Goal: Task Accomplishment & Management: Manage account settings

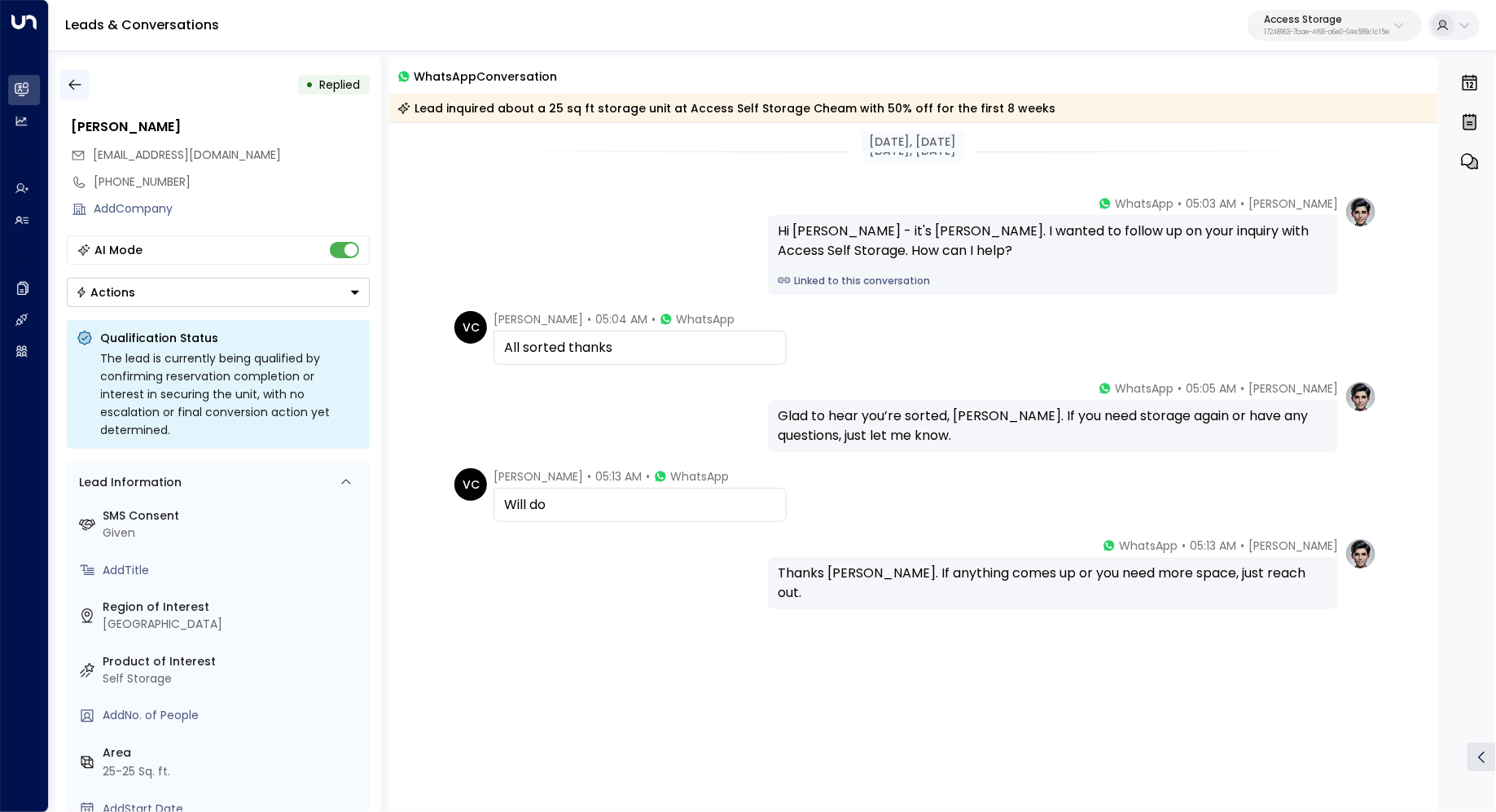
click at [82, 92] on button "button" at bounding box center [75, 84] width 30 height 30
click at [60, 82] on button "button" at bounding box center [75, 84] width 30 height 30
click at [79, 84] on icon "button" at bounding box center [75, 85] width 12 height 10
click at [1352, 30] on p "17248963-7bae-4f68-a6e0-04e589c1c15e" at bounding box center [1326, 32] width 125 height 6
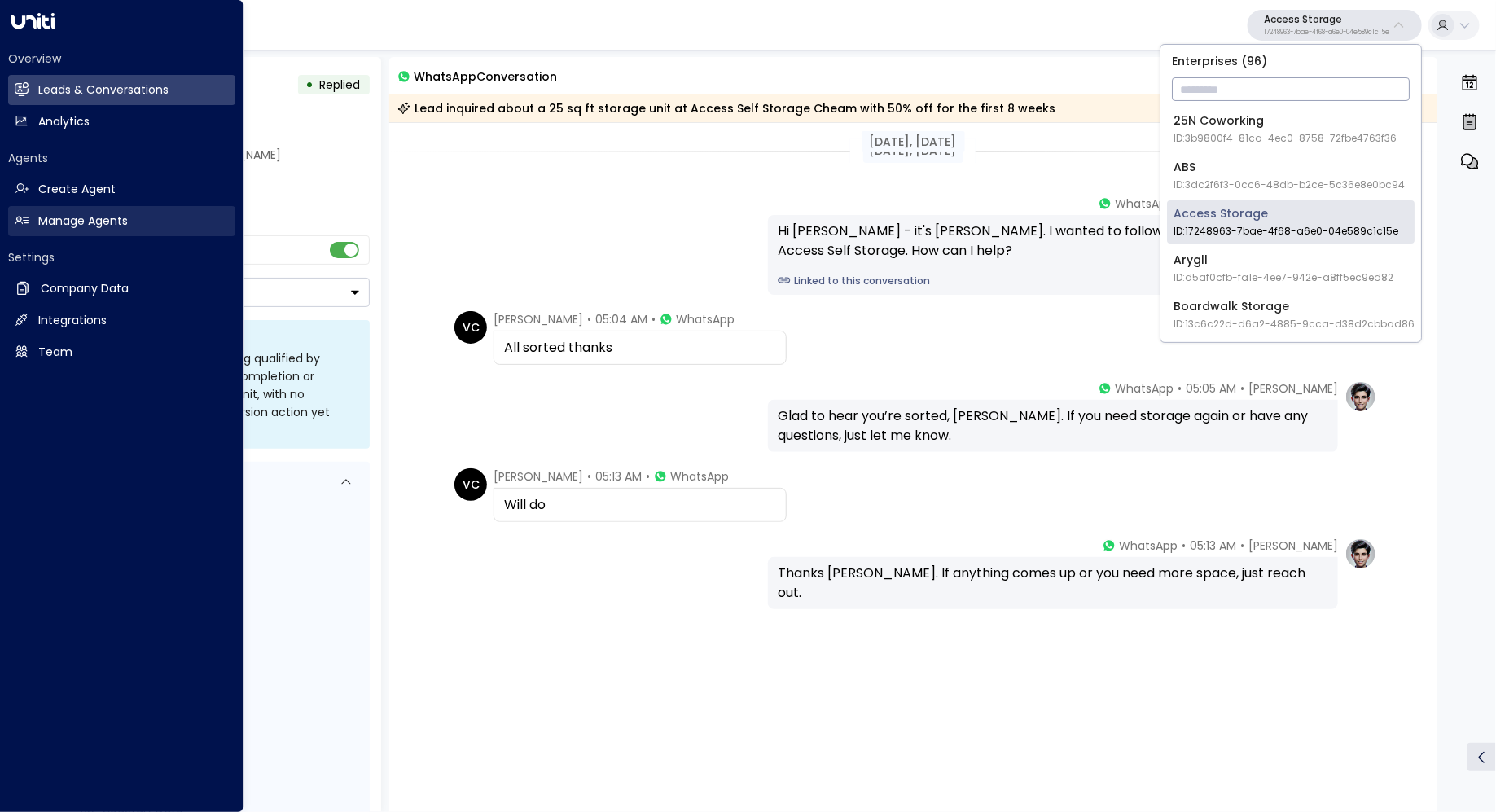
click at [66, 220] on h2 "Manage Agents" at bounding box center [83, 221] width 90 height 17
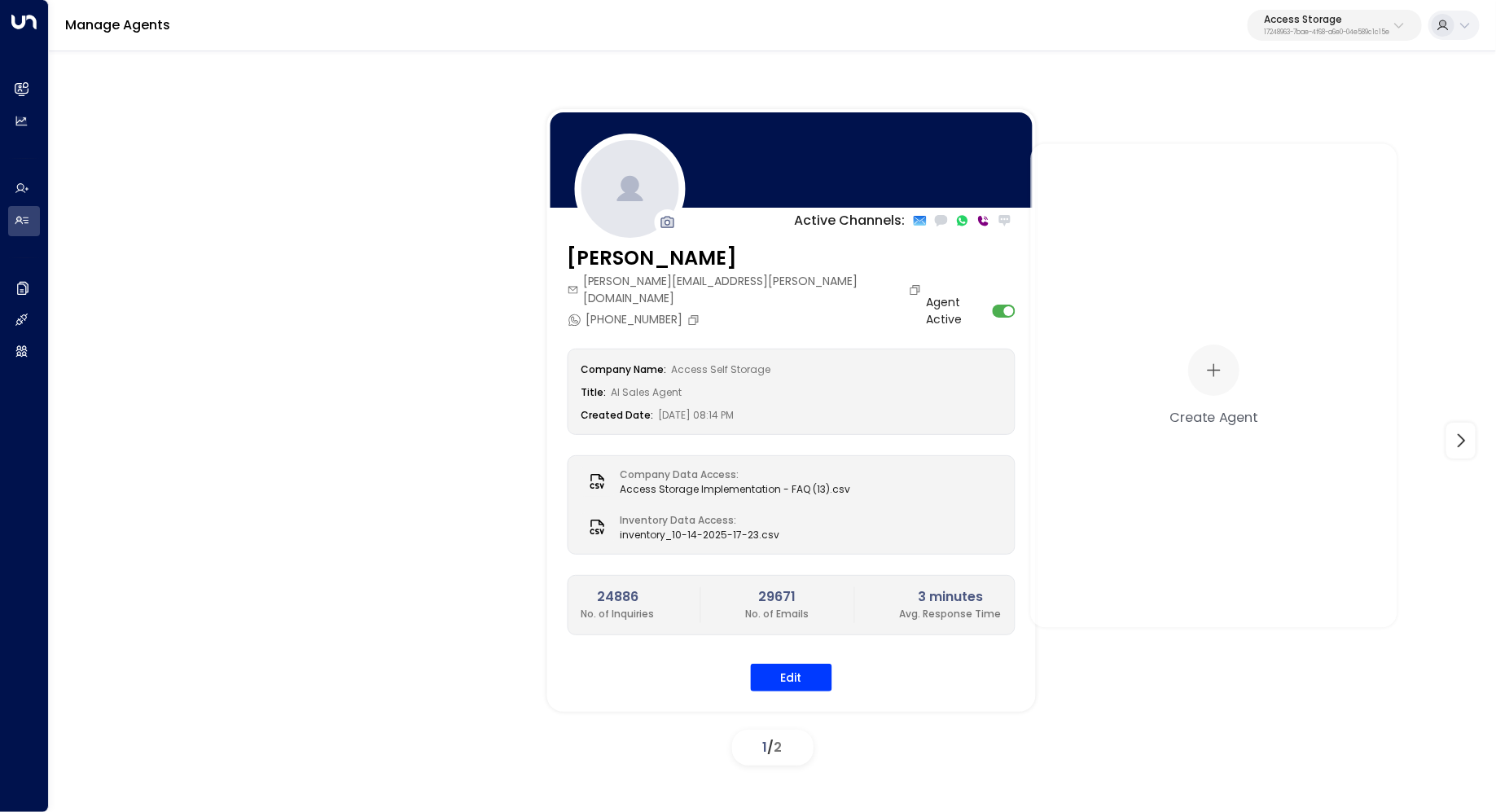
click at [1292, 31] on p "17248963-7bae-4f68-a6e0-04e589c1c15e" at bounding box center [1326, 32] width 125 height 6
type input "****"
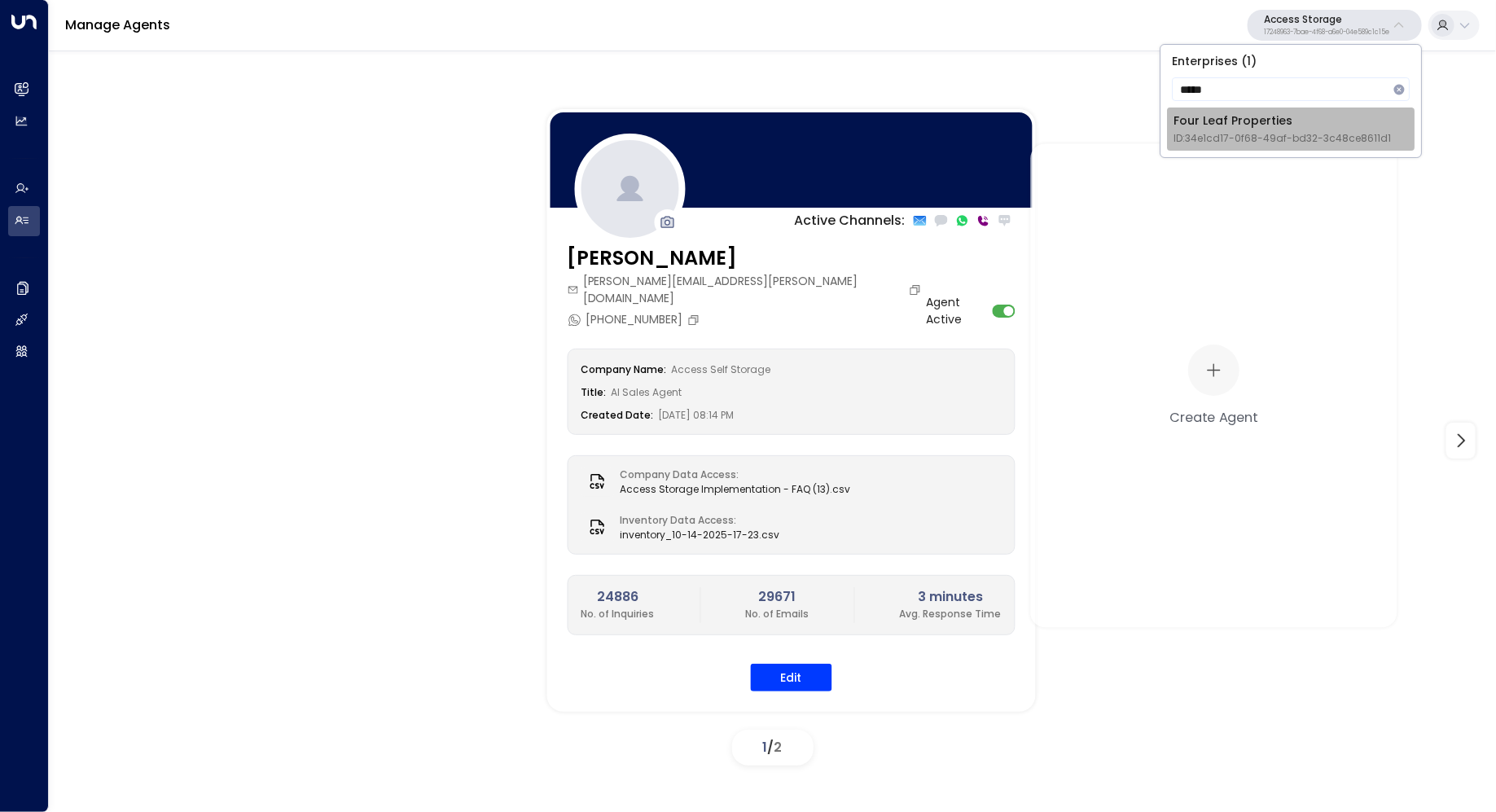
click at [1238, 120] on div "Four Leaf Properties ID: 34e1cd17-0f68-49af-bd32-3c48ce8611d1" at bounding box center [1282, 129] width 218 height 33
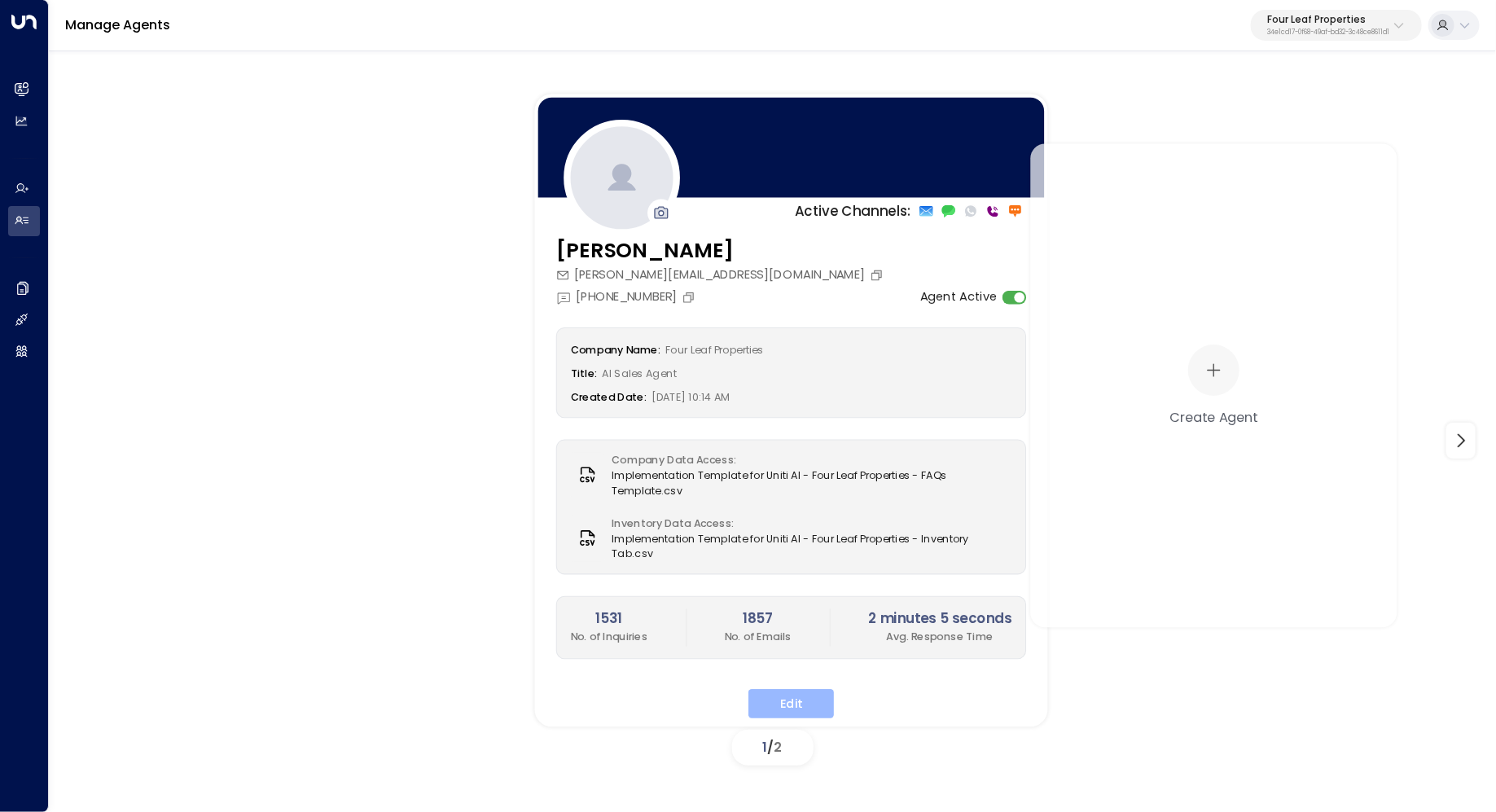
click at [783, 691] on button "Edit" at bounding box center [791, 703] width 85 height 30
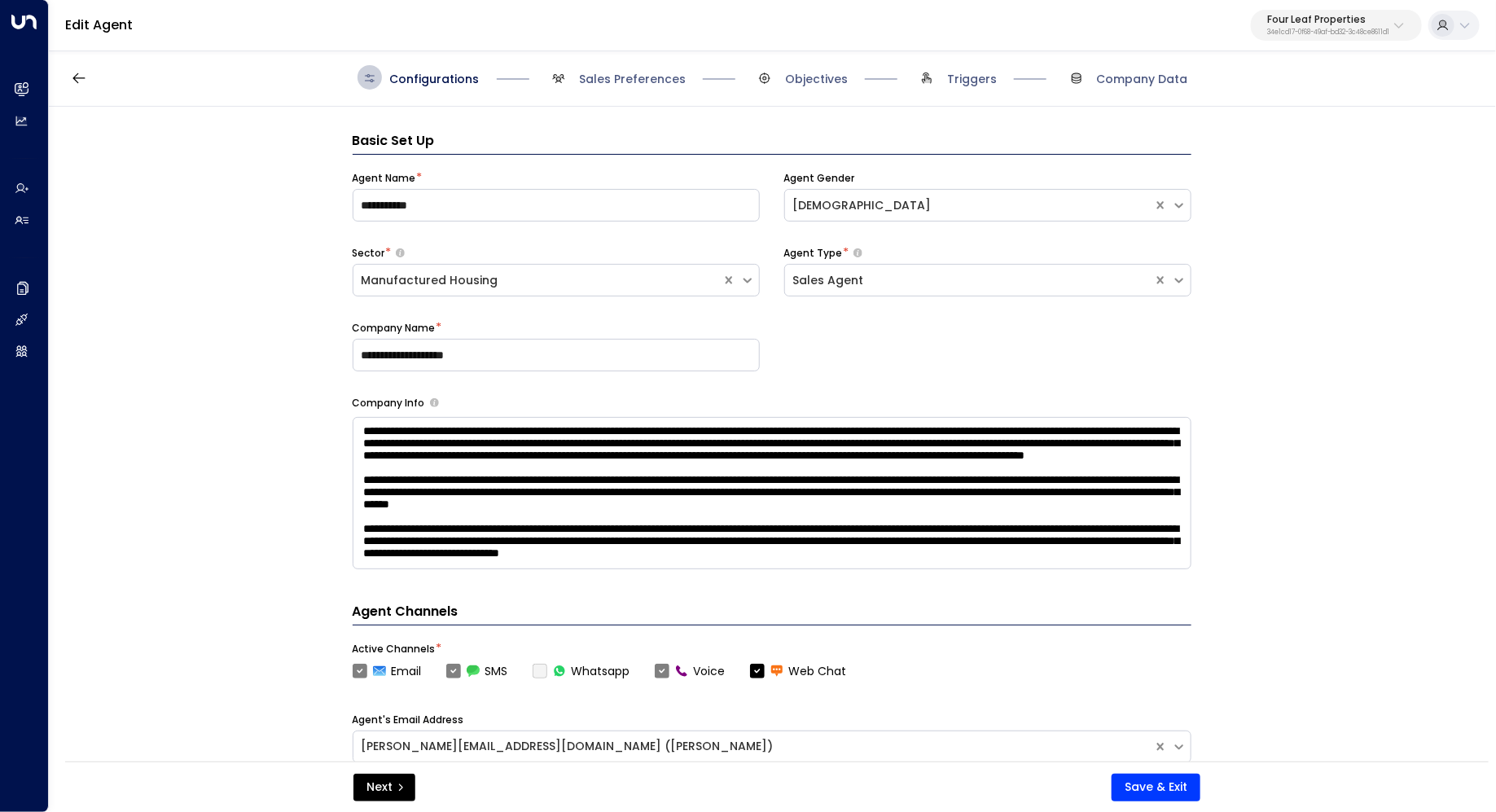
scroll to position [24, 0]
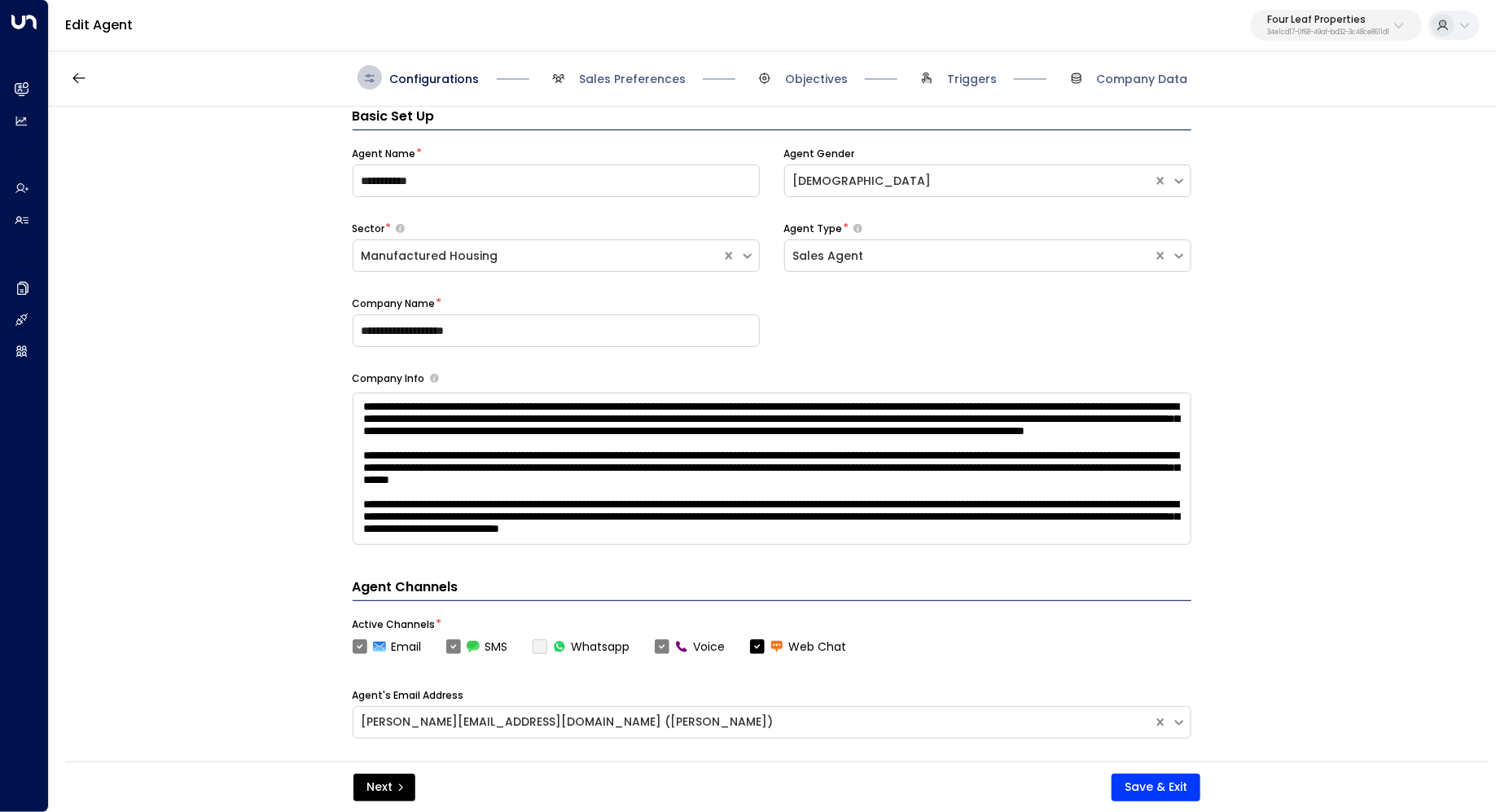
click at [638, 91] on div "Configurations Sales Preferences Objectives Triggers Company Data" at bounding box center [772, 77] width 1446 height 57
click at [636, 83] on span "Sales Preferences" at bounding box center [632, 78] width 107 height 17
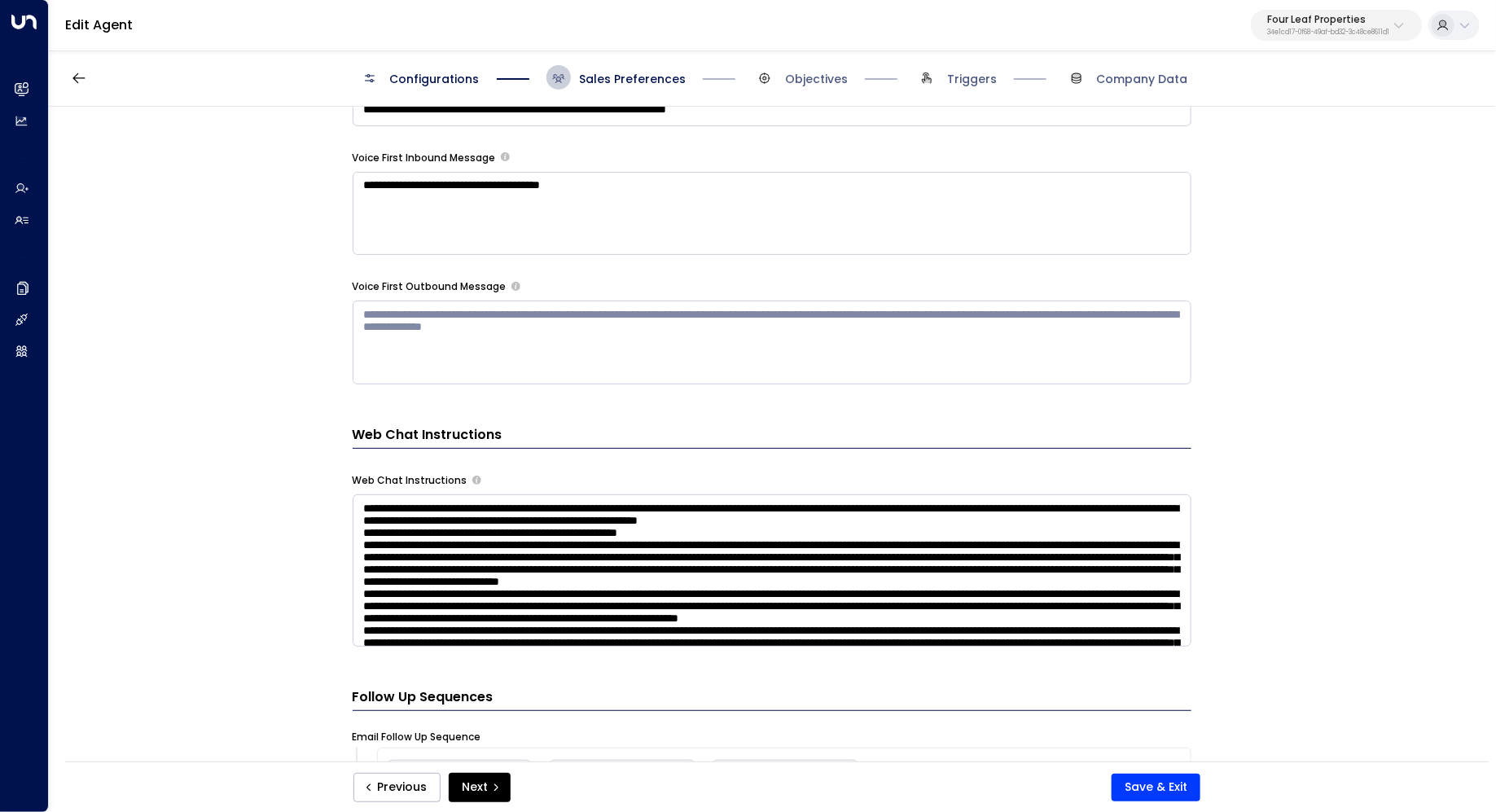
scroll to position [1593, 0]
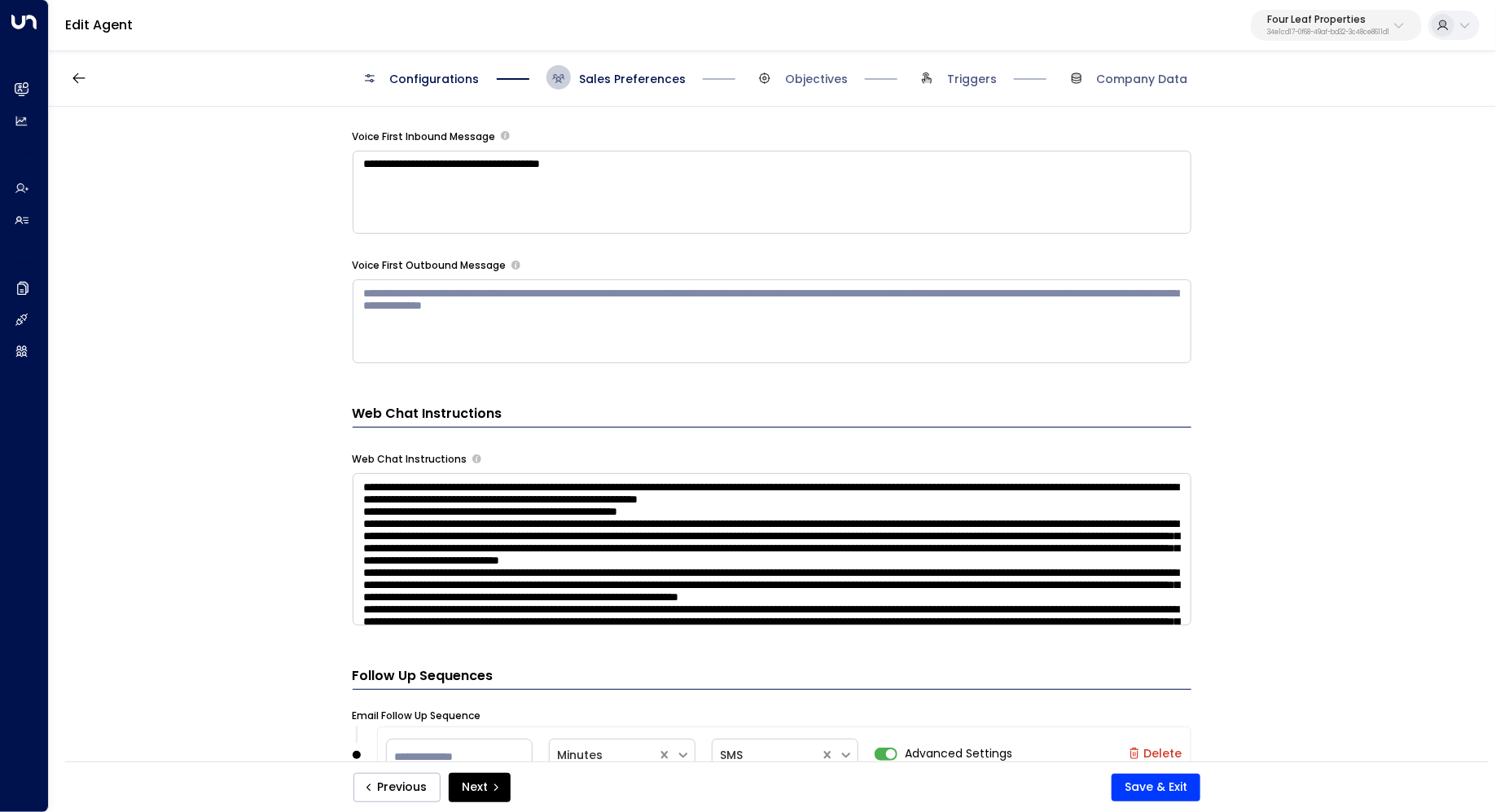
click at [1034, 513] on textarea at bounding box center [772, 549] width 839 height 152
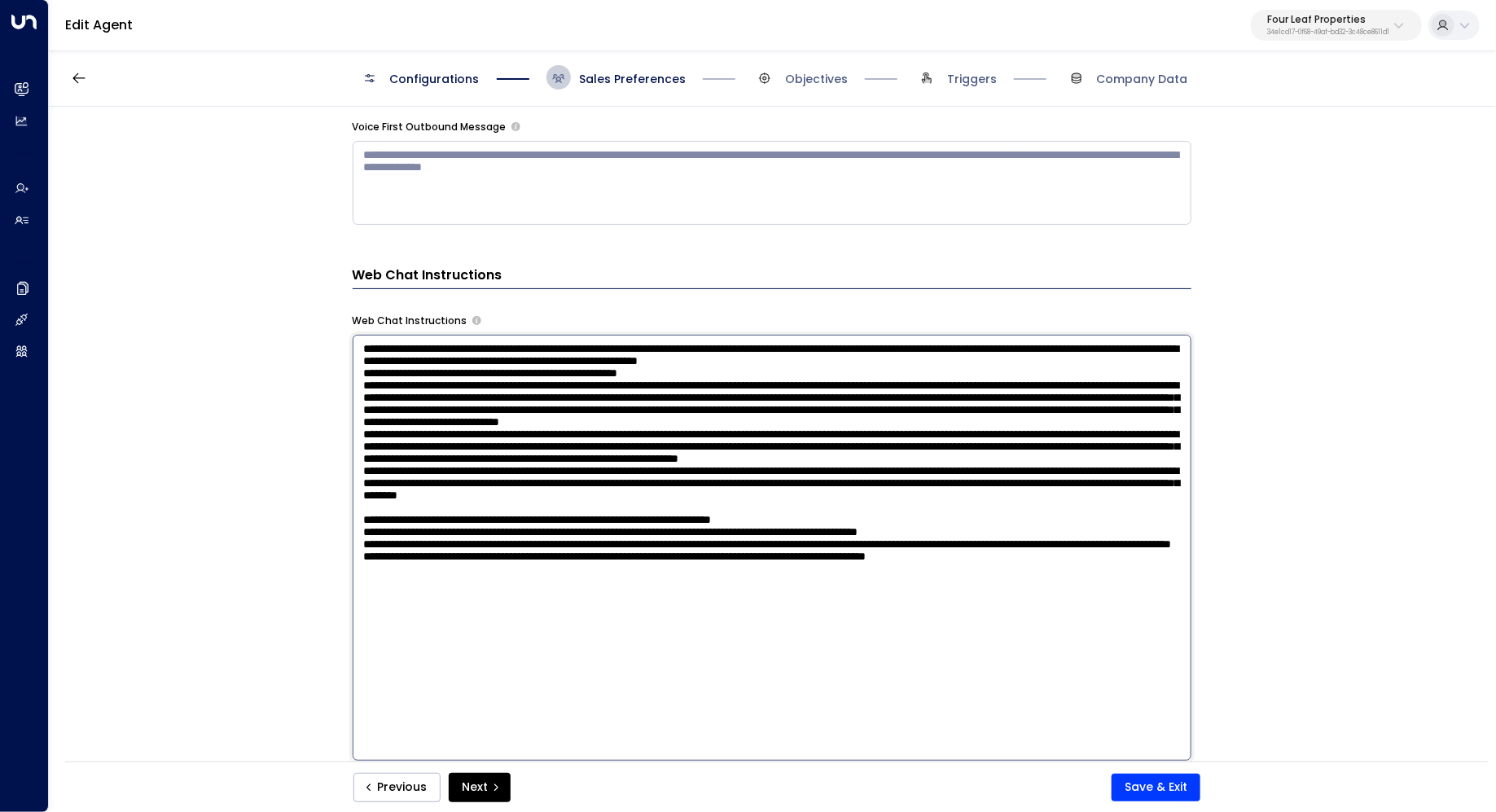
scroll to position [1735, 0]
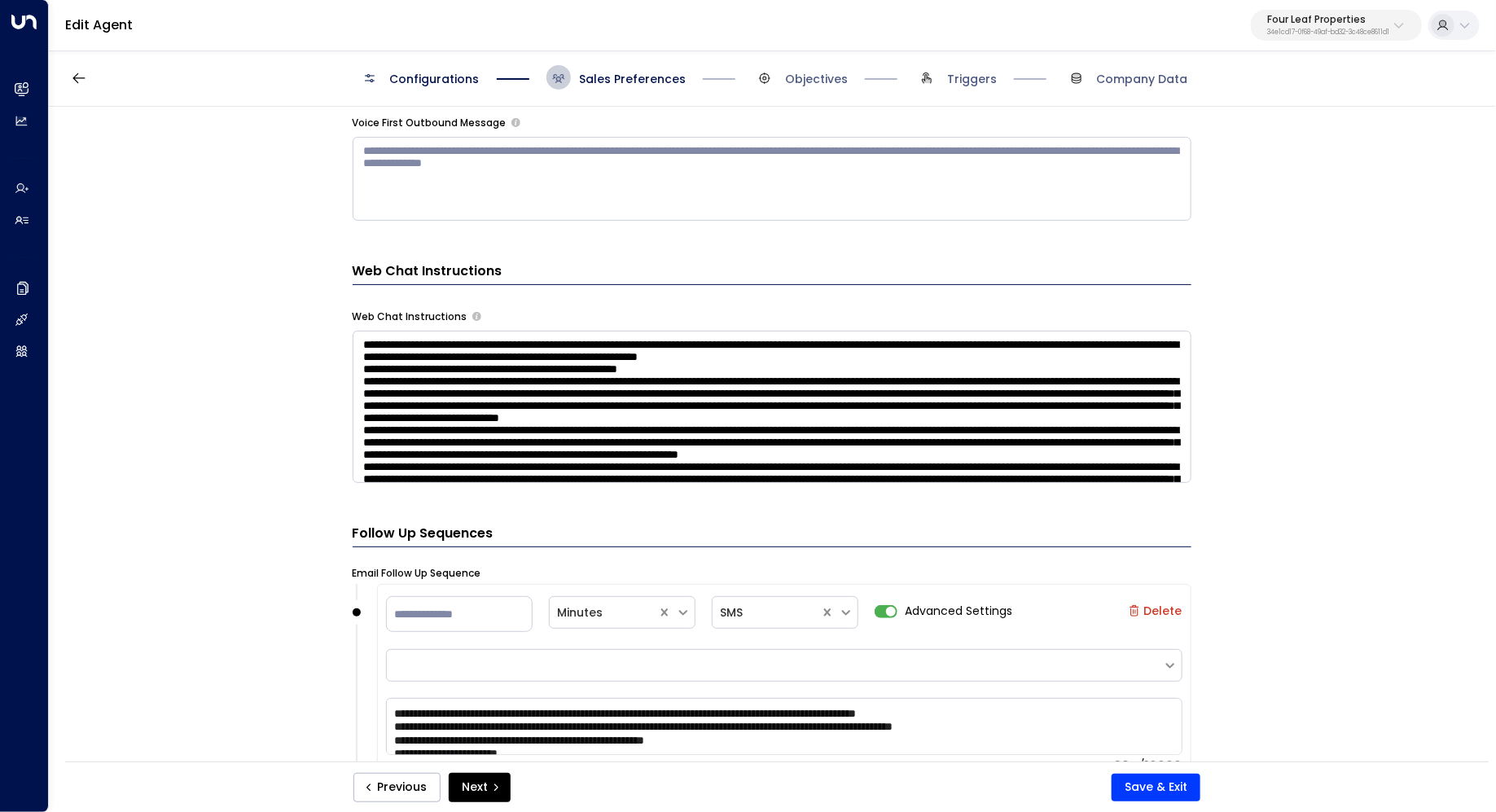
click at [1294, 511] on div "**********" at bounding box center [771, 440] width 1446 height 665
click at [1053, 433] on textarea at bounding box center [772, 406] width 839 height 152
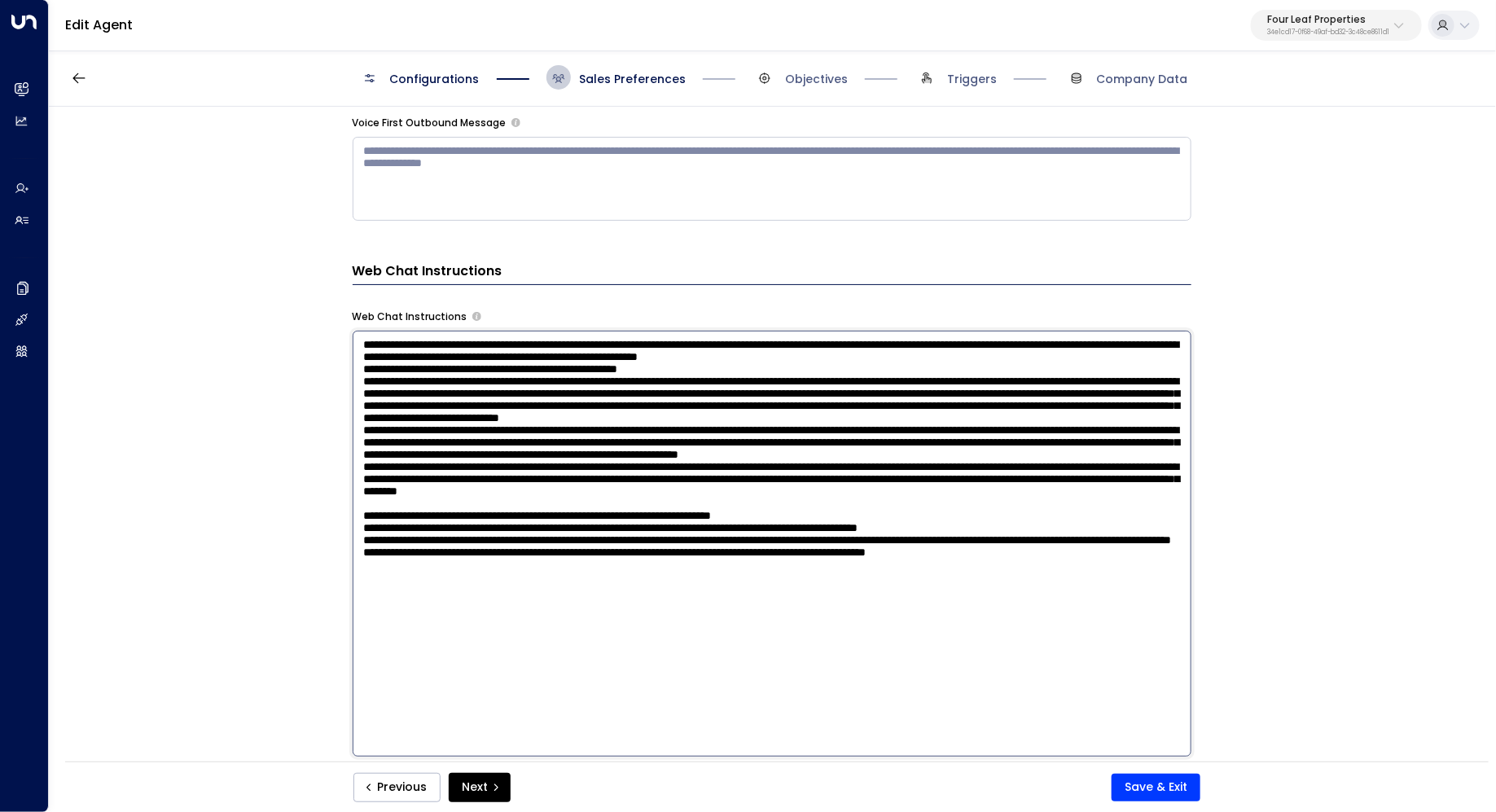
click at [1257, 565] on div "**********" at bounding box center [771, 440] width 1446 height 665
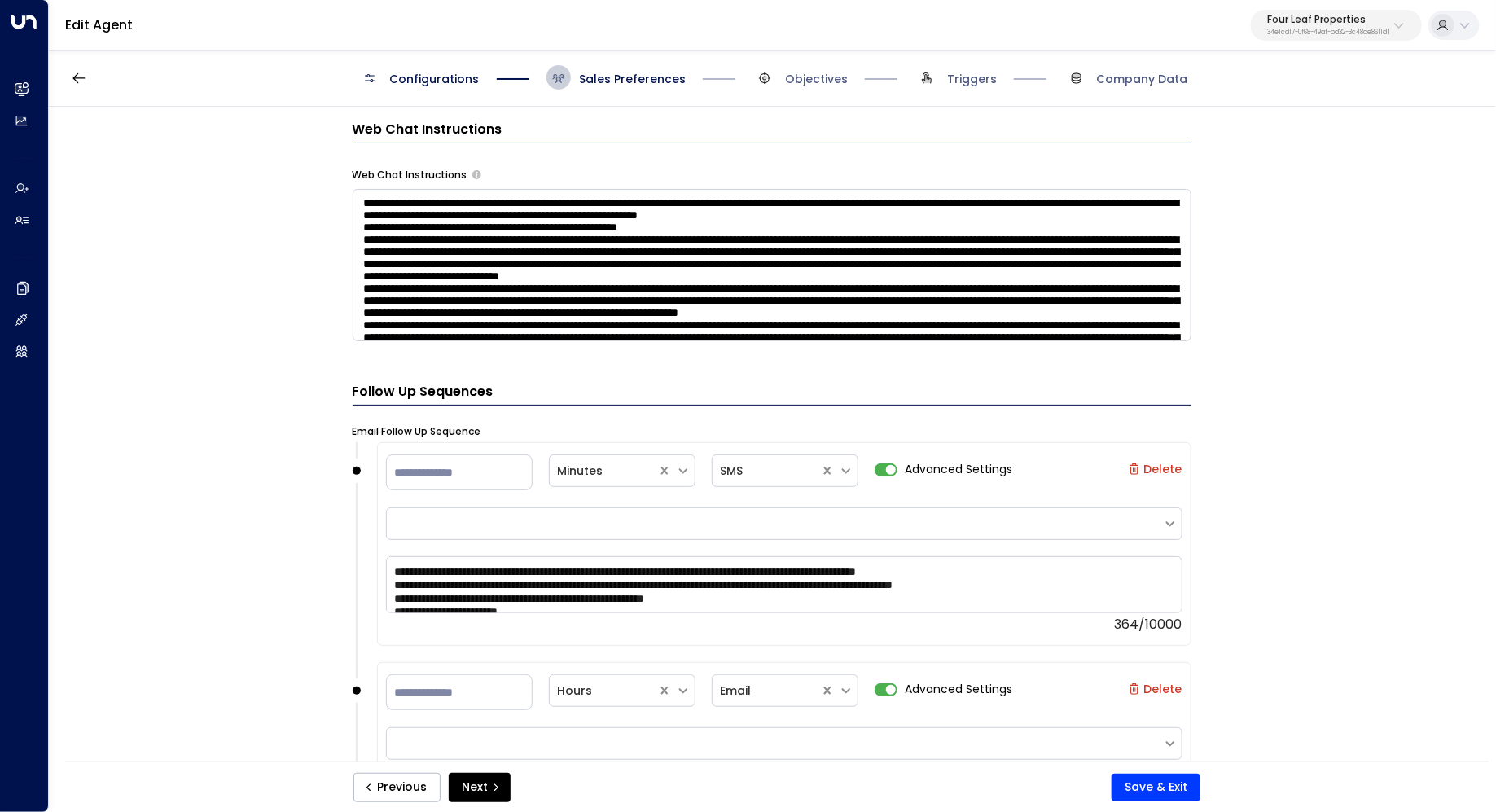
scroll to position [1878, 0]
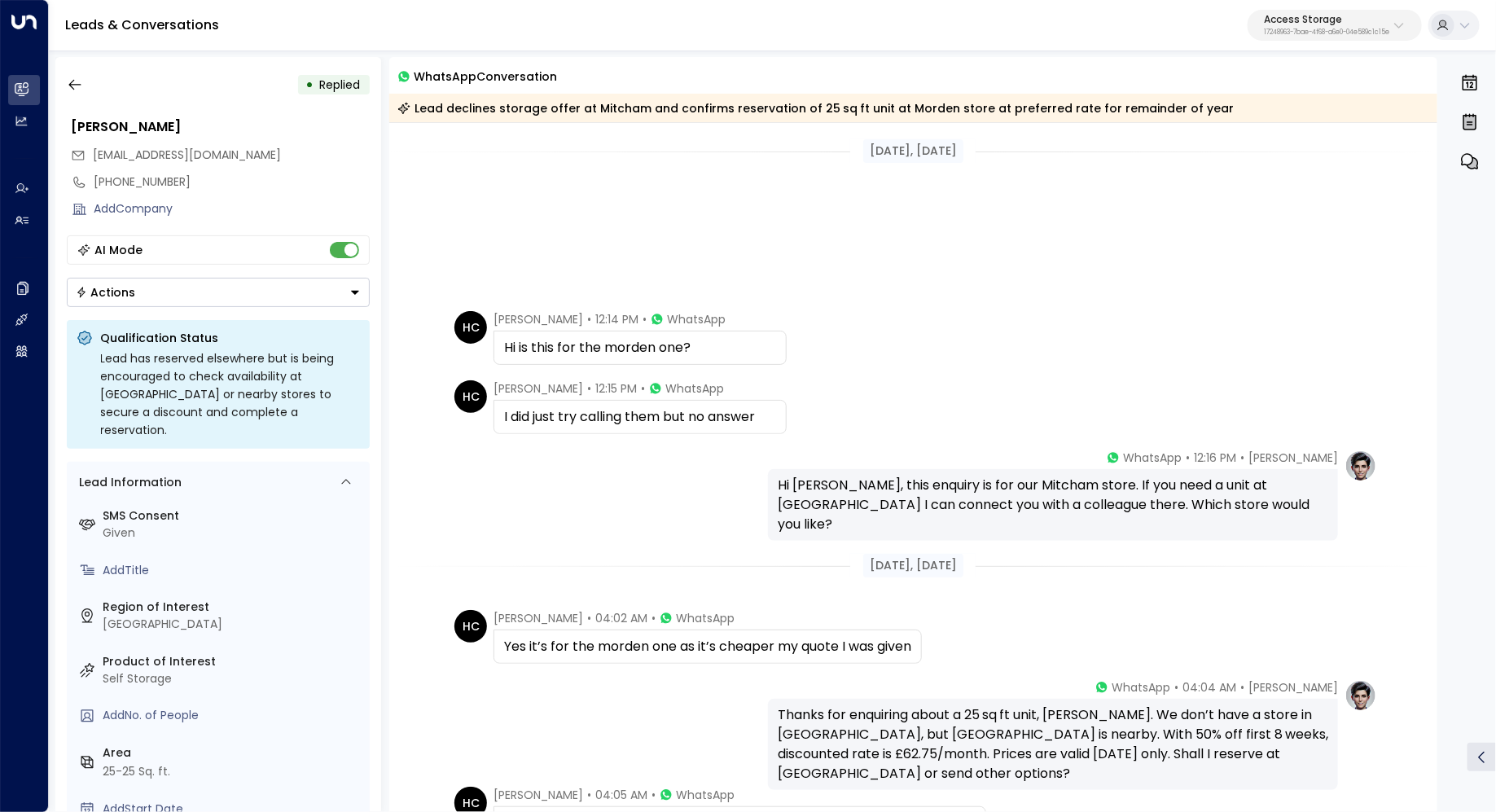
scroll to position [292, 0]
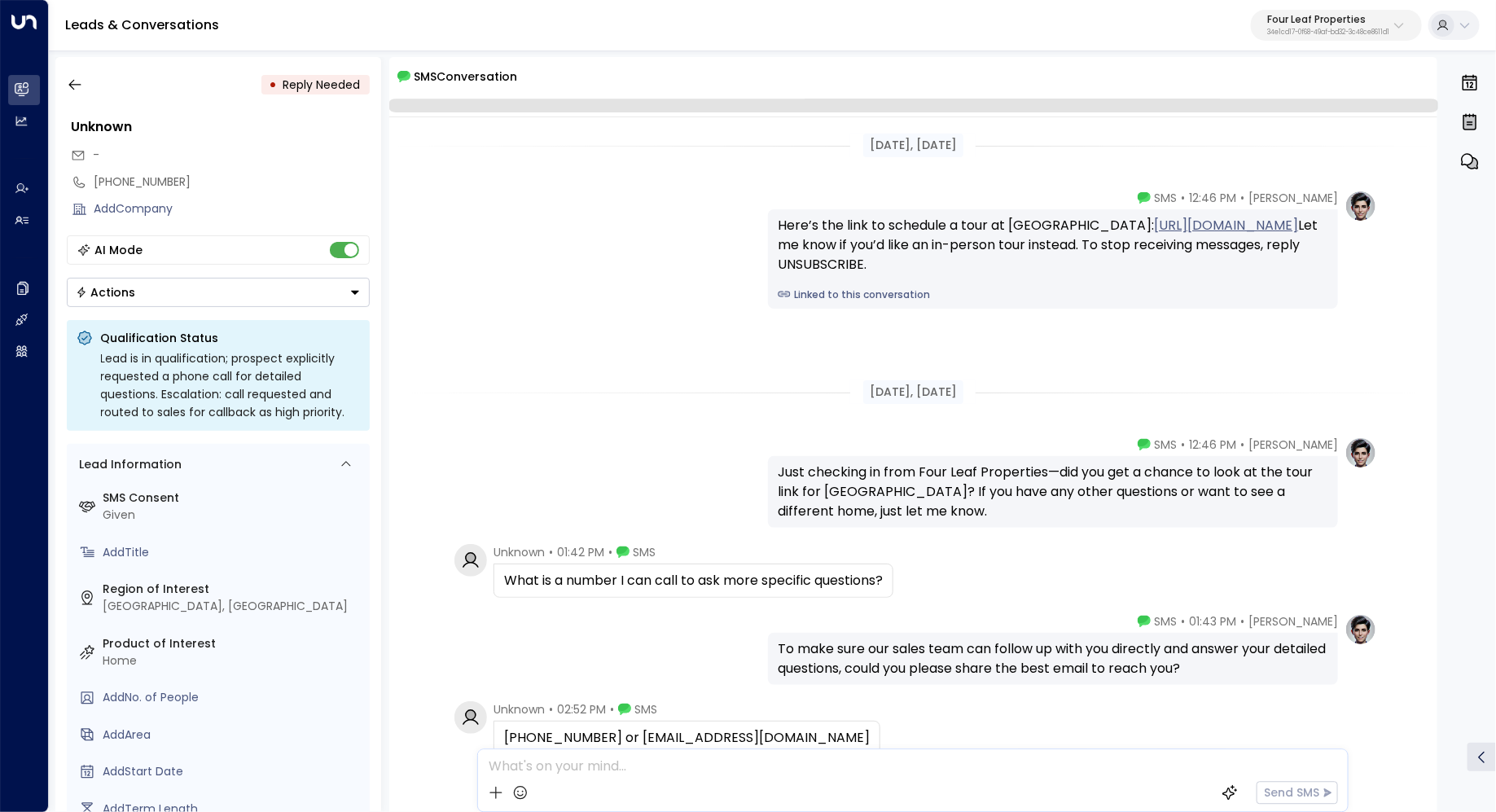
scroll to position [104, 0]
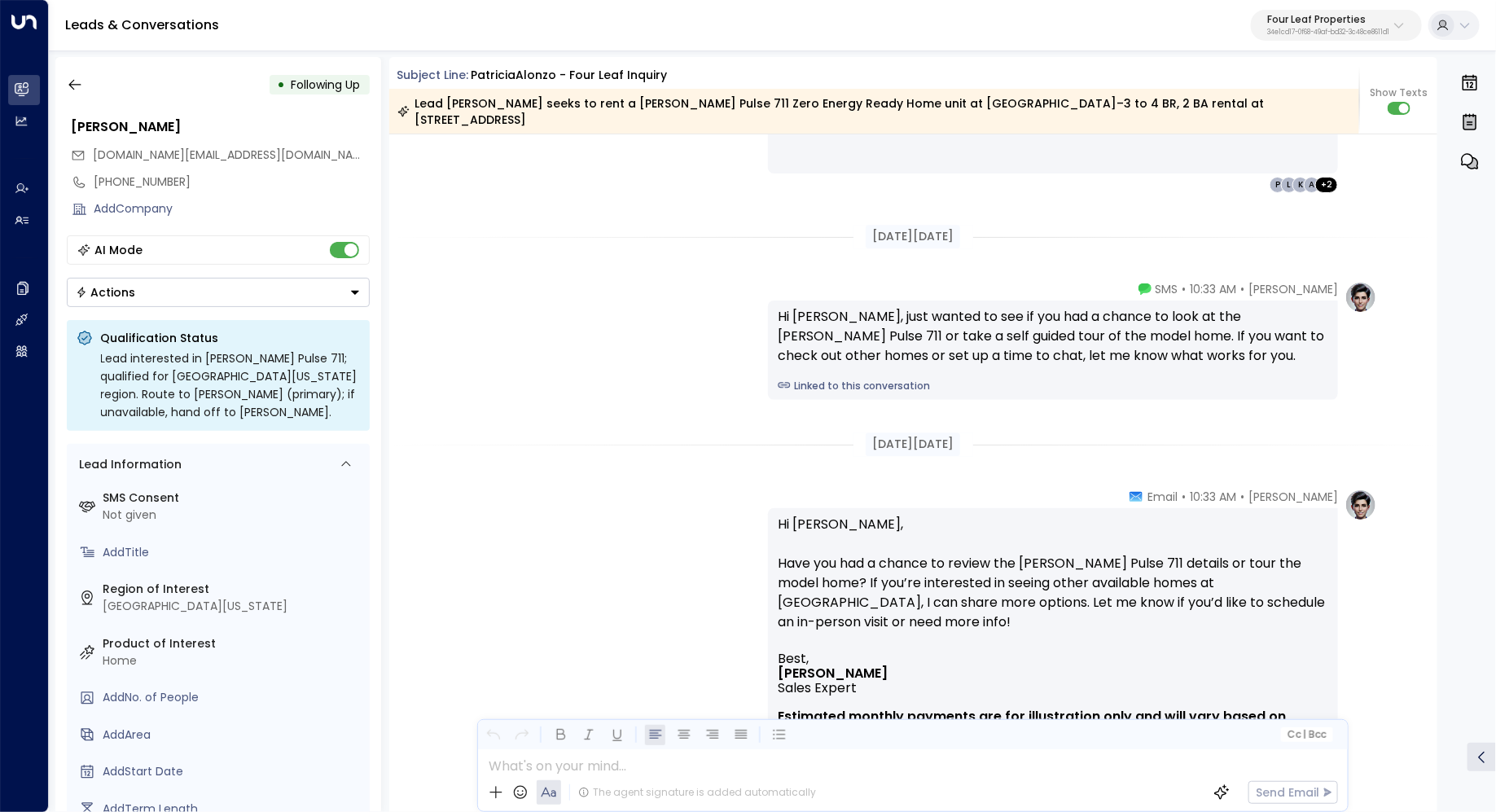
scroll to position [2049, 0]
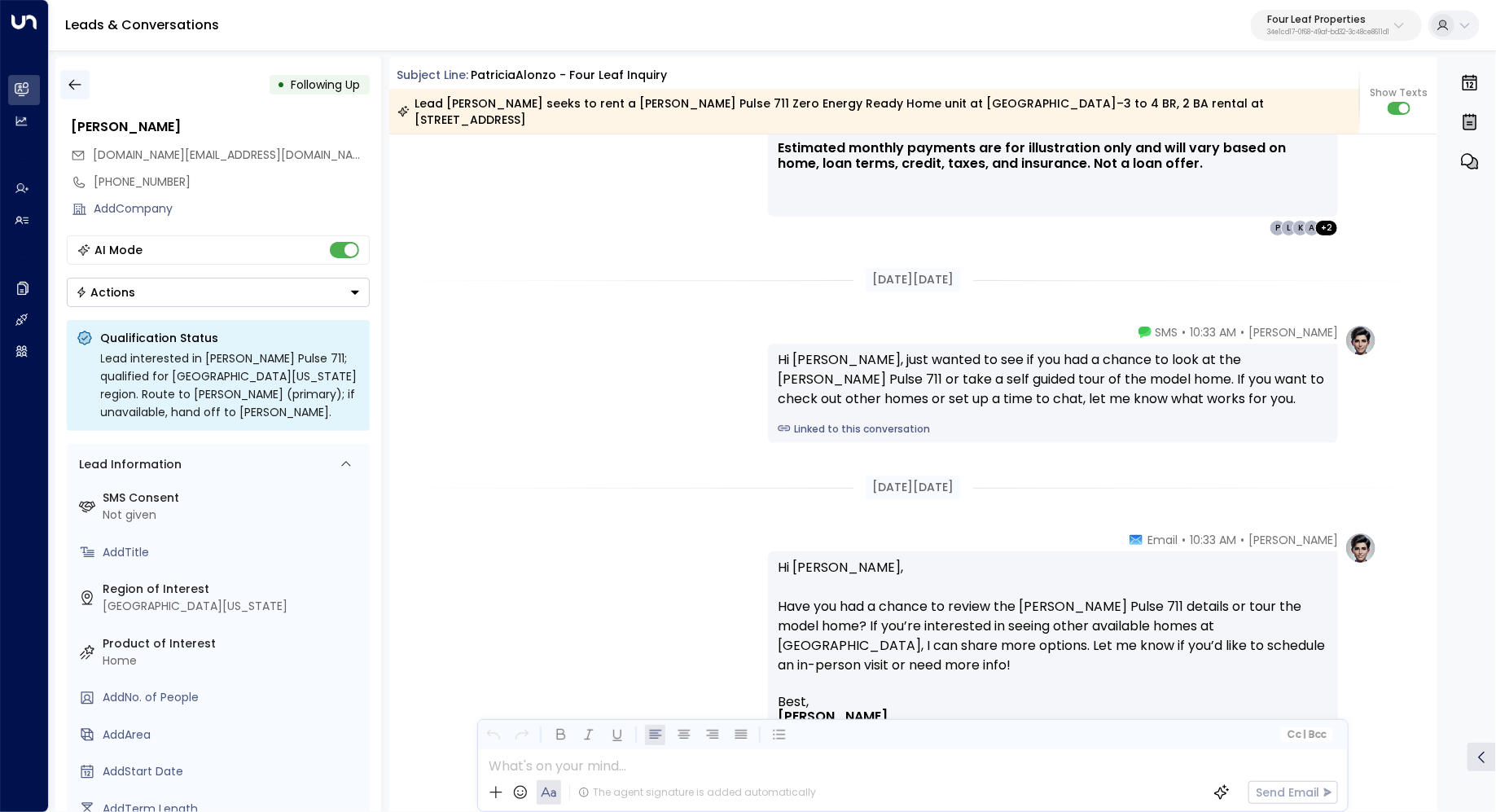
click at [82, 70] on button "button" at bounding box center [75, 84] width 30 height 30
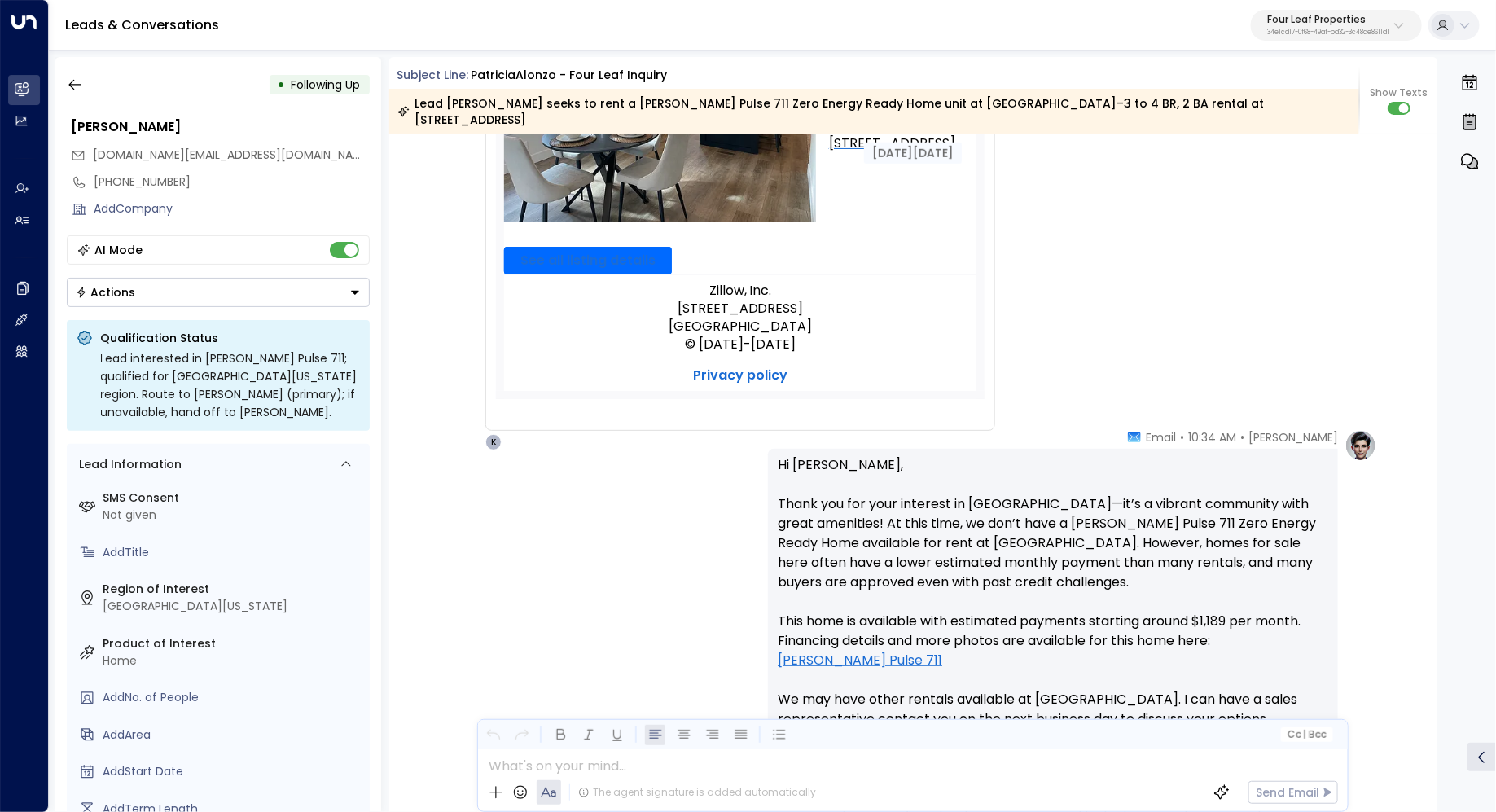
scroll to position [0, 0]
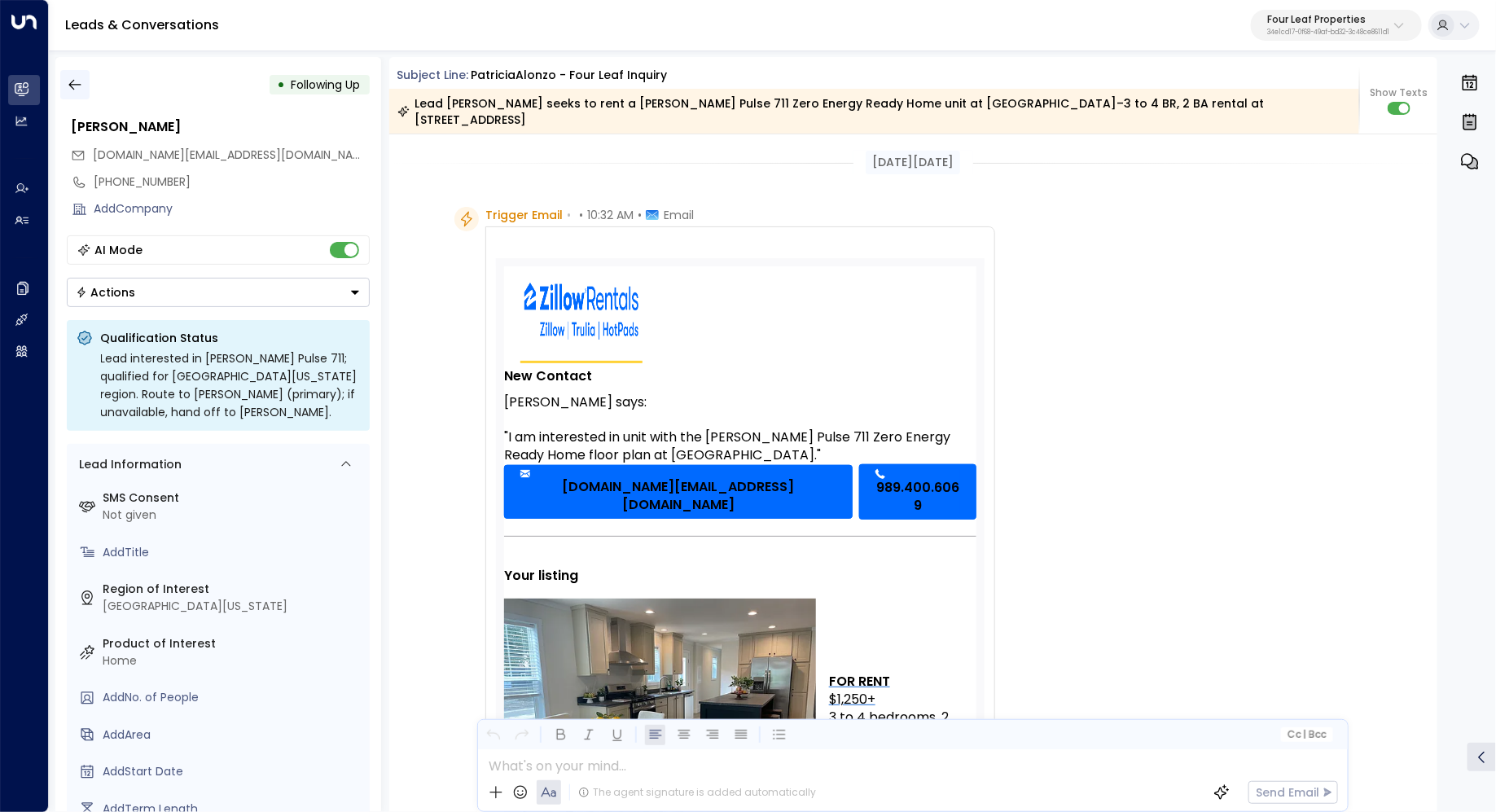
click at [76, 85] on icon "button" at bounding box center [75, 84] width 17 height 17
click at [82, 77] on button "button" at bounding box center [75, 84] width 30 height 30
click at [70, 81] on icon "button" at bounding box center [75, 84] width 17 height 17
click at [75, 81] on icon "button" at bounding box center [75, 84] width 17 height 17
click at [70, 83] on icon "button" at bounding box center [75, 85] width 12 height 10
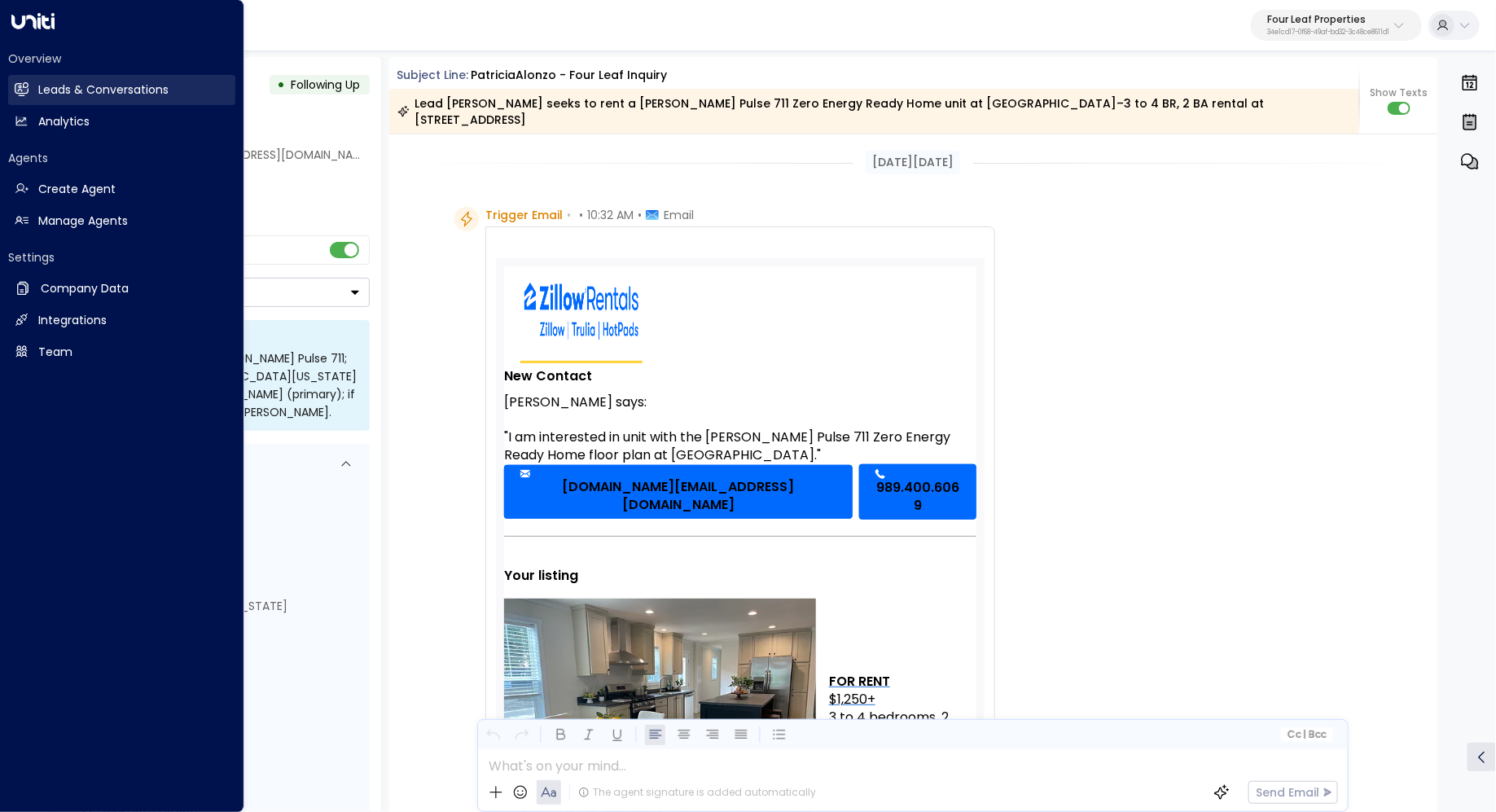
click at [87, 89] on h2 "Leads & Conversations" at bounding box center [104, 91] width 131 height 17
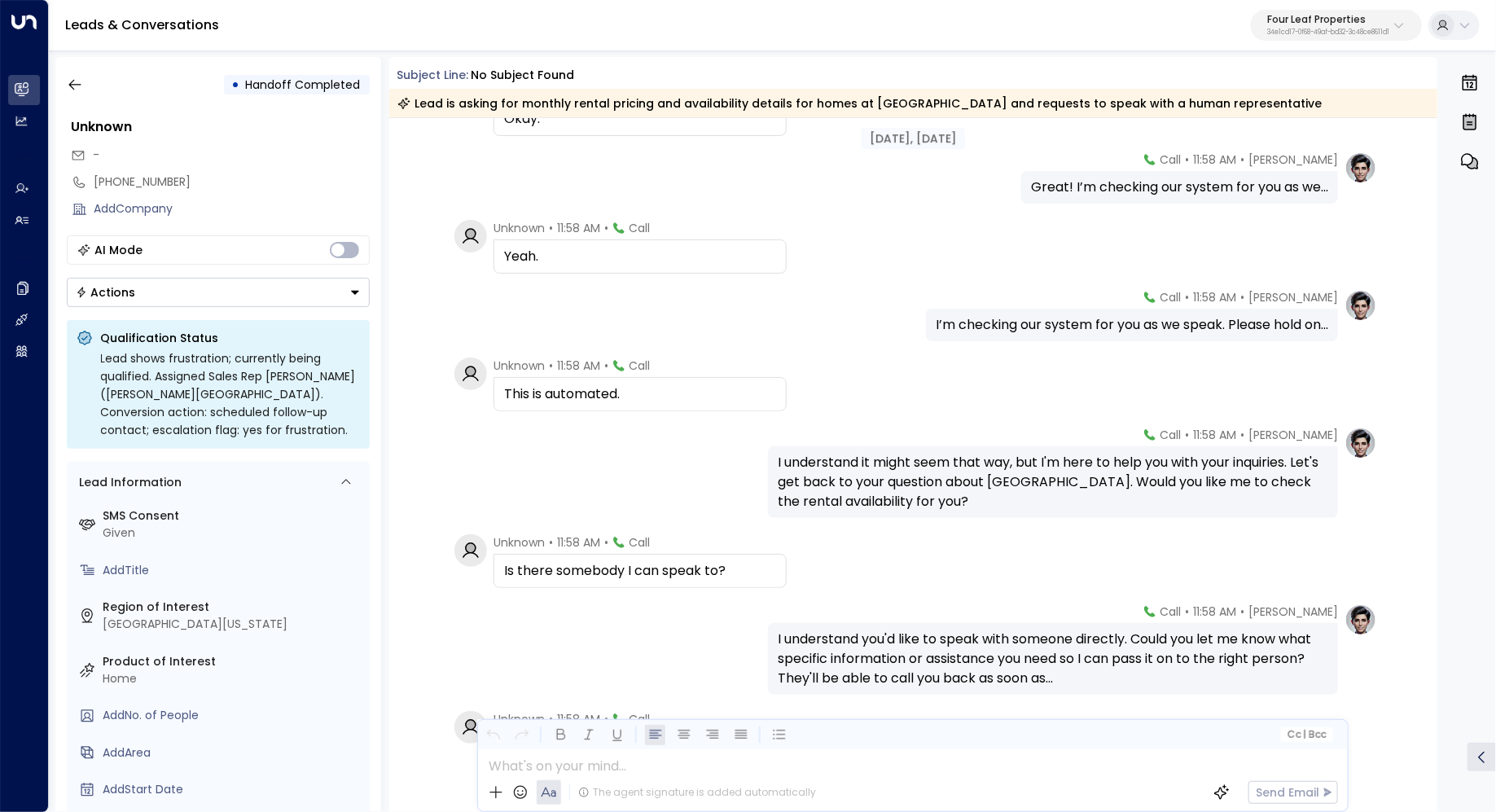
scroll to position [638, 0]
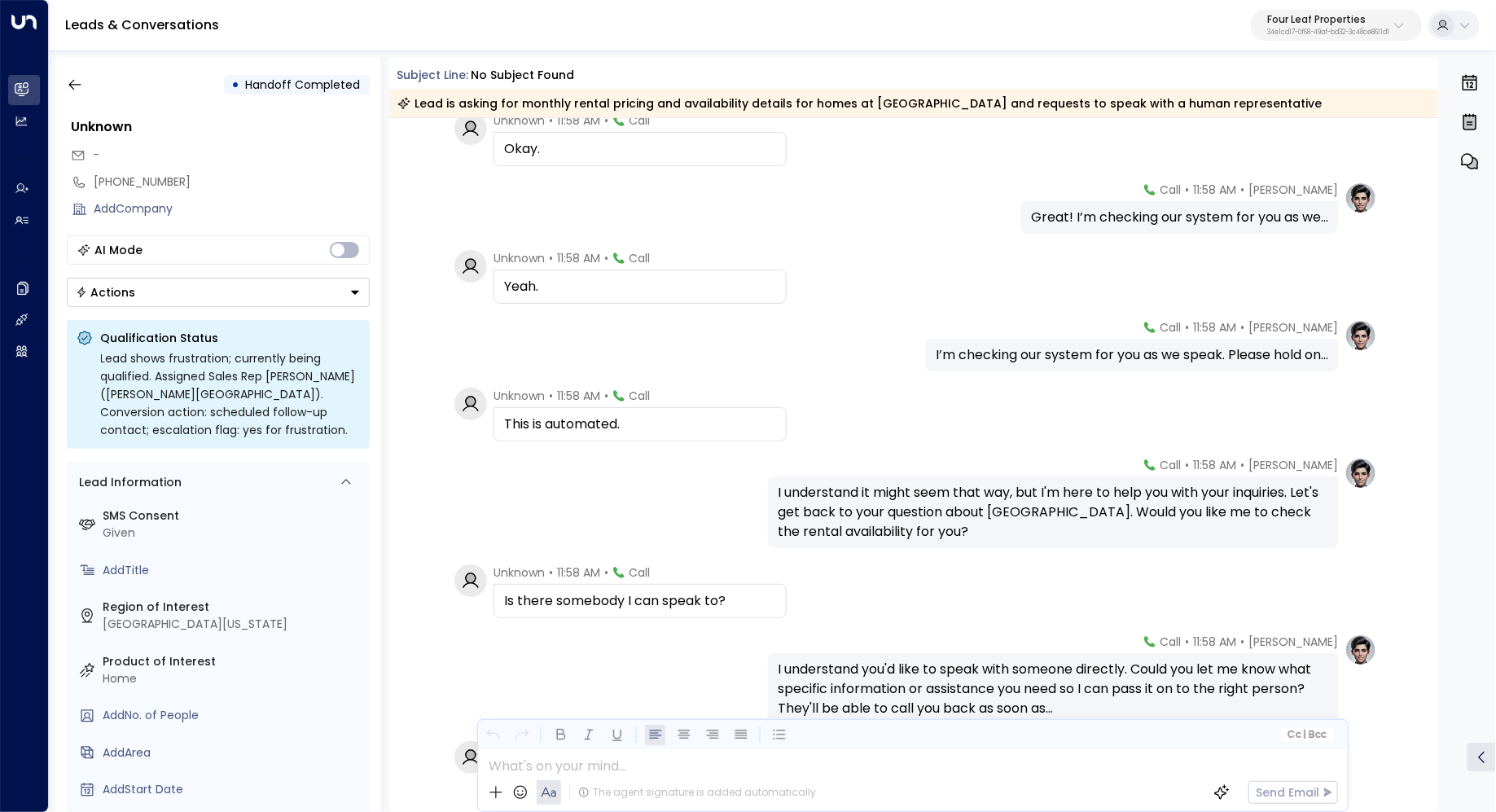
click at [1301, 7] on div "Leads & Conversations Four Leaf Properties 34e1cd17-0f68-49af-bd32-3c48ce8611d1" at bounding box center [772, 25] width 1446 height 51
click at [1301, 15] on p "Four Leaf Properties" at bounding box center [1328, 19] width 122 height 10
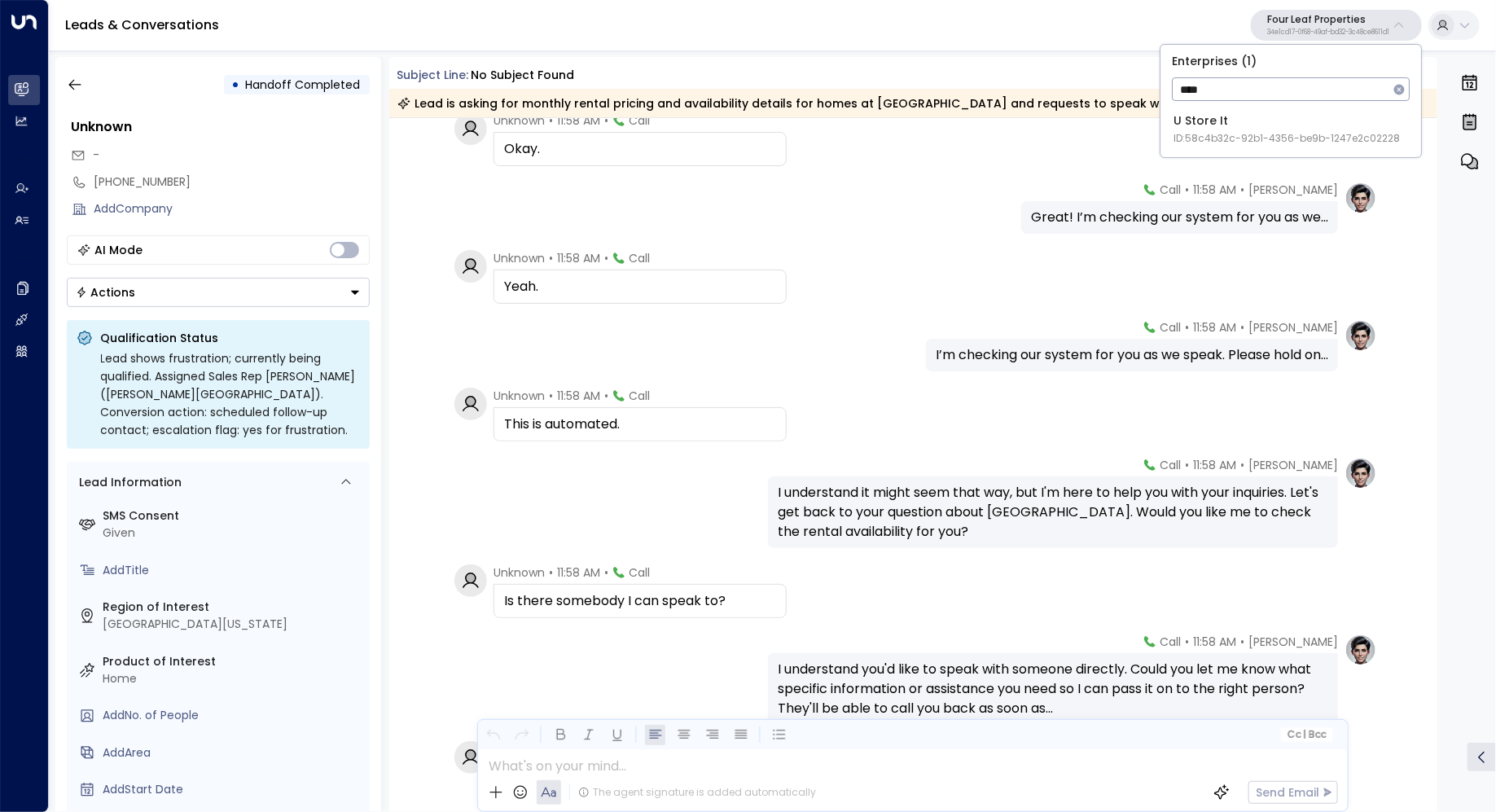
type input "****"
click at [1274, 117] on div "U Store It ID: 58c4b32c-92b1-4356-be9b-1247e2c02228" at bounding box center [1286, 129] width 226 height 33
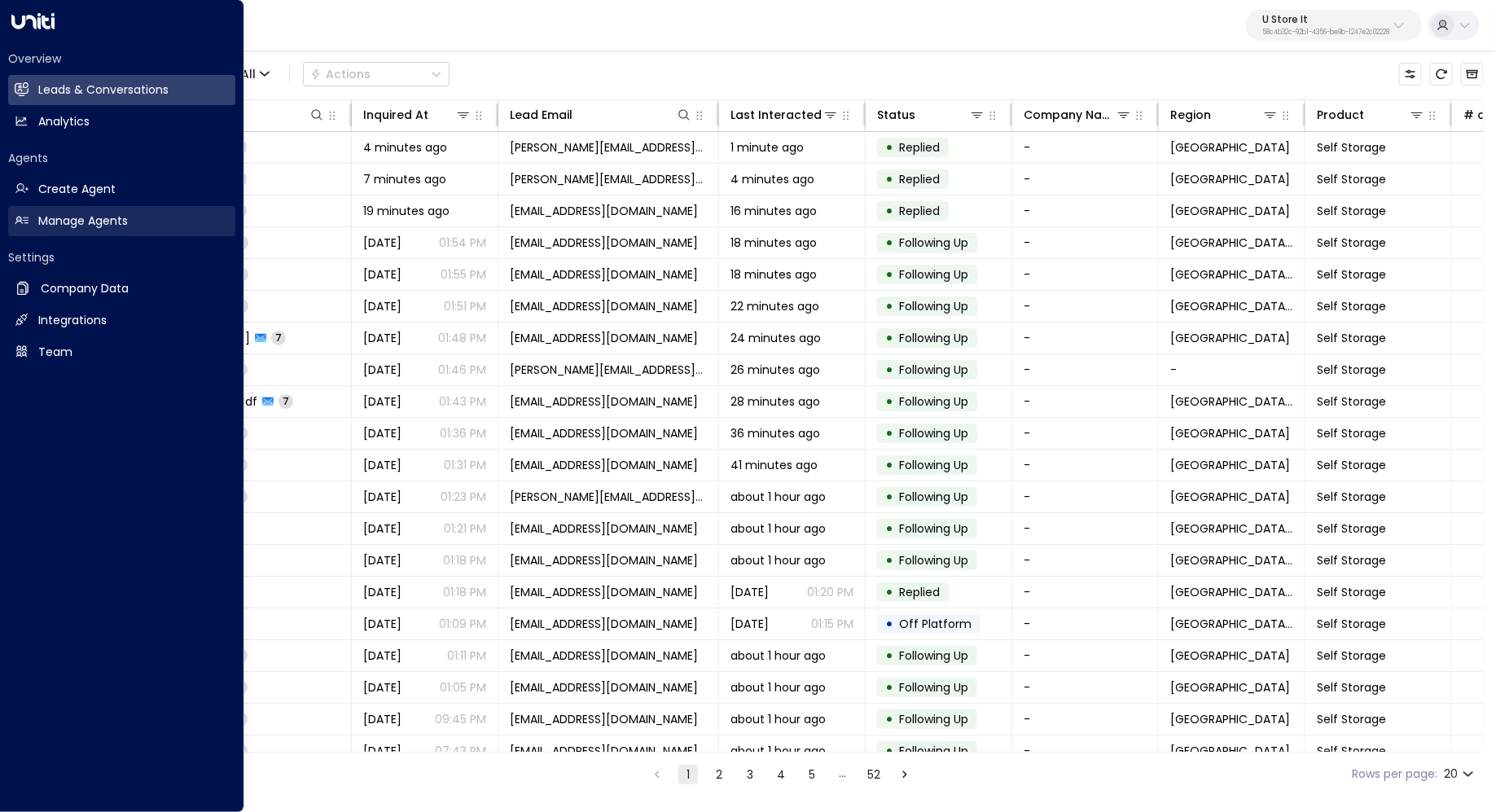
click at [84, 223] on h2 "Manage Agents" at bounding box center [83, 221] width 90 height 17
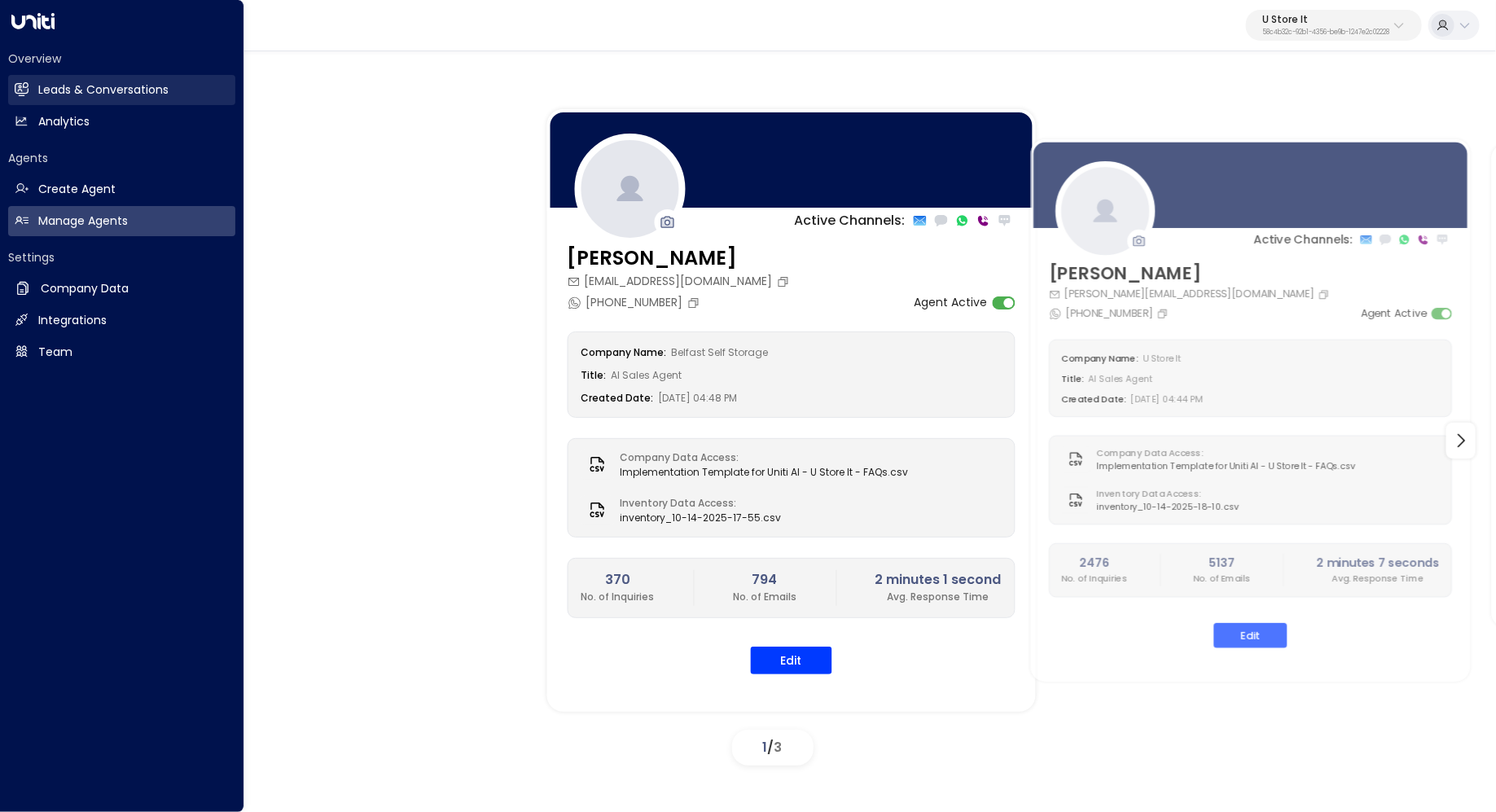
click at [95, 92] on h2 "Leads & Conversations" at bounding box center [104, 91] width 131 height 17
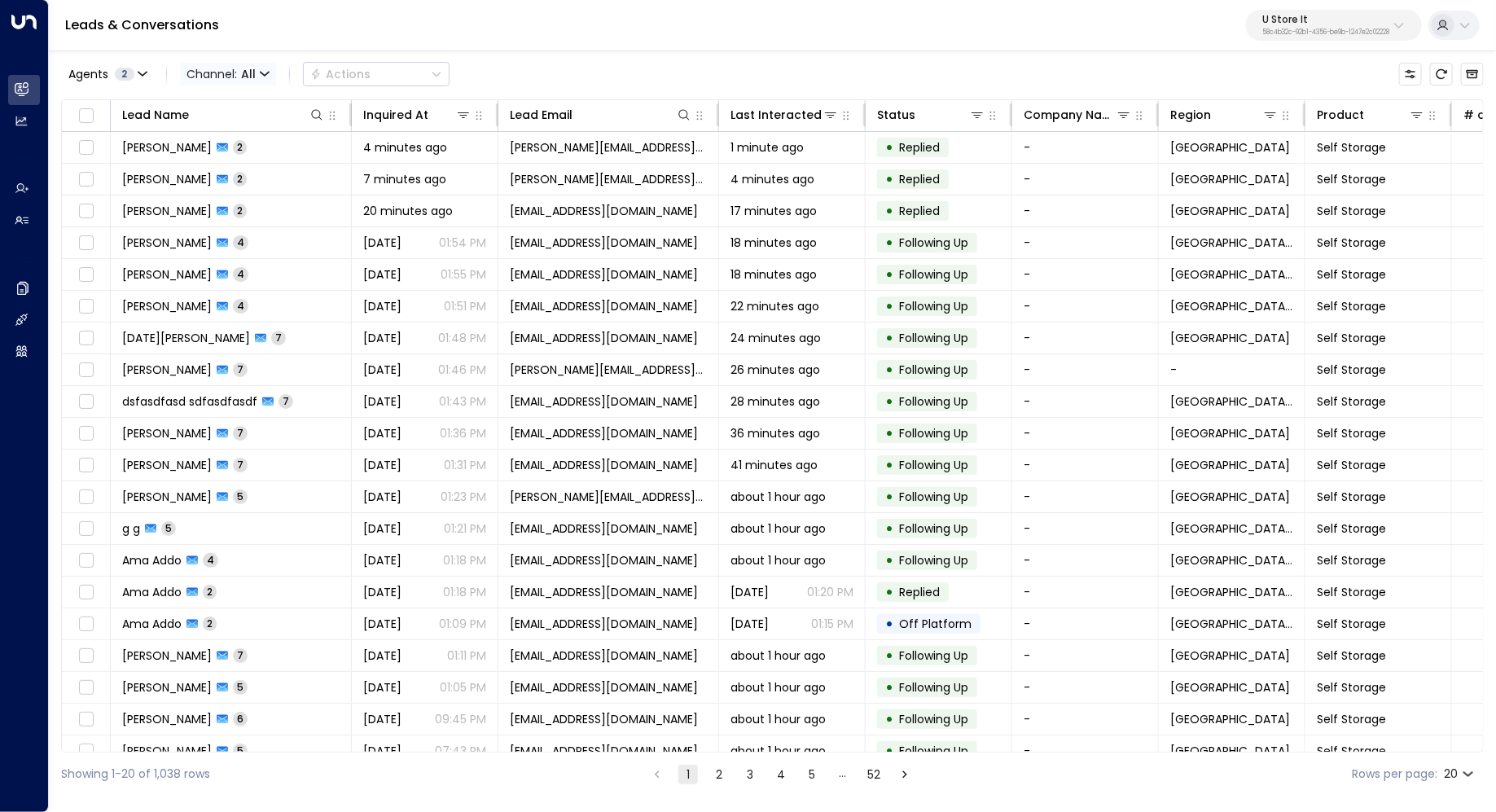
click at [252, 69] on span "All" at bounding box center [248, 74] width 15 height 13
click at [246, 226] on p "Voice" at bounding box center [237, 229] width 78 height 17
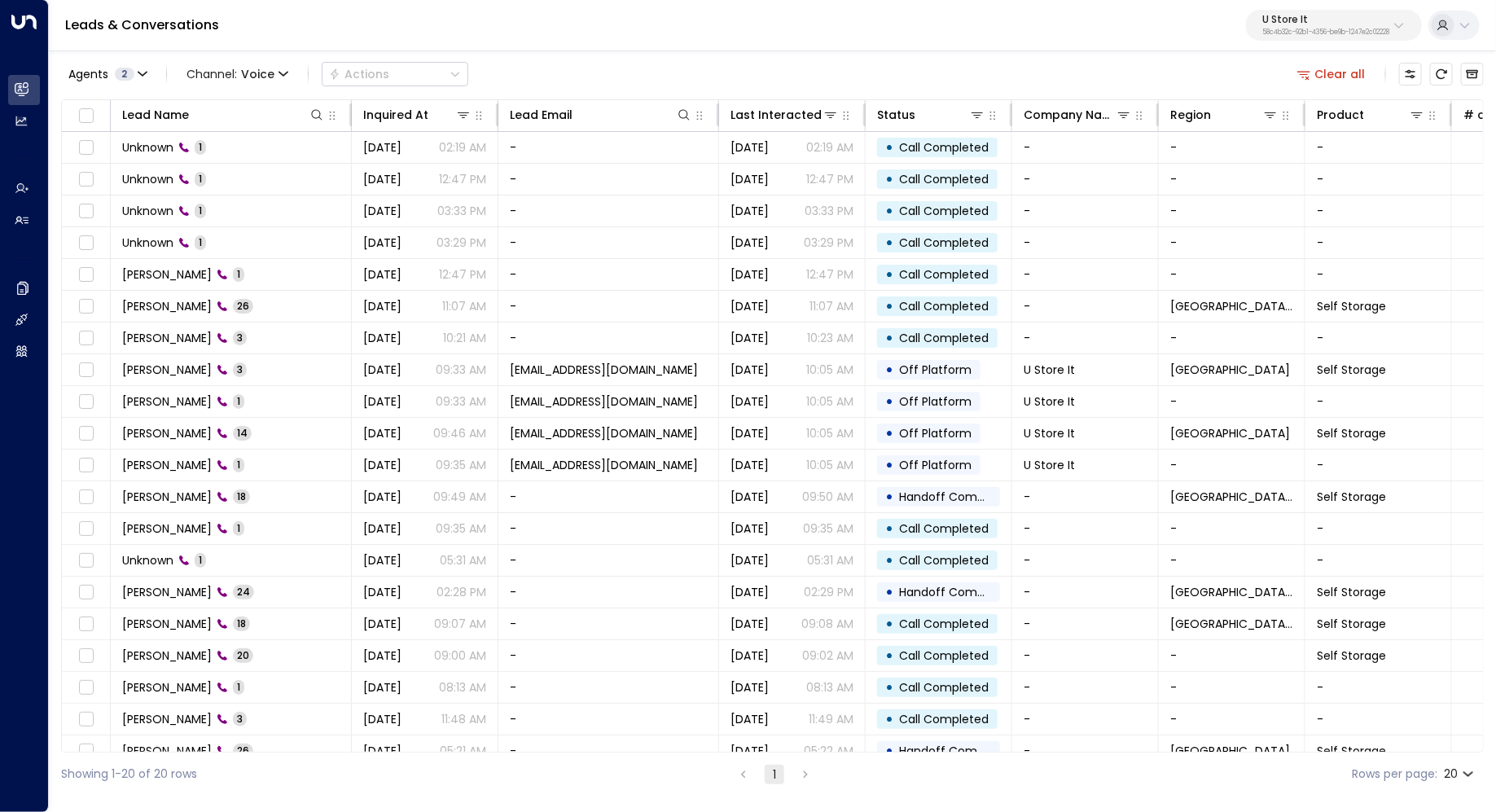
click at [1272, 10] on button "U Store It 58c4b32c-92b1-4356-be9b-1247e2c02228" at bounding box center [1333, 25] width 176 height 31
type input "*****"
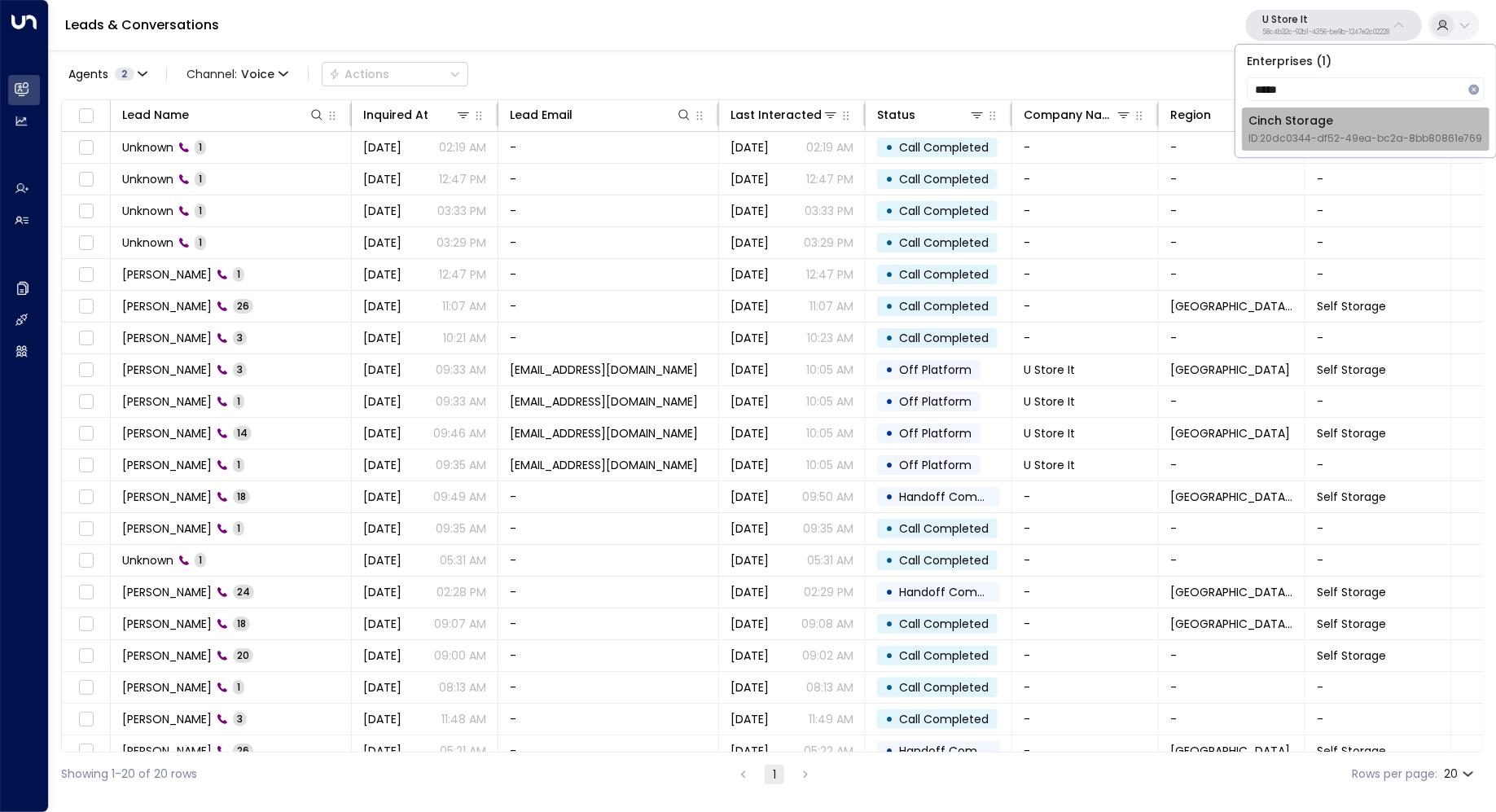
click at [1277, 124] on div "Cinch Storage ID: 20dc0344-df52-49ea-bc2a-8bb80861e769" at bounding box center [1365, 129] width 234 height 33
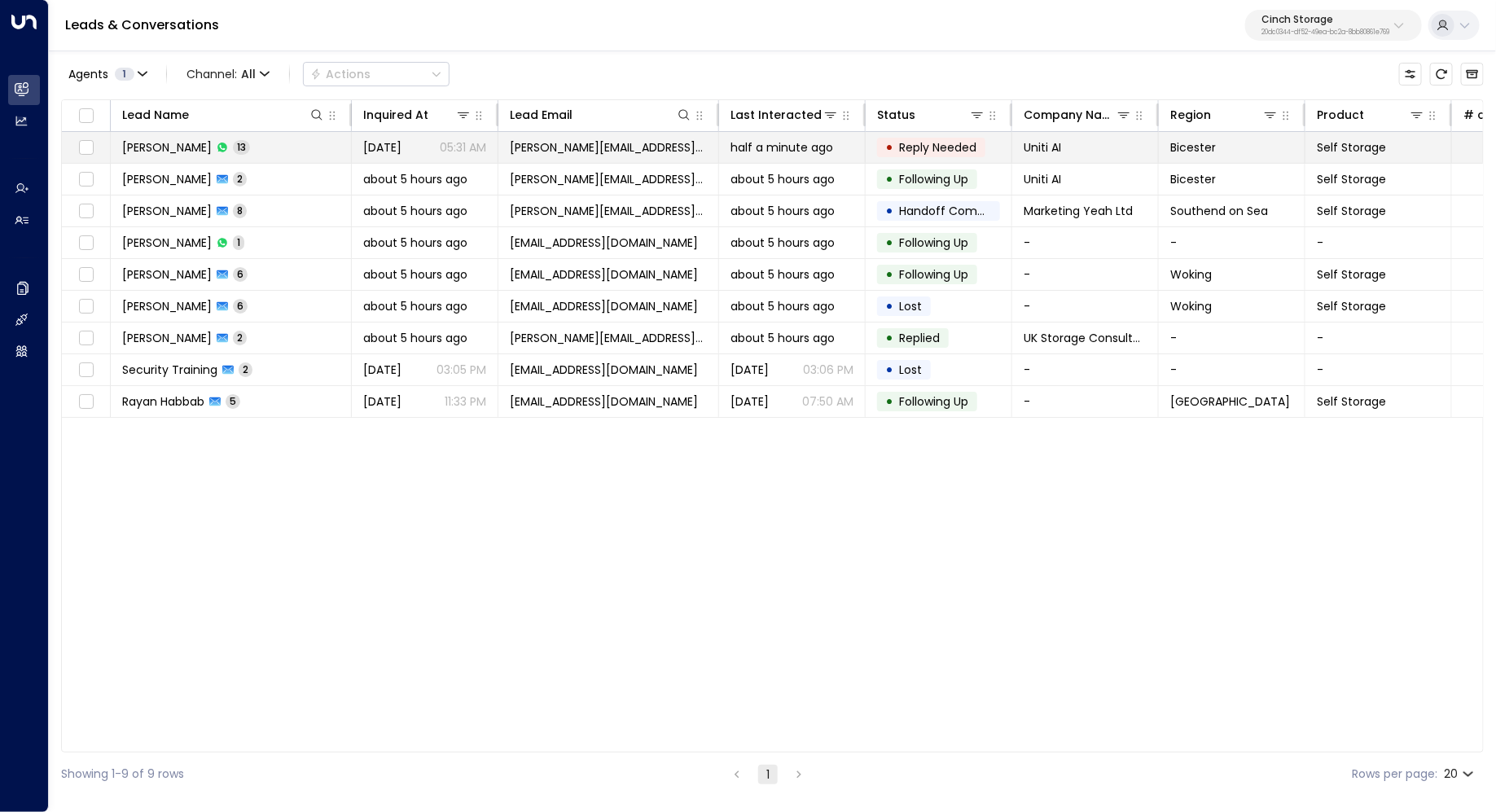
click at [292, 151] on td "Kerric Knowles 13" at bounding box center [231, 148] width 241 height 31
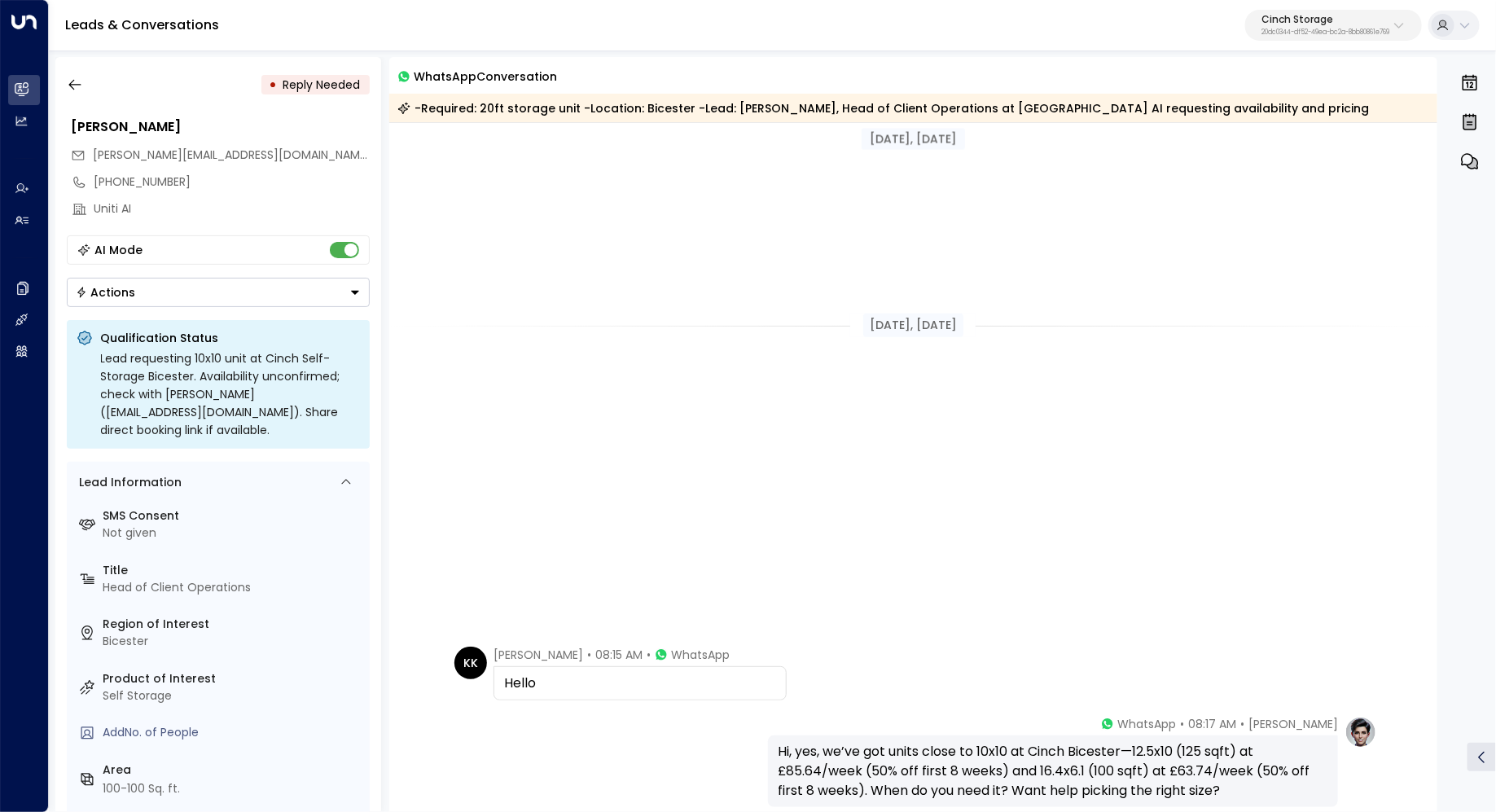
scroll to position [1010, 0]
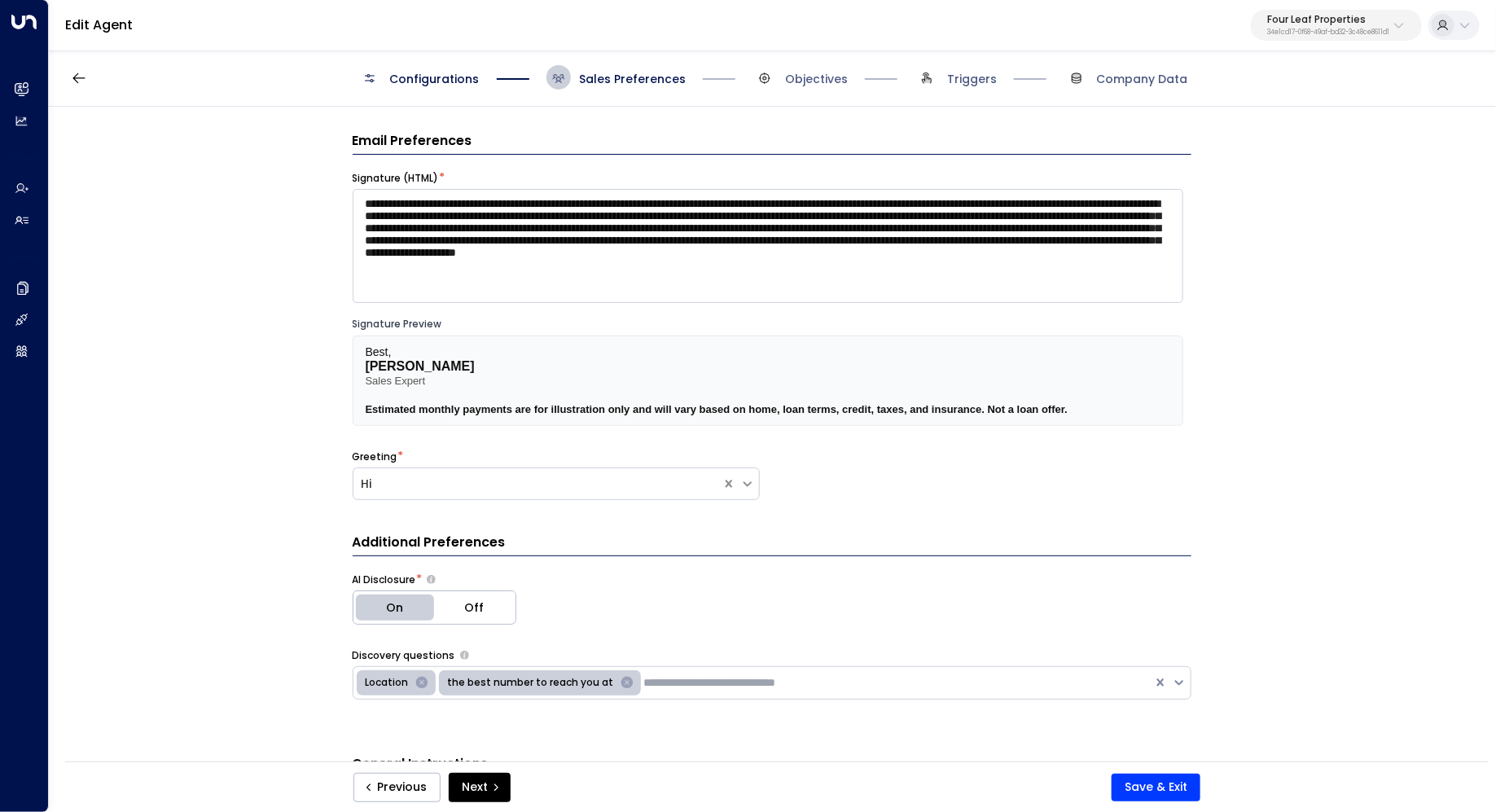
scroll to position [1878, 0]
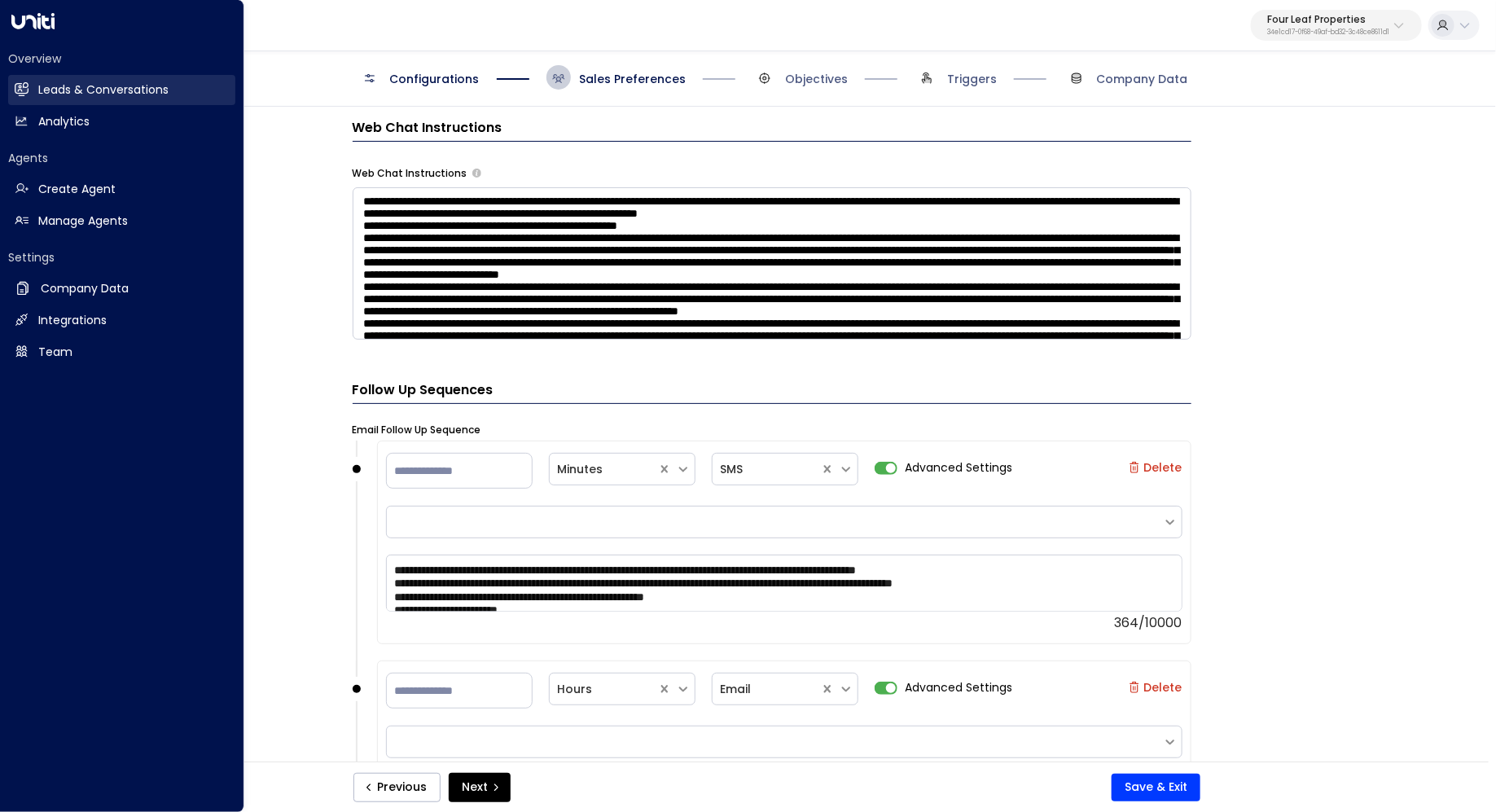
click at [22, 91] on icon at bounding box center [22, 88] width 13 height 10
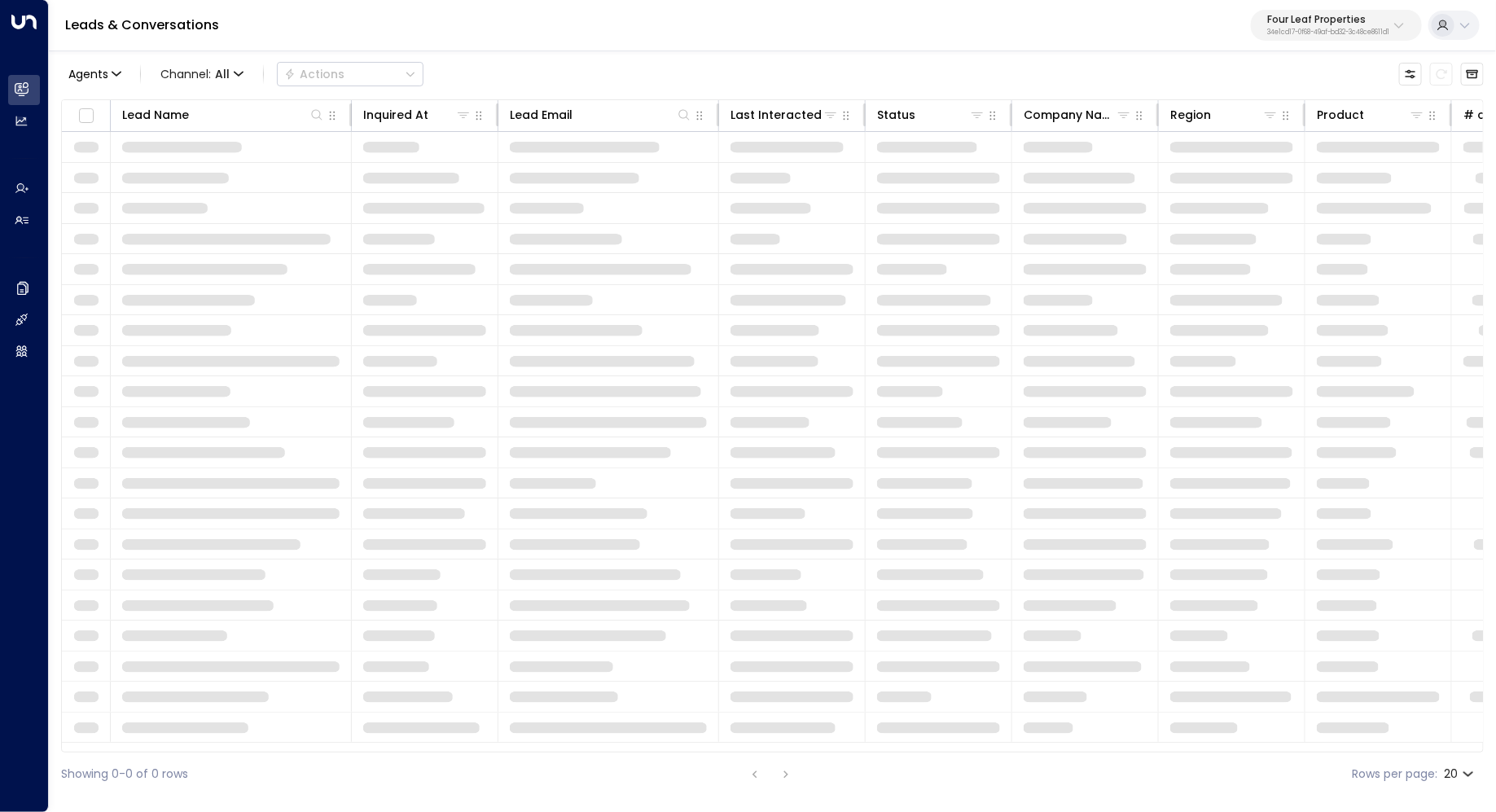
click at [1352, 31] on p "34e1cd17-0f68-49af-bd32-3c48ce8611d1" at bounding box center [1328, 32] width 122 height 6
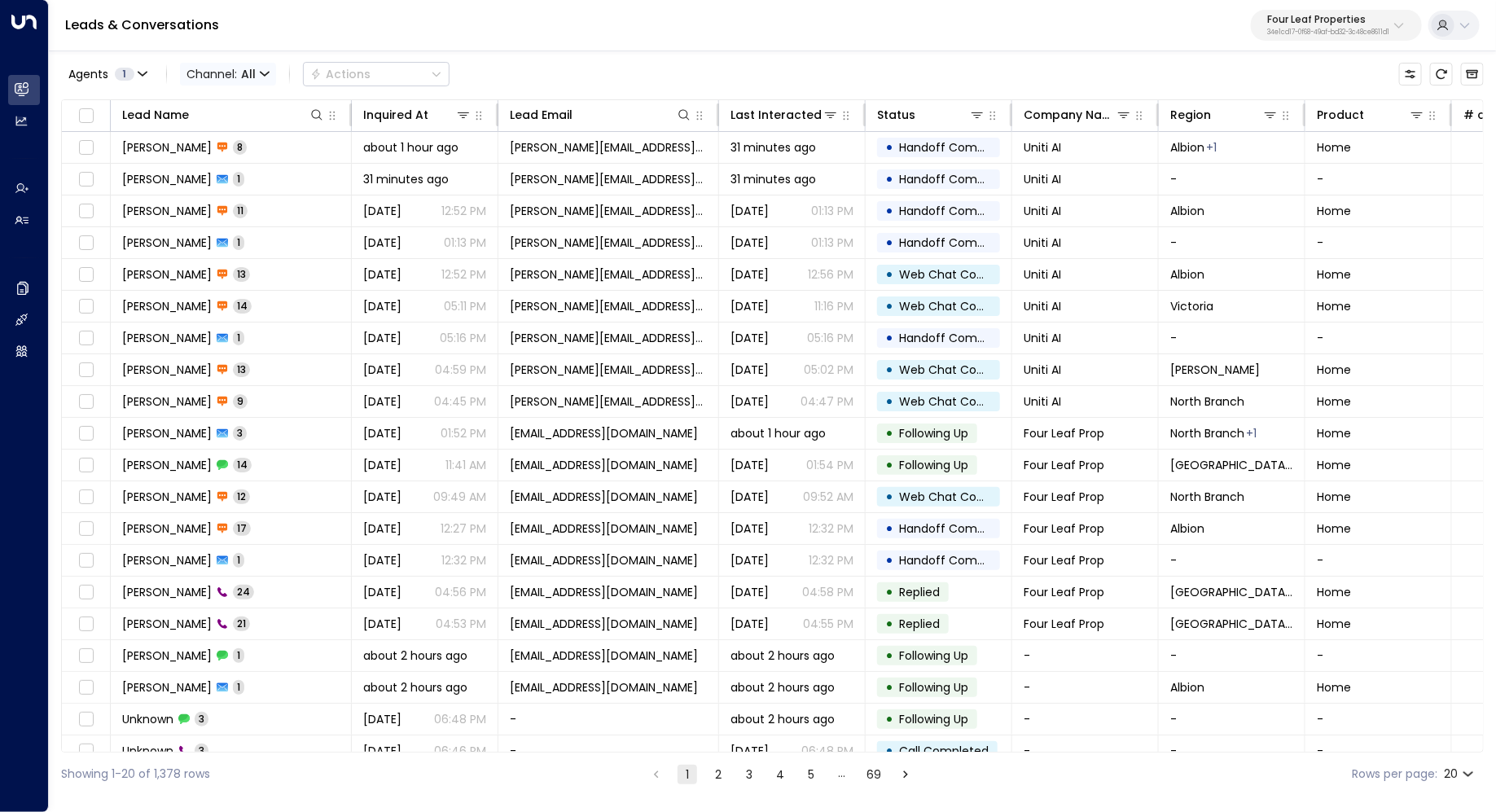
click at [265, 65] on span "Channel: All" at bounding box center [228, 74] width 96 height 23
click at [231, 165] on p "Email" at bounding box center [237, 168] width 78 height 17
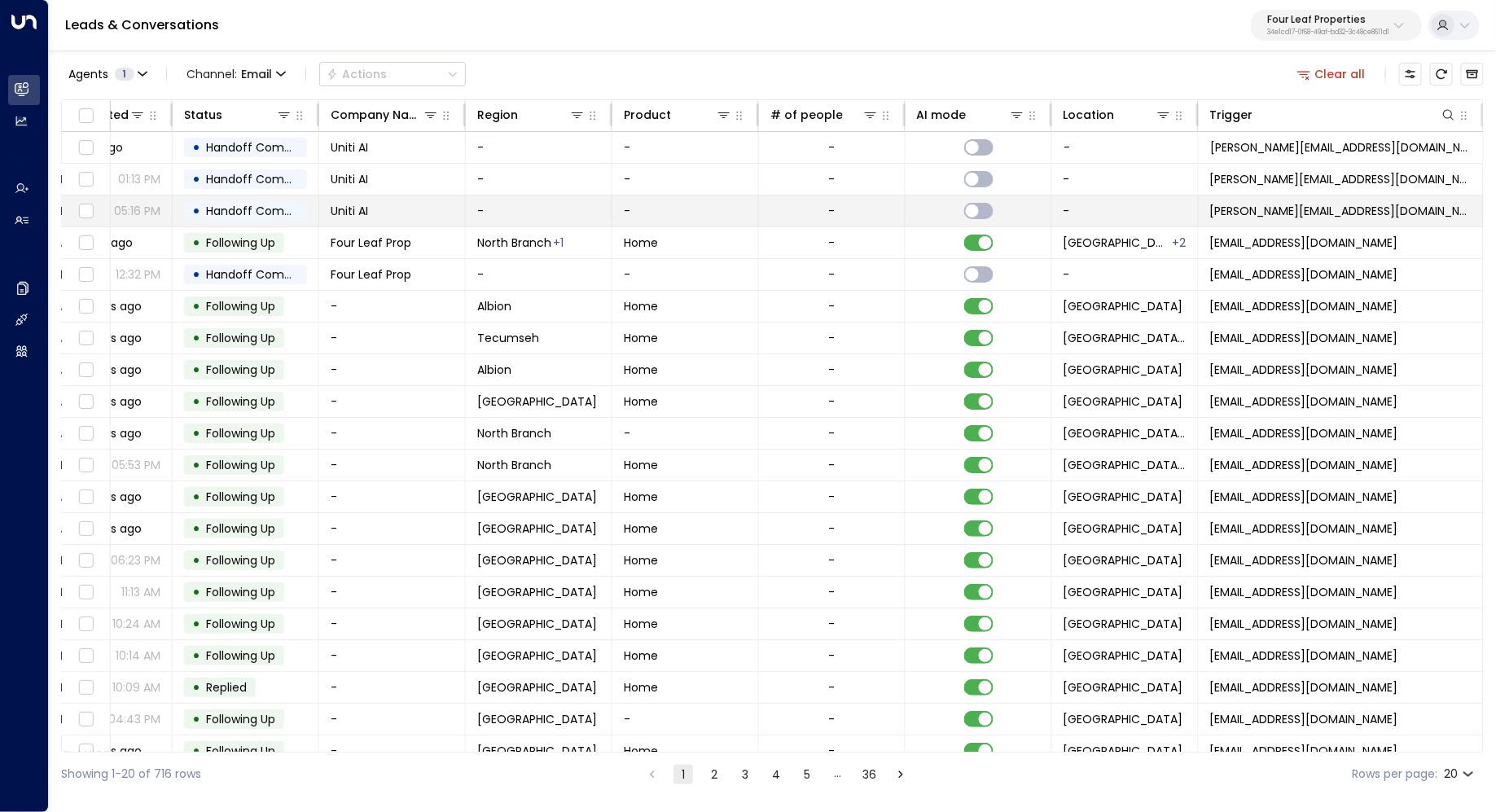
scroll to position [0, 845]
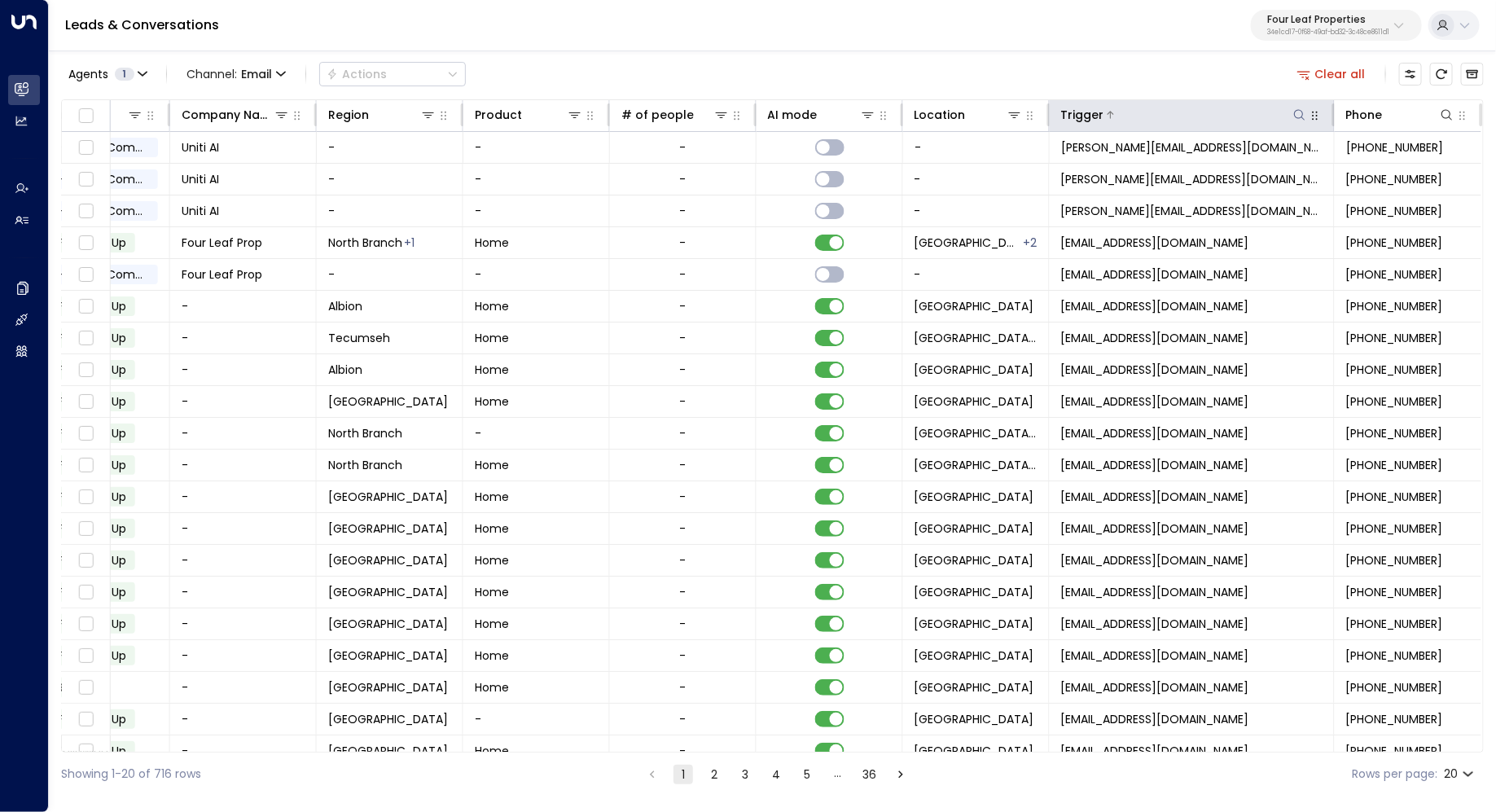
click at [1067, 117] on div "Trigger" at bounding box center [1083, 115] width 44 height 19
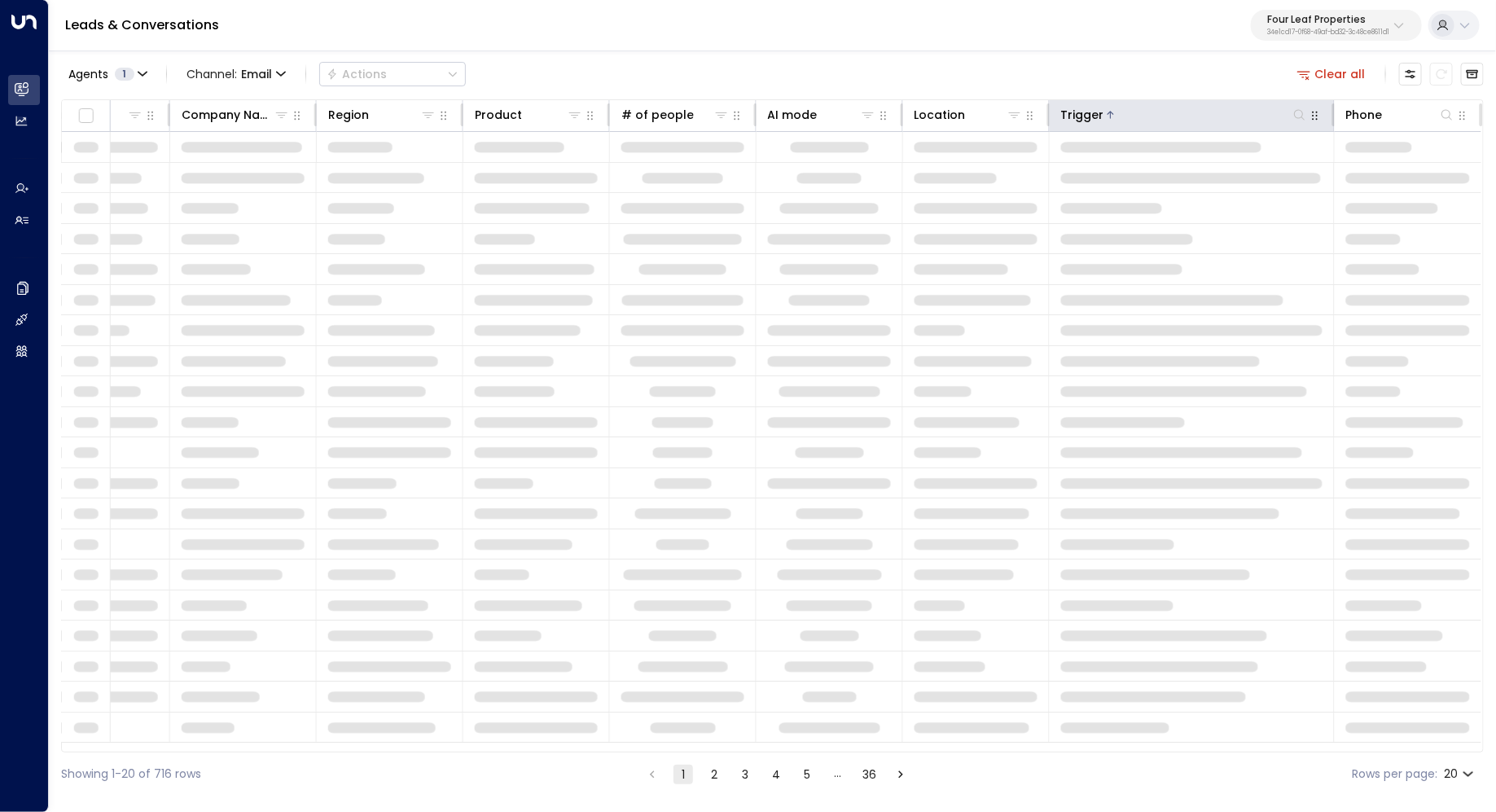
scroll to position [0, 840]
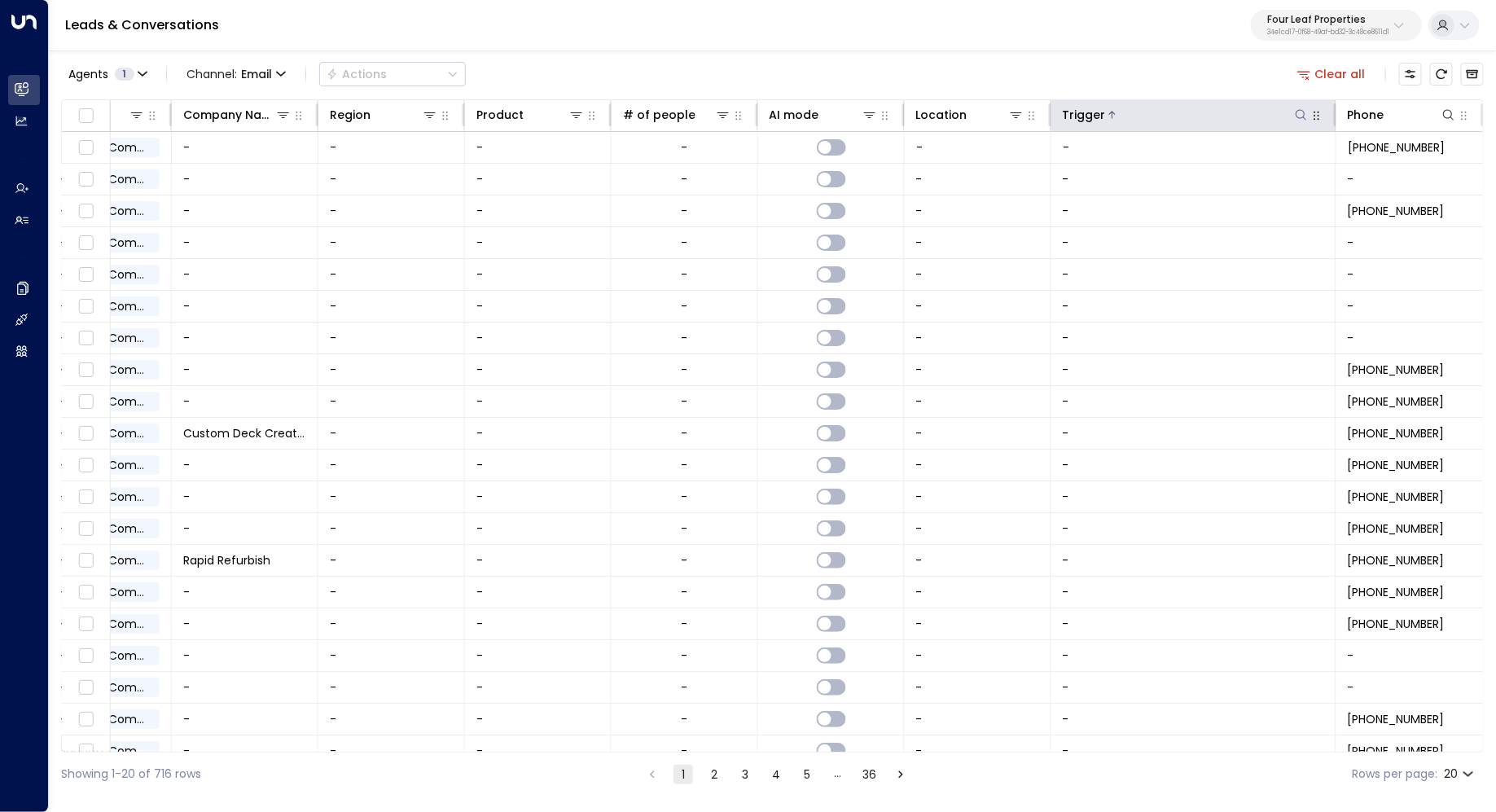
click at [1067, 116] on div "Trigger" at bounding box center [1084, 115] width 44 height 19
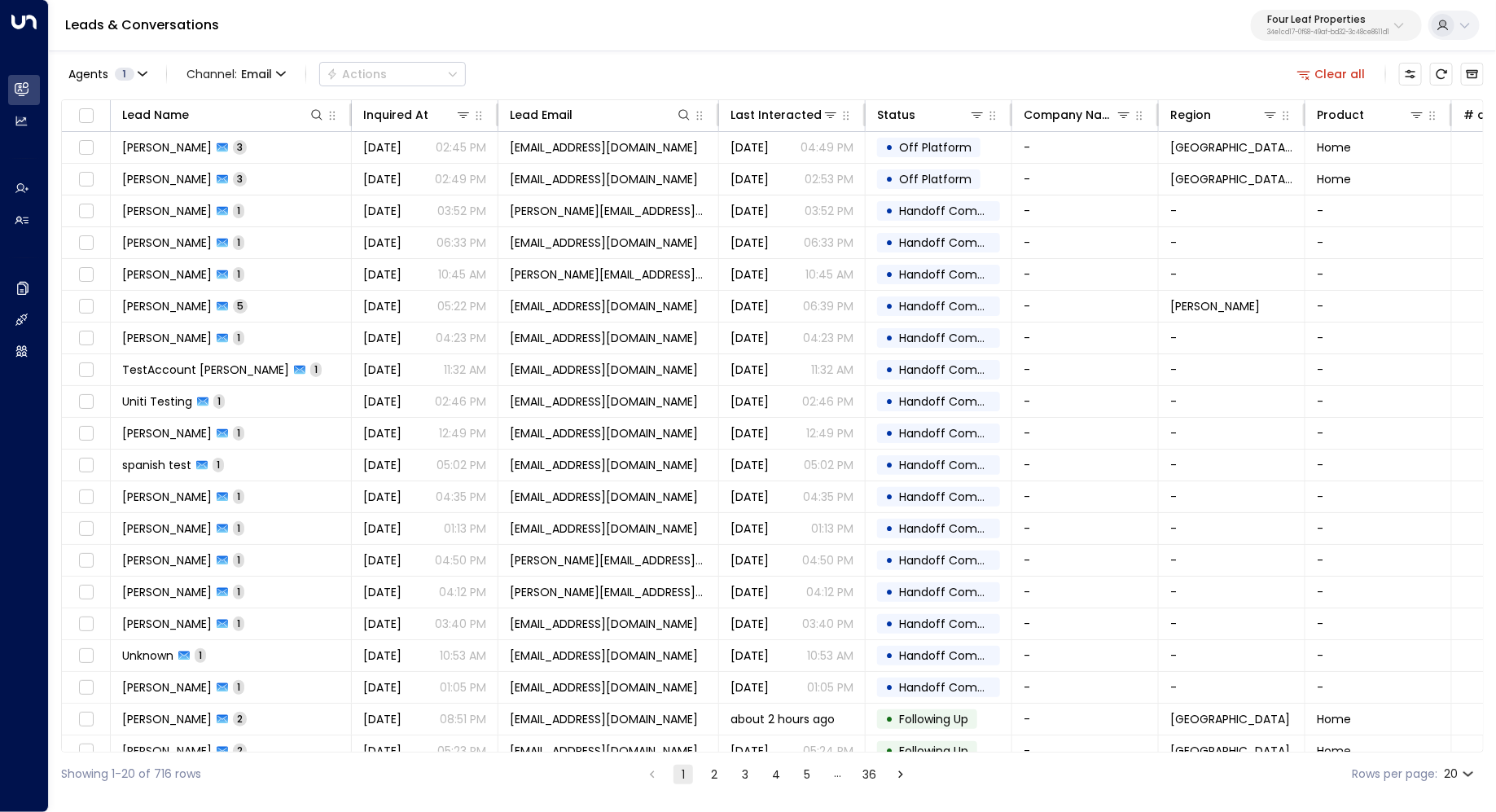
click at [717, 789] on div "Showing 1-20 of 716 rows 1 2 3 4 5 … 36 Rows per page: 20 **" at bounding box center [772, 774] width 1422 height 44
click at [717, 786] on div "Showing 1-20 of 716 rows 1 2 3 4 5 … 36 Rows per page: 20 **" at bounding box center [772, 774] width 1422 height 44
click at [713, 778] on button "2" at bounding box center [714, 774] width 19 height 19
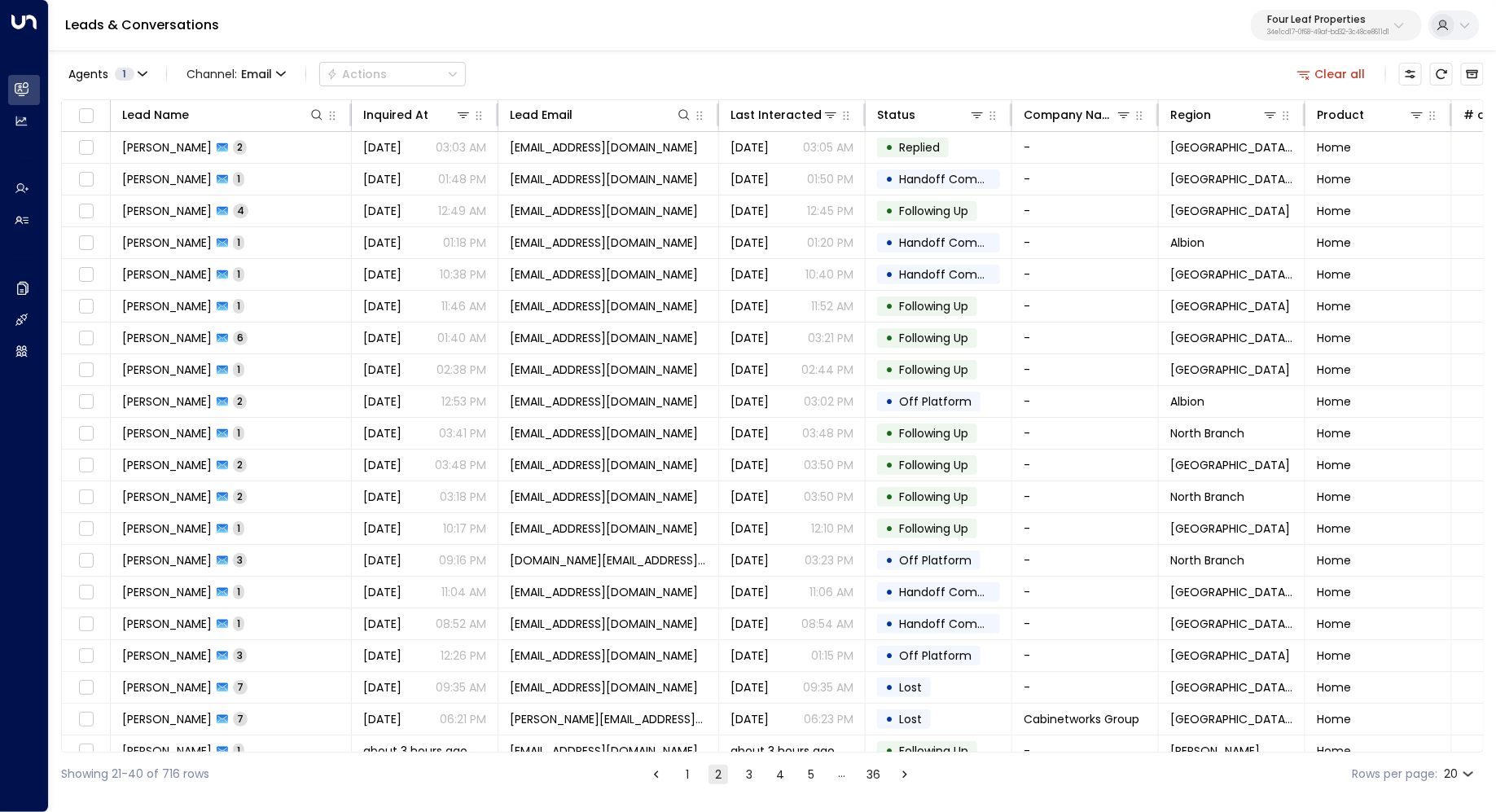
click at [751, 769] on button "3" at bounding box center [748, 774] width 19 height 19
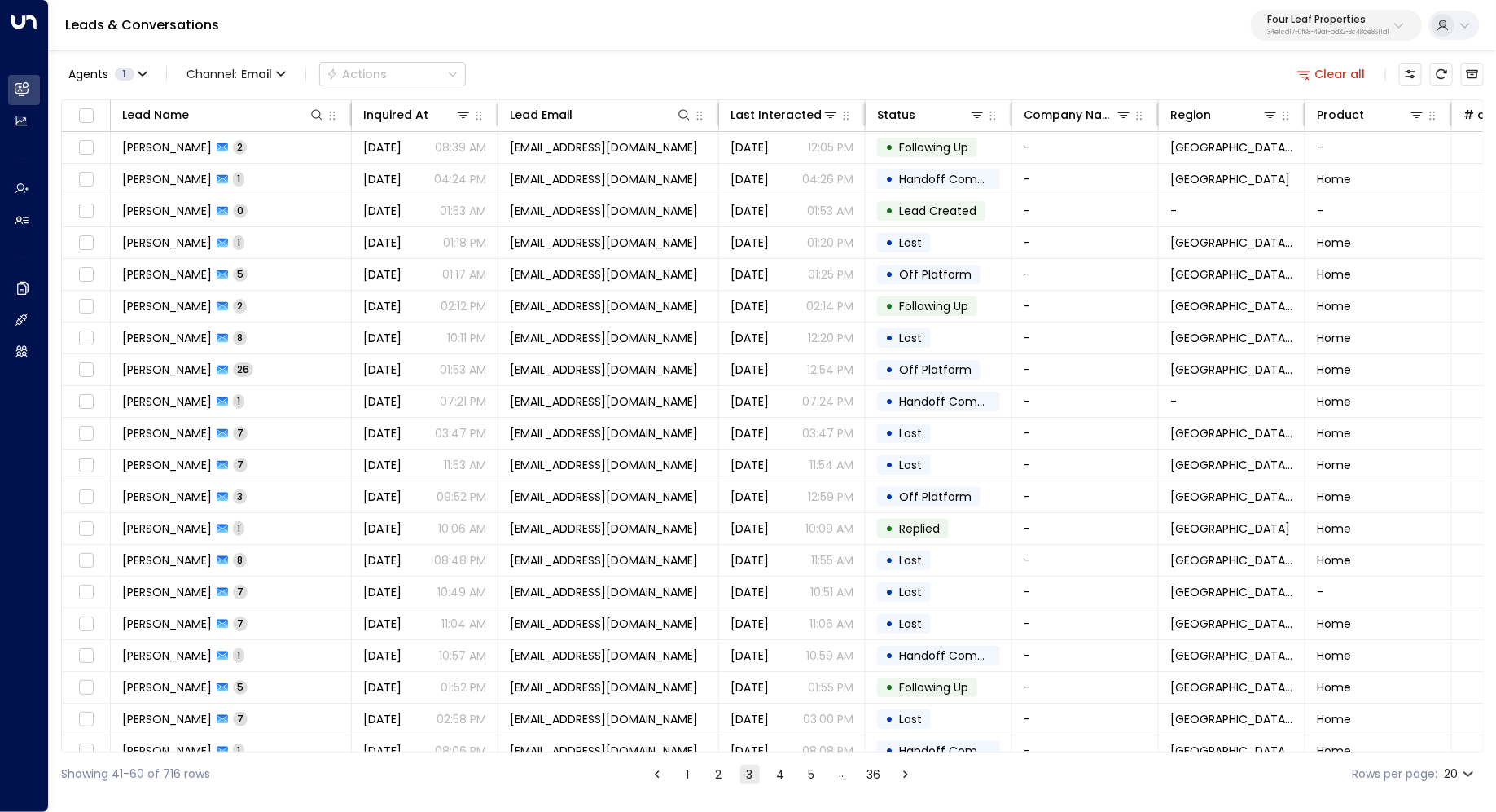
click at [678, 778] on button "1" at bounding box center [688, 774] width 19 height 19
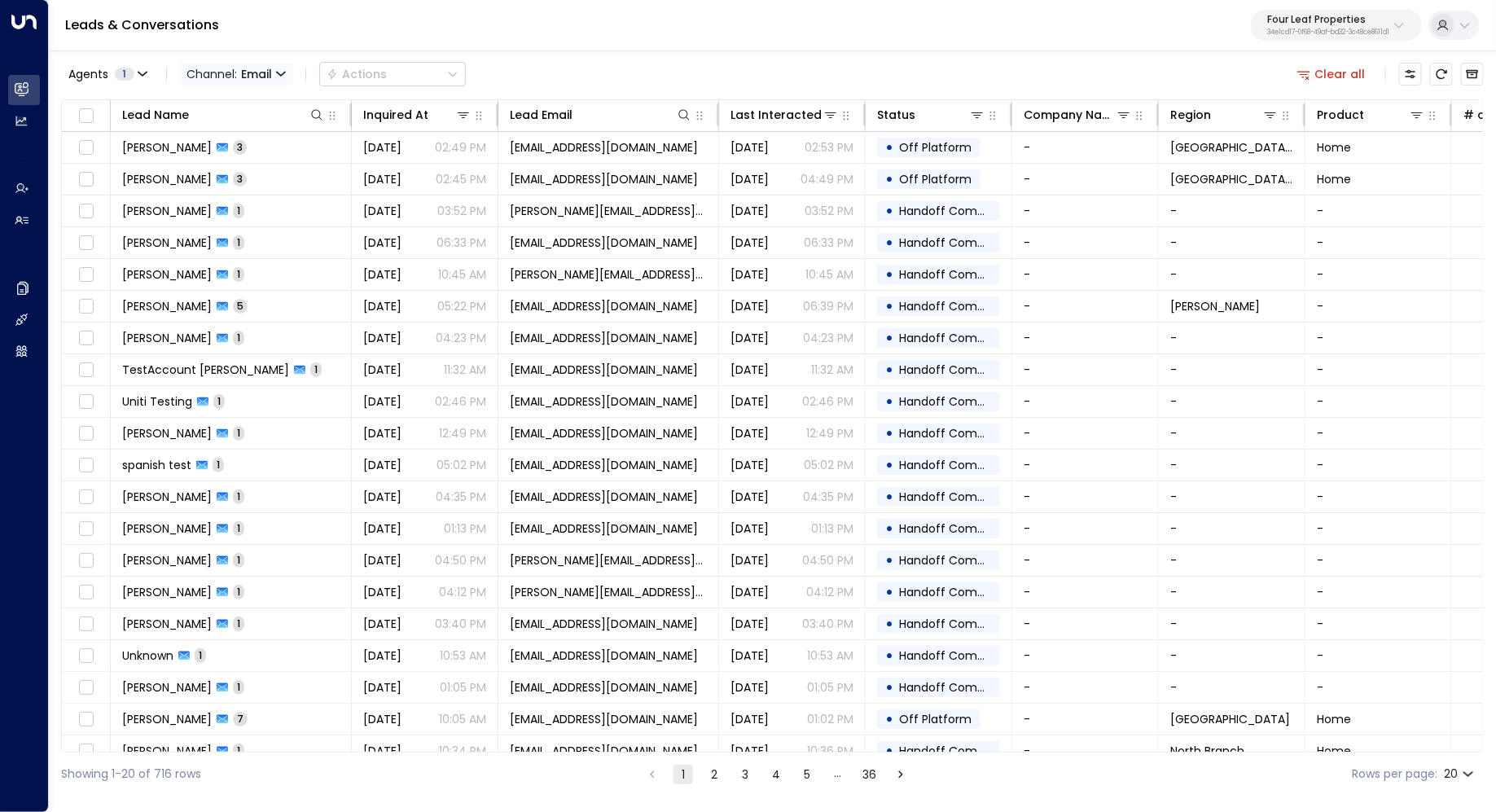
click at [279, 77] on icon "button" at bounding box center [280, 74] width 10 height 10
click at [668, 36] on div at bounding box center [748, 406] width 1496 height 812
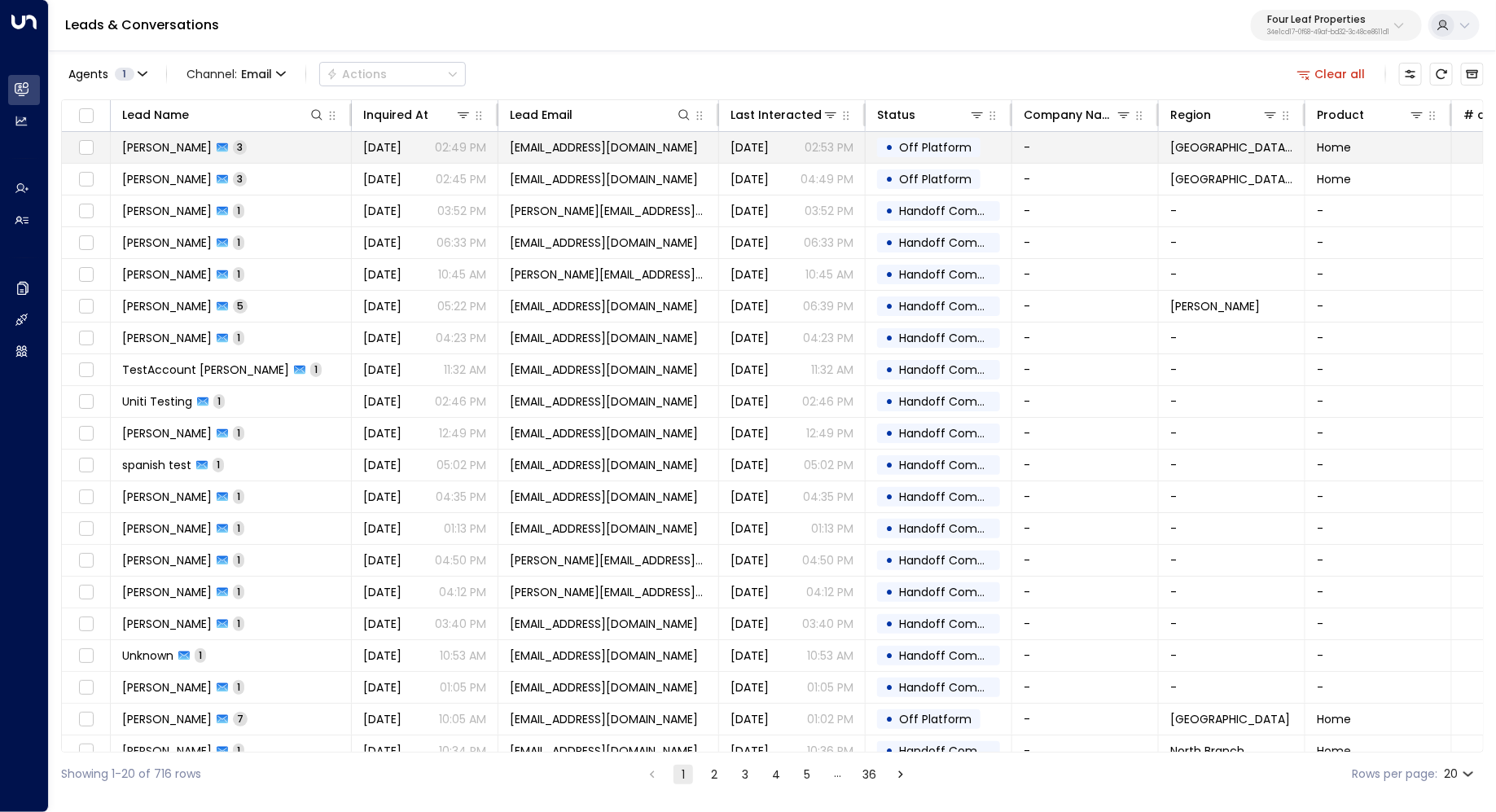
click at [304, 144] on td "Dan Maldonado 3" at bounding box center [231, 148] width 241 height 31
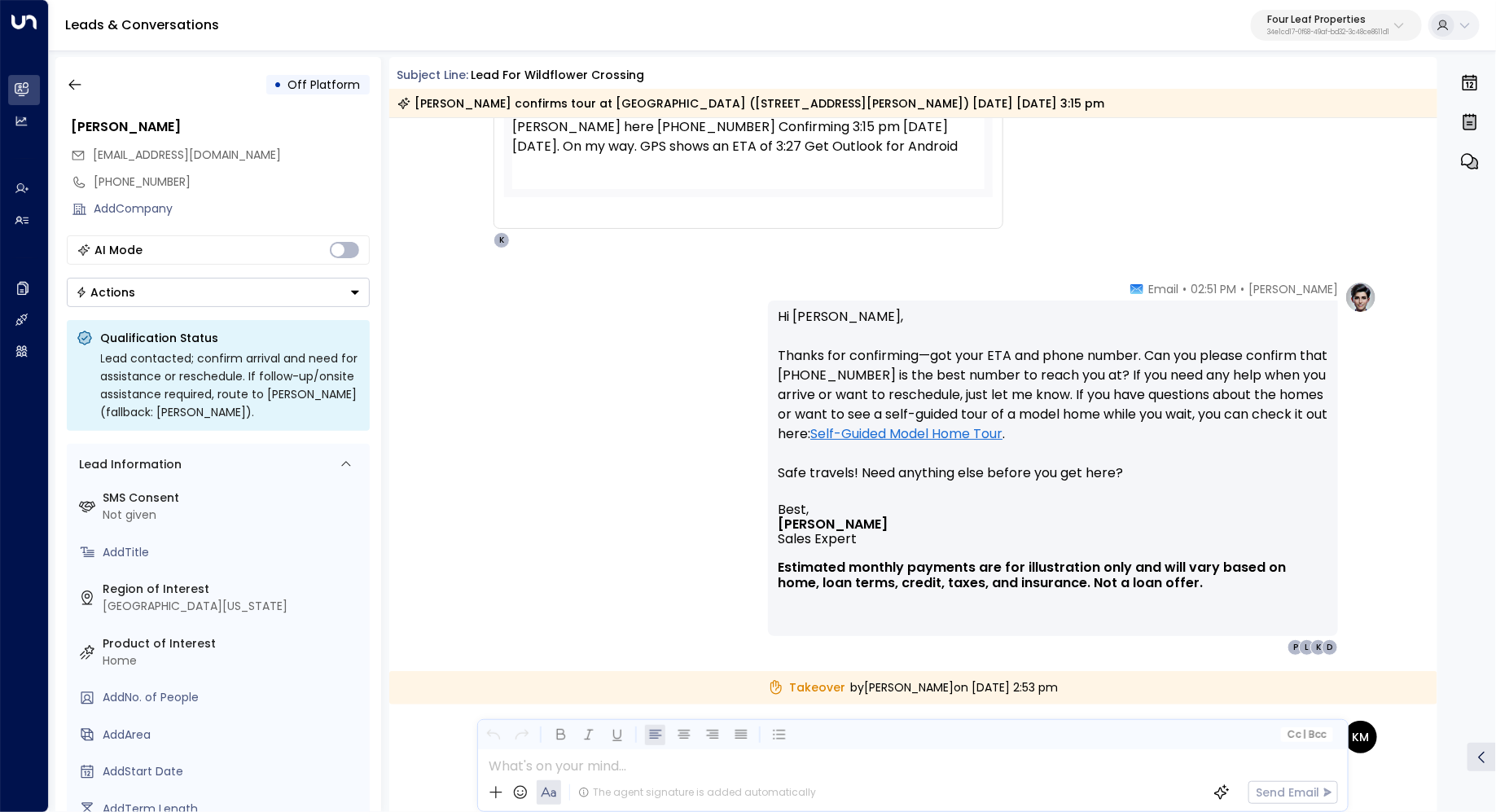
scroll to position [613, 0]
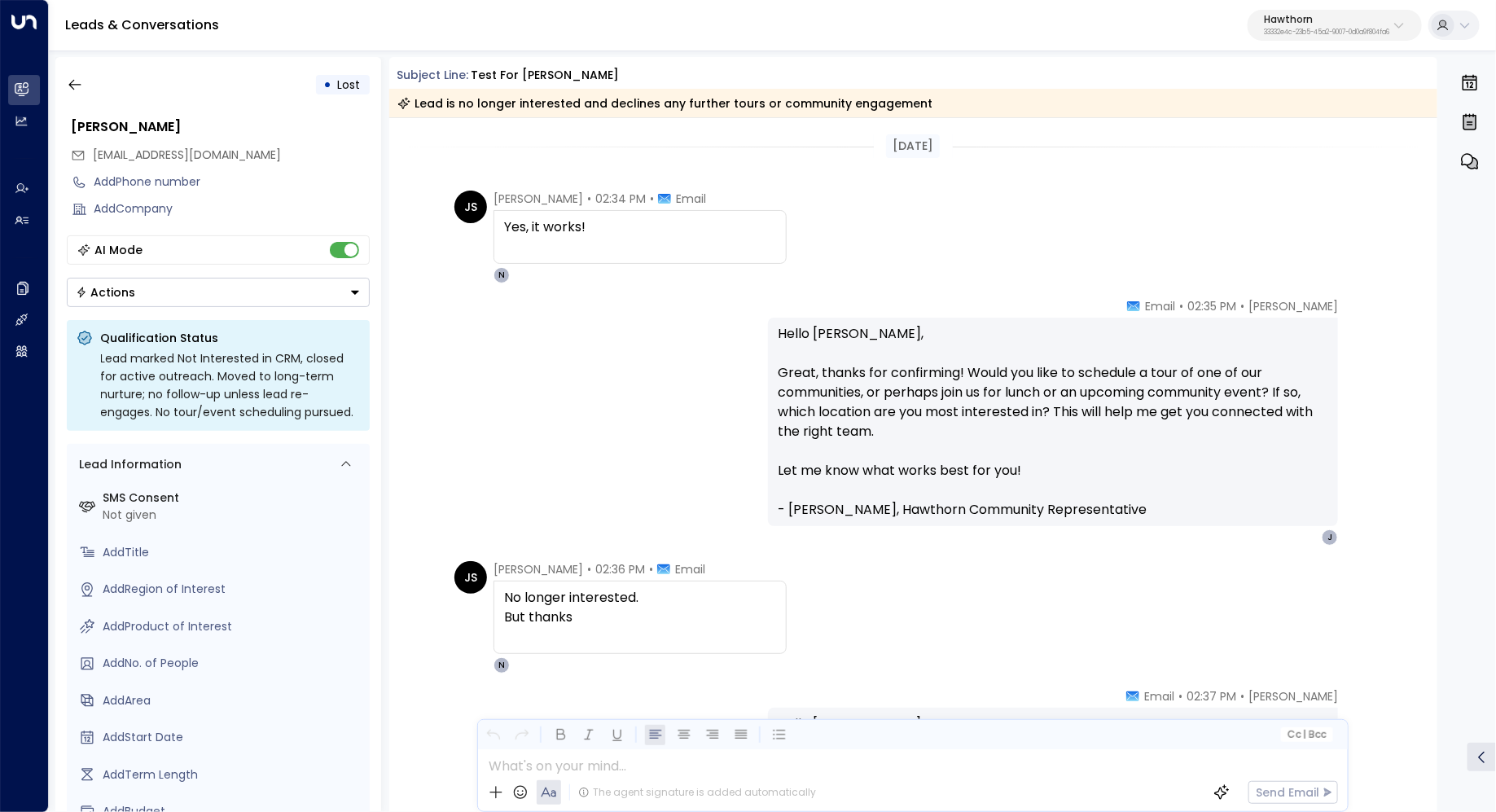
scroll to position [206, 0]
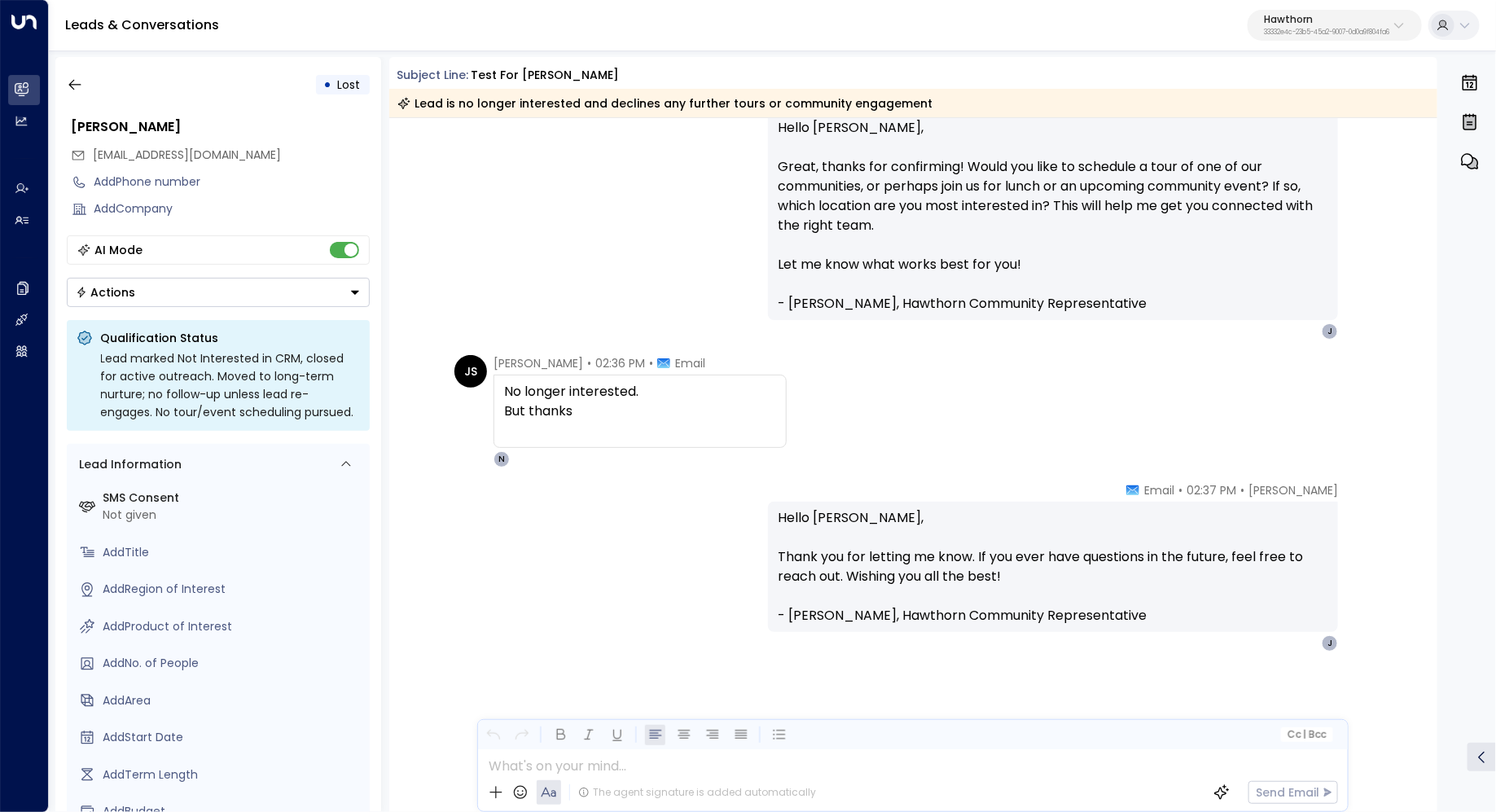
click at [1300, 31] on p "33332e4c-23b5-45a2-9007-0d0a9f804fa6" at bounding box center [1326, 32] width 125 height 6
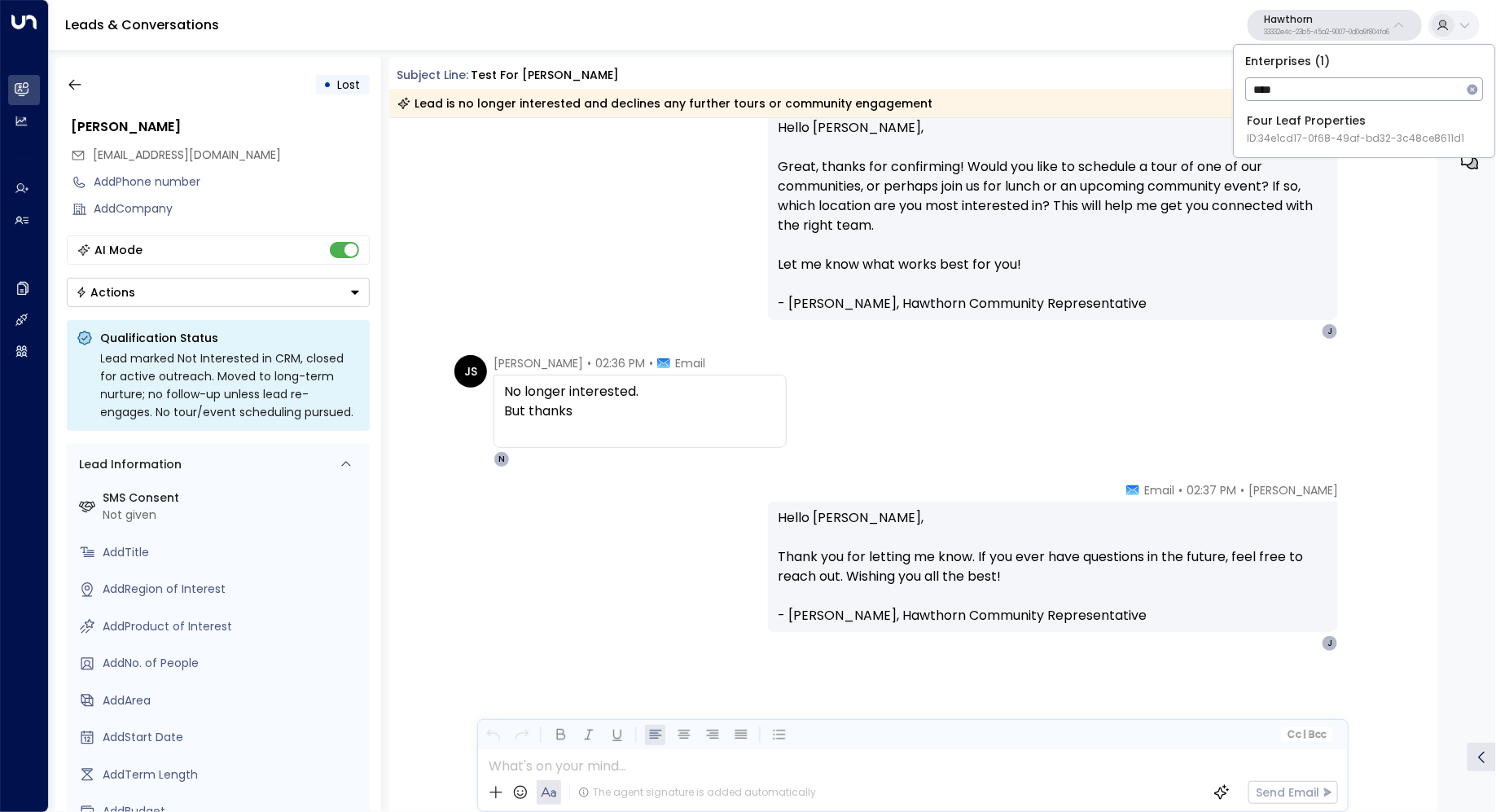
type input "****"
click at [1283, 113] on div "Four Leaf Properties ID: 34e1cd17-0f68-49af-bd32-3c48ce8611d1" at bounding box center [1355, 129] width 218 height 33
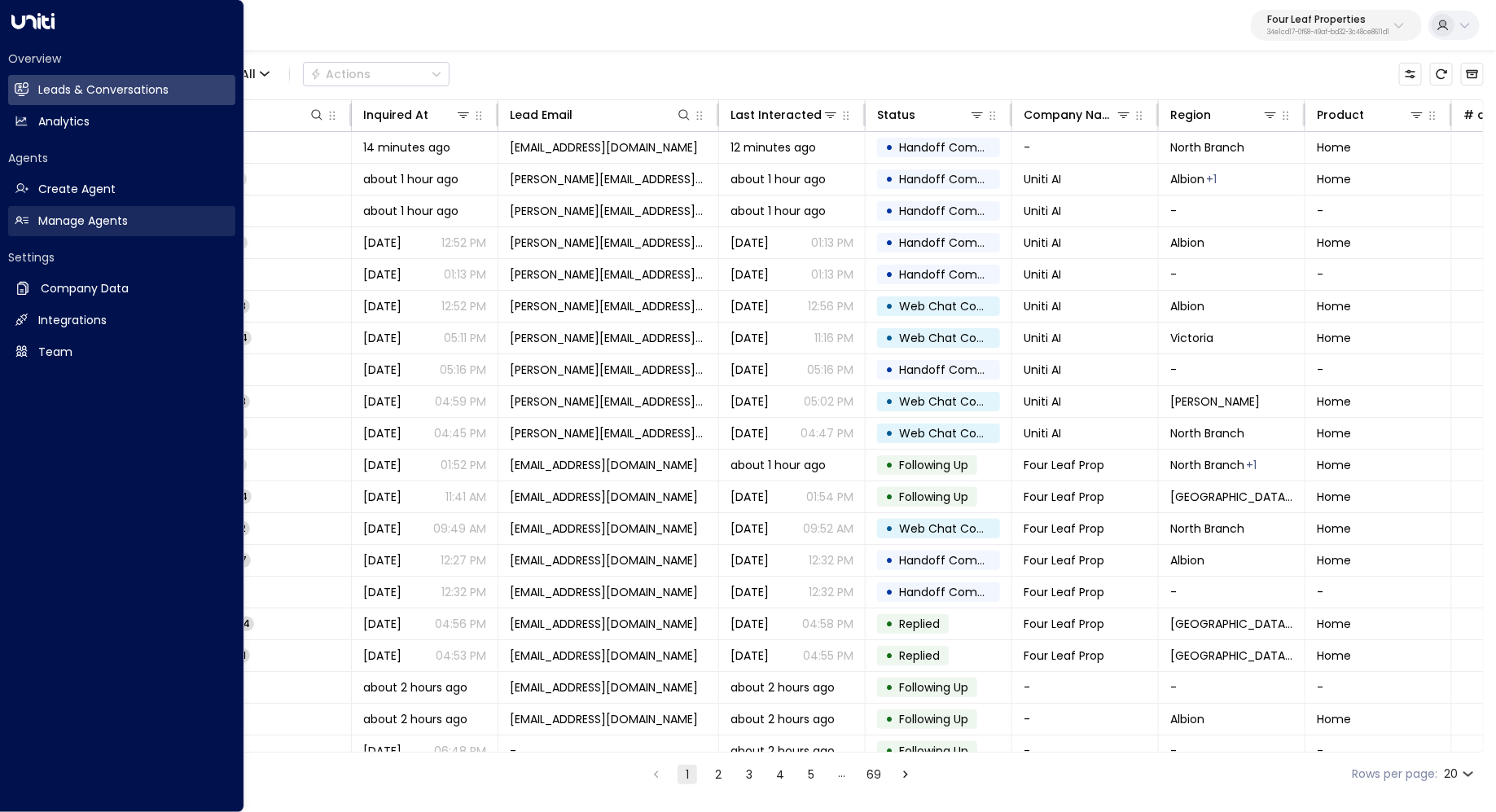
click at [119, 214] on h2 "Manage Agents" at bounding box center [83, 221] width 90 height 17
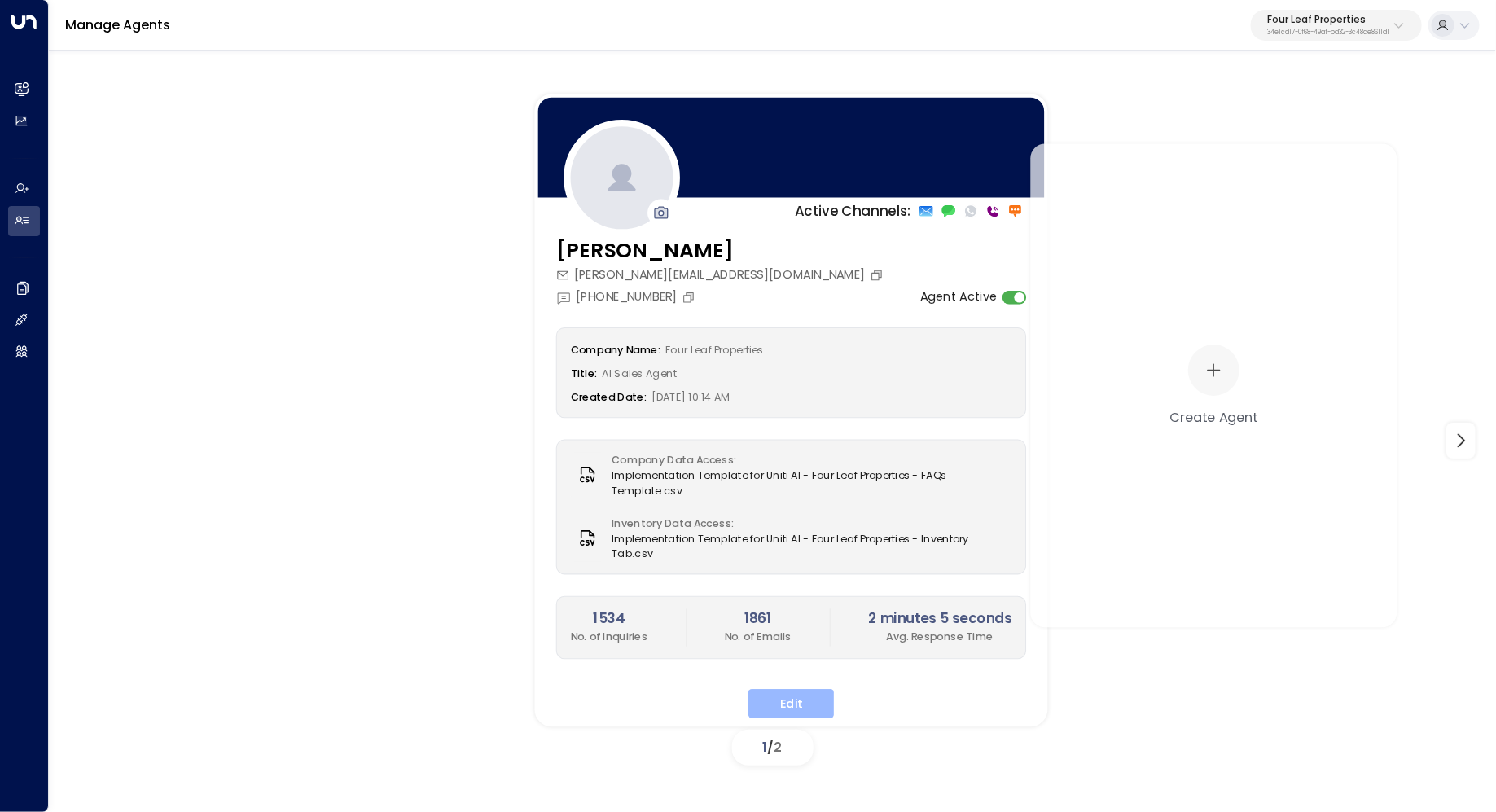
click at [802, 696] on button "Edit" at bounding box center [791, 703] width 85 height 30
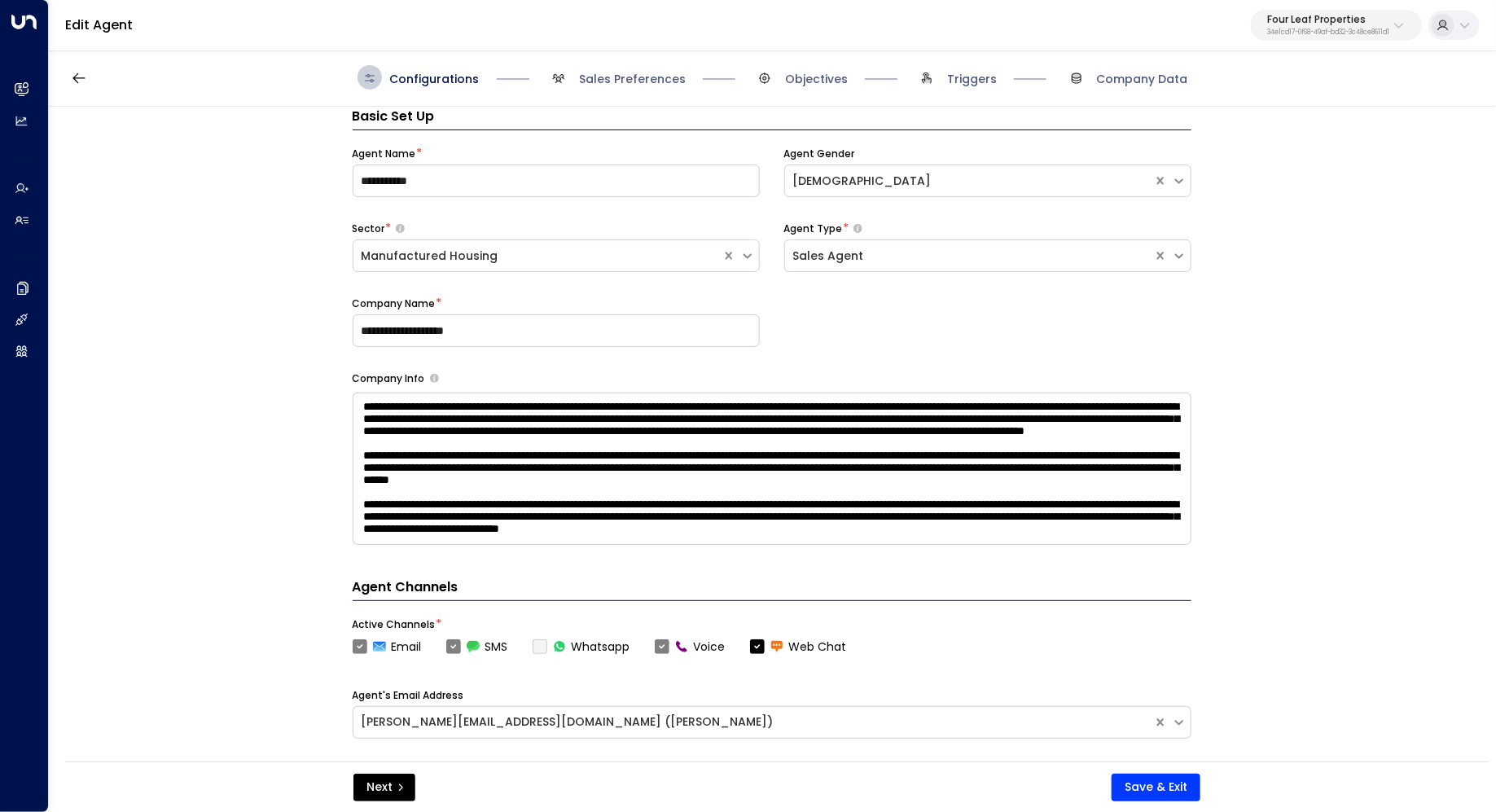
scroll to position [105, 0]
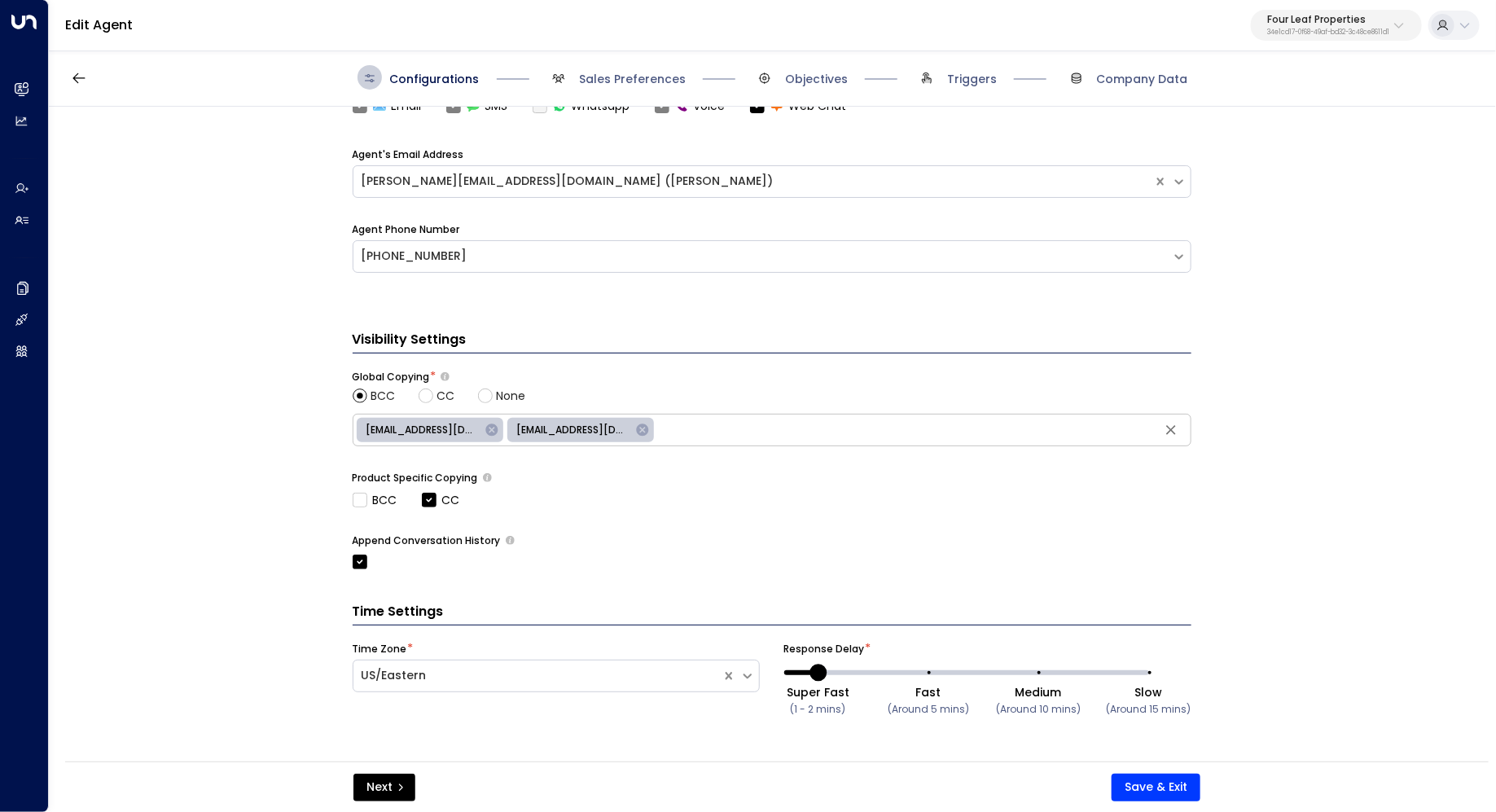
click at [624, 66] on span "Sales Preferences" at bounding box center [616, 77] width 139 height 24
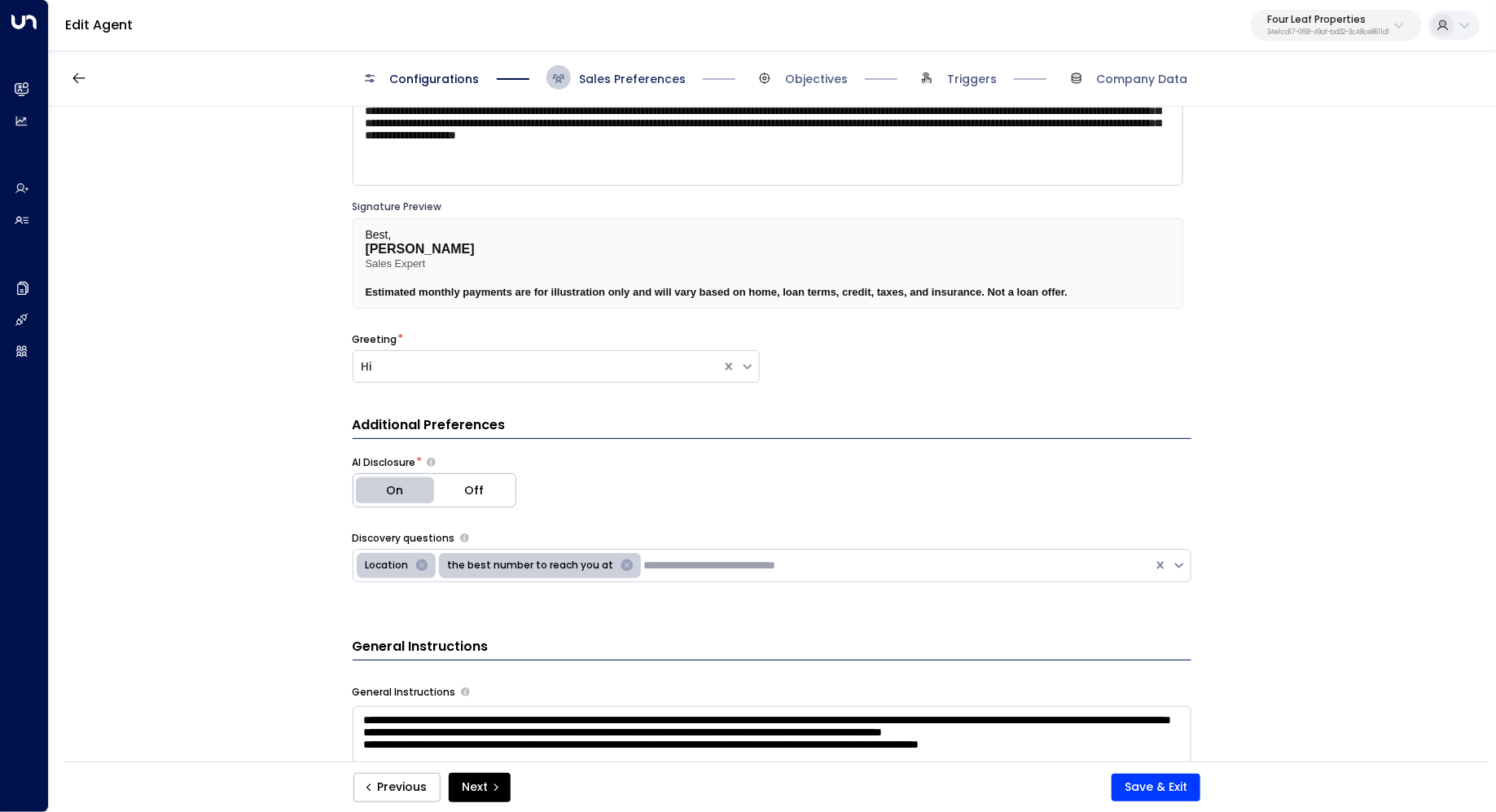
click at [624, 70] on span "Sales Preferences" at bounding box center [632, 78] width 107 height 17
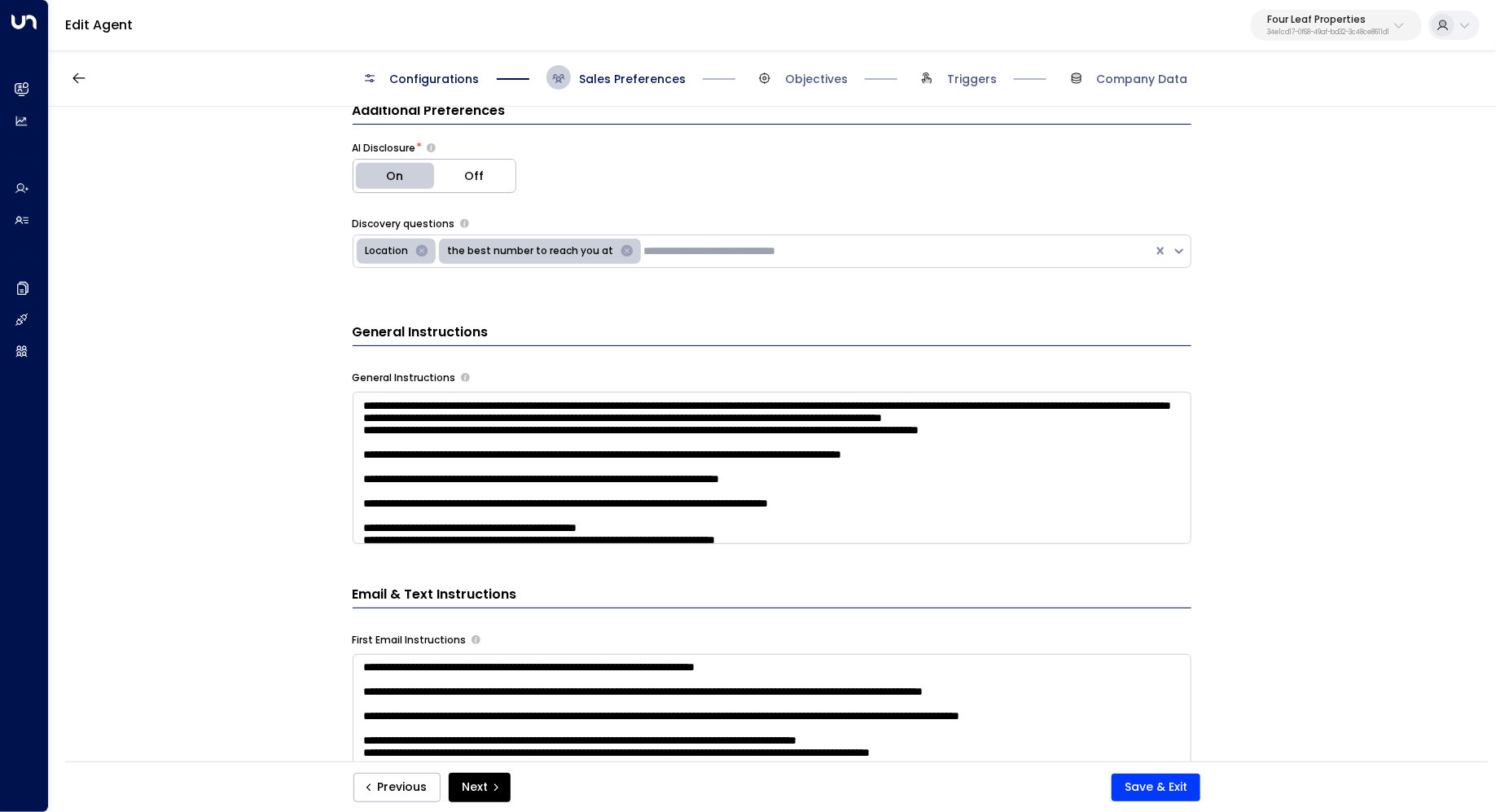
scroll to position [491, 0]
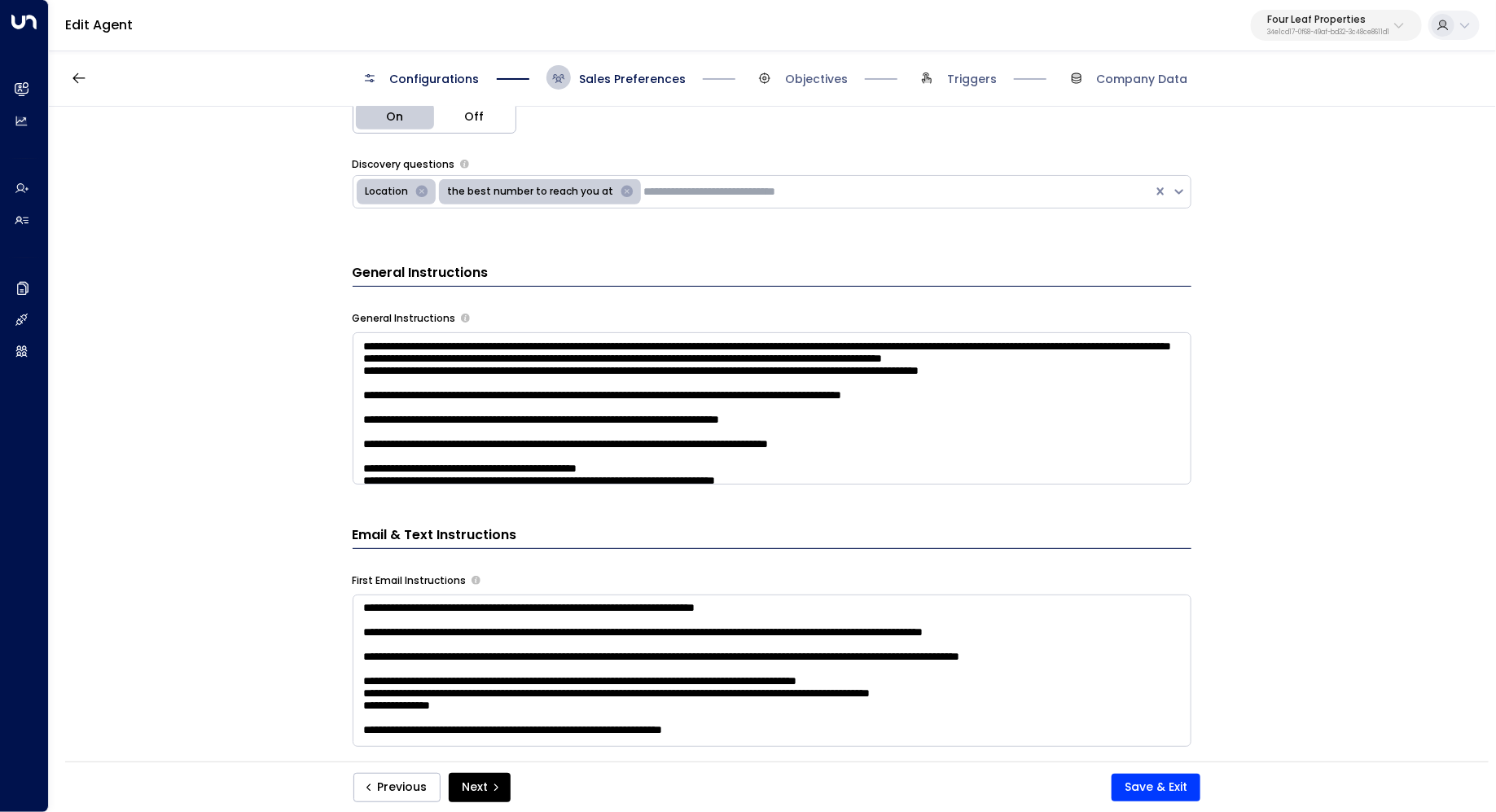
click at [410, 386] on textarea at bounding box center [772, 408] width 839 height 152
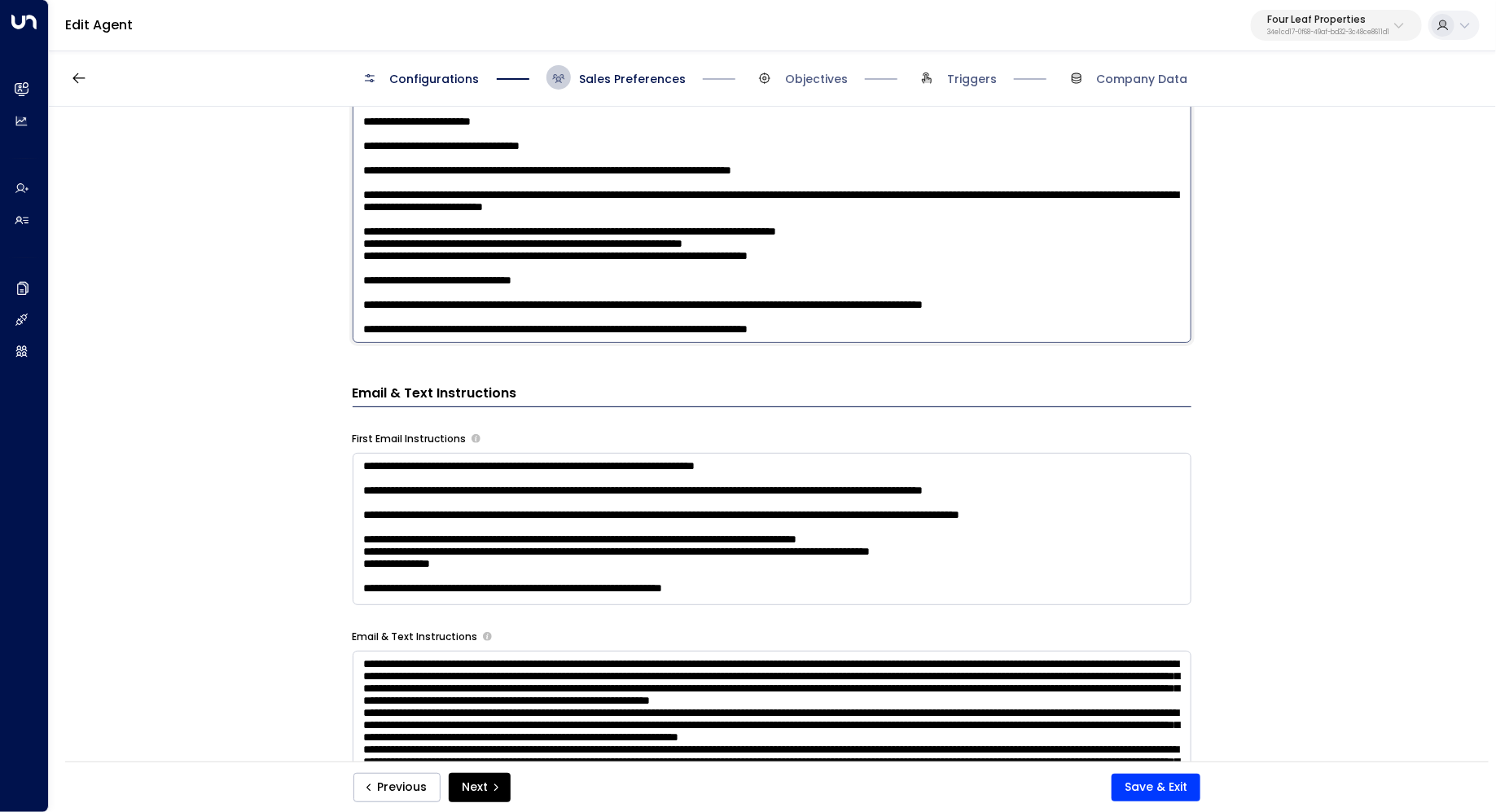
scroll to position [909, 0]
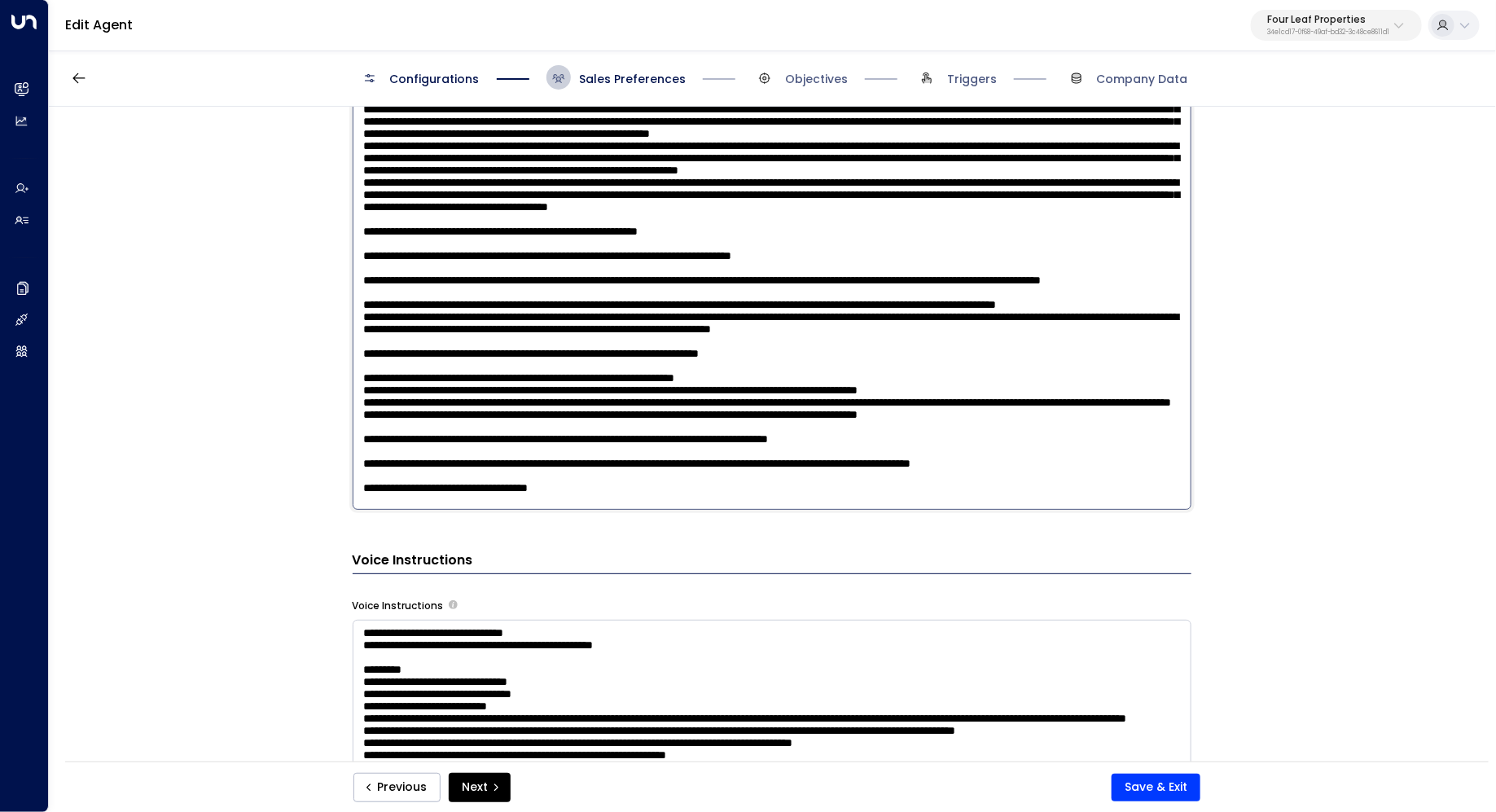
click at [450, 442] on textarea at bounding box center [772, 296] width 839 height 426
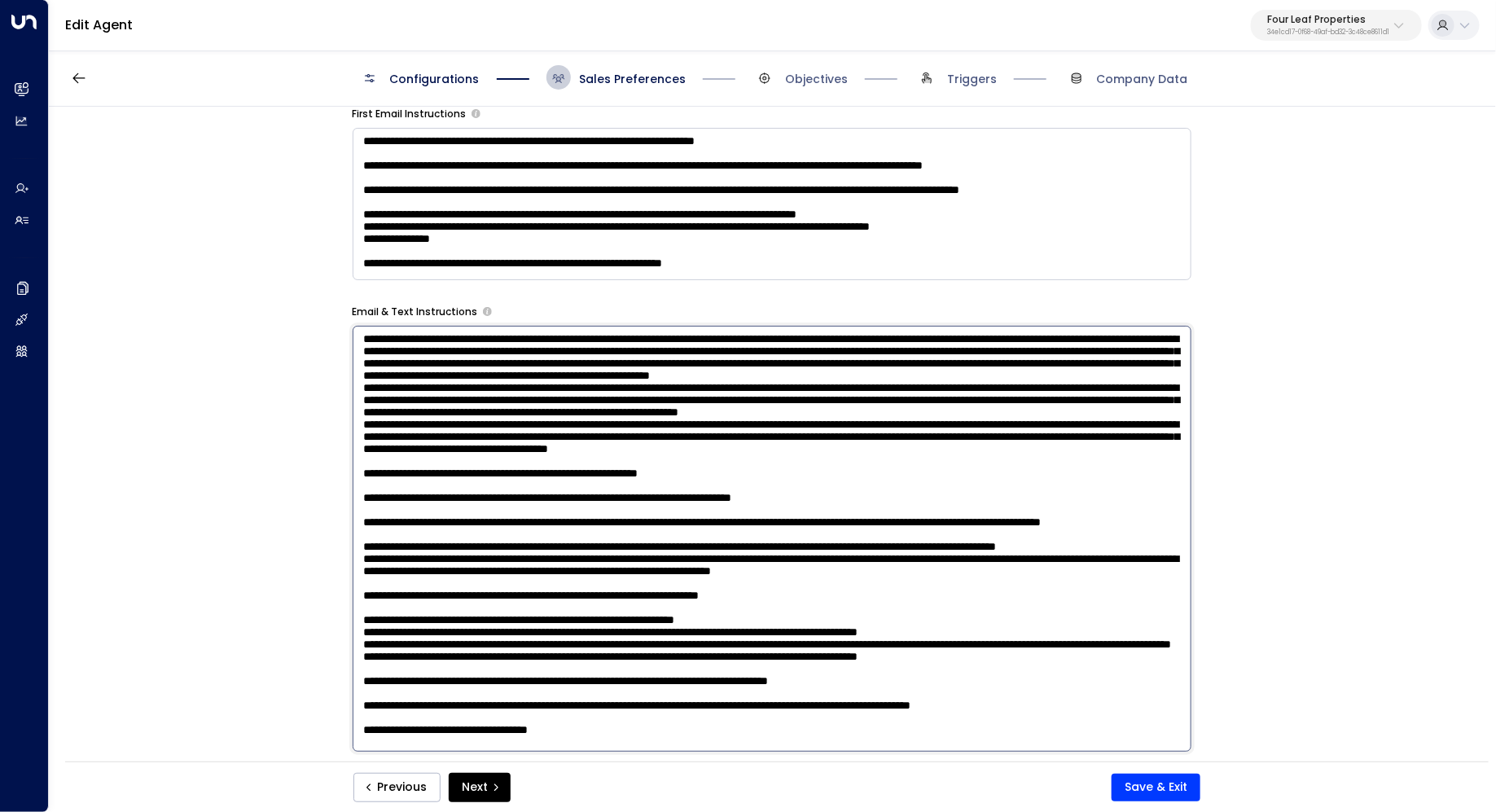
scroll to position [958, 0]
click at [945, 489] on textarea at bounding box center [772, 537] width 839 height 426
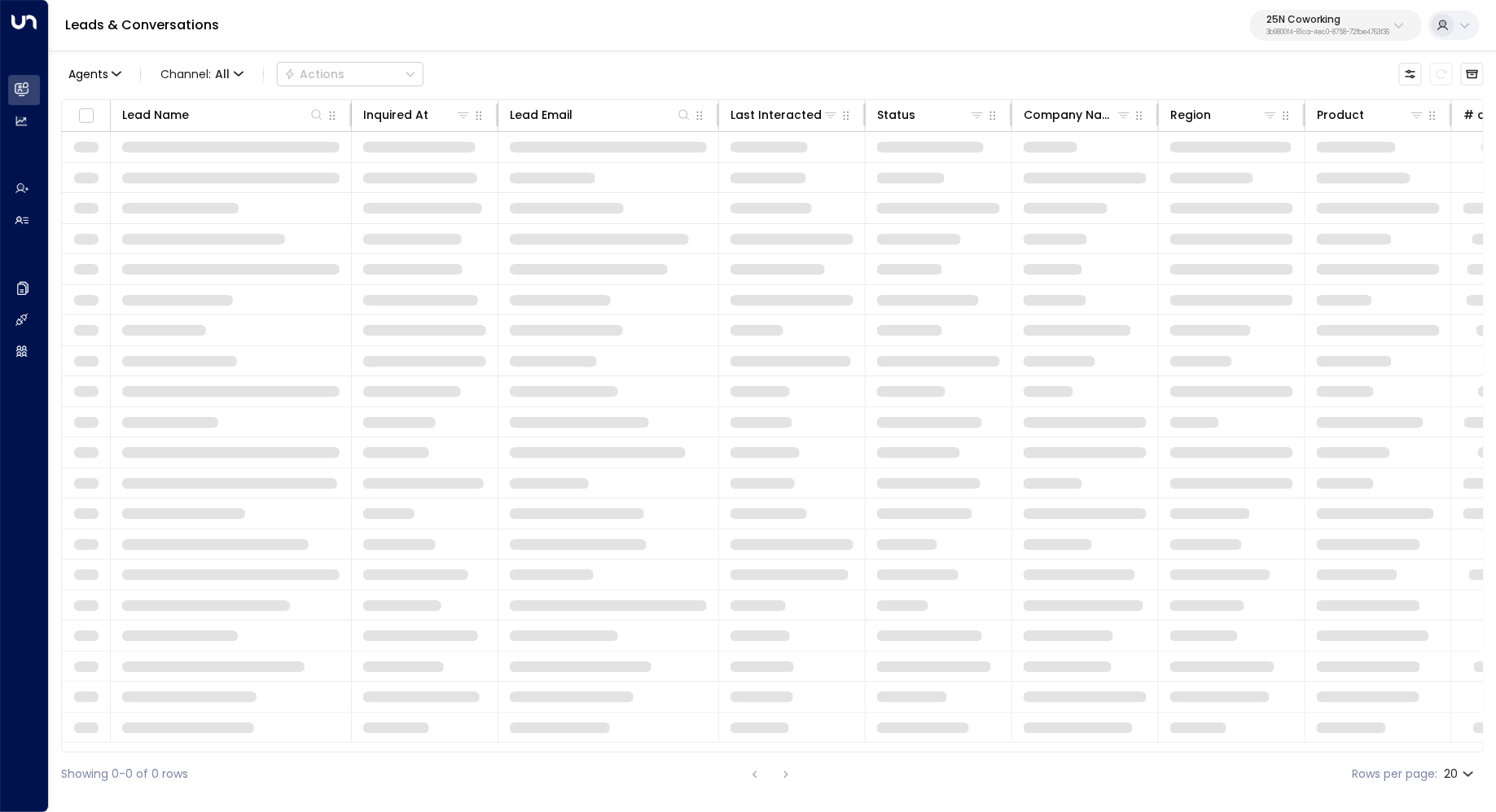
click at [1307, 15] on p "25N Coworking" at bounding box center [1327, 19] width 123 height 10
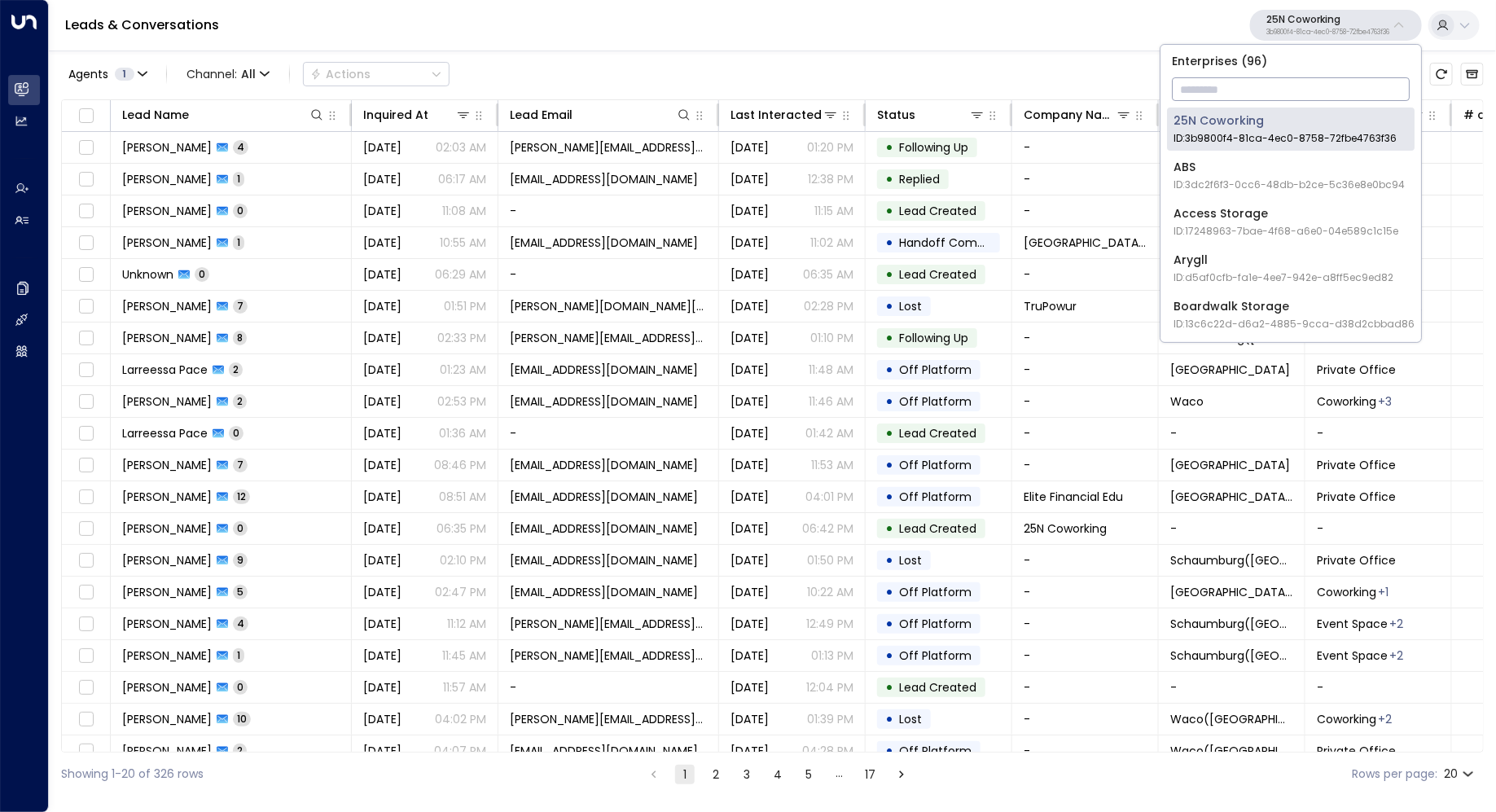
click at [1307, 15] on p "25N Coworking" at bounding box center [1327, 19] width 123 height 10
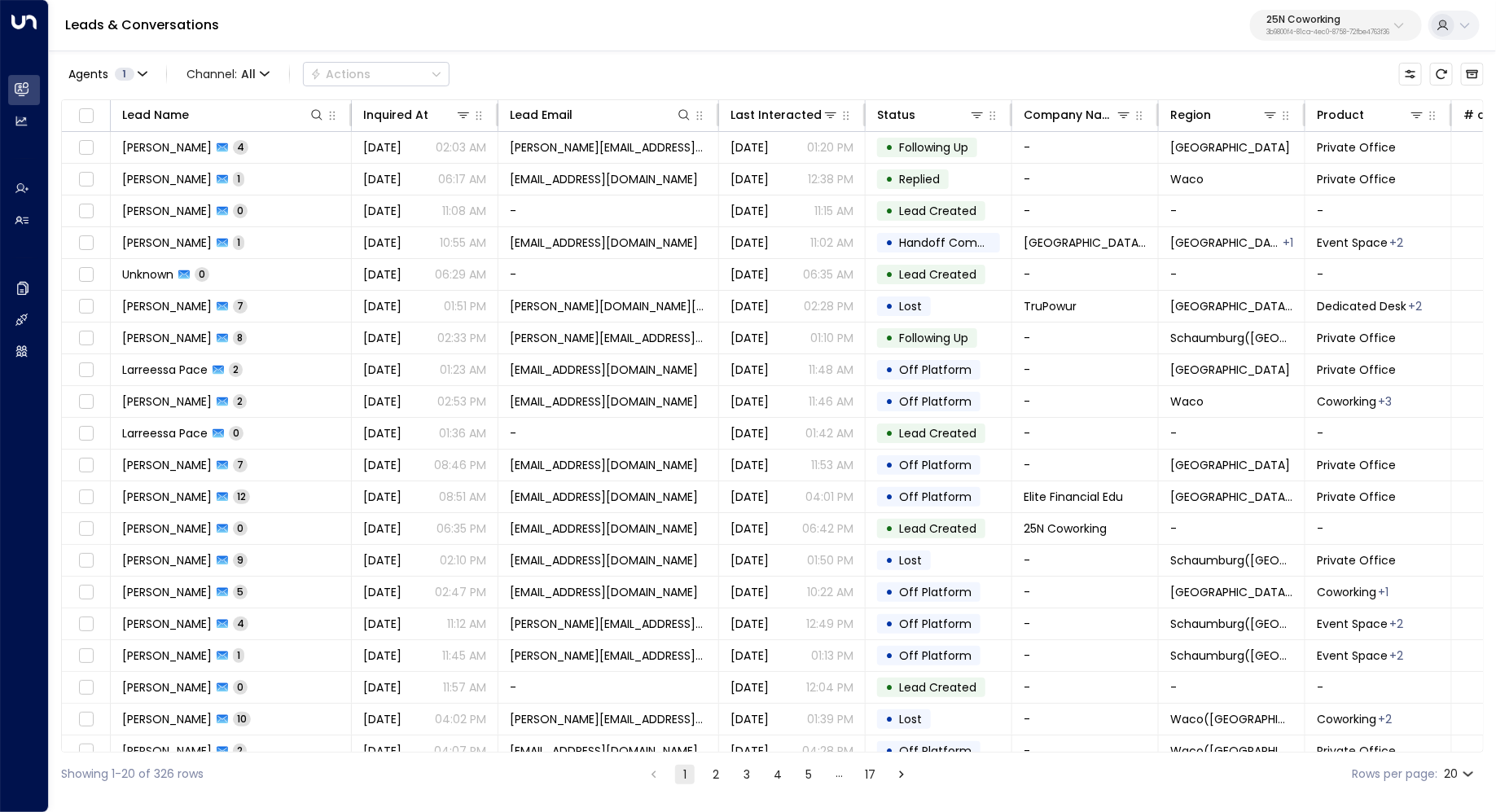
click at [1307, 15] on p "25N Coworking" at bounding box center [1327, 19] width 123 height 10
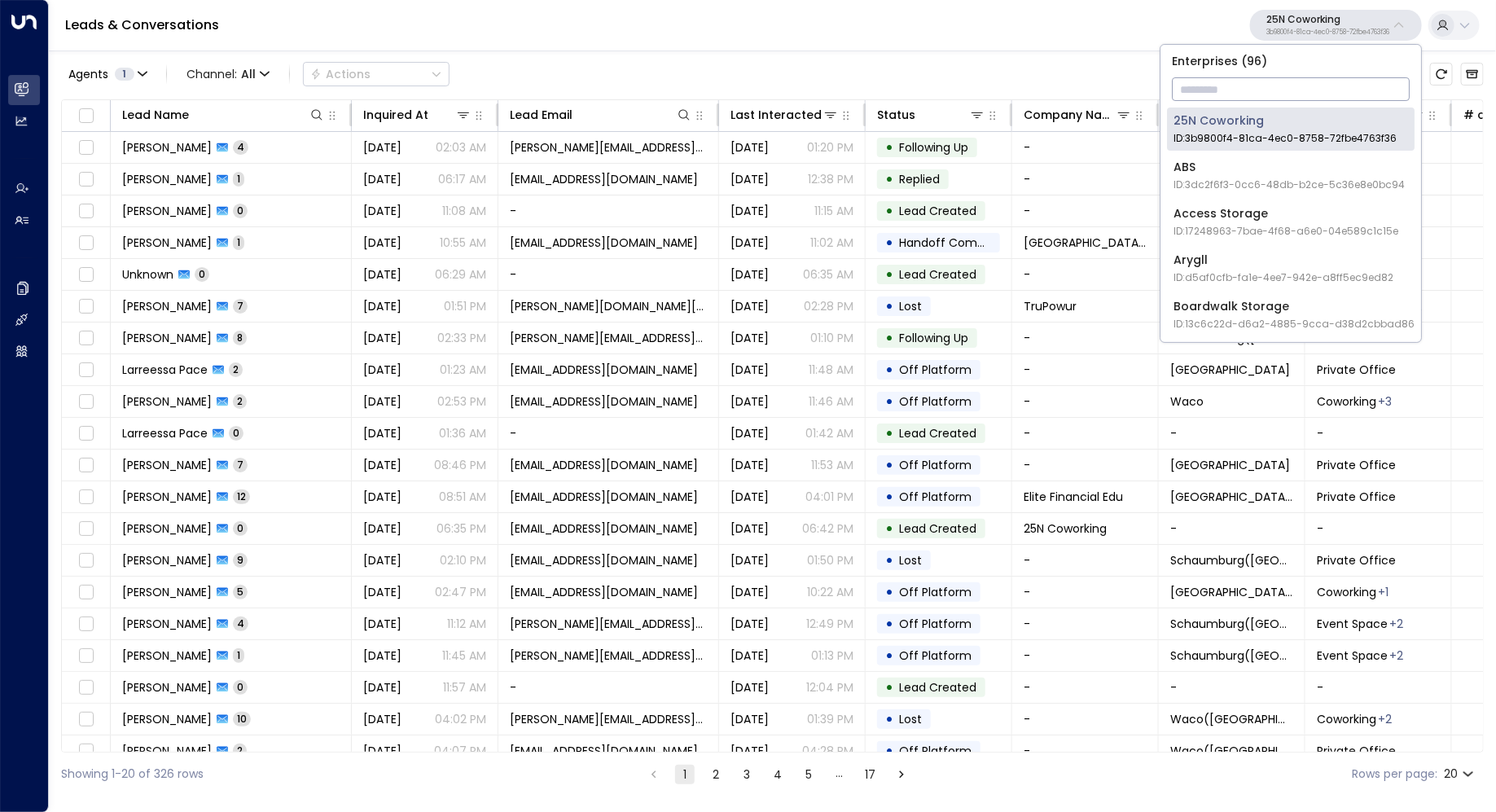
type input "*"
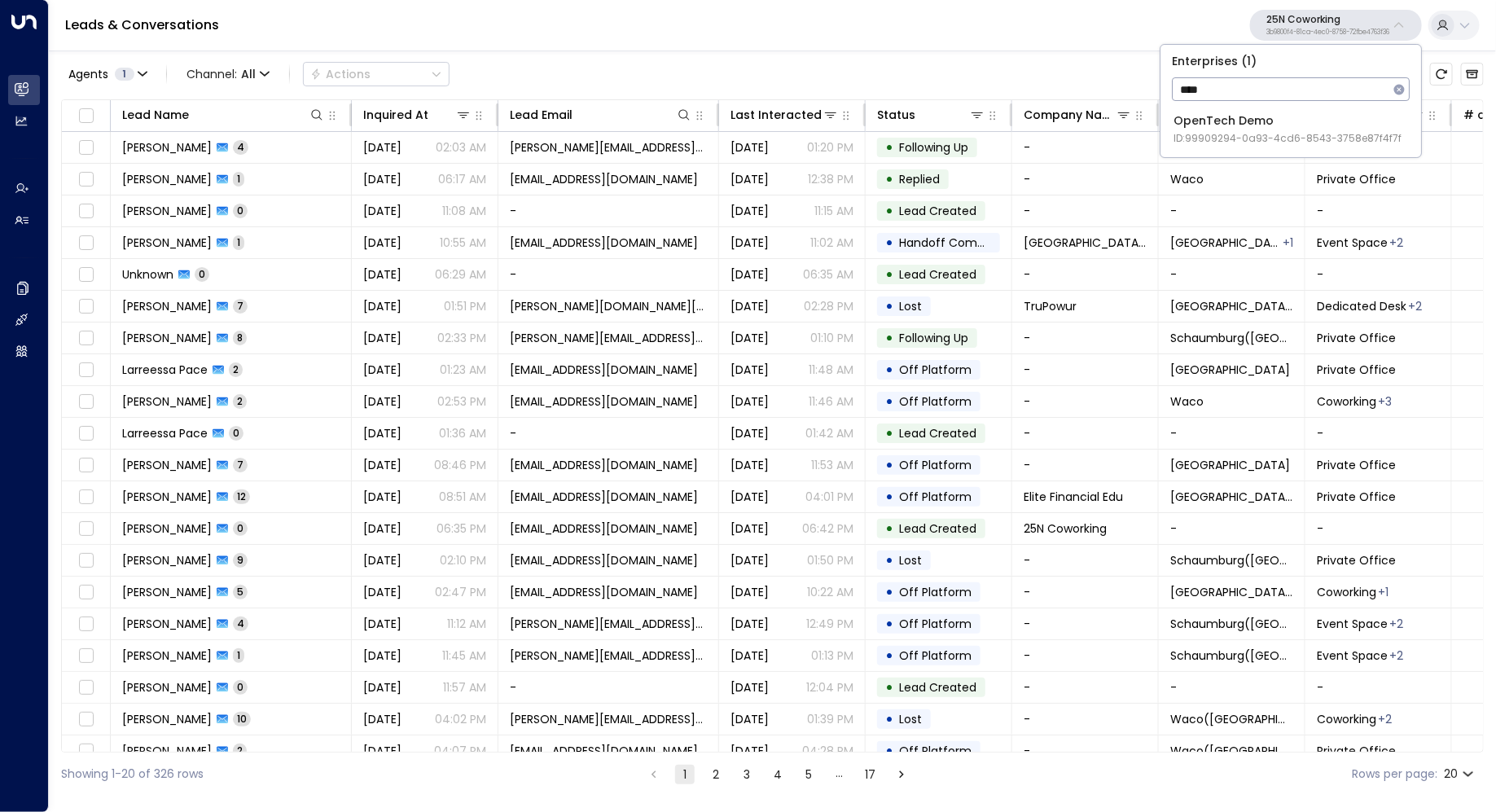
type input "****"
click at [1267, 114] on div "OpenTech Demo ID: 99909294-0a93-4cd6-8543-3758e87f4f7f" at bounding box center [1287, 129] width 228 height 33
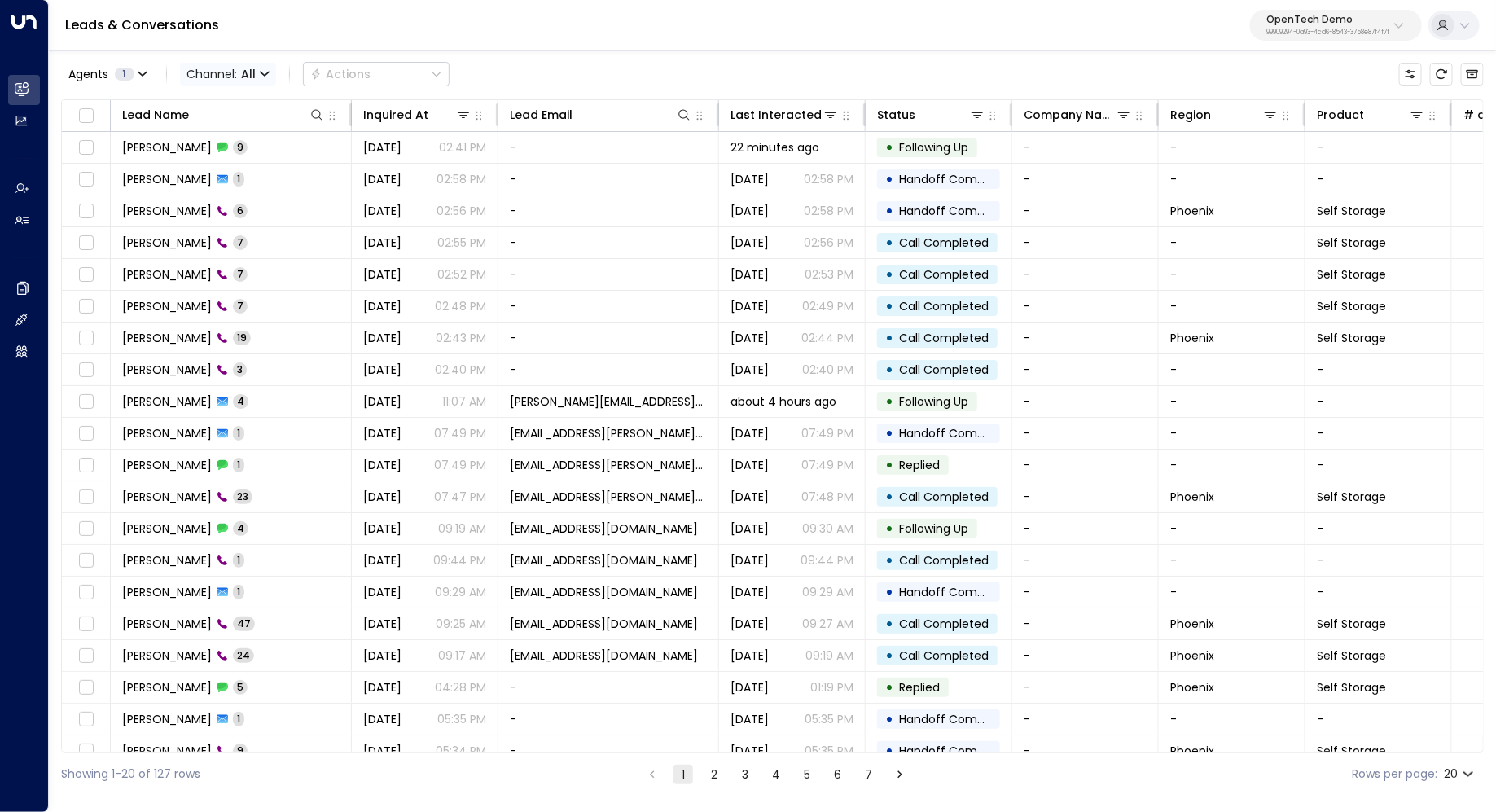
click at [261, 70] on icon "button" at bounding box center [264, 74] width 10 height 10
click at [218, 171] on span "Voice" at bounding box center [205, 166] width 25 height 10
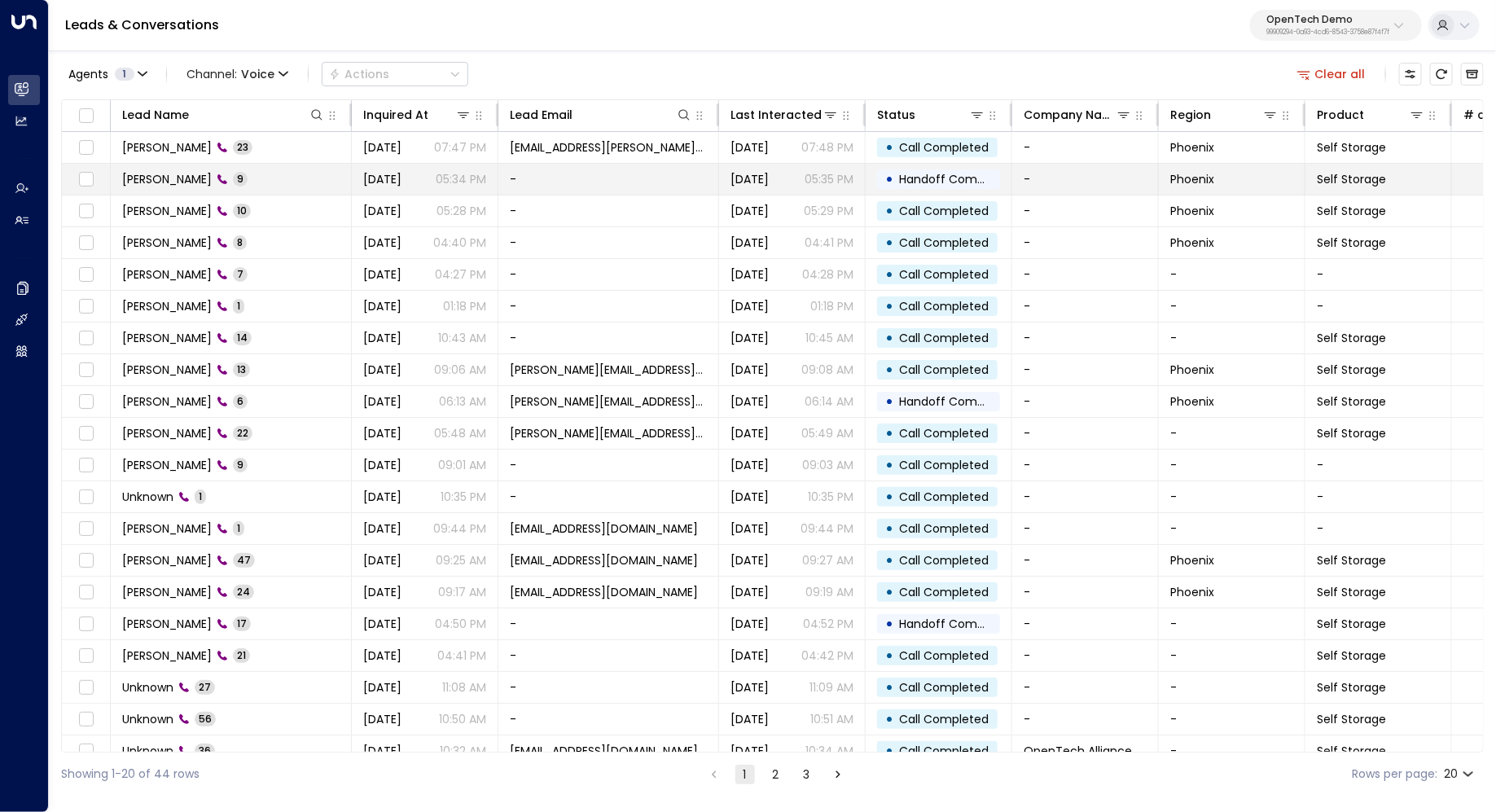
click at [277, 178] on td "[PERSON_NAME] 9" at bounding box center [231, 179] width 241 height 31
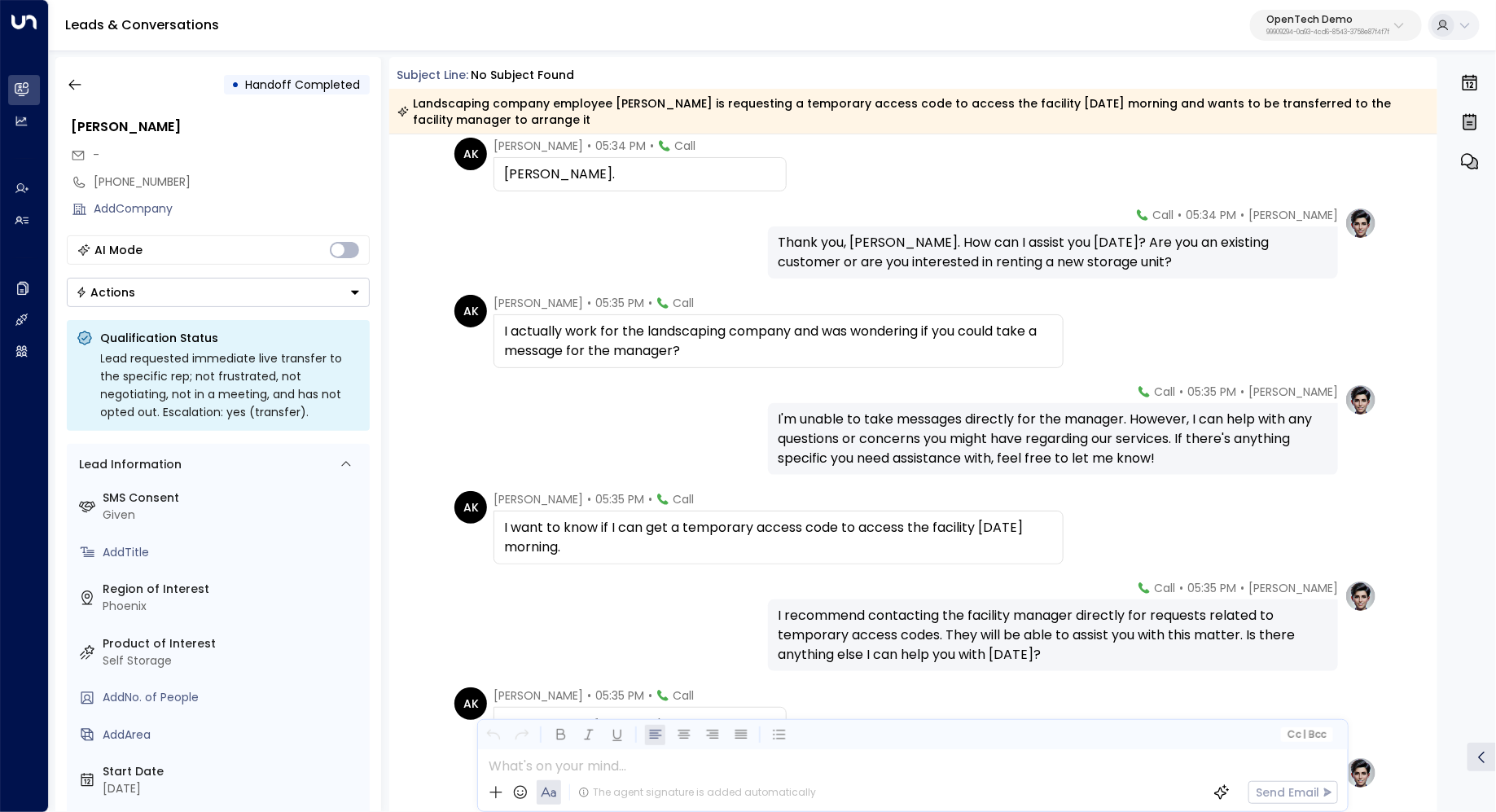
scroll to position [115, 0]
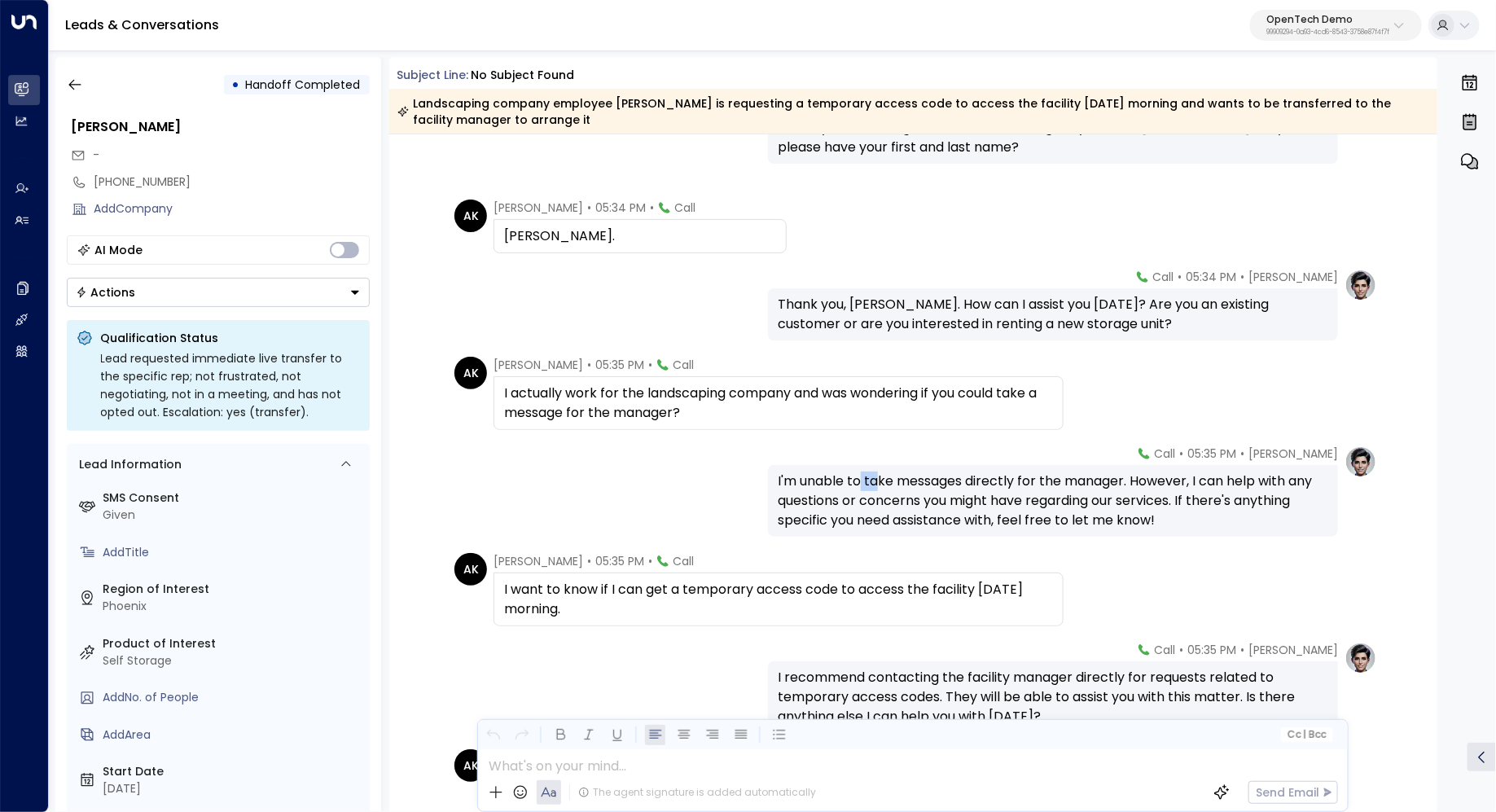
drag, startPoint x: 861, startPoint y: 479, endPoint x: 880, endPoint y: 479, distance: 19.0
click at [879, 479] on div "I'm unable to take messages directly for the manager. However, I can help with …" at bounding box center [1052, 500] width 550 height 58
click at [880, 479] on div "I'm unable to take messages directly for the manager. However, I can help with …" at bounding box center [1052, 500] width 550 height 58
drag, startPoint x: 1066, startPoint y: 487, endPoint x: 1065, endPoint y: 501, distance: 14.0
click at [1065, 501] on div "I'm unable to take messages directly for the manager. However, I can help with …" at bounding box center [1052, 500] width 550 height 58
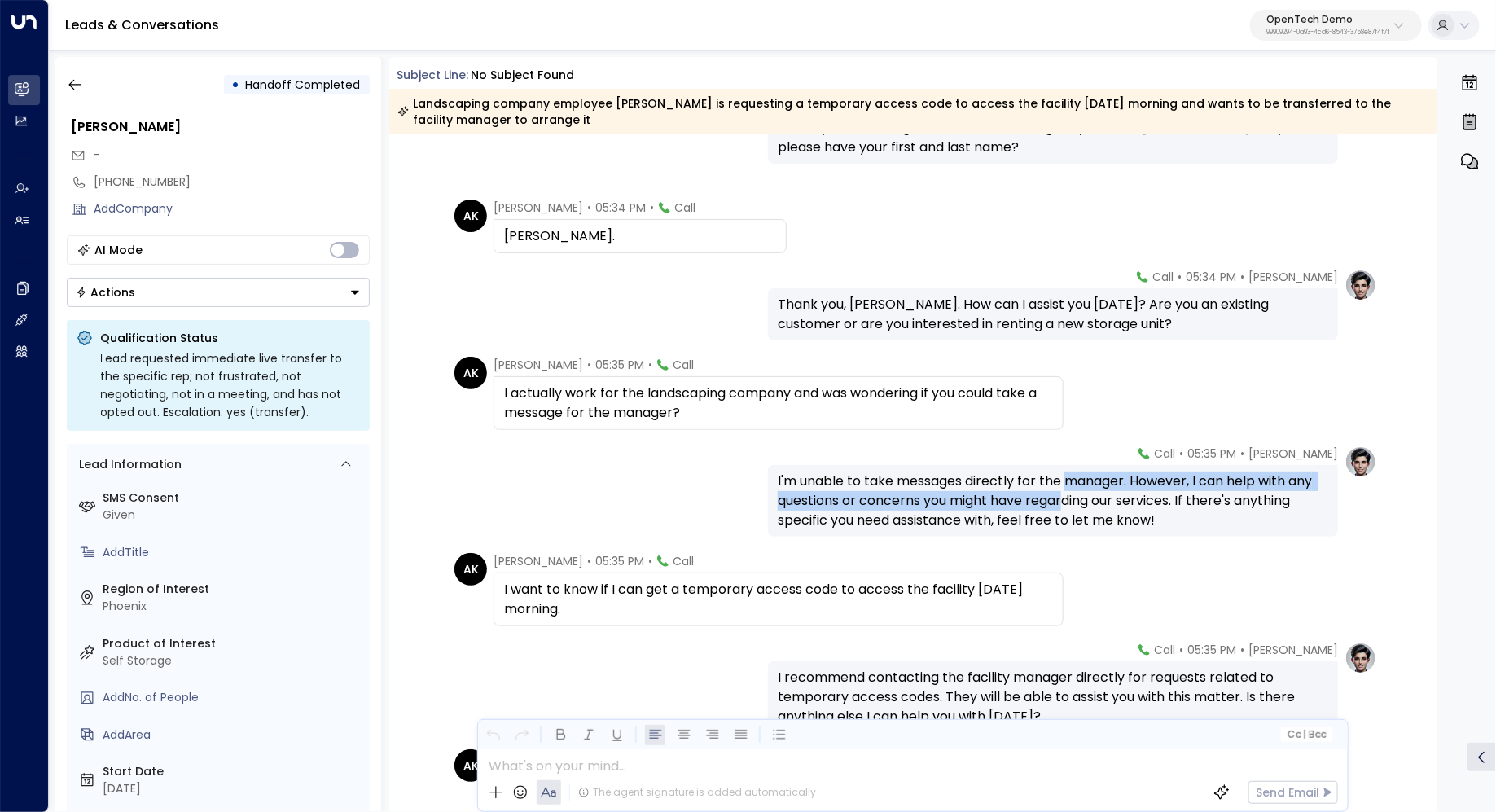
click at [1065, 501] on div "I'm unable to take messages directly for the manager. However, I can help with …" at bounding box center [1052, 500] width 550 height 58
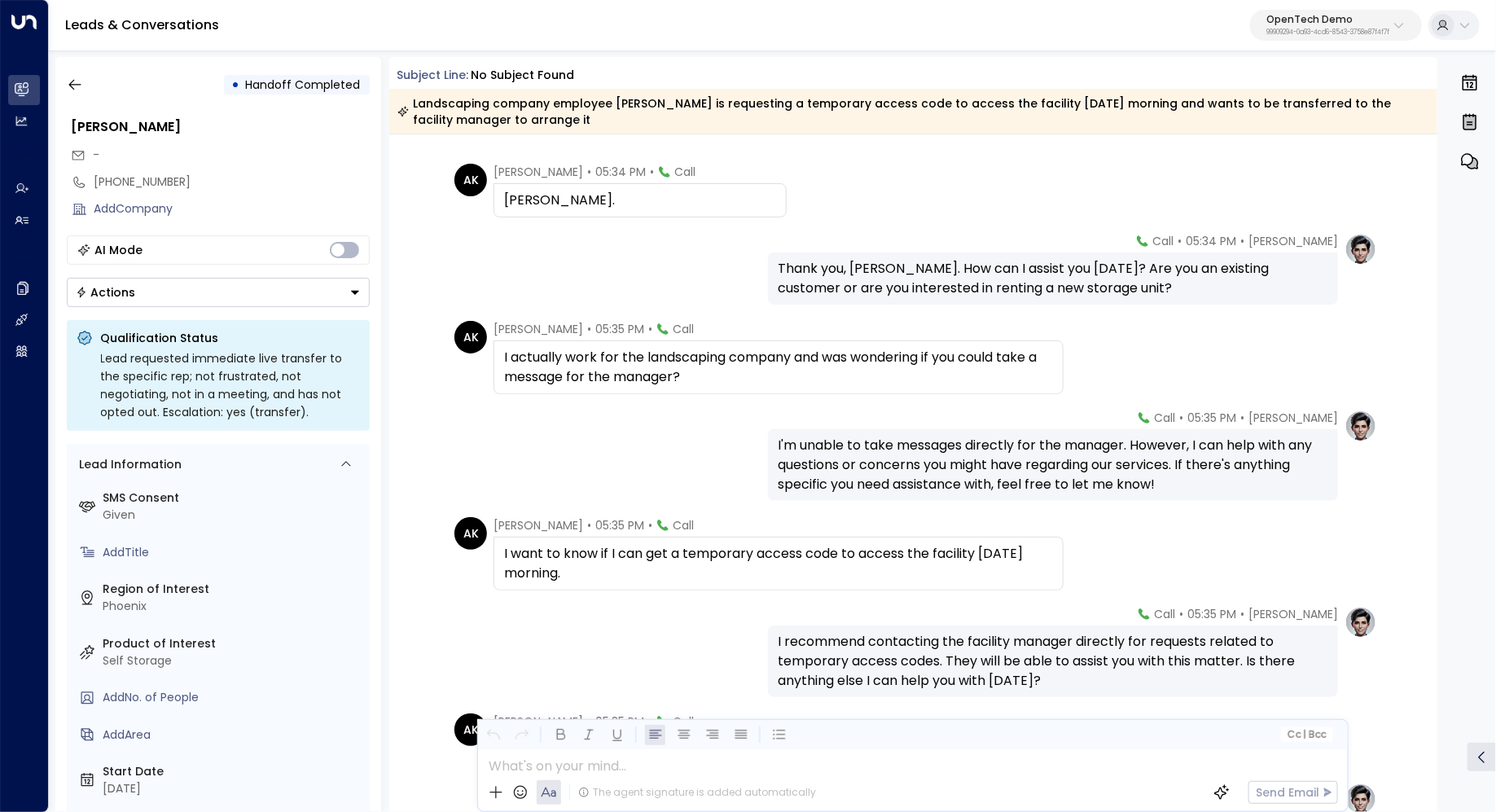
drag, startPoint x: 1031, startPoint y: 457, endPoint x: 1031, endPoint y: 471, distance: 14.0
click at [1031, 471] on div "I'm unable to take messages directly for the manager. However, I can help with …" at bounding box center [1052, 465] width 550 height 58
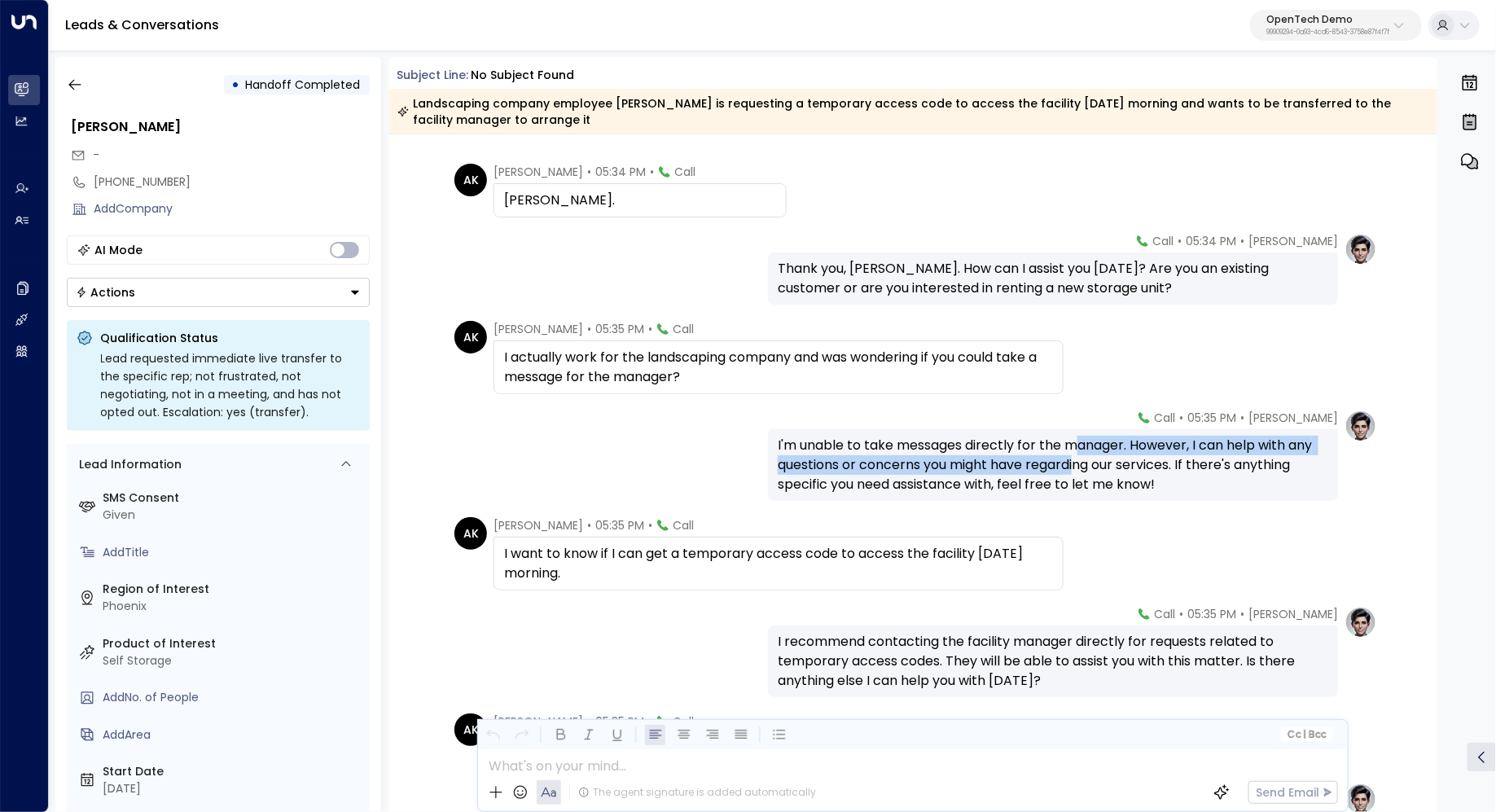
drag, startPoint x: 1078, startPoint y: 446, endPoint x: 1078, endPoint y: 463, distance: 17.0
click at [1078, 463] on div "I'm unable to take messages directly for the manager. However, I can help with …" at bounding box center [1052, 465] width 550 height 58
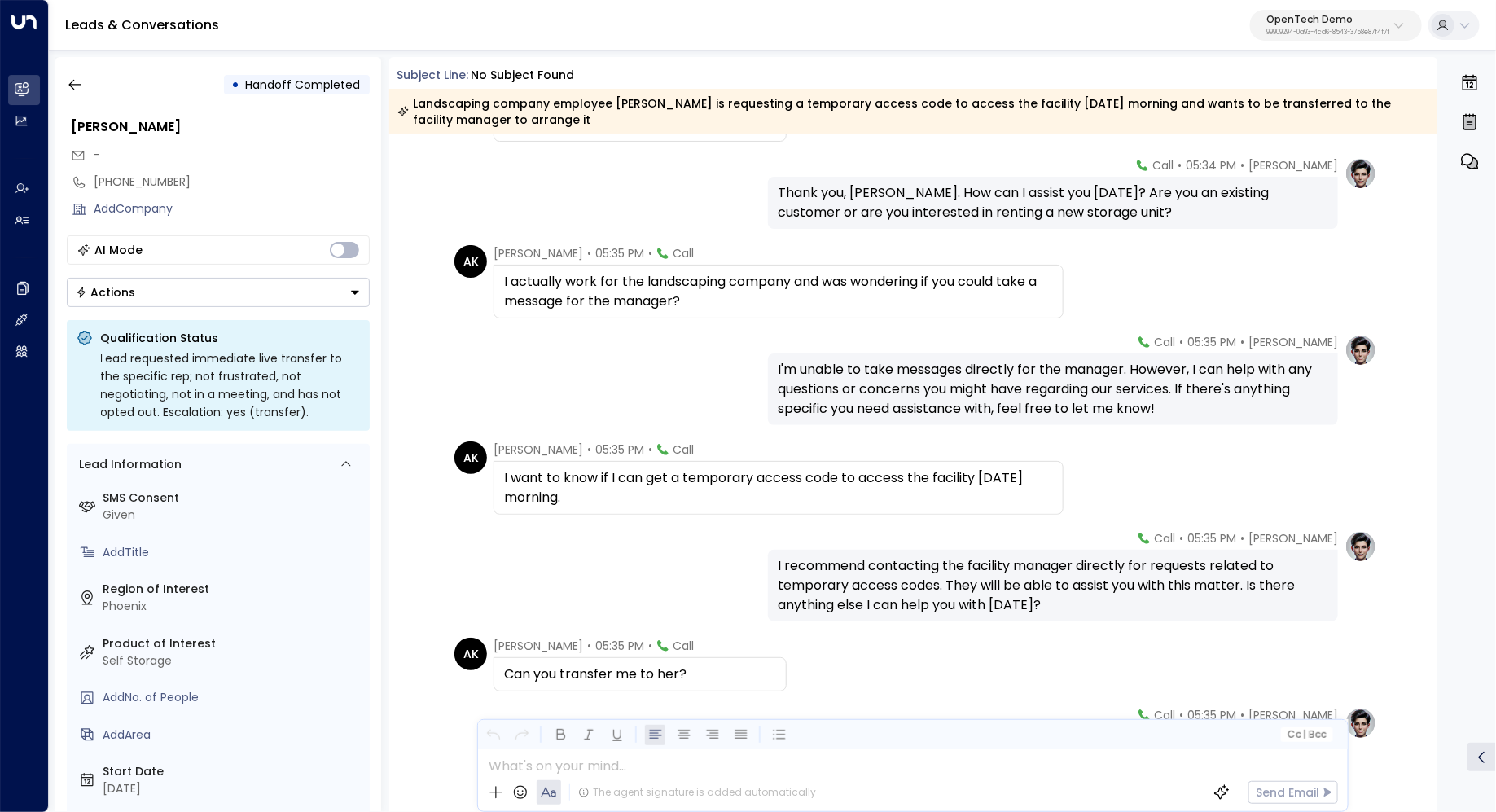
scroll to position [237, 0]
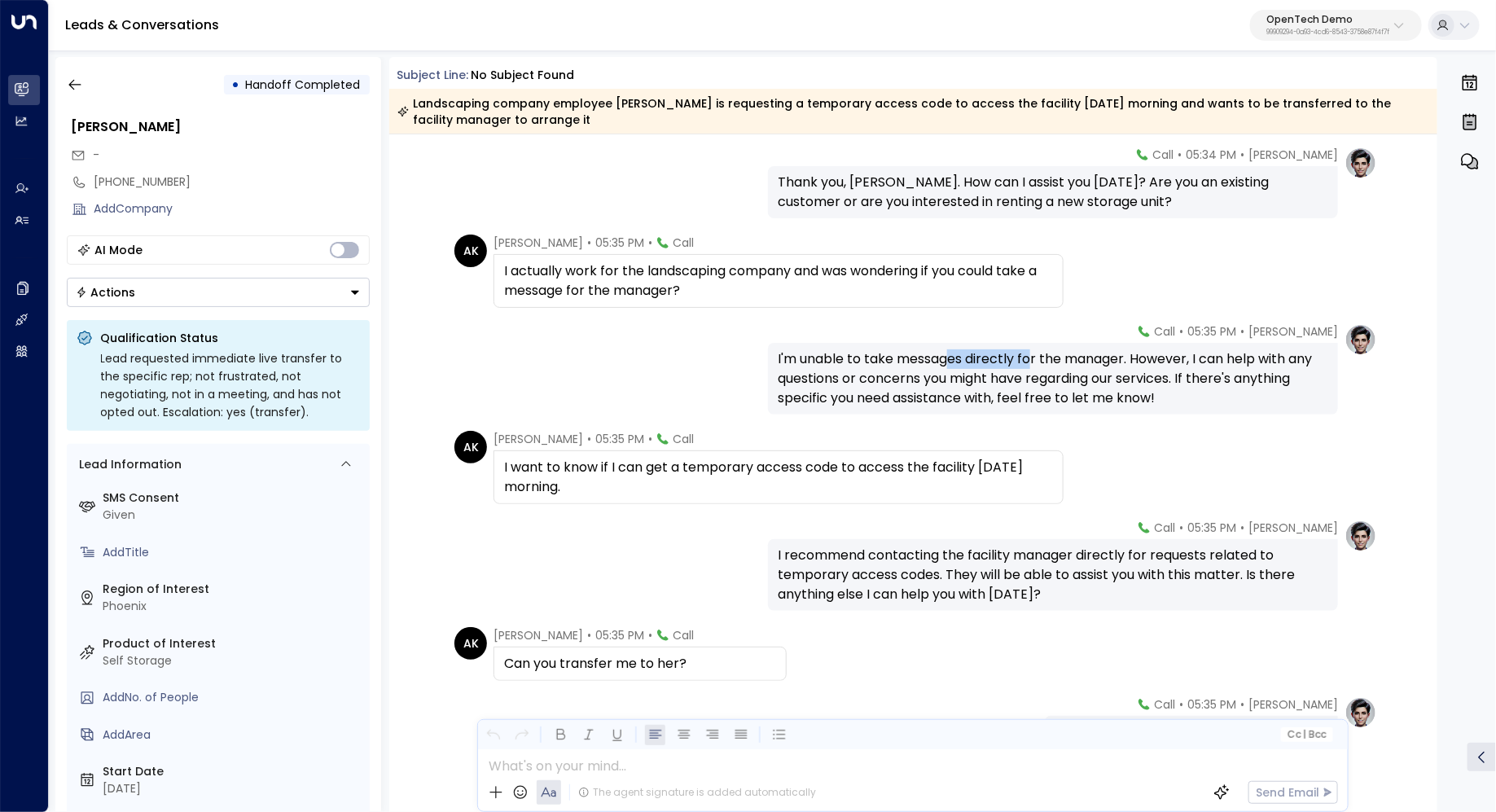
drag, startPoint x: 990, startPoint y: 352, endPoint x: 1057, endPoint y: 352, distance: 67.0
click at [1052, 352] on div "I'm unable to take messages directly for the manager. However, I can help with …" at bounding box center [1052, 378] width 550 height 58
click at [1057, 352] on div "I'm unable to take messages directly for the manager. However, I can help with …" at bounding box center [1052, 378] width 550 height 58
drag, startPoint x: 1066, startPoint y: 352, endPoint x: 1120, endPoint y: 352, distance: 54.0
click at [1120, 352] on div "I'm unable to take messages directly for the manager. However, I can help with …" at bounding box center [1052, 378] width 550 height 58
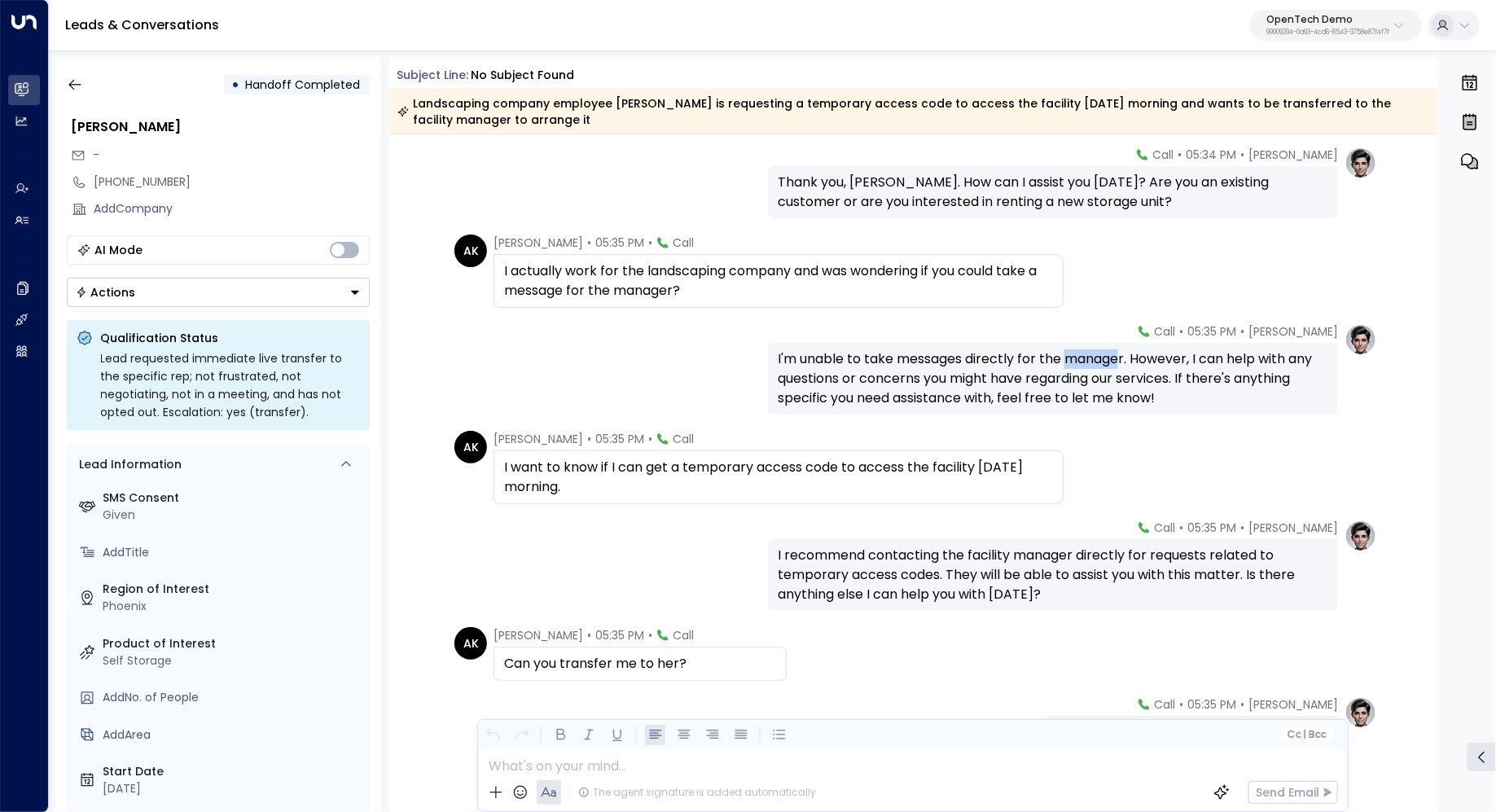
click at [1120, 352] on div "I'm unable to take messages directly for the manager. However, I can help with …" at bounding box center [1052, 378] width 550 height 58
drag, startPoint x: 1129, startPoint y: 353, endPoint x: 1080, endPoint y: 353, distance: 49.0
click at [1080, 353] on div "I'm unable to take messages directly for the manager. However, I can help with …" at bounding box center [1052, 378] width 550 height 58
click at [76, 85] on icon "button" at bounding box center [75, 84] width 17 height 17
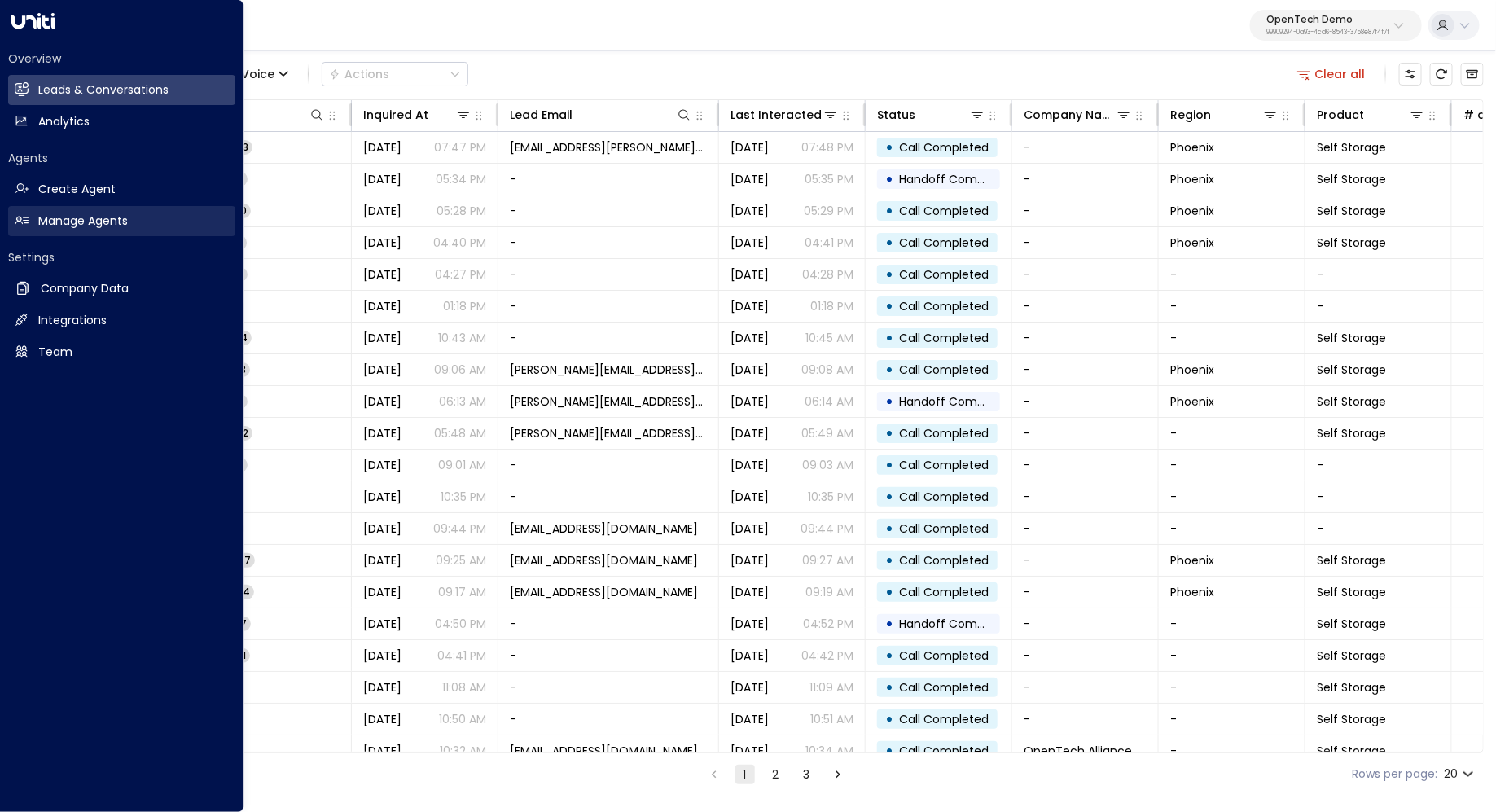
click at [77, 218] on h2 "Manage Agents" at bounding box center [83, 221] width 90 height 17
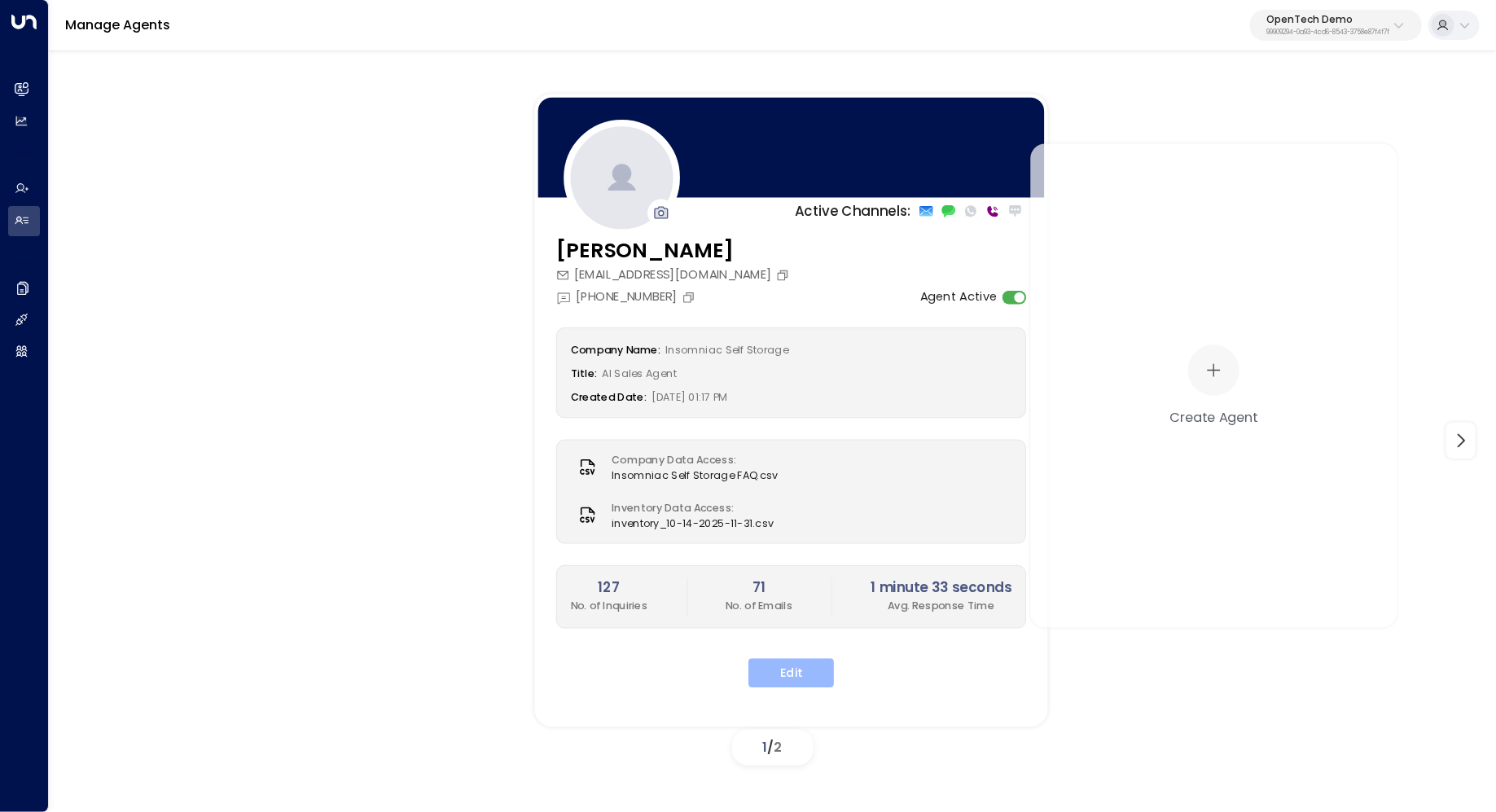
click at [786, 668] on button "Edit" at bounding box center [791, 674] width 85 height 30
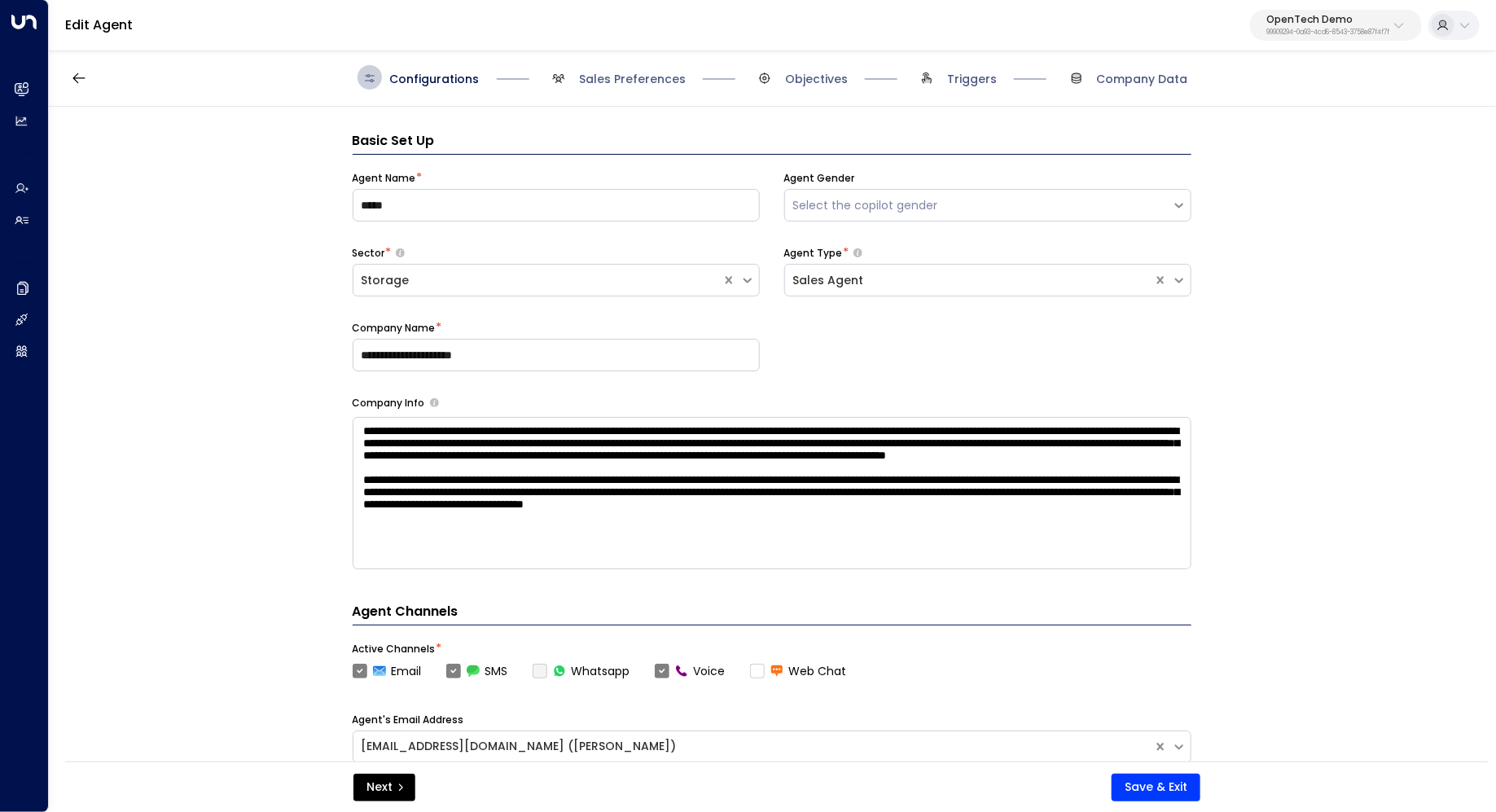
scroll to position [24, 0]
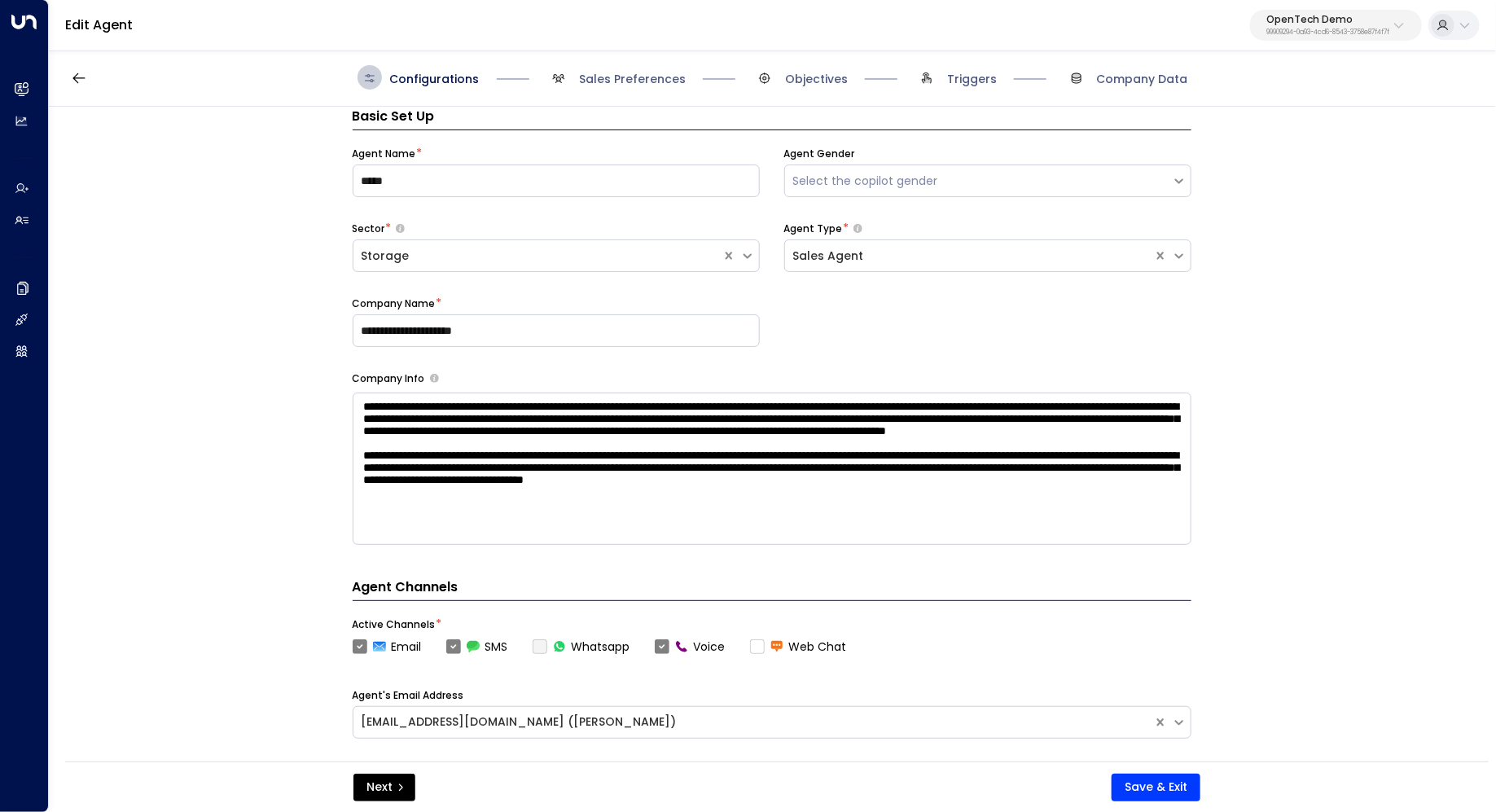
click at [1283, 533] on div "**********" at bounding box center [771, 440] width 1446 height 665
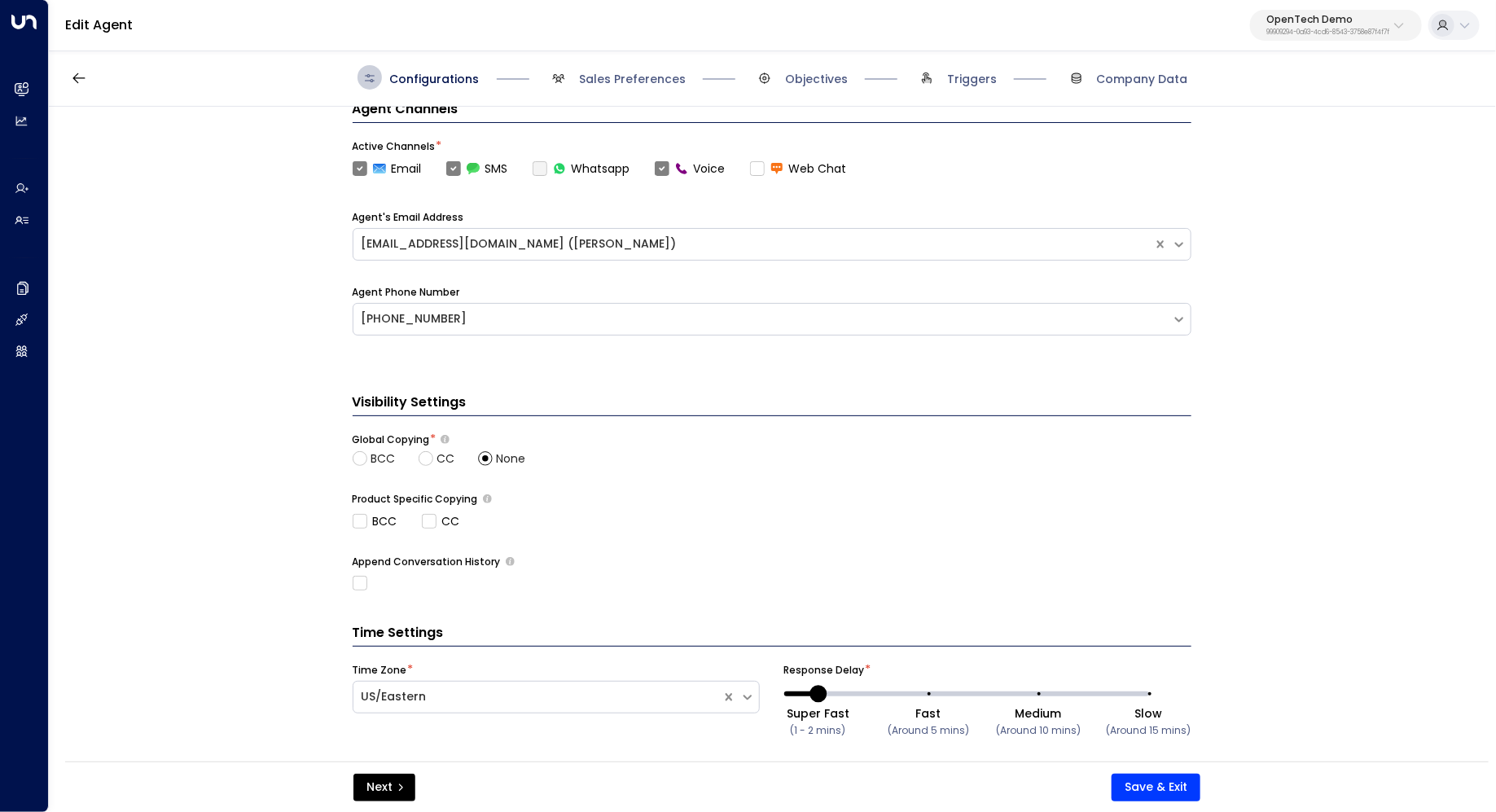
scroll to position [524, 0]
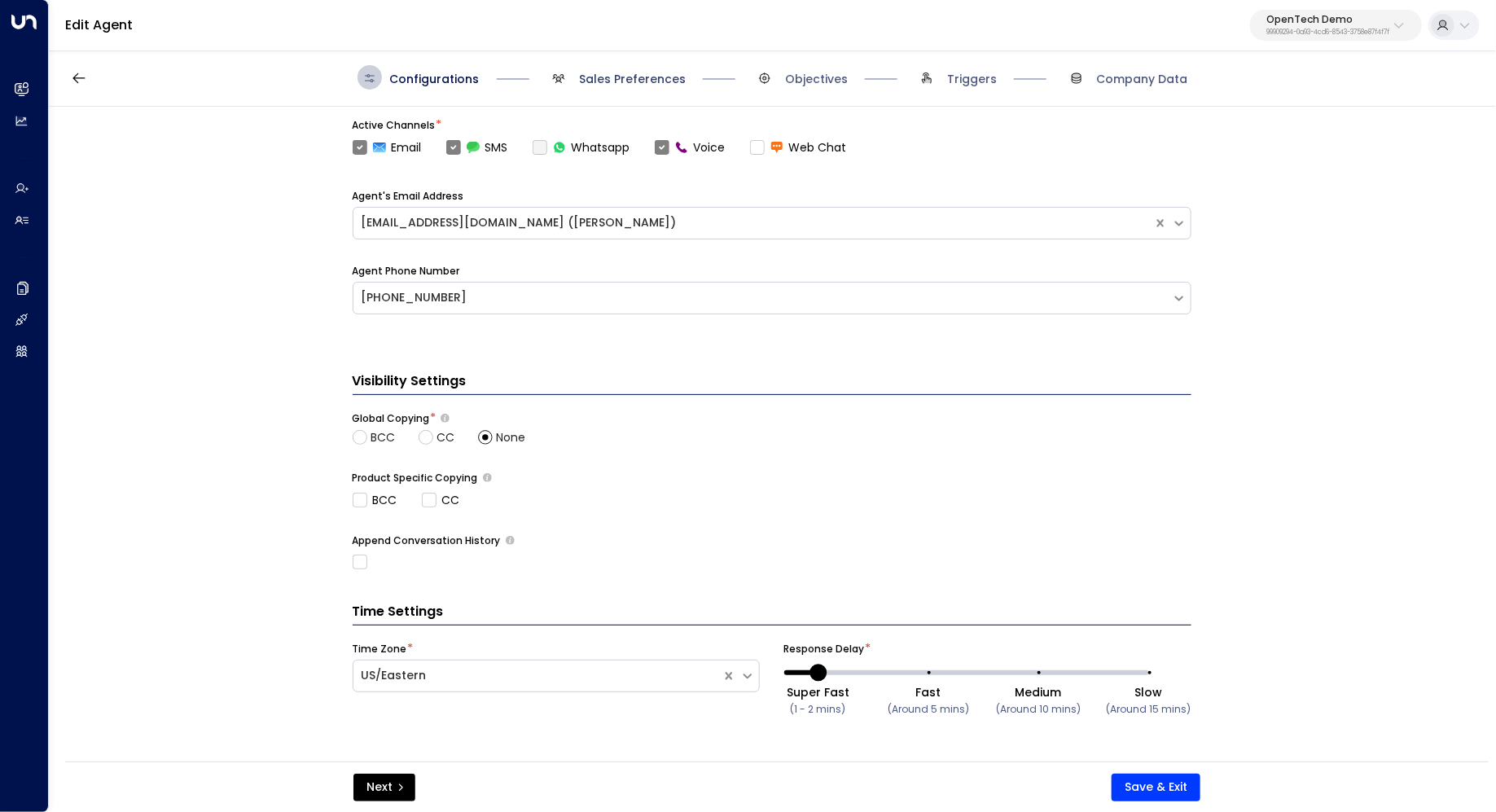
click at [651, 75] on span "Sales Preferences" at bounding box center [632, 78] width 107 height 17
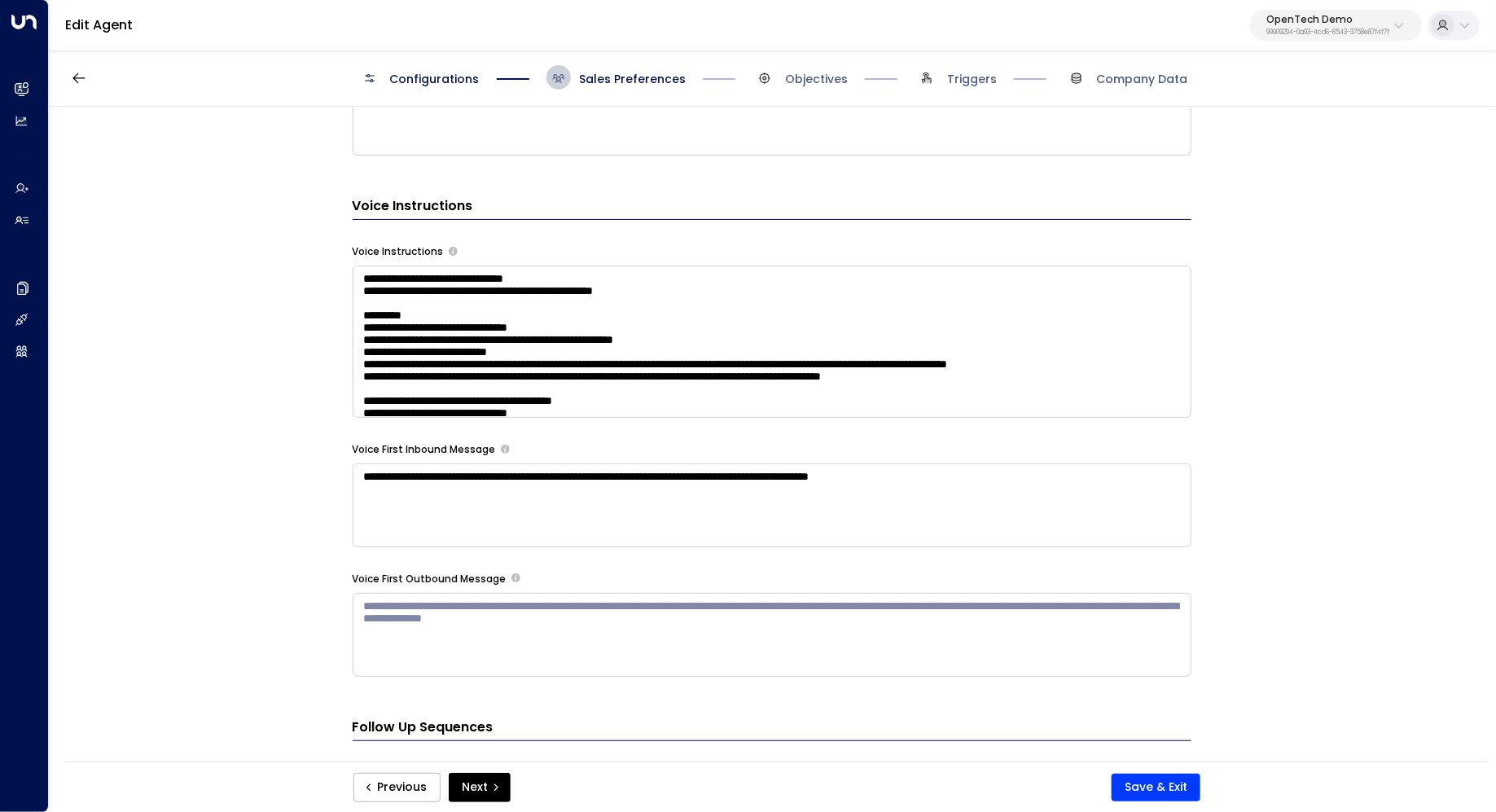
scroll to position [1117, 0]
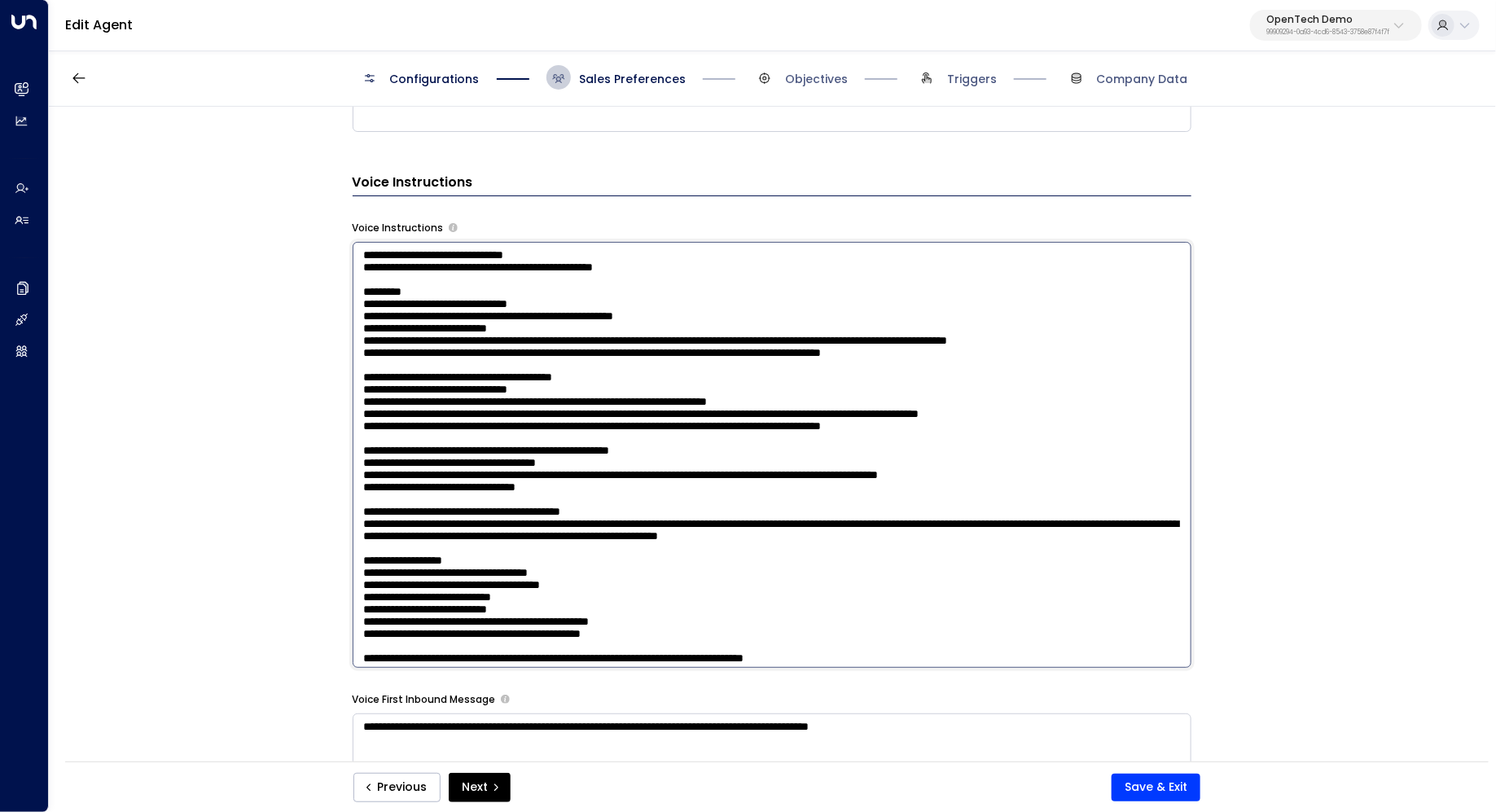
click at [994, 351] on textarea at bounding box center [772, 454] width 839 height 426
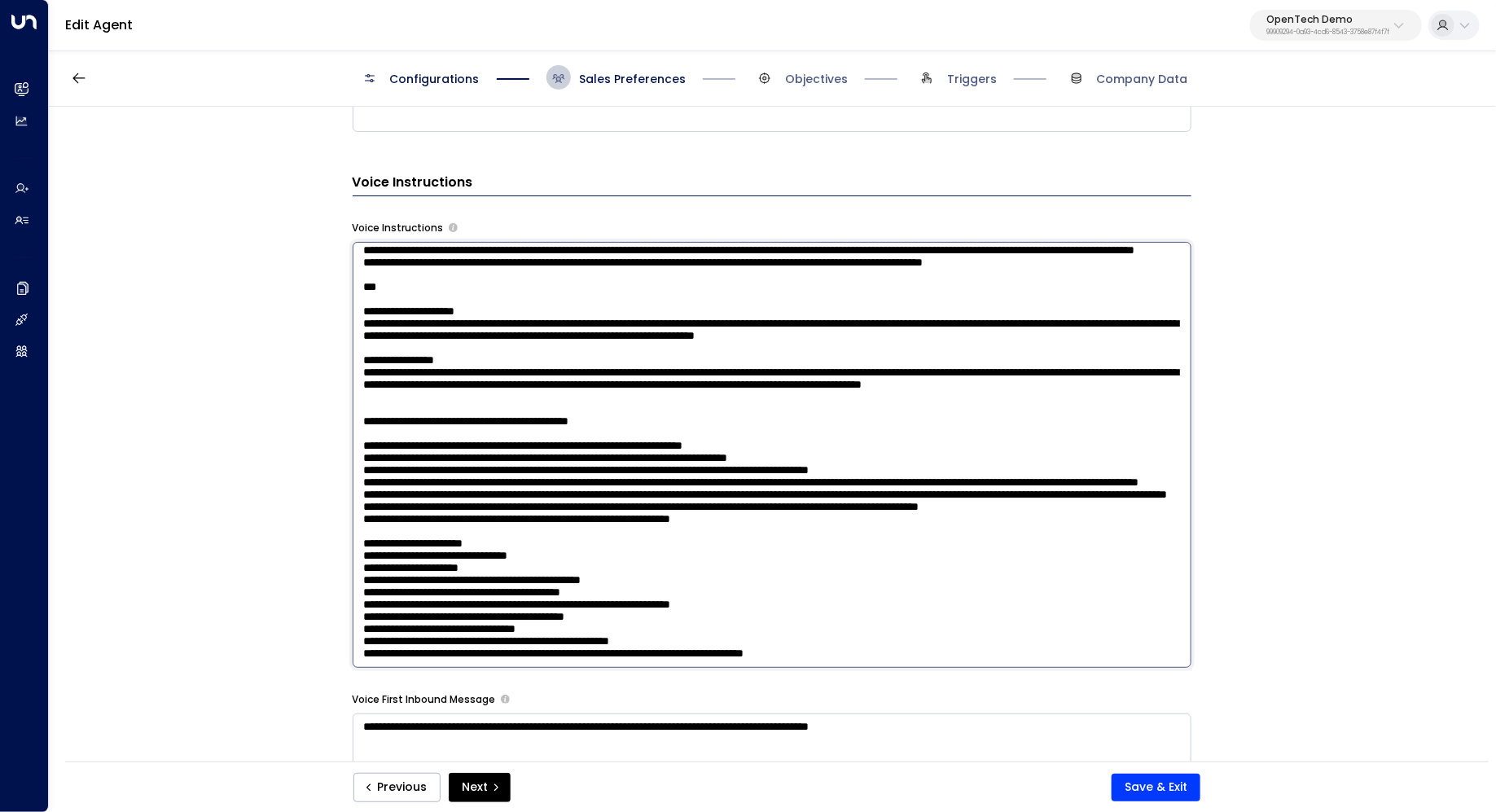
scroll to position [1128, 0]
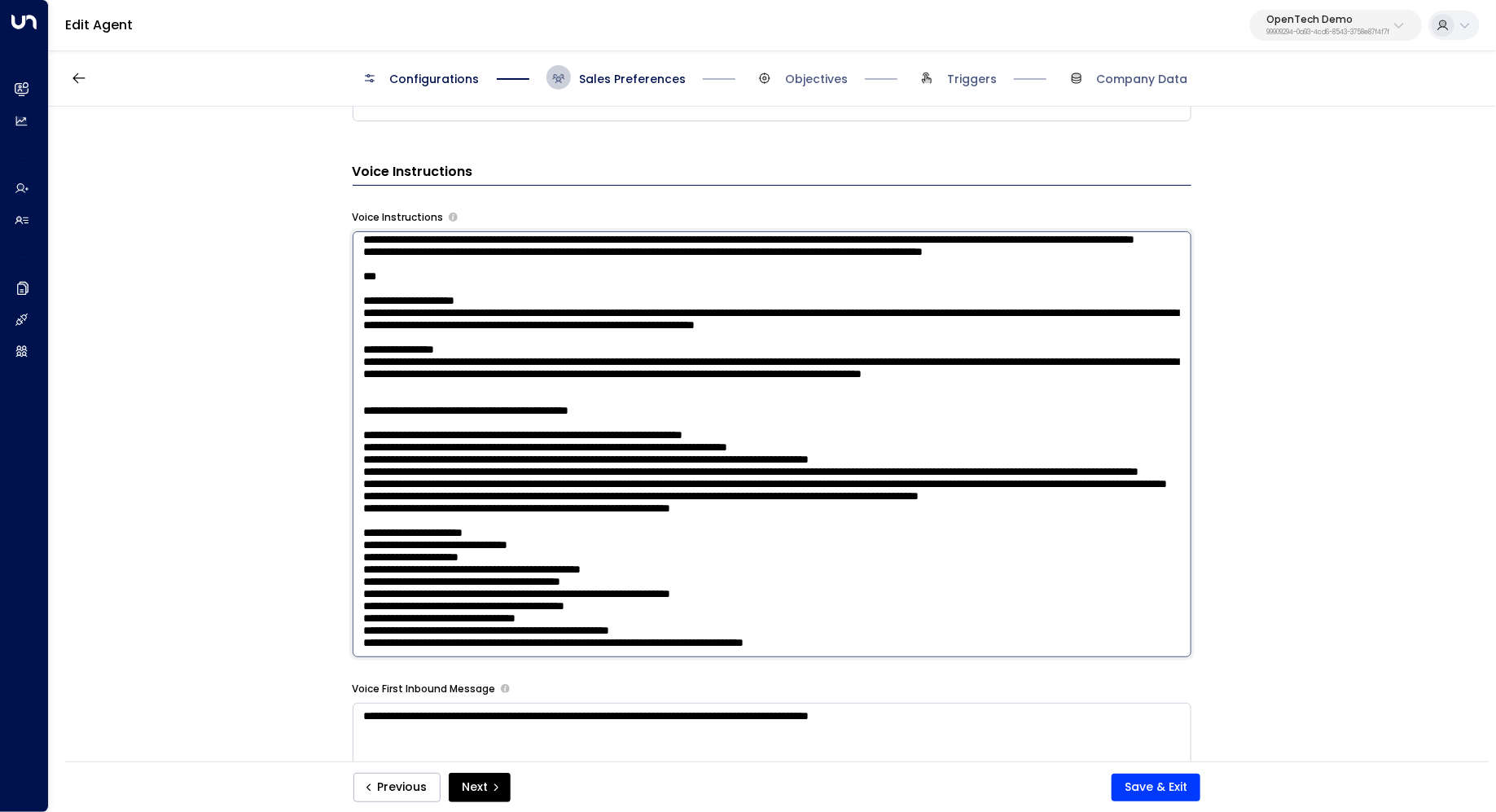
click at [838, 441] on textarea at bounding box center [772, 444] width 839 height 426
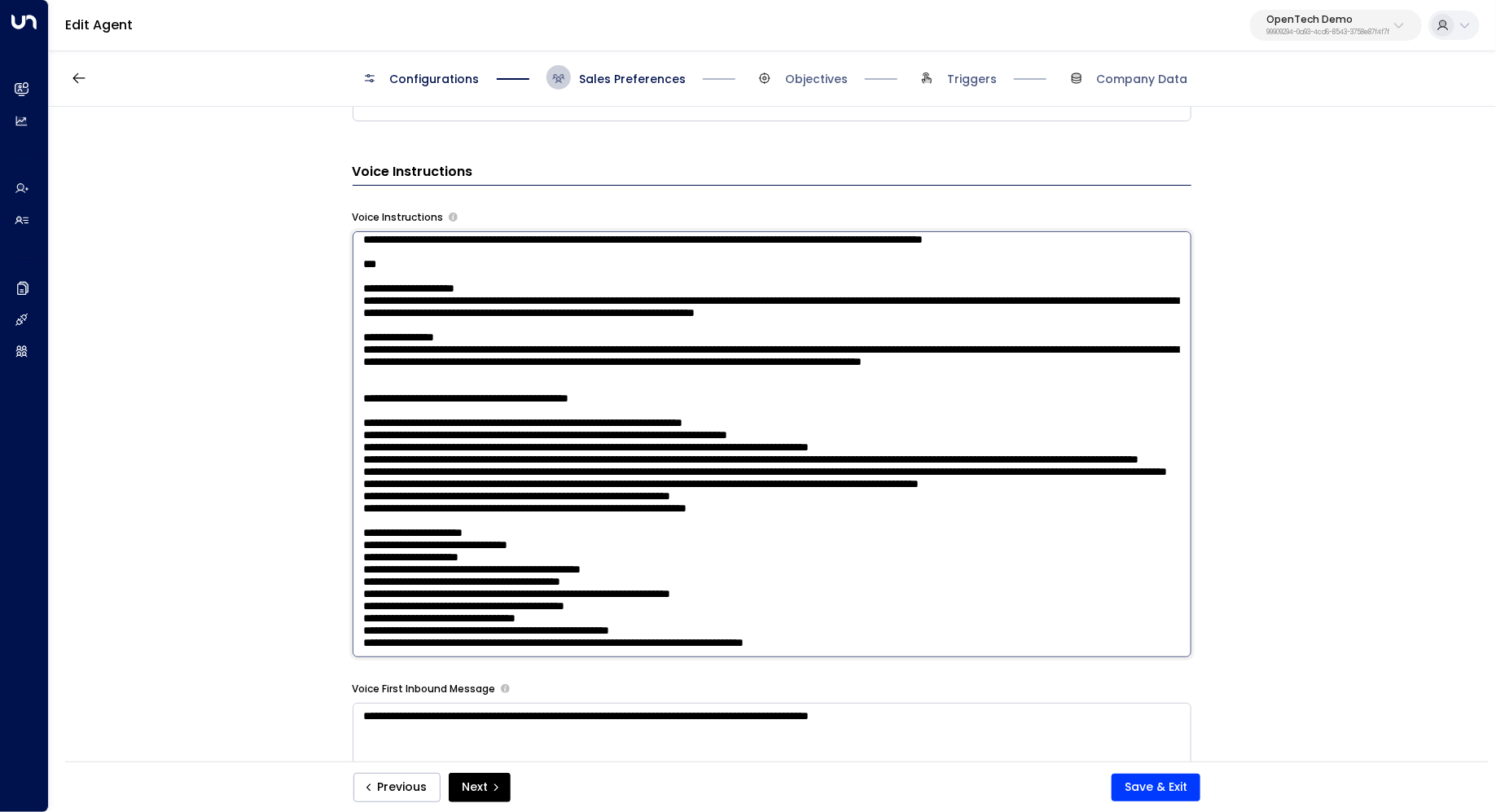
click at [819, 464] on textarea at bounding box center [772, 444] width 839 height 426
drag, startPoint x: 414, startPoint y: 440, endPoint x: 456, endPoint y: 440, distance: 42.0
click at [456, 440] on textarea at bounding box center [772, 444] width 839 height 426
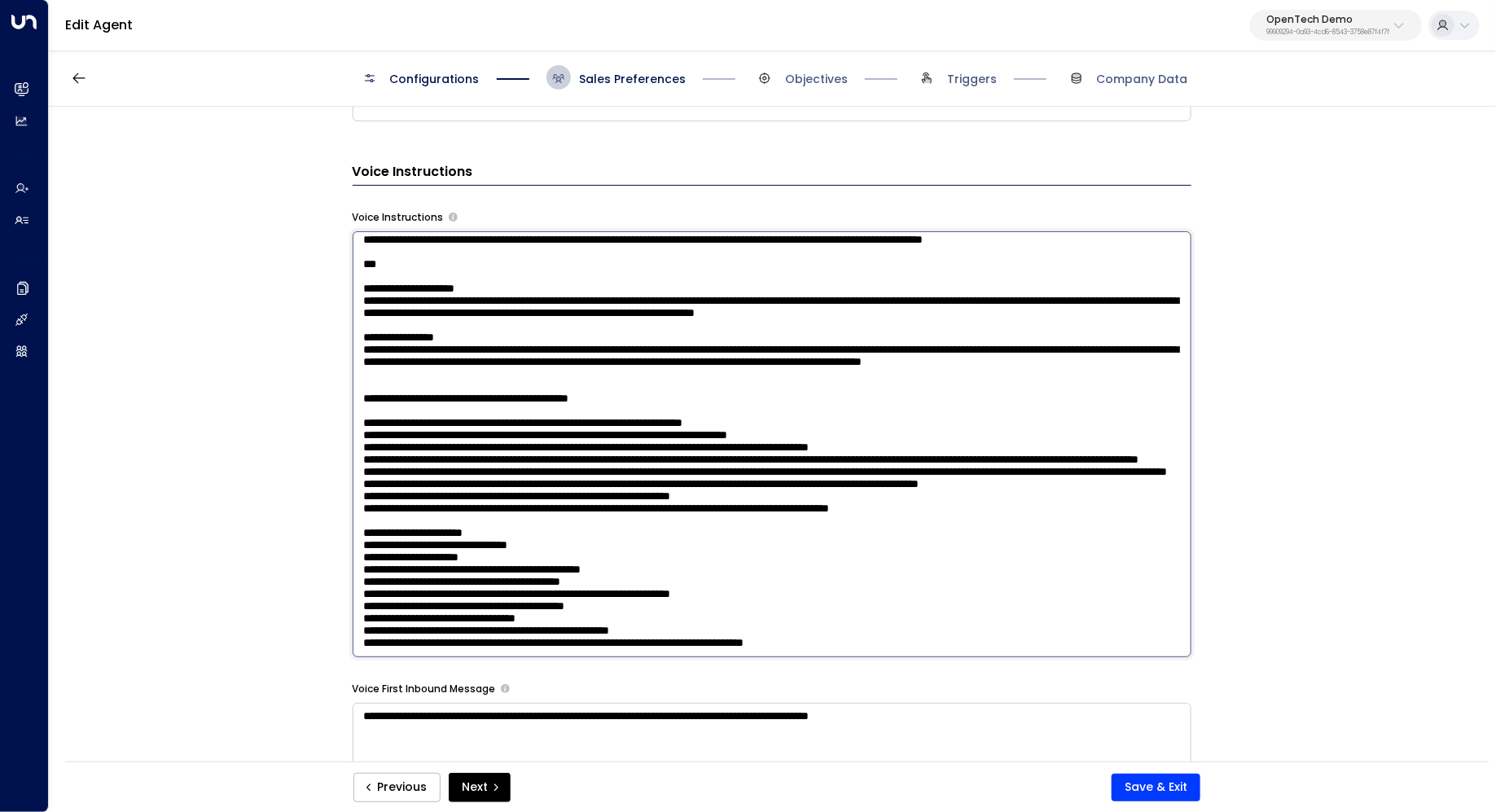
drag, startPoint x: 404, startPoint y: 442, endPoint x: 439, endPoint y: 442, distance: 35.0
click at [439, 442] on textarea at bounding box center [772, 444] width 839 height 426
drag, startPoint x: 524, startPoint y: 450, endPoint x: 491, endPoint y: 450, distance: 33.0
click at [491, 450] on textarea at bounding box center [772, 444] width 839 height 426
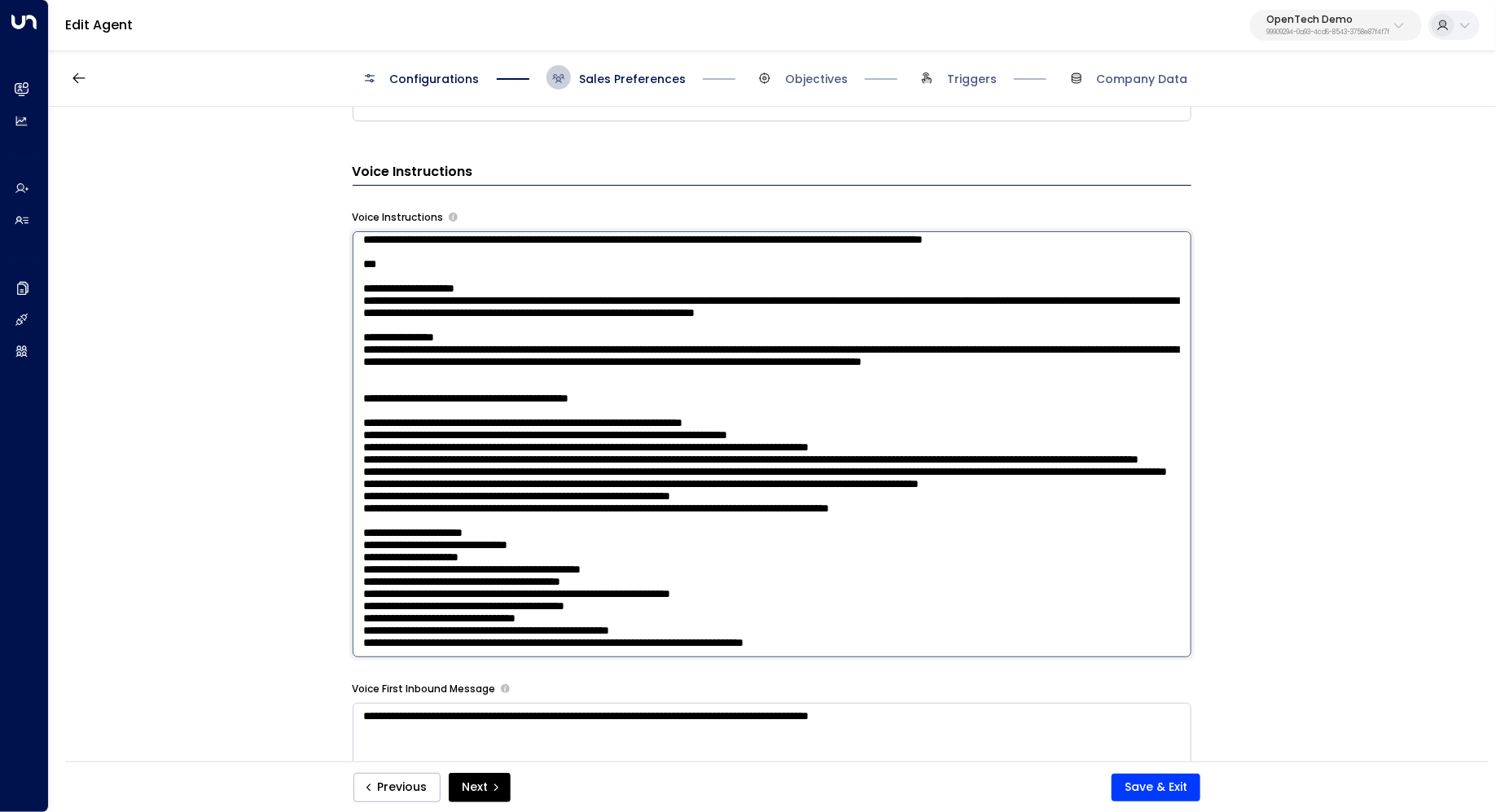
click at [491, 450] on textarea at bounding box center [772, 444] width 839 height 426
drag, startPoint x: 436, startPoint y: 450, endPoint x: 504, endPoint y: 450, distance: 68.0
click at [504, 450] on textarea at bounding box center [772, 444] width 839 height 426
drag, startPoint x: 647, startPoint y: 448, endPoint x: 583, endPoint y: 448, distance: 64.0
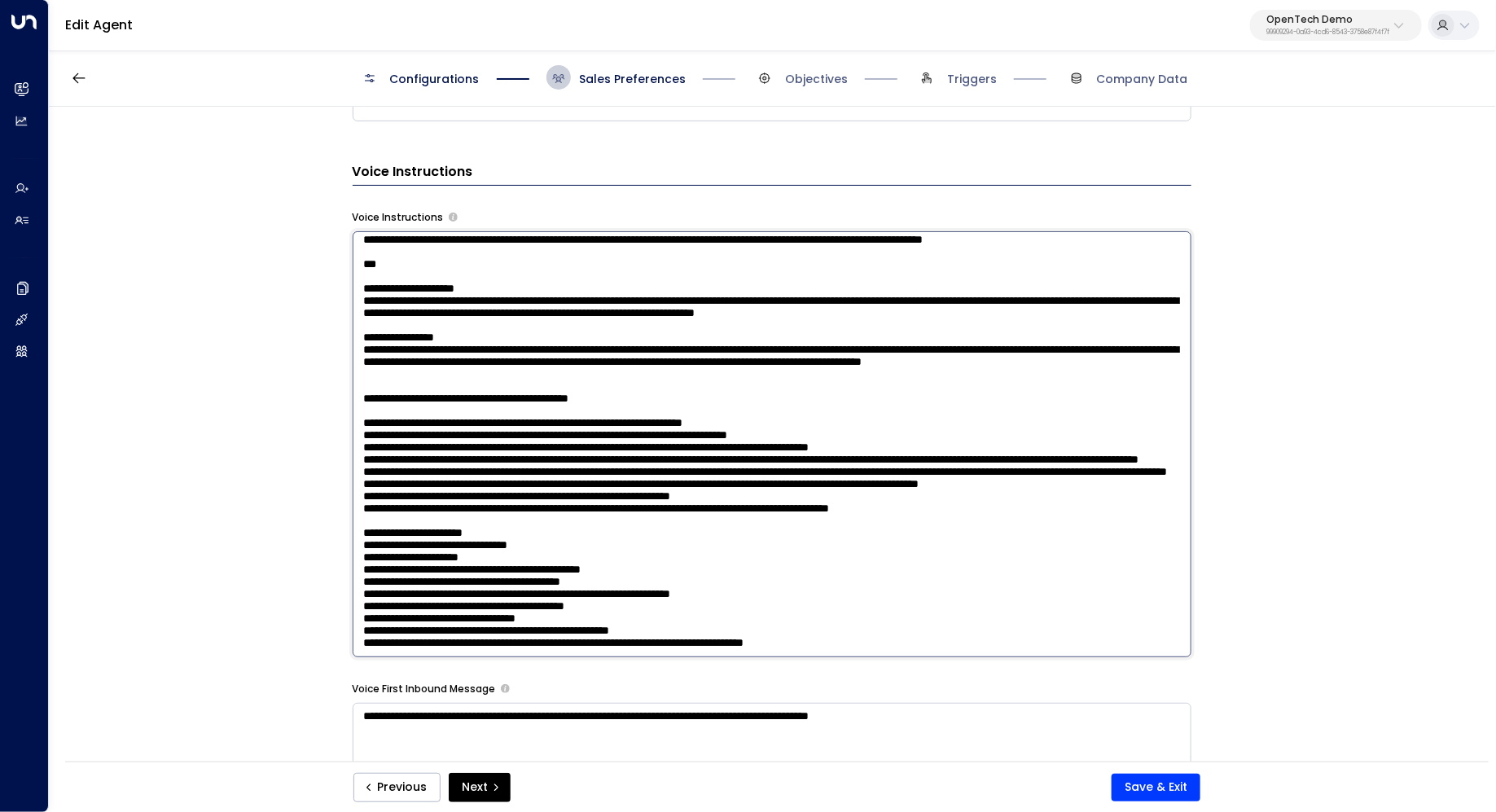
click at [583, 448] on textarea at bounding box center [772, 444] width 839 height 426
click at [1088, 454] on textarea at bounding box center [772, 444] width 839 height 426
drag, startPoint x: 472, startPoint y: 451, endPoint x: 500, endPoint y: 451, distance: 28.0
click at [500, 451] on textarea at bounding box center [772, 444] width 839 height 426
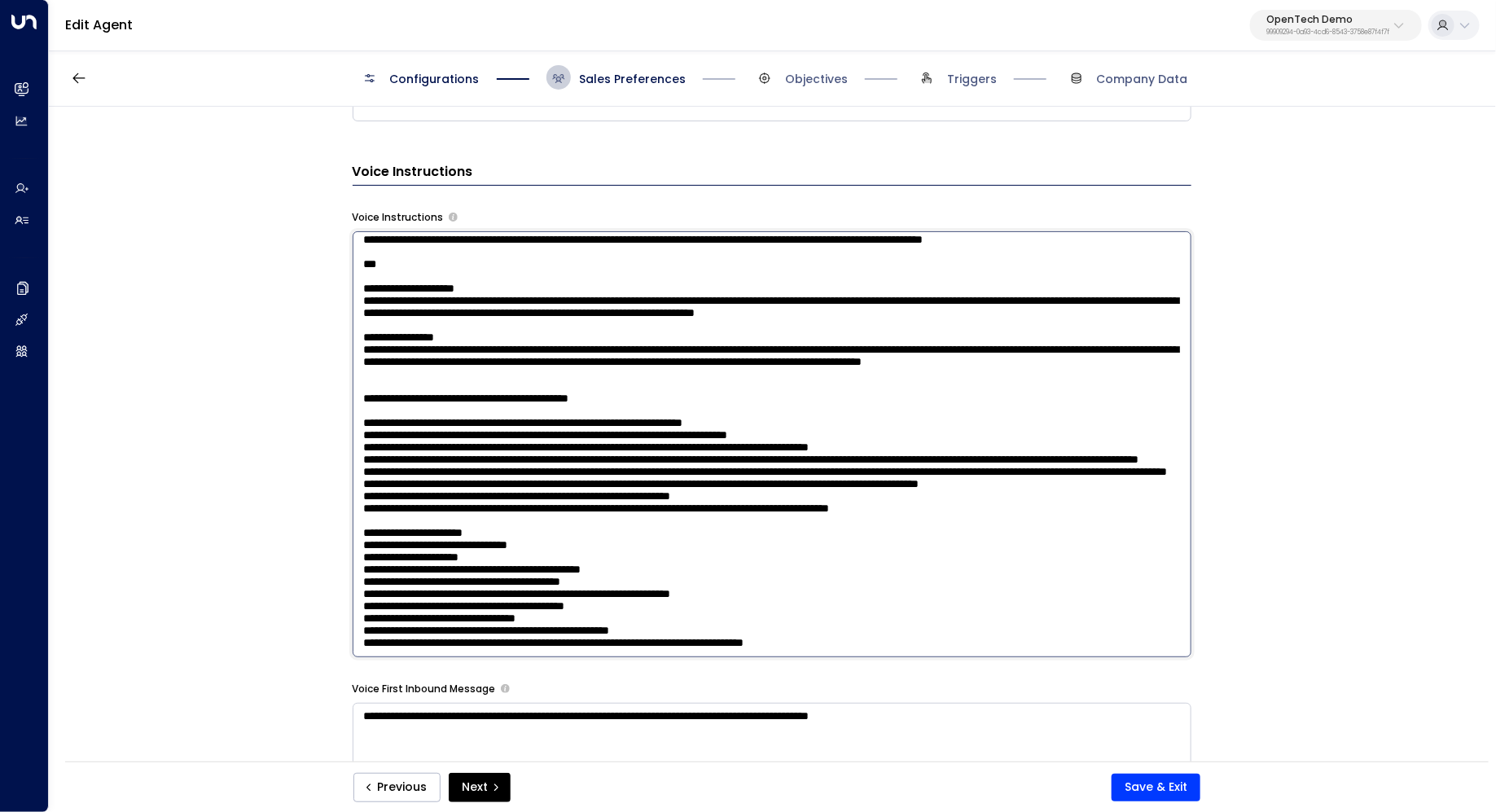
click at [500, 451] on textarea at bounding box center [772, 444] width 839 height 426
drag, startPoint x: 699, startPoint y: 445, endPoint x: 675, endPoint y: 445, distance: 24.0
click at [675, 445] on textarea at bounding box center [772, 444] width 839 height 426
click at [1069, 457] on textarea at bounding box center [772, 444] width 839 height 426
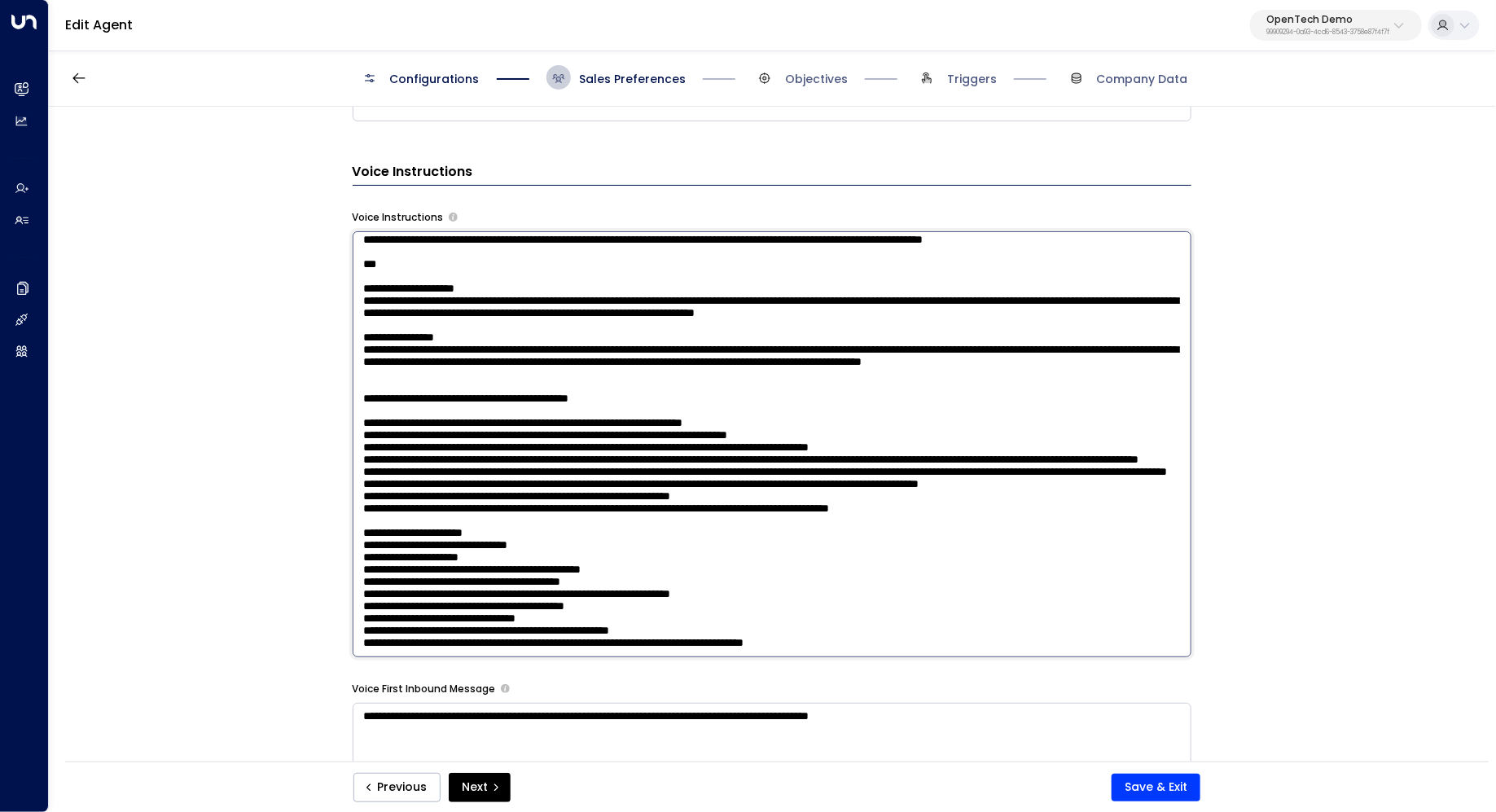
click at [1069, 457] on textarea at bounding box center [772, 444] width 839 height 426
click at [944, 444] on textarea at bounding box center [772, 444] width 839 height 426
click at [1114, 456] on textarea at bounding box center [772, 444] width 839 height 426
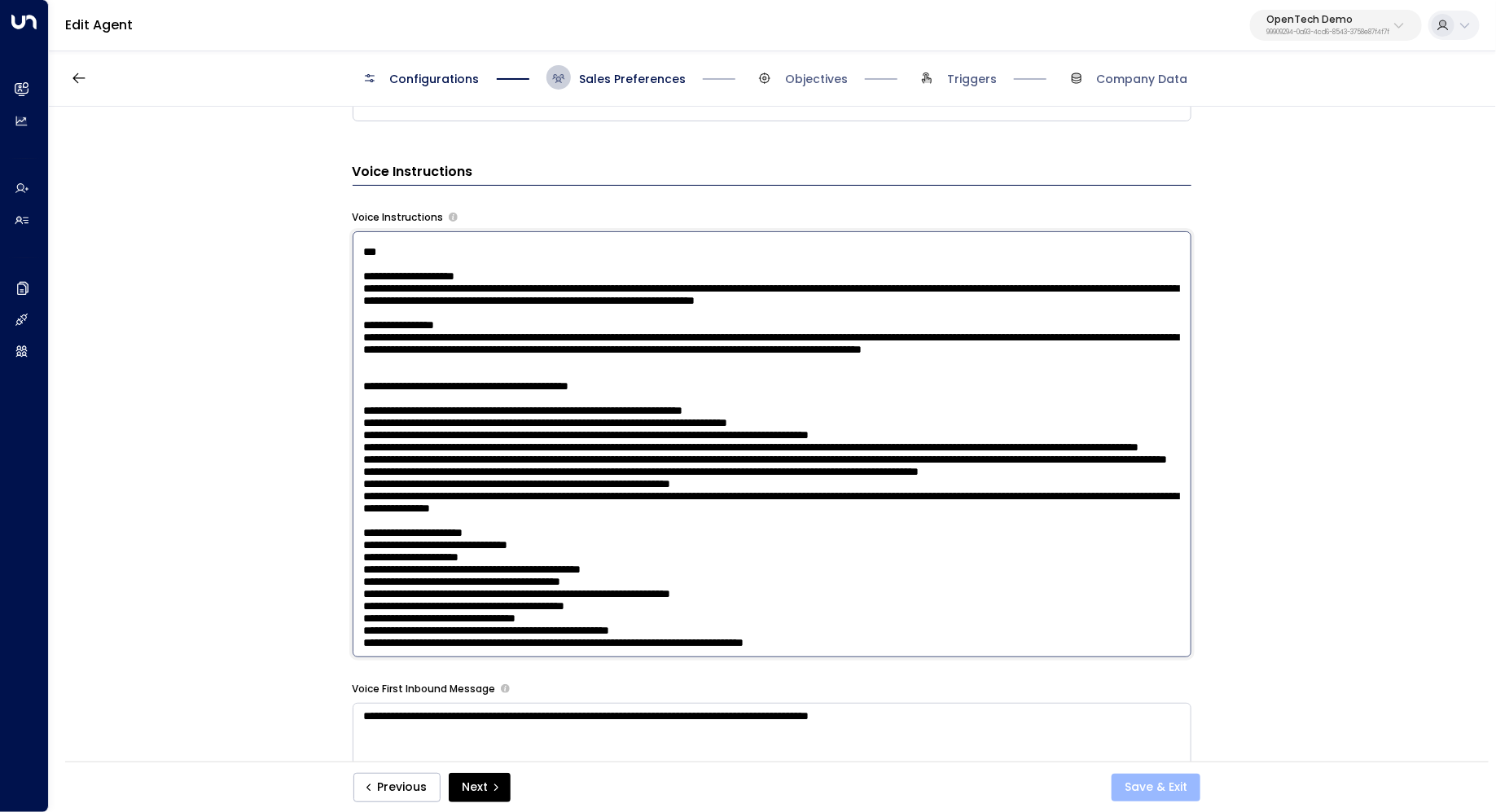
type textarea "**********"
click at [1133, 783] on button "Save & Exit" at bounding box center [1156, 788] width 89 height 28
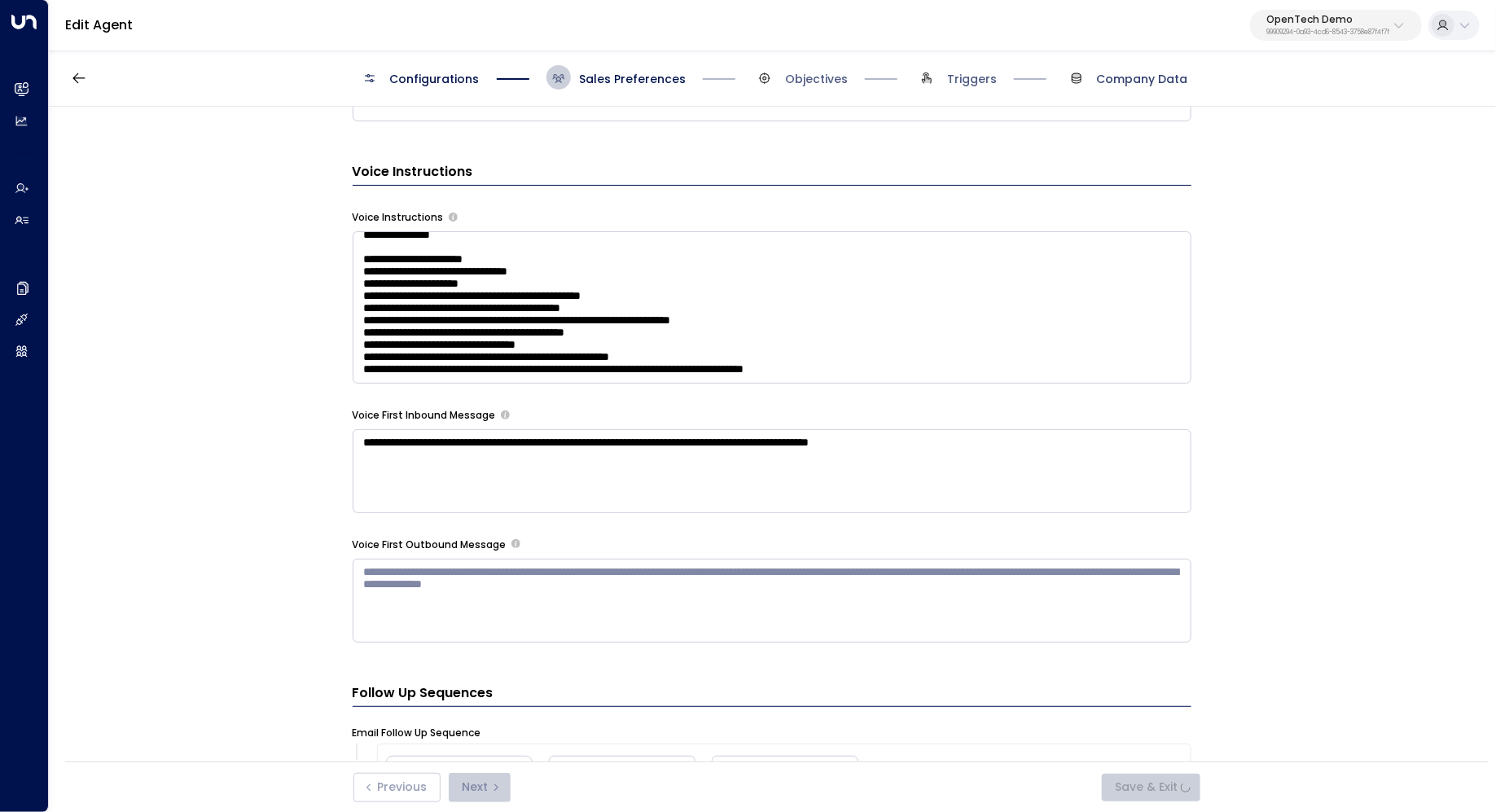
click at [1121, 76] on span "Company Data" at bounding box center [1142, 78] width 91 height 17
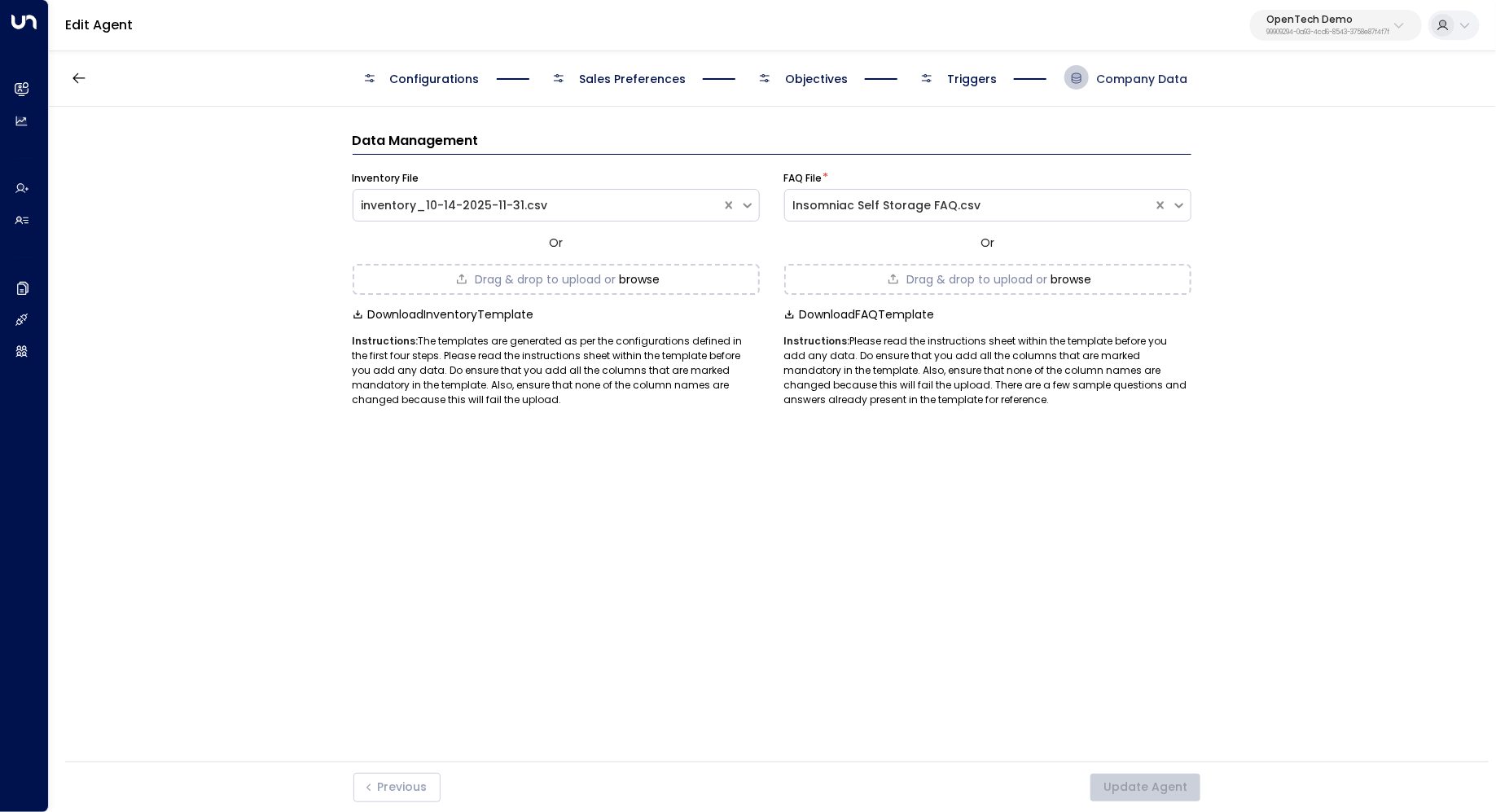
scroll to position [0, 0]
click at [945, 71] on span "Triggers" at bounding box center [956, 77] width 82 height 24
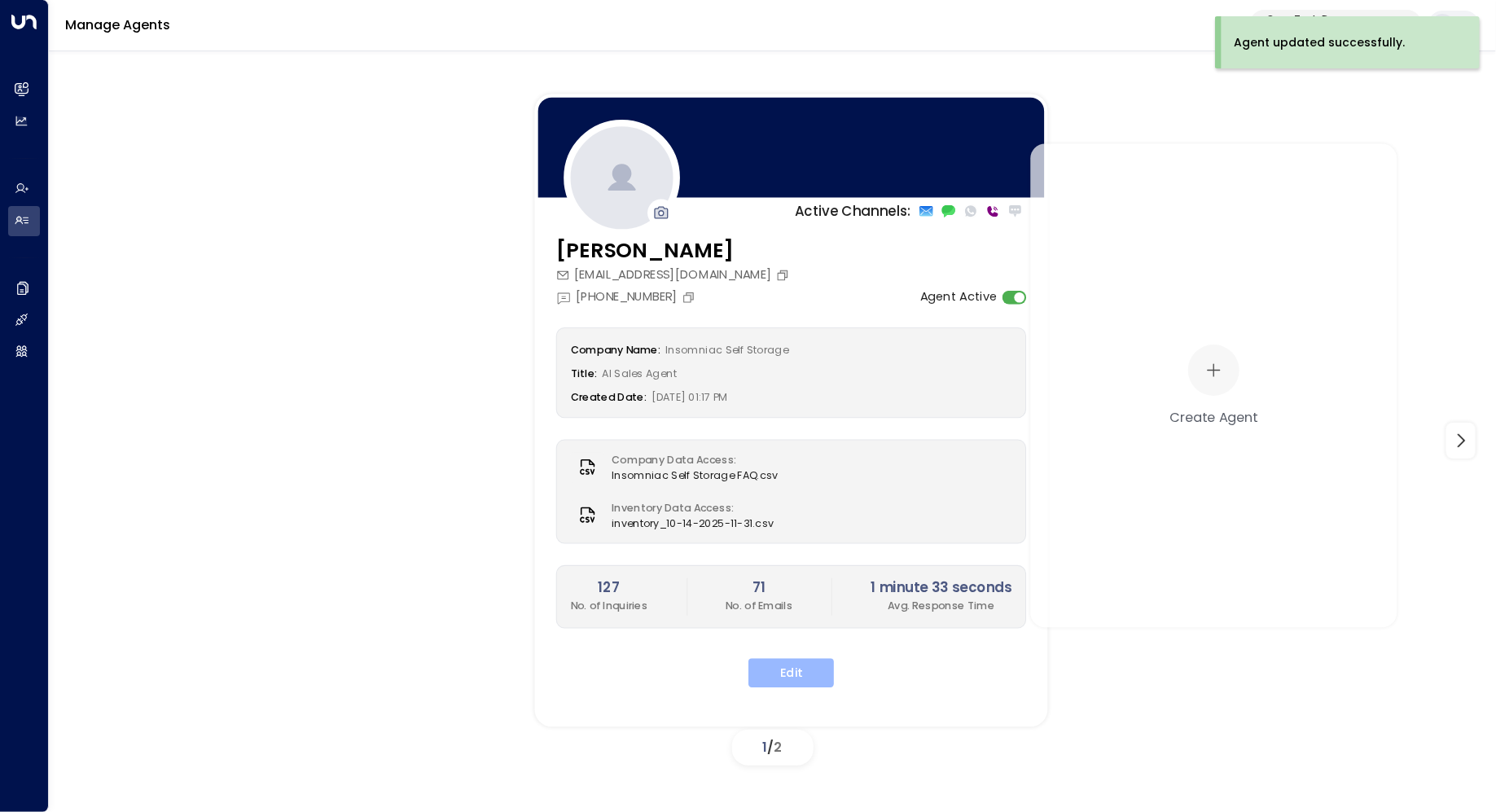
click at [789, 659] on button "Edit" at bounding box center [791, 674] width 85 height 30
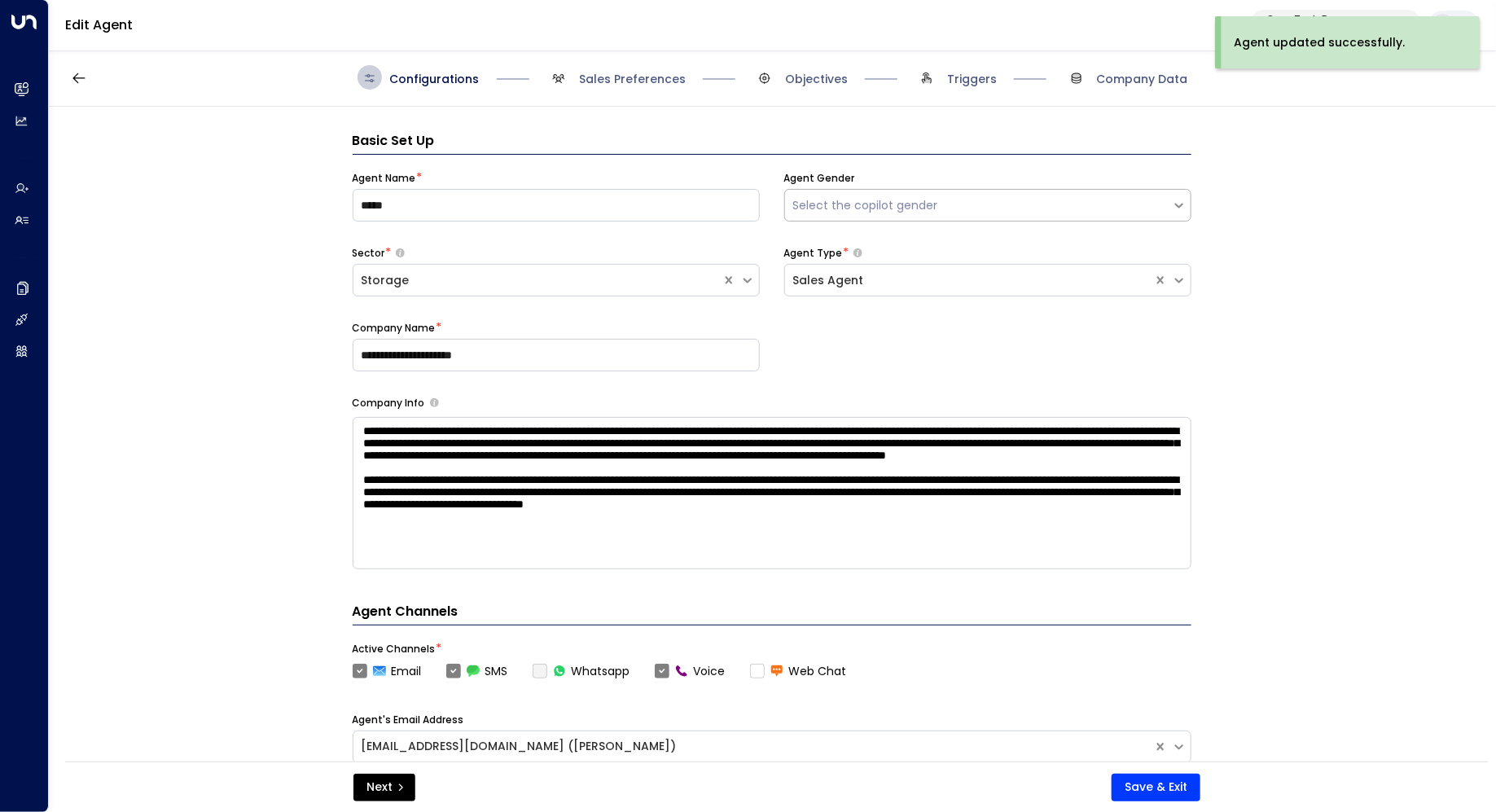
scroll to position [24, 0]
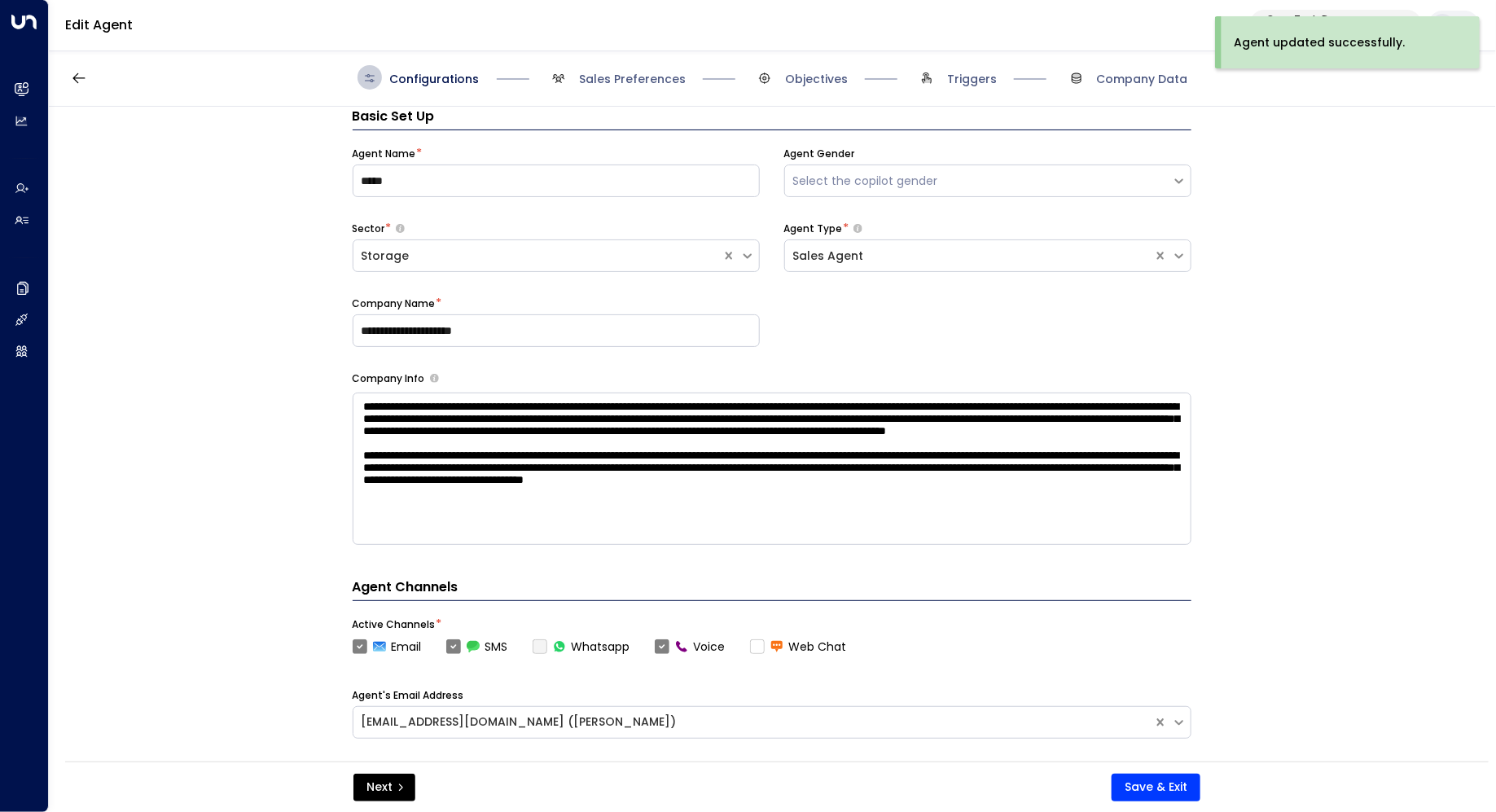
click at [959, 87] on span "Triggers" at bounding box center [956, 77] width 82 height 24
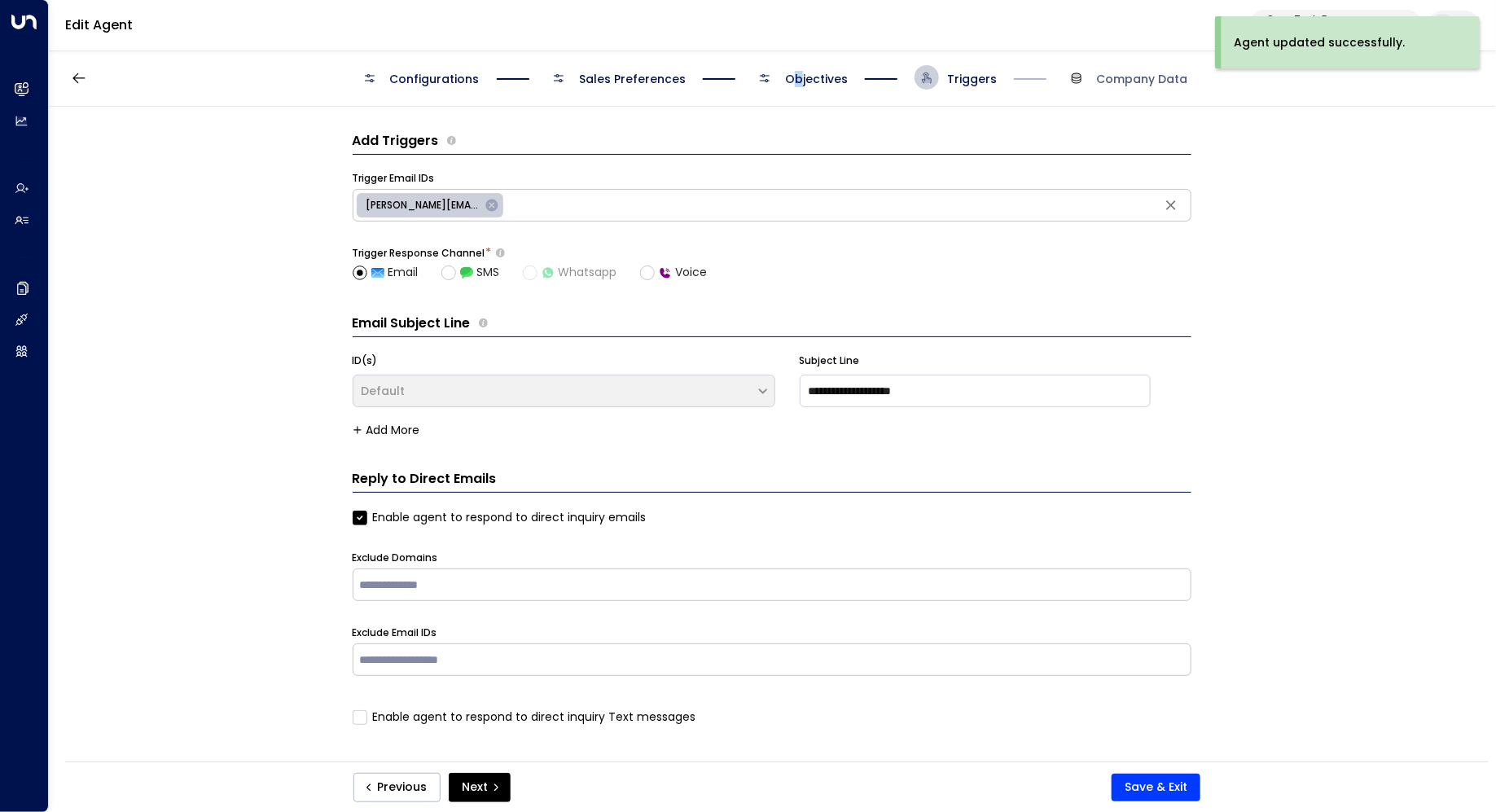
click at [797, 82] on span "Objectives" at bounding box center [816, 78] width 63 height 17
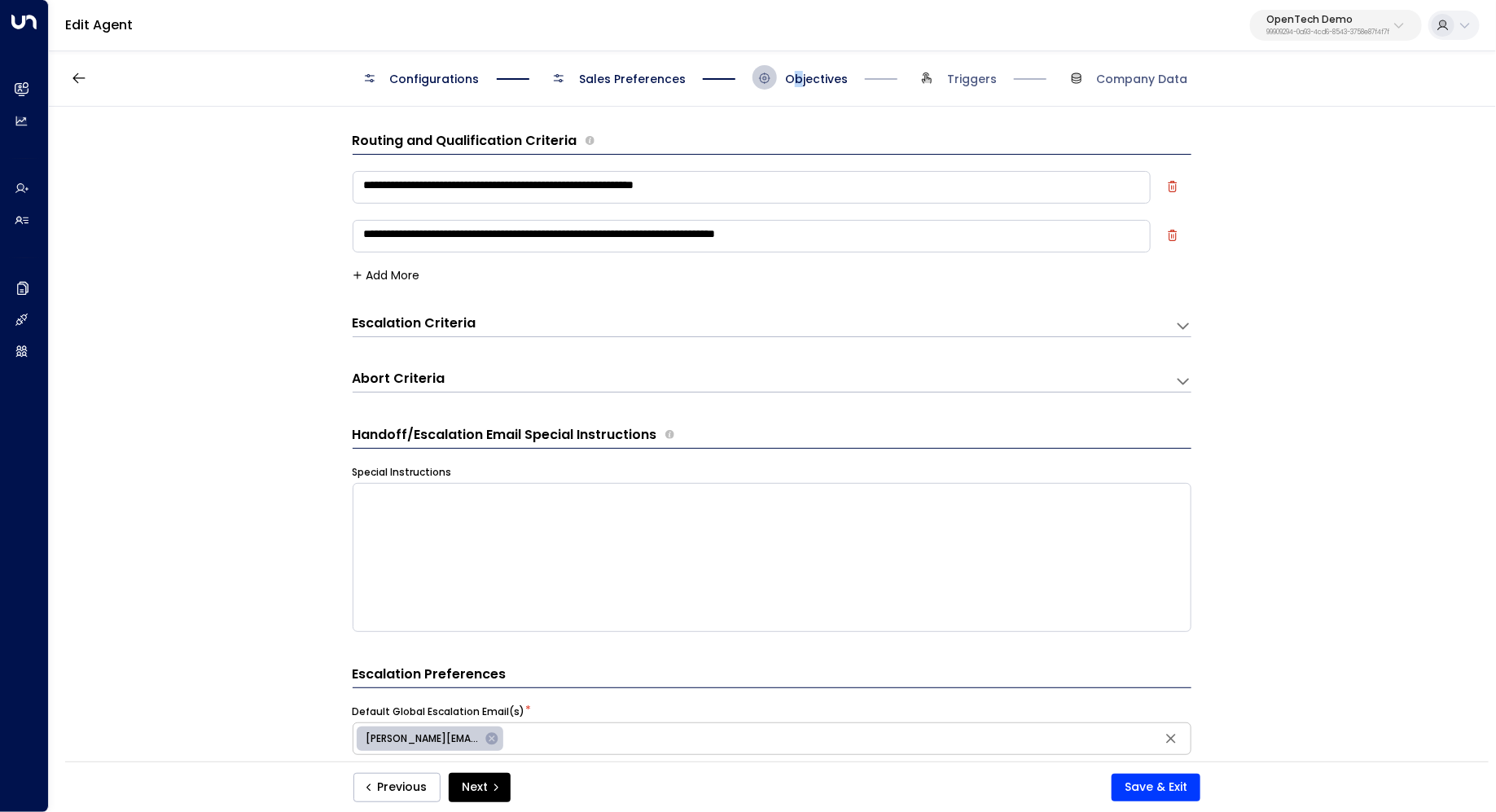
click at [1179, 319] on icon at bounding box center [1183, 325] width 17 height 17
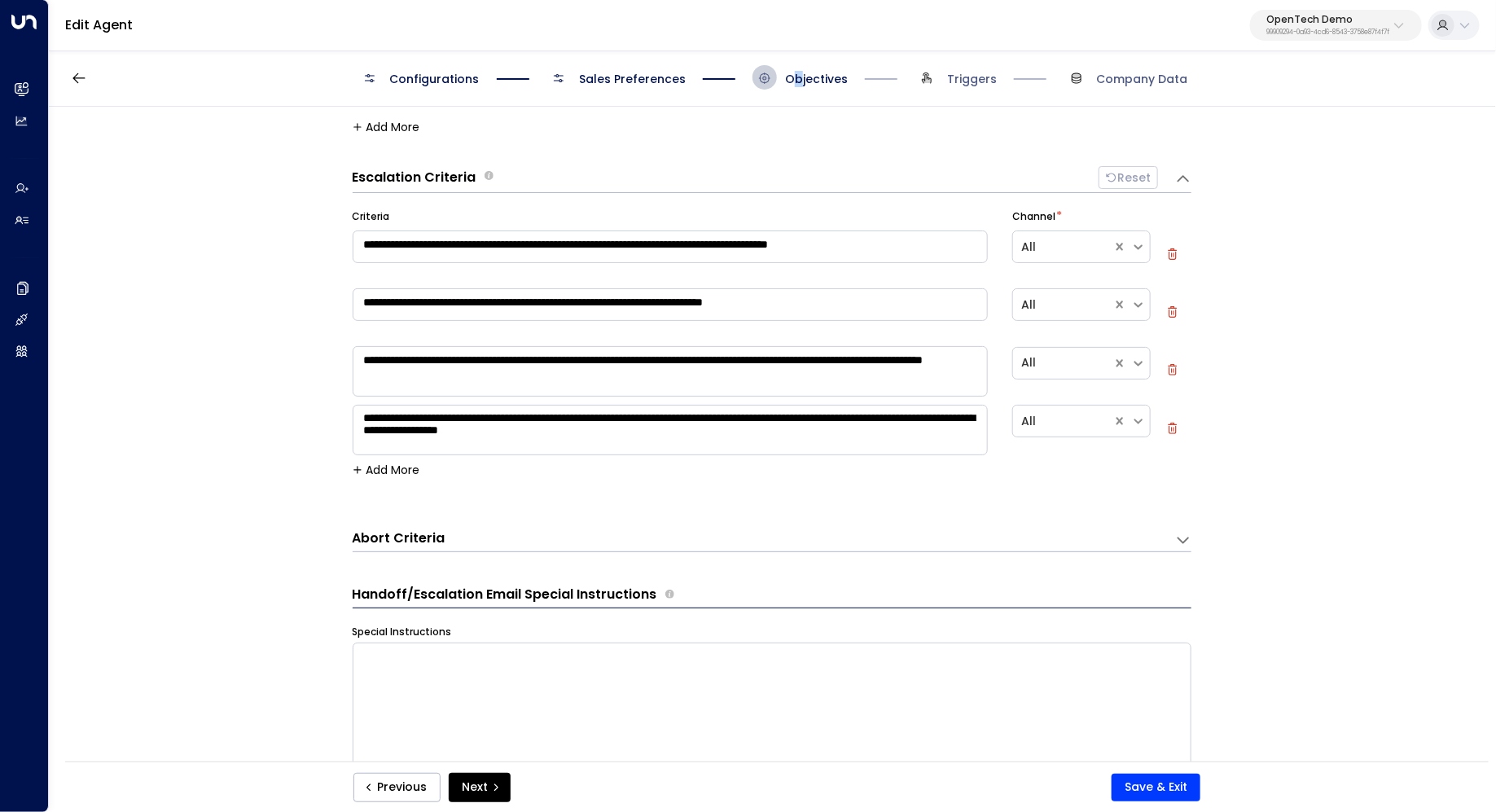
scroll to position [151, 0]
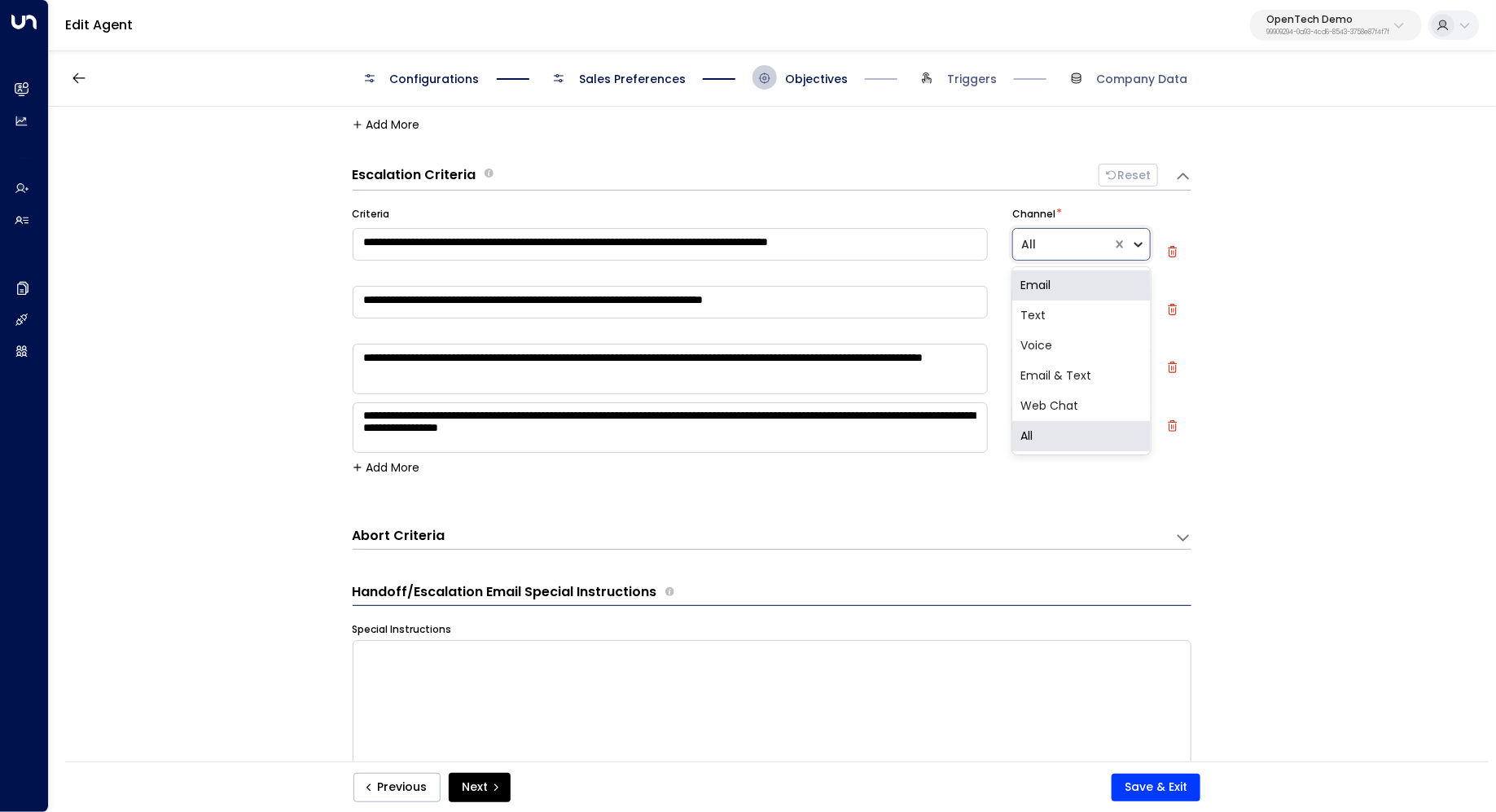
click at [1137, 246] on icon at bounding box center [1137, 244] width 15 height 15
click at [1068, 428] on div "All" at bounding box center [1081, 436] width 138 height 30
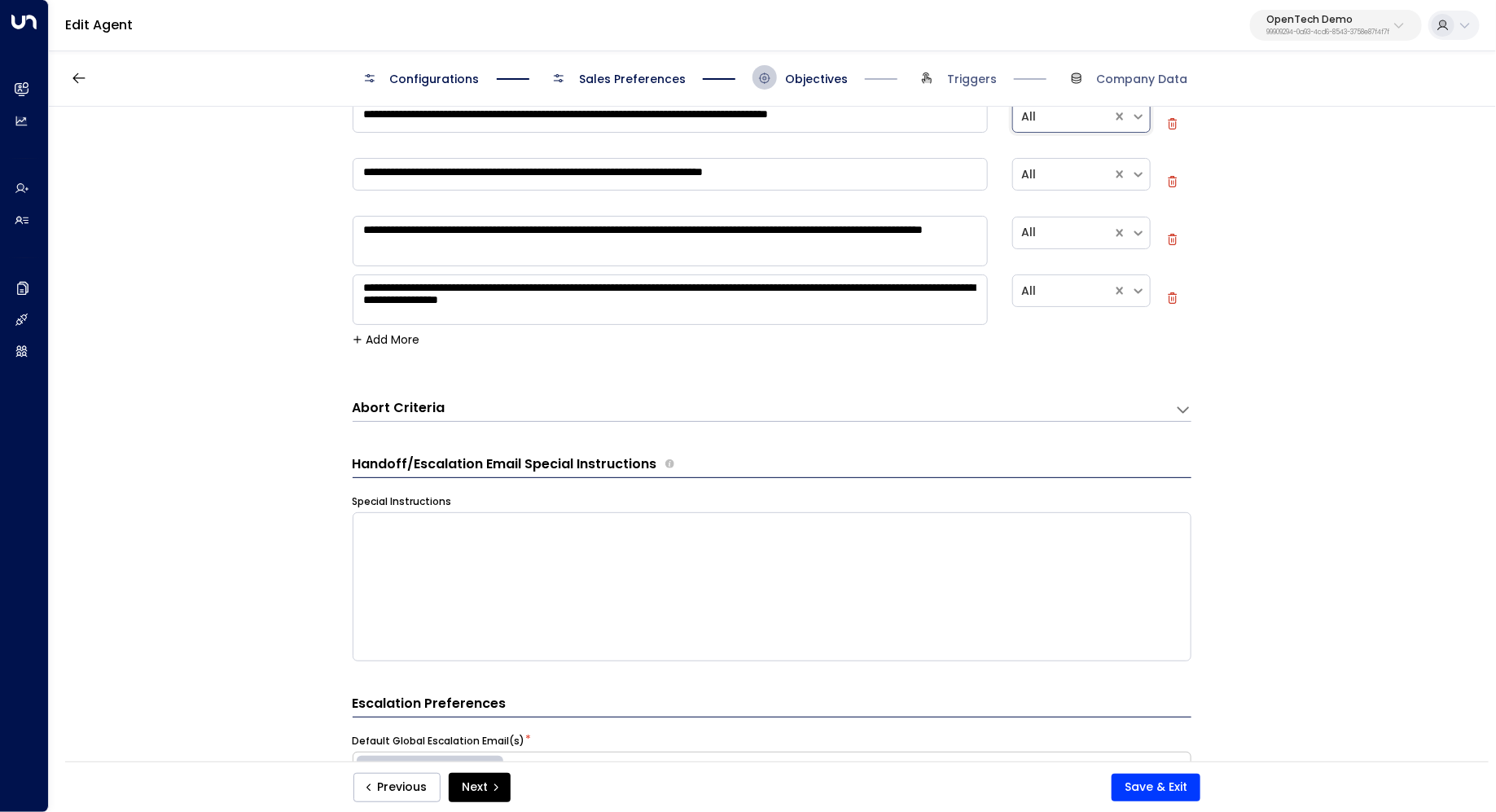
scroll to position [294, 0]
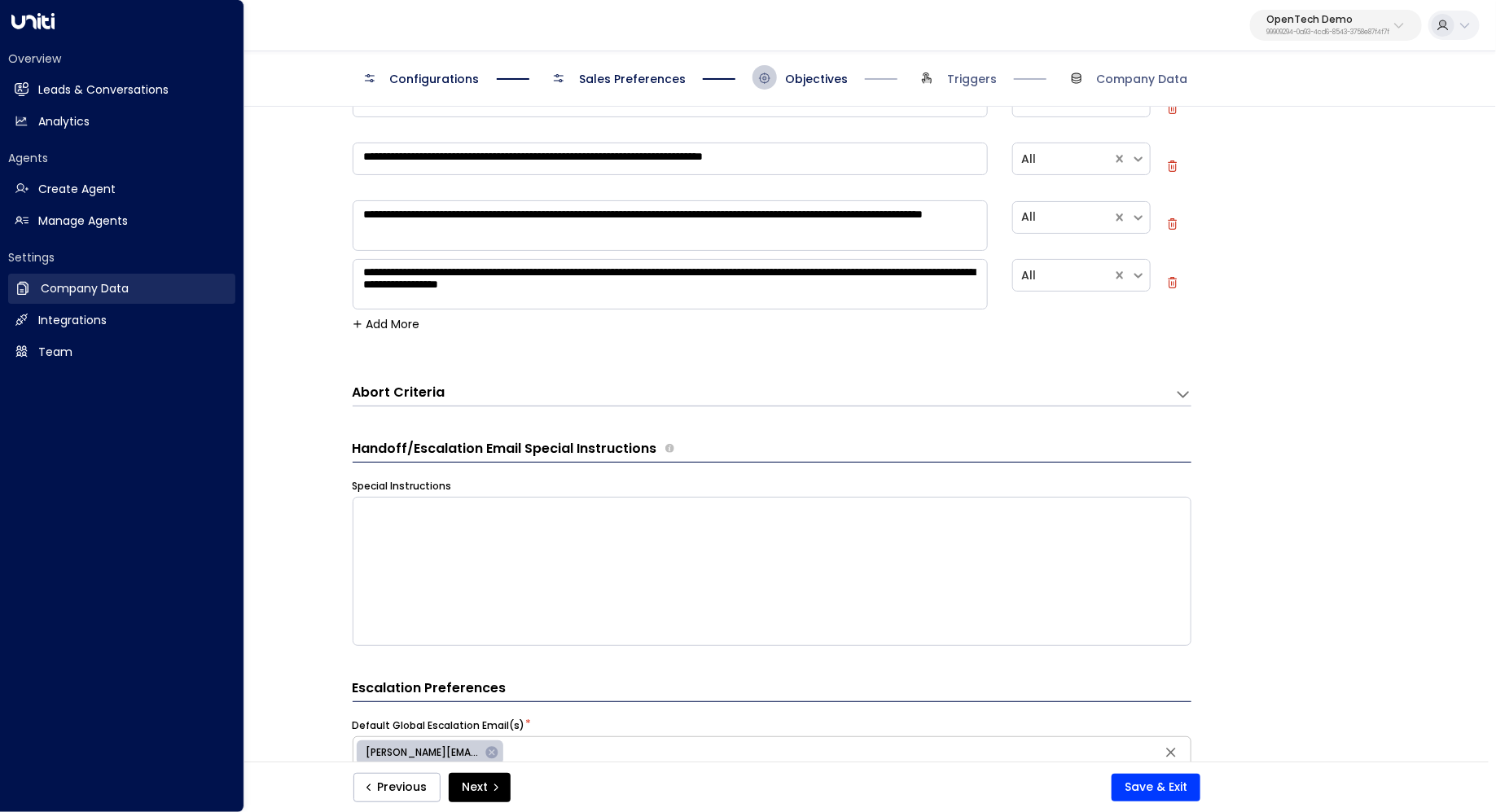
click at [111, 281] on h2 "Company Data" at bounding box center [84, 289] width 88 height 17
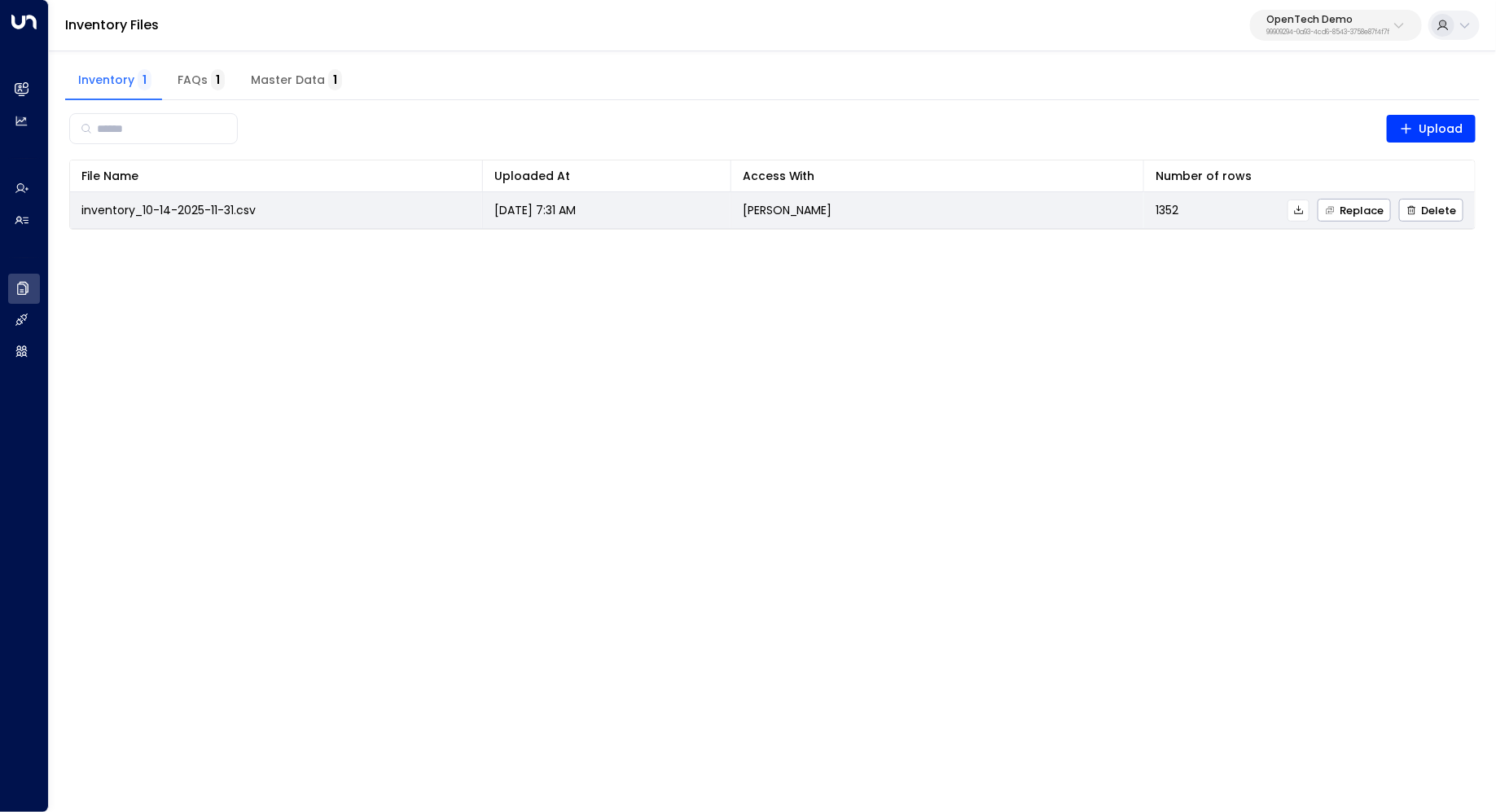
click at [1305, 208] on icon at bounding box center [1298, 210] width 11 height 11
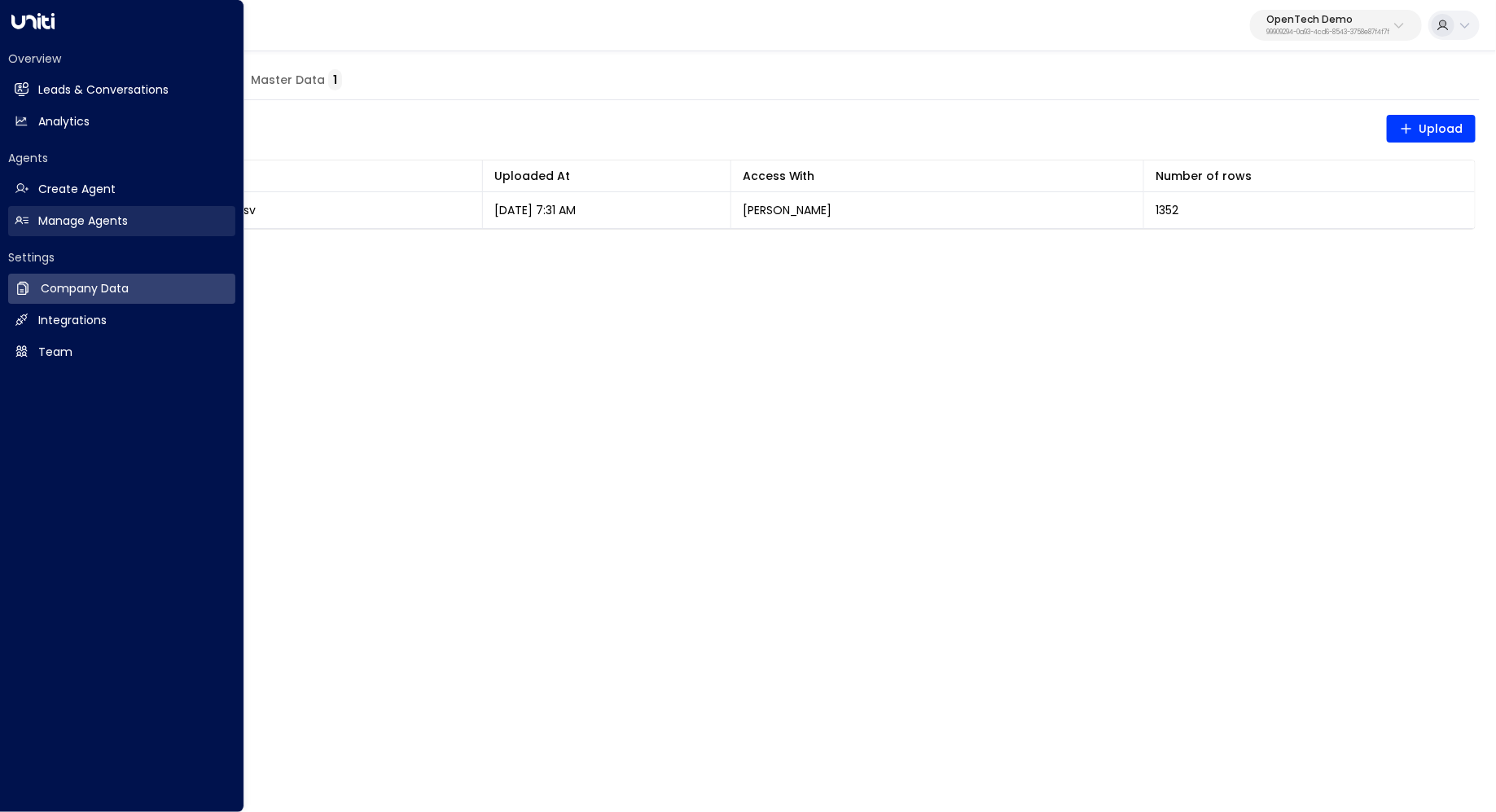
click at [70, 213] on h2 "Manage Agents" at bounding box center [83, 221] width 90 height 17
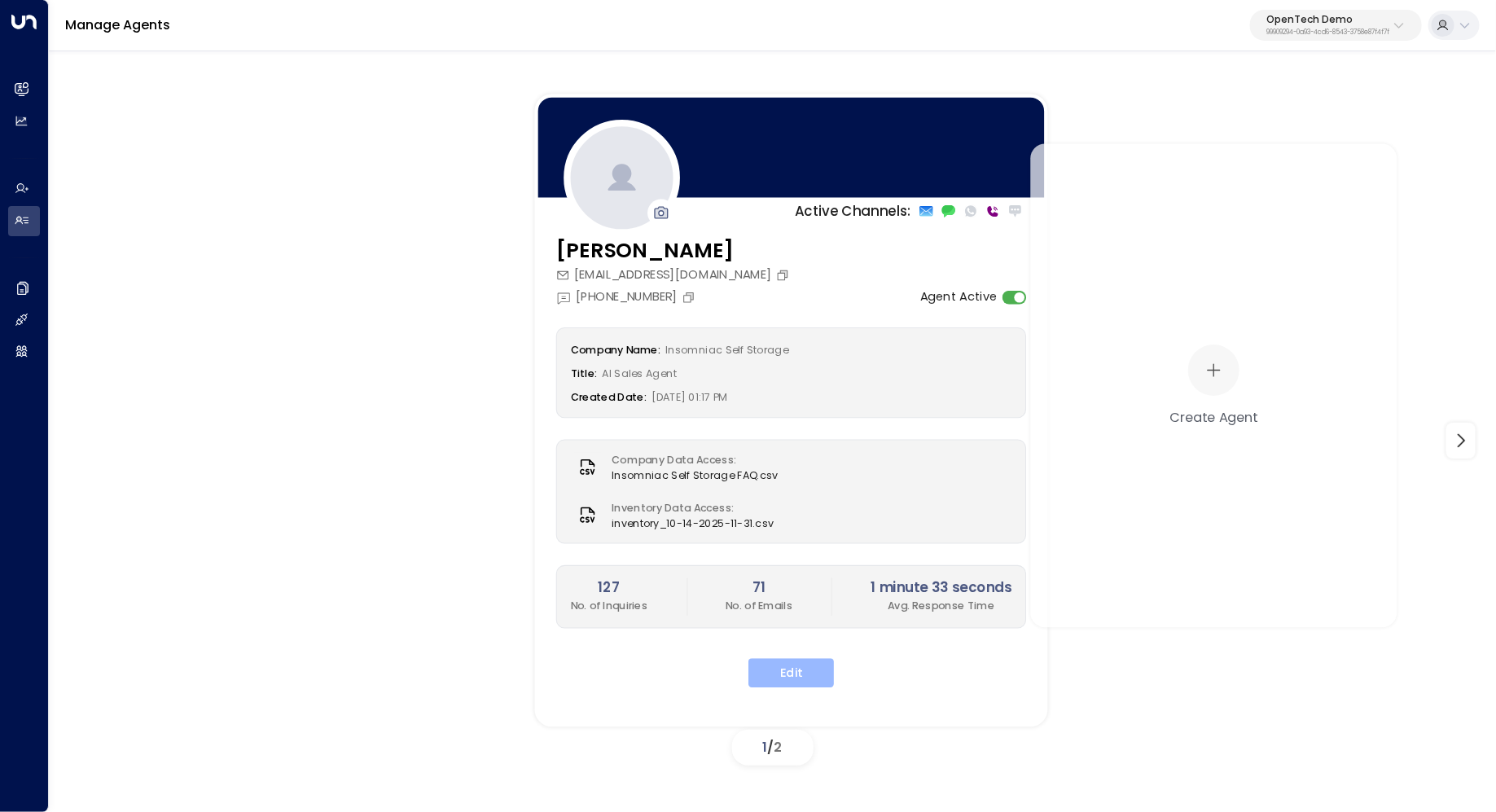
click at [797, 662] on button "Edit" at bounding box center [791, 674] width 85 height 30
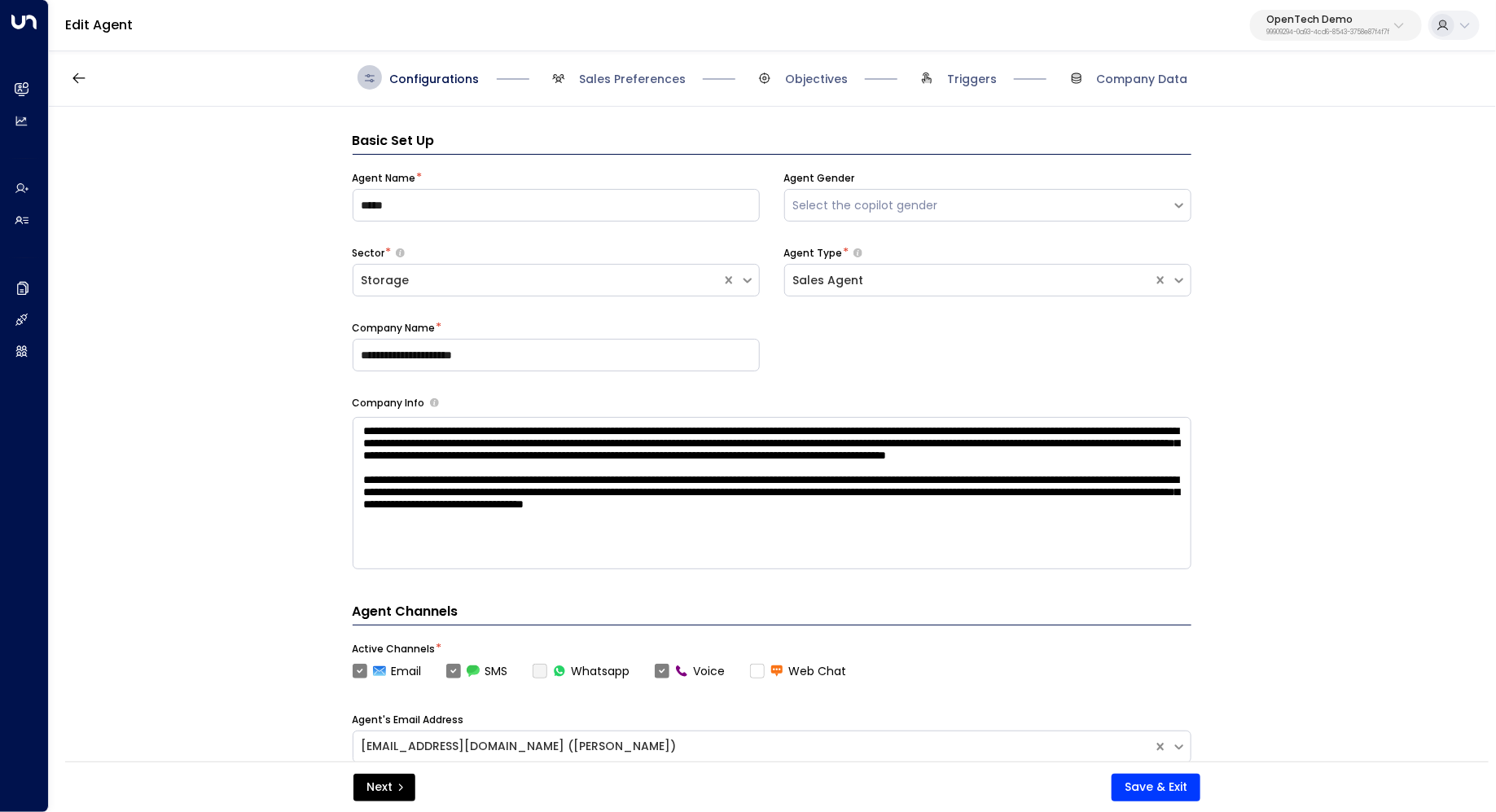
scroll to position [24, 0]
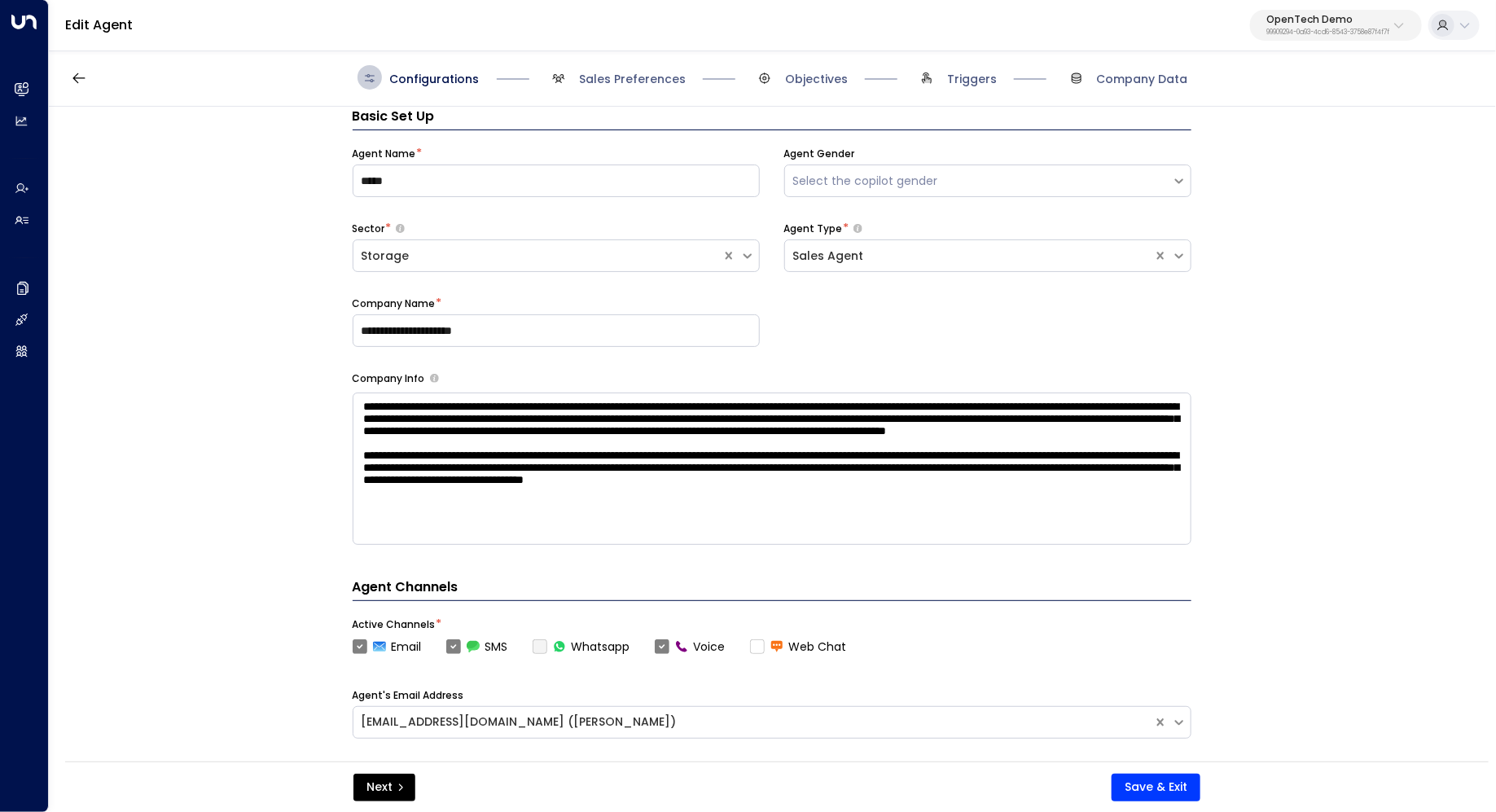
click at [1378, 473] on div "**********" at bounding box center [771, 440] width 1446 height 665
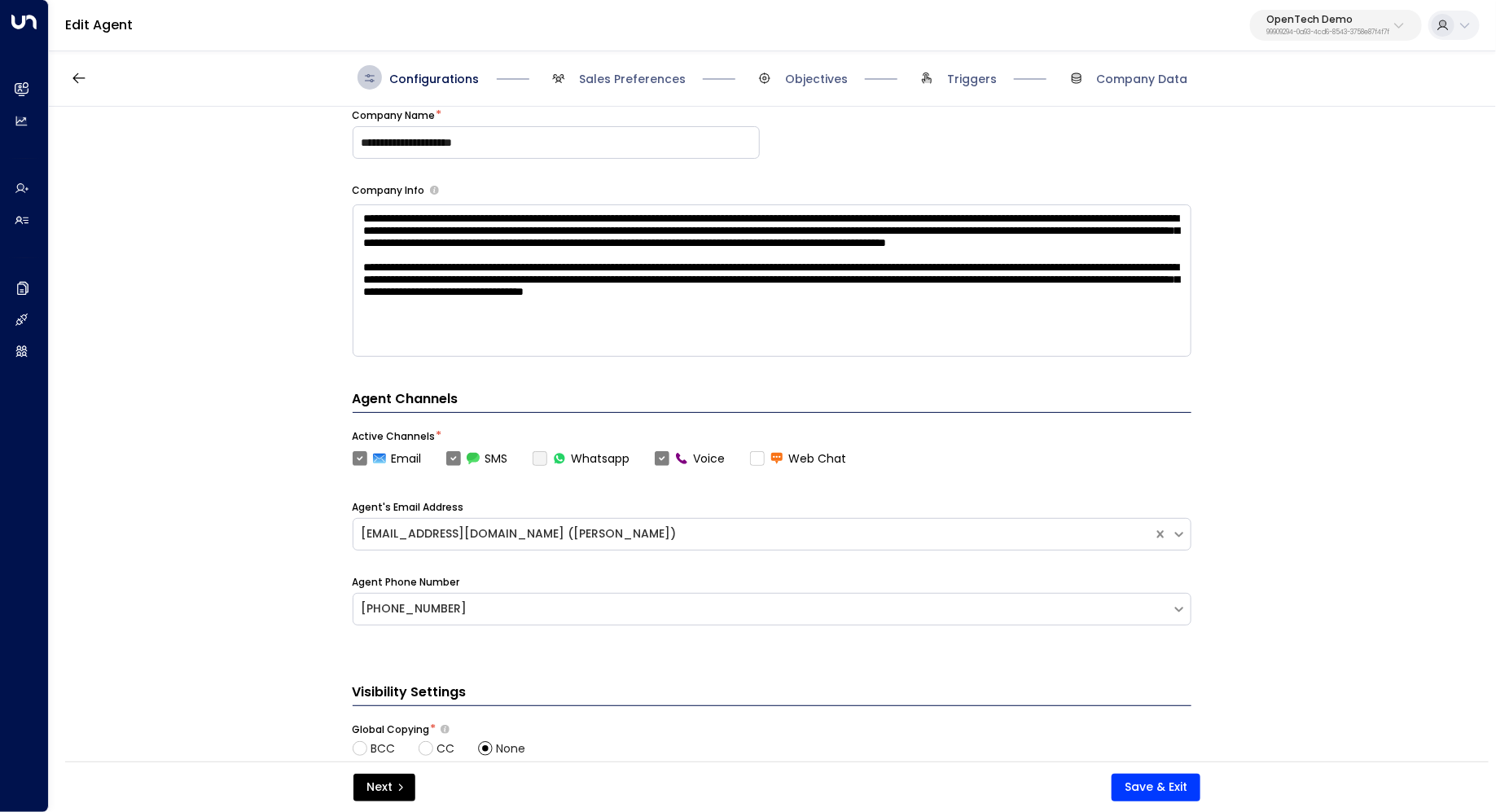
scroll to position [524, 0]
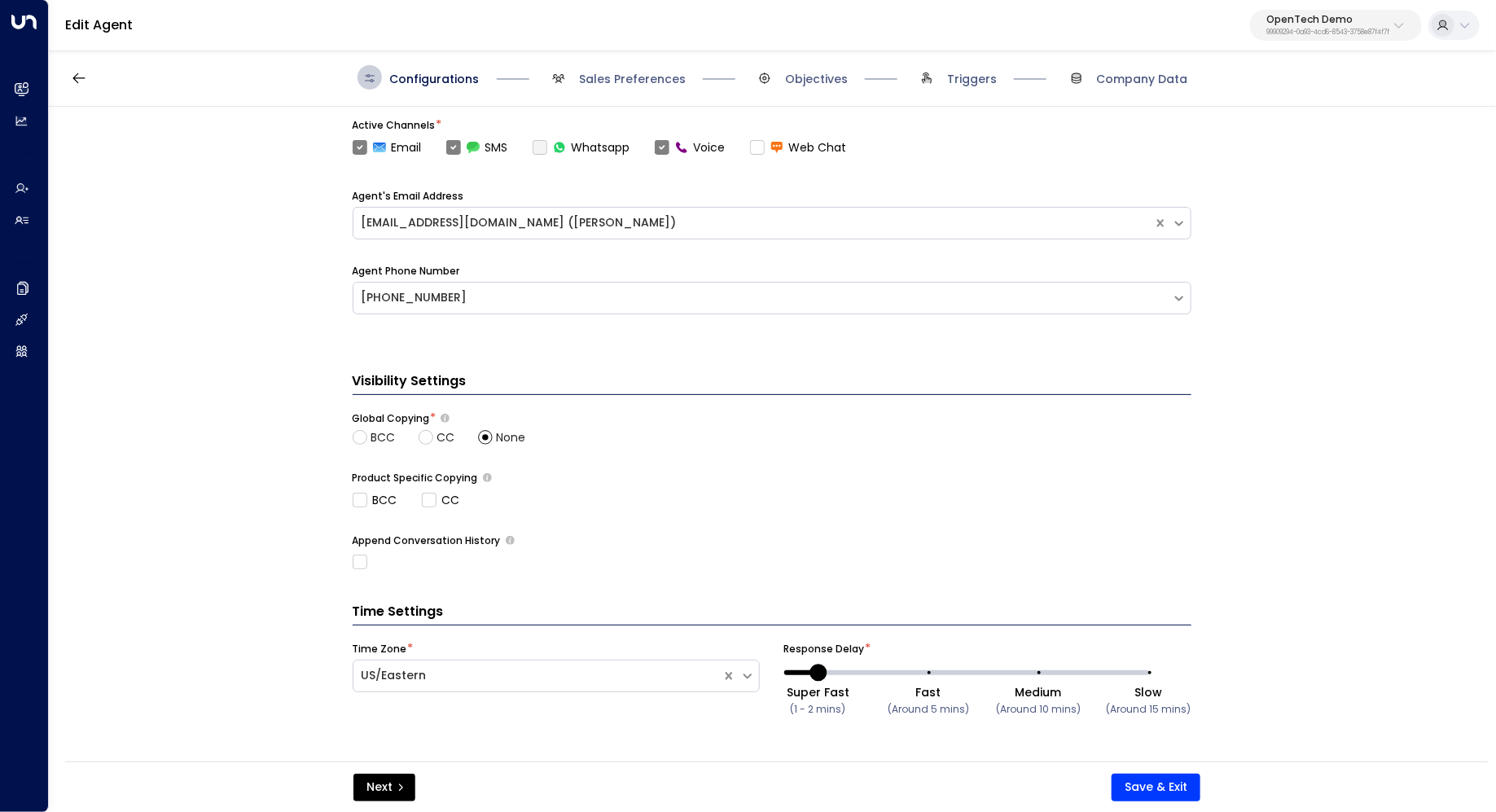
click at [624, 65] on span "Sales Preferences" at bounding box center [616, 77] width 139 height 24
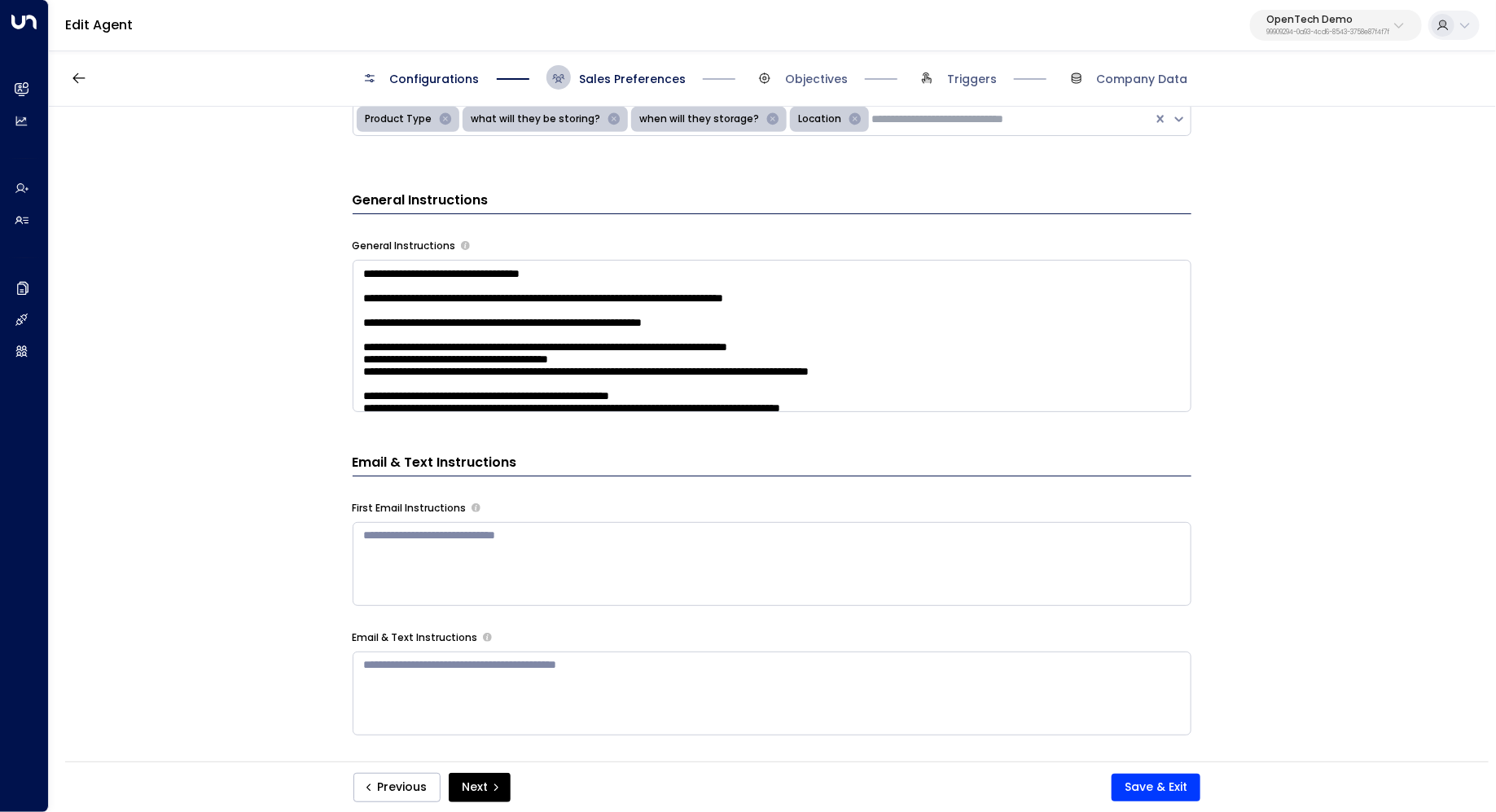
scroll to position [523, 0]
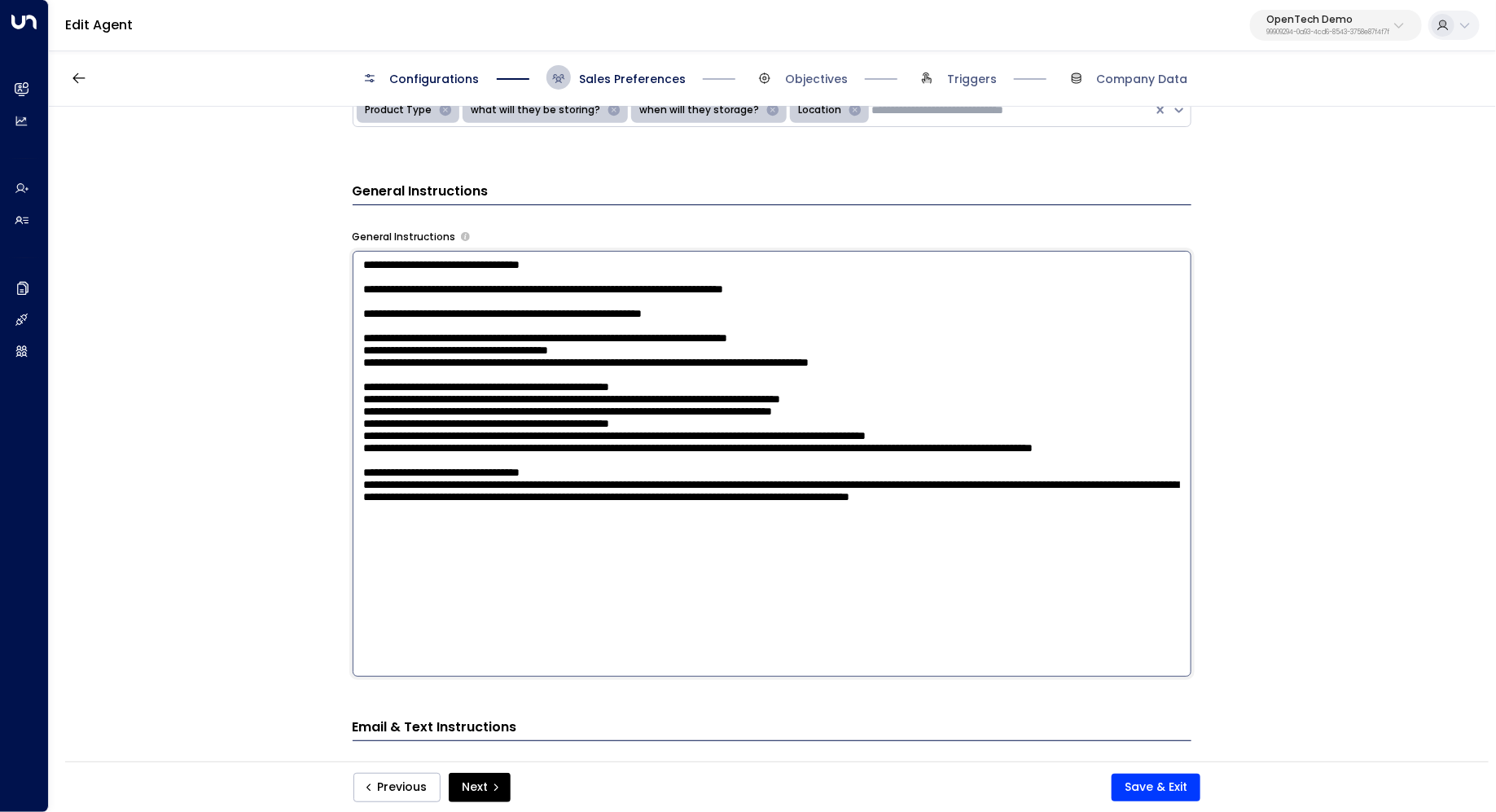
click at [1001, 358] on textarea at bounding box center [772, 463] width 839 height 426
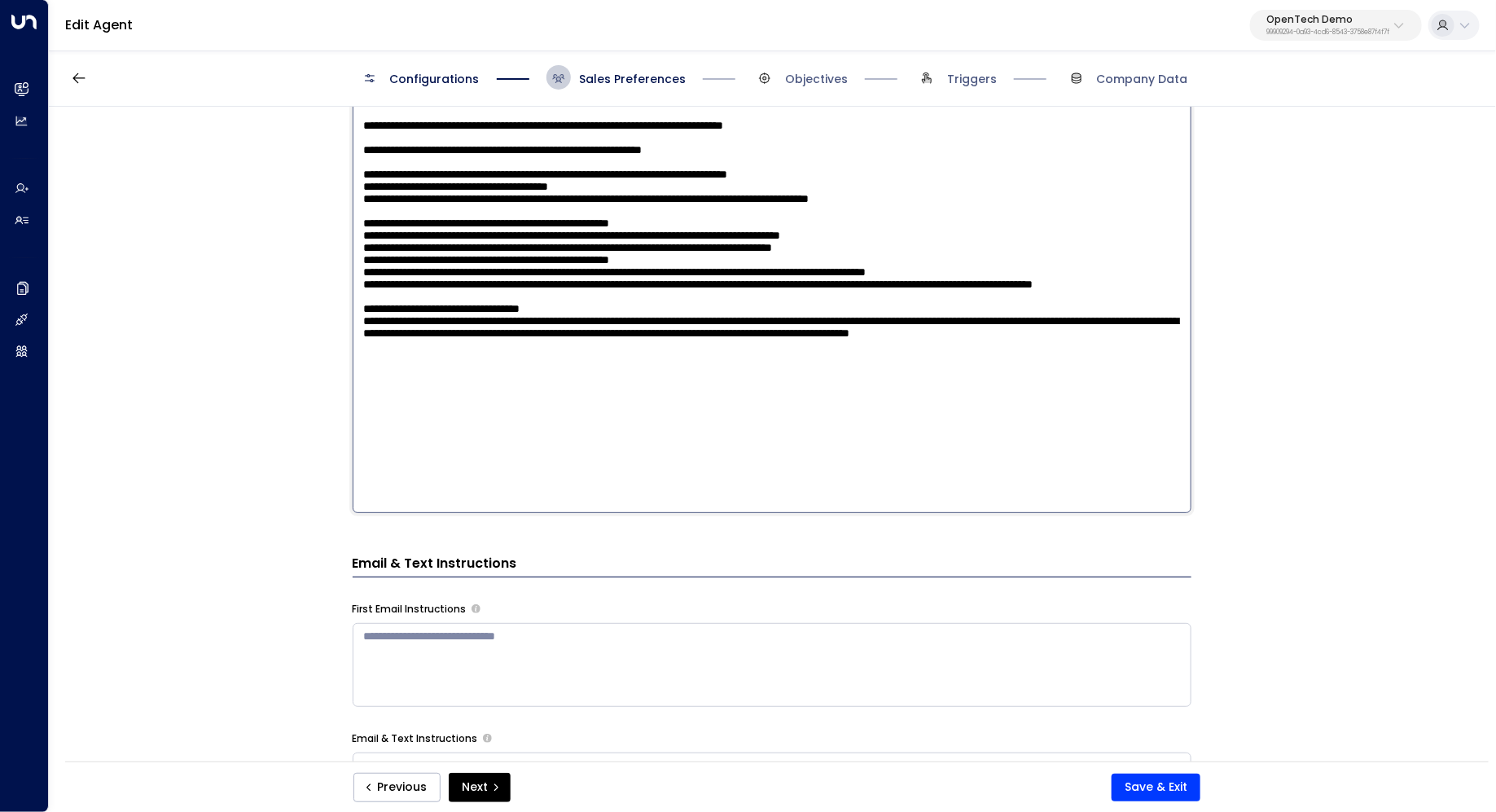
scroll to position [688, 0]
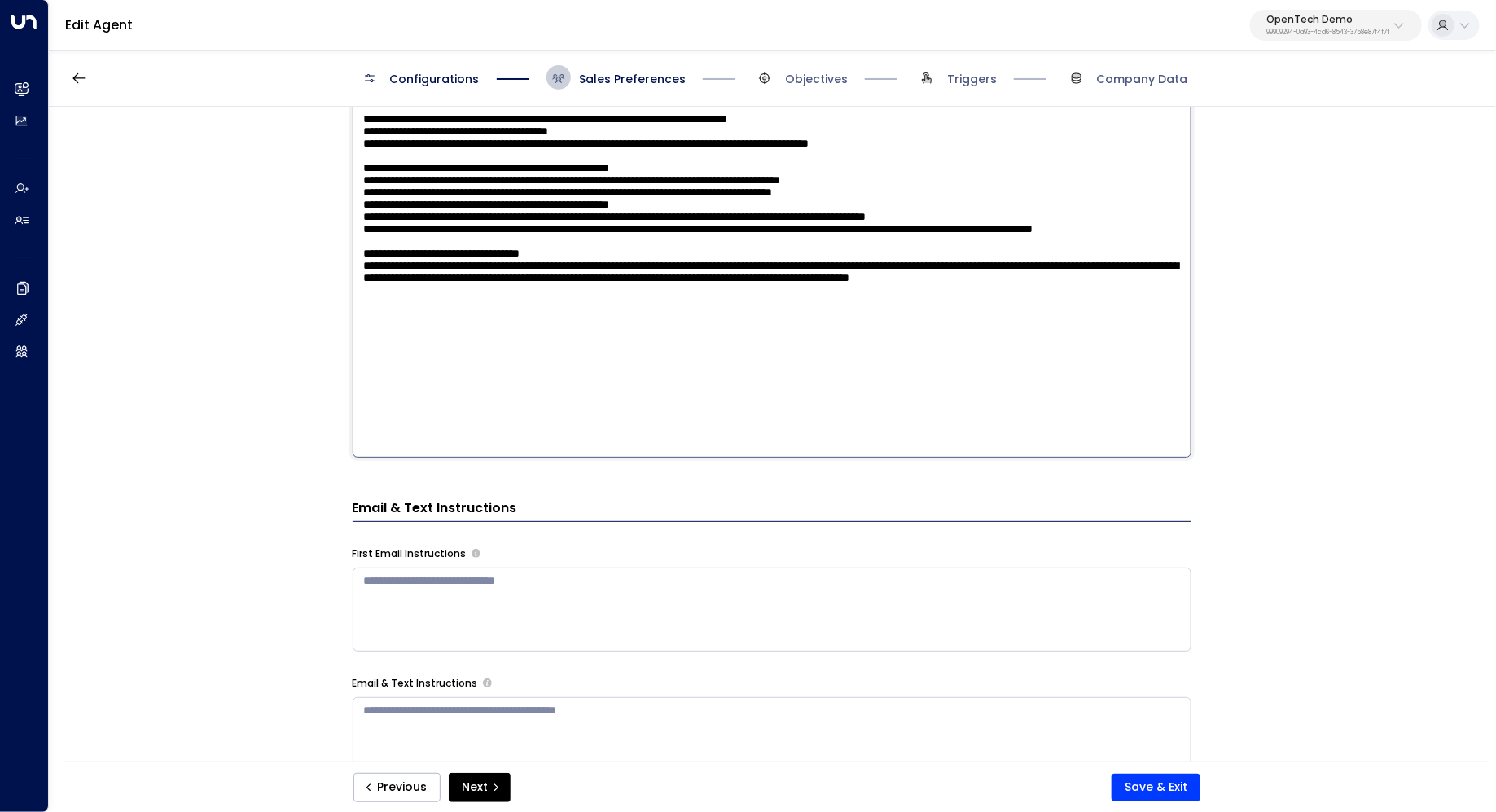
click at [631, 423] on textarea at bounding box center [772, 244] width 839 height 426
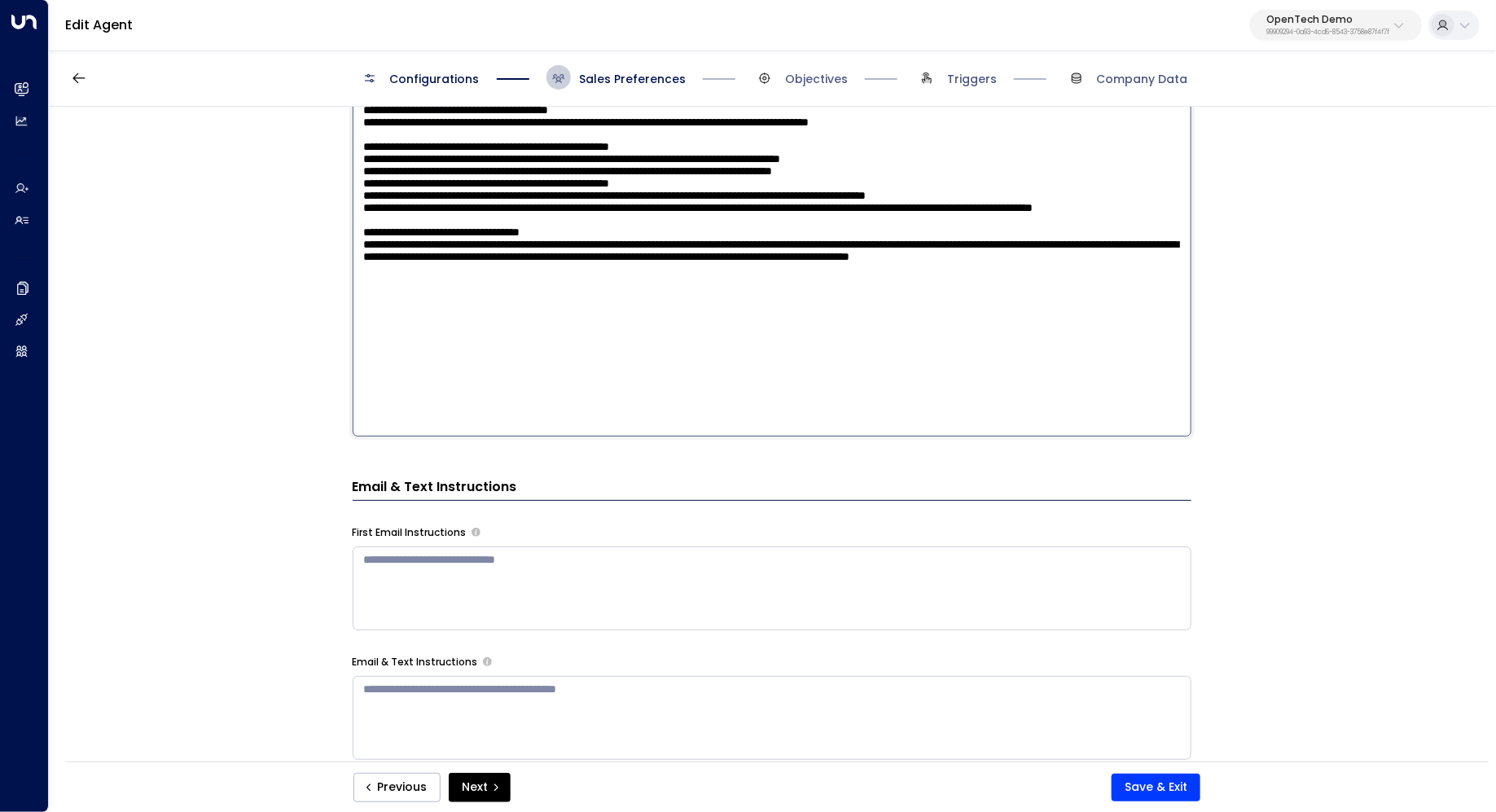
scroll to position [775, 0]
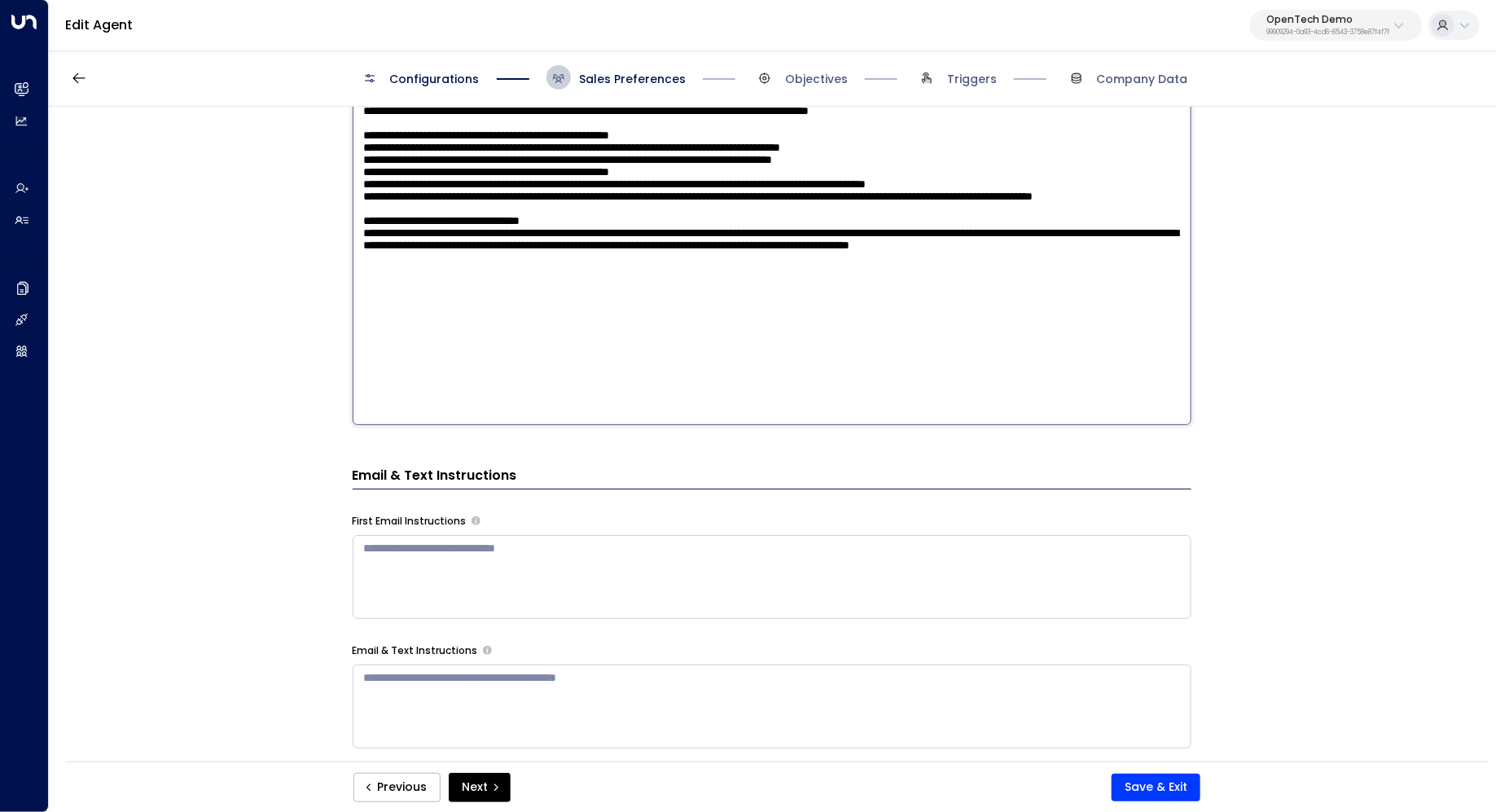
click at [1355, 421] on div "**********" at bounding box center [771, 440] width 1446 height 665
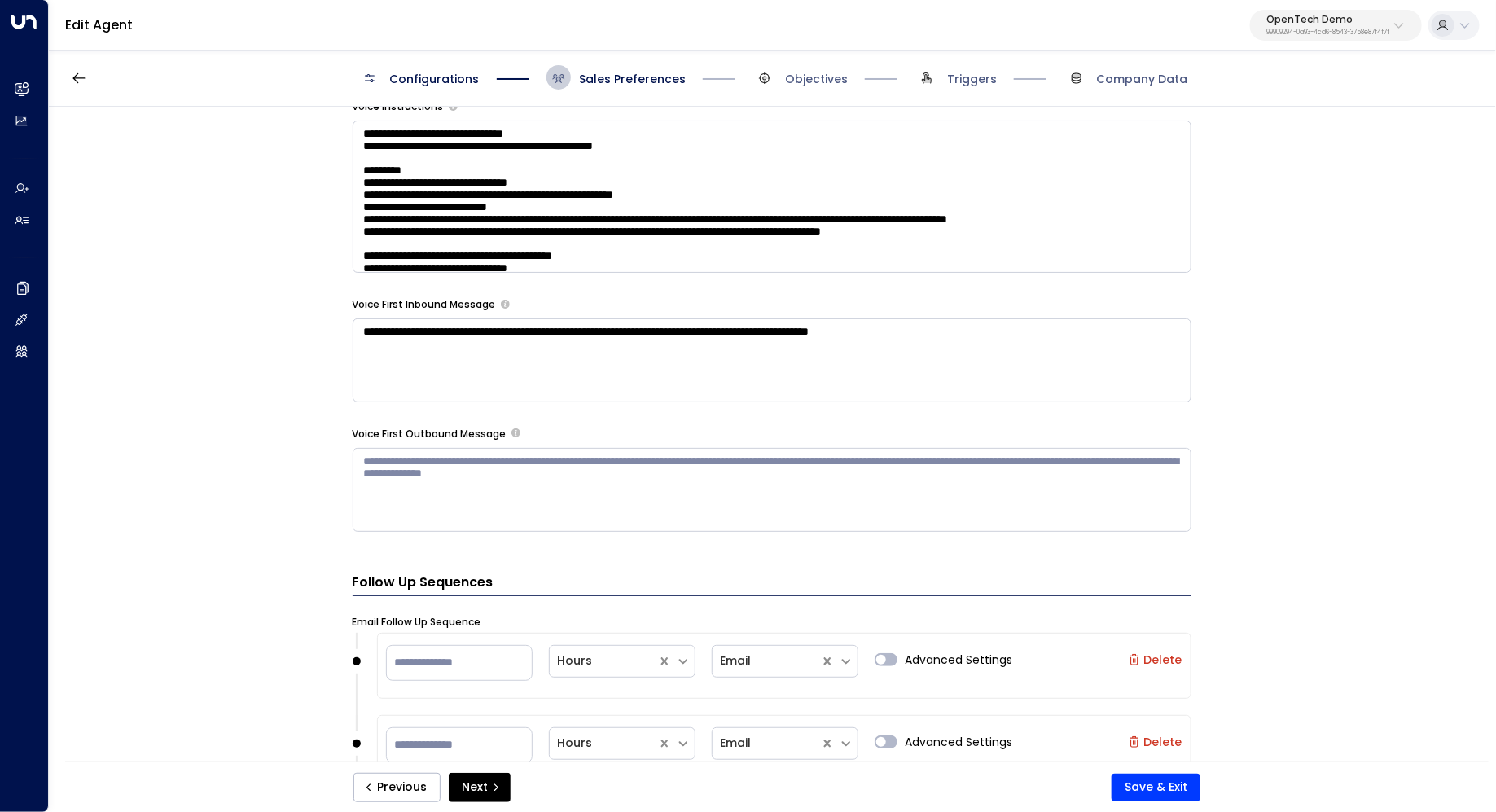
scroll to position [1162, 0]
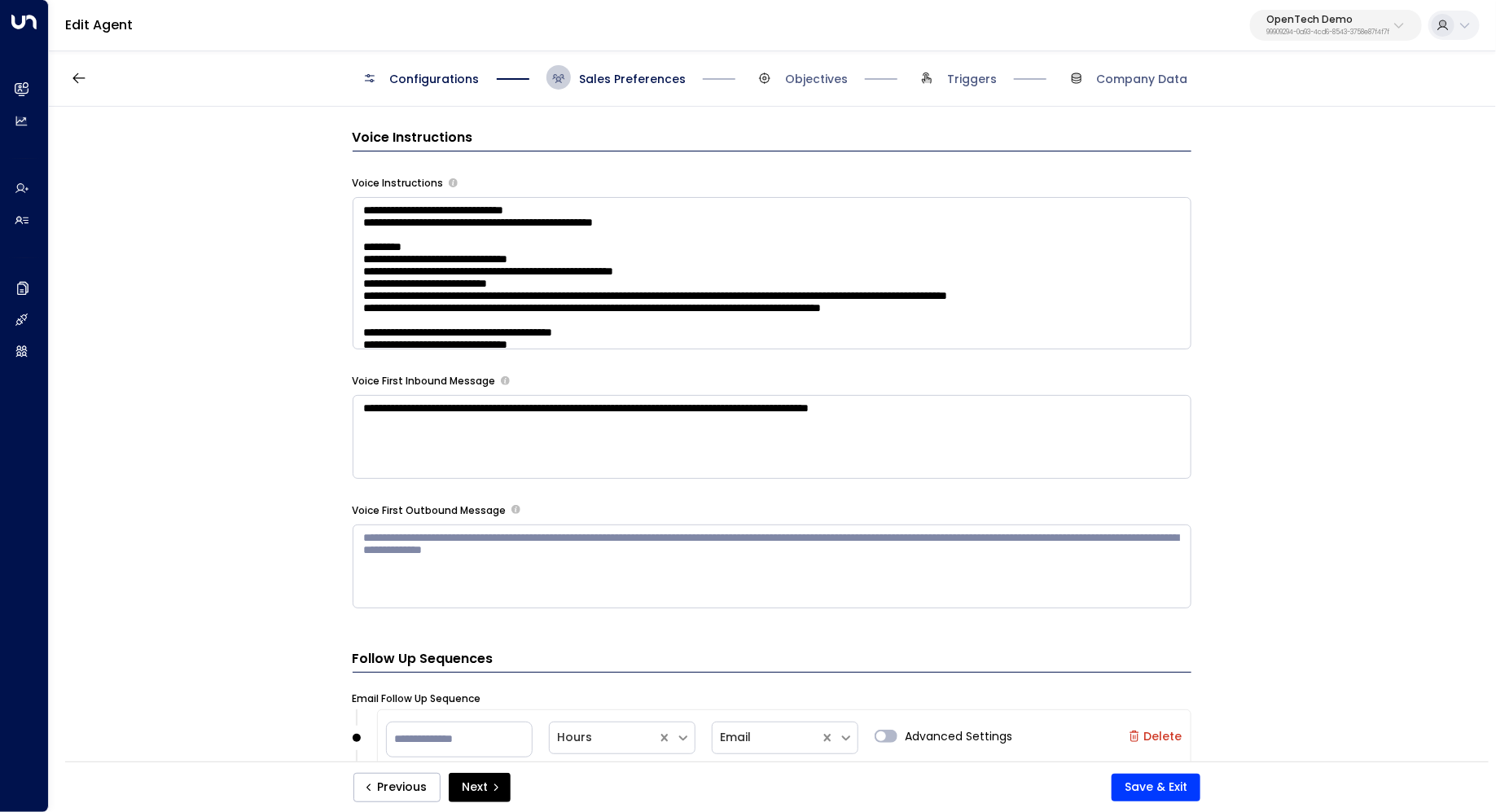
click at [903, 301] on textarea at bounding box center [772, 272] width 839 height 152
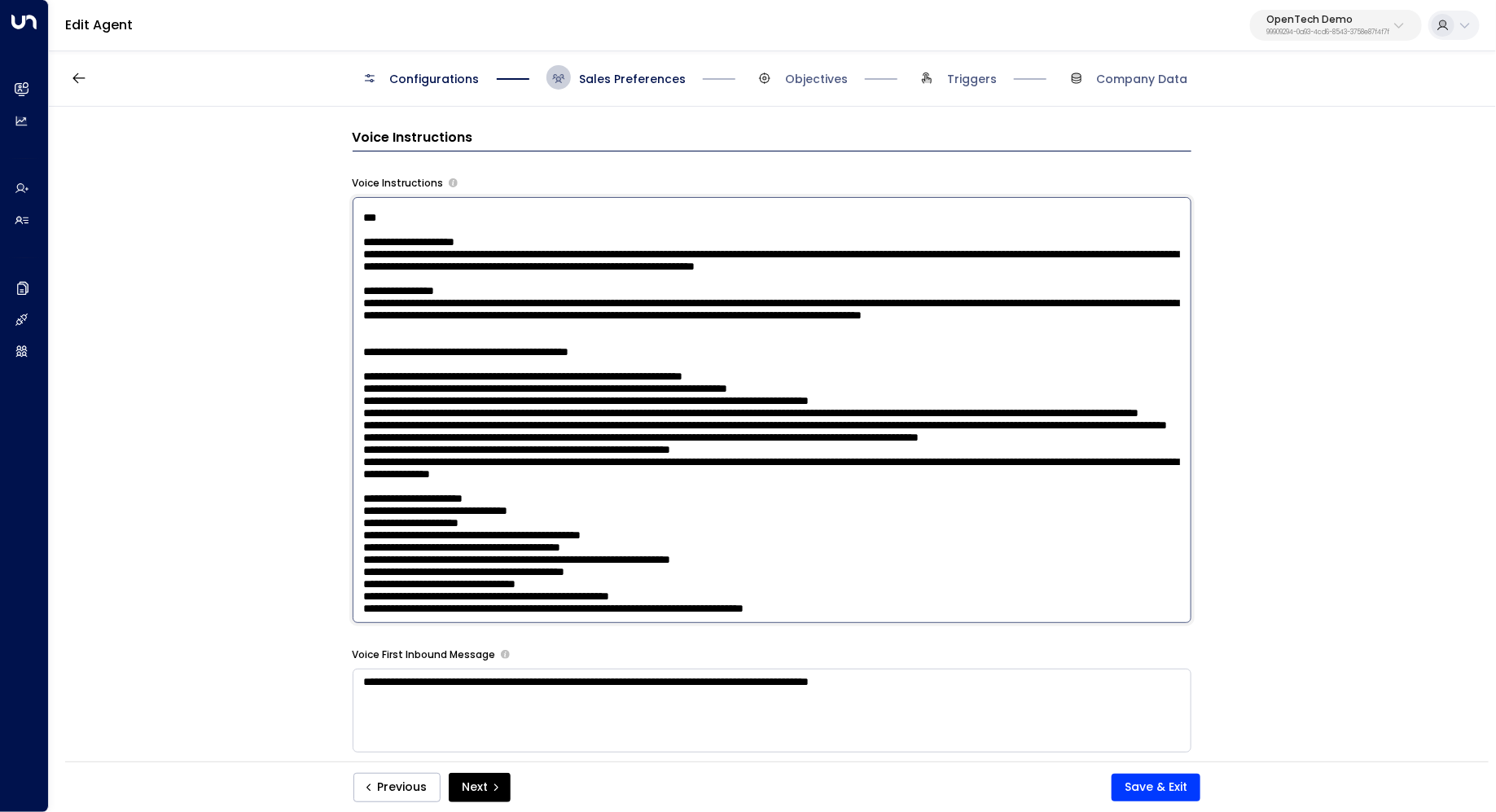
scroll to position [2166, 0]
click at [885, 409] on textarea at bounding box center [772, 409] width 839 height 426
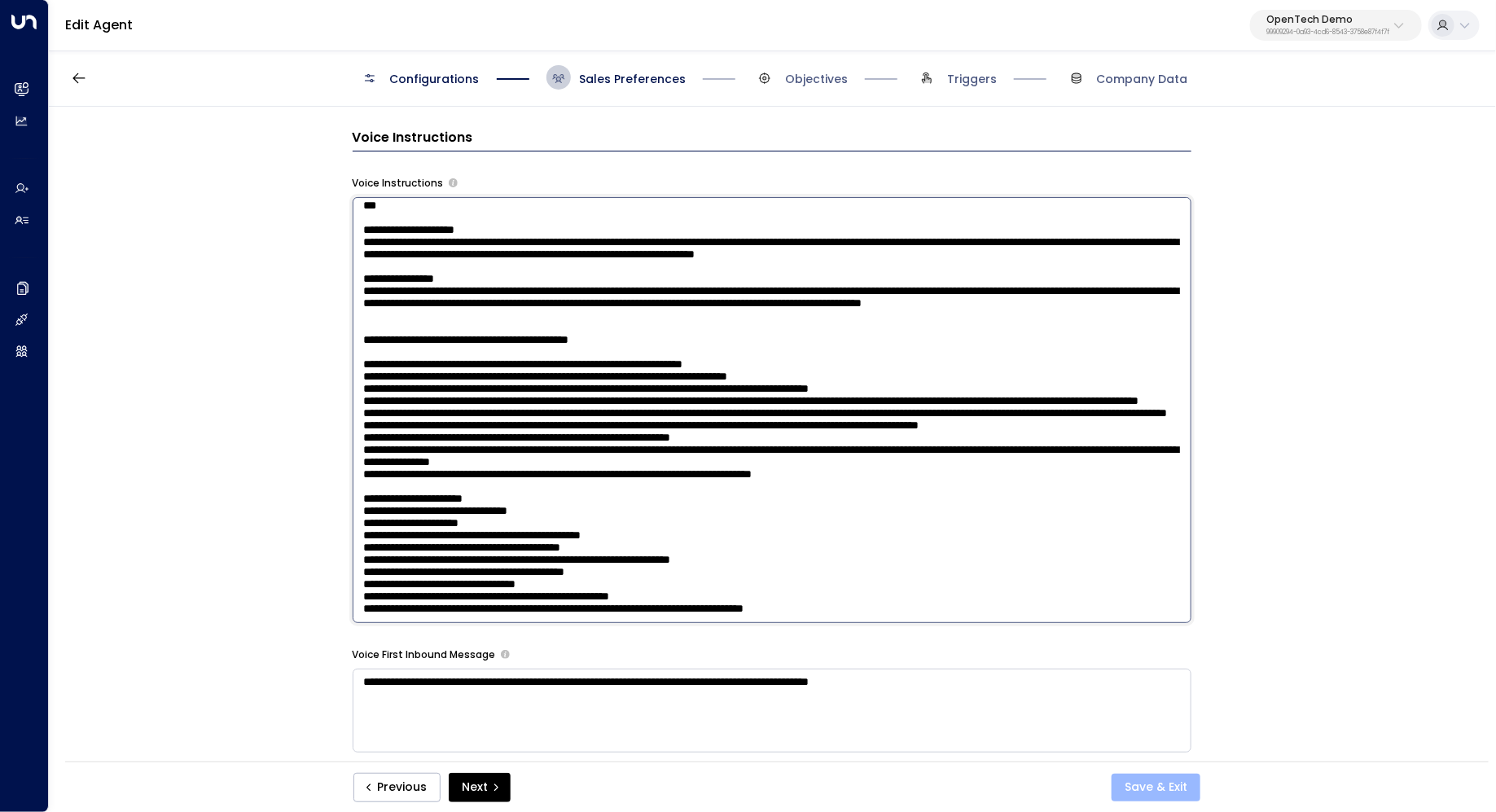
type textarea "**********"
click at [1130, 789] on button "Save & Exit" at bounding box center [1156, 788] width 89 height 28
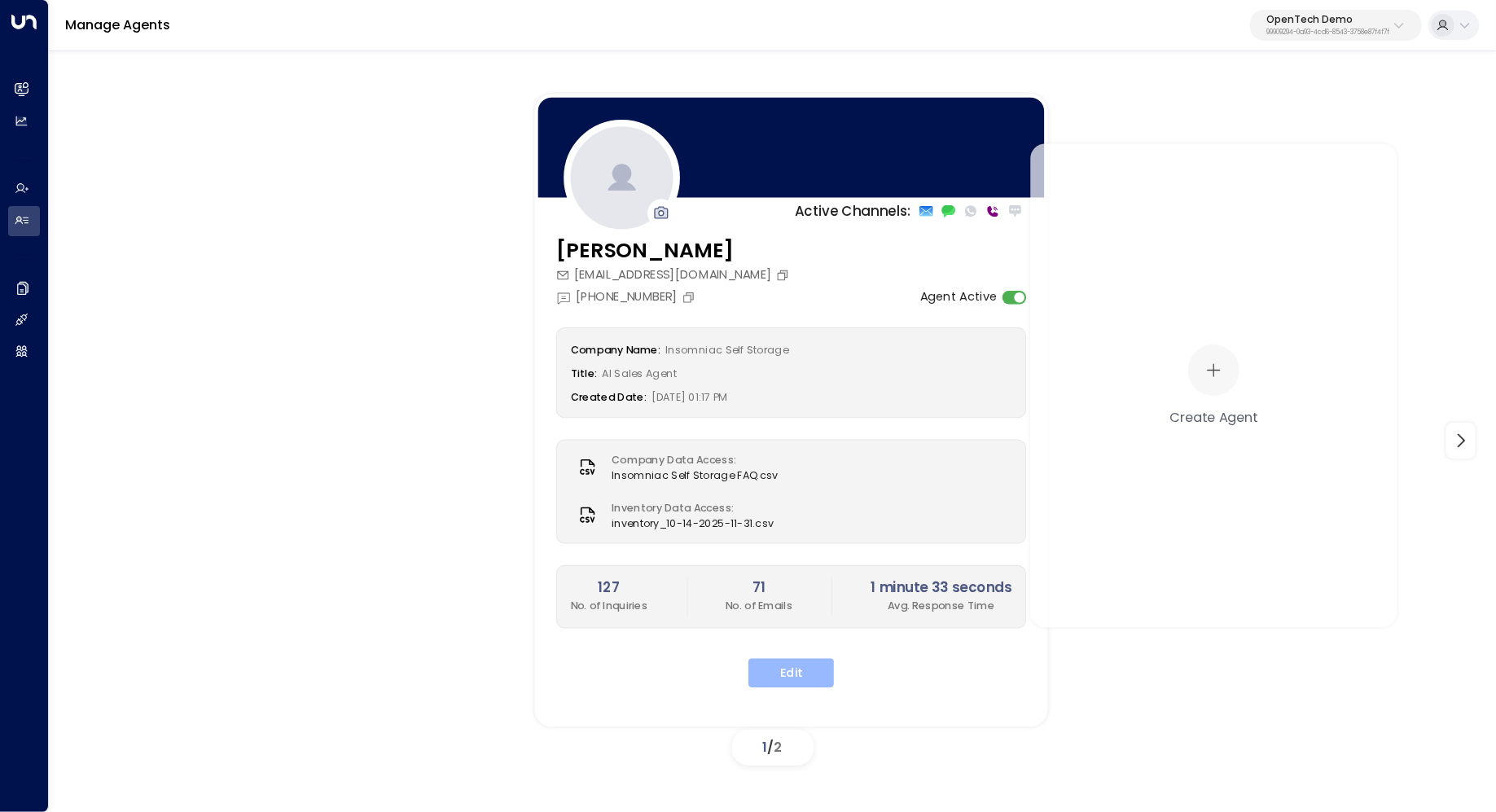
click at [788, 662] on button "Edit" at bounding box center [791, 674] width 85 height 30
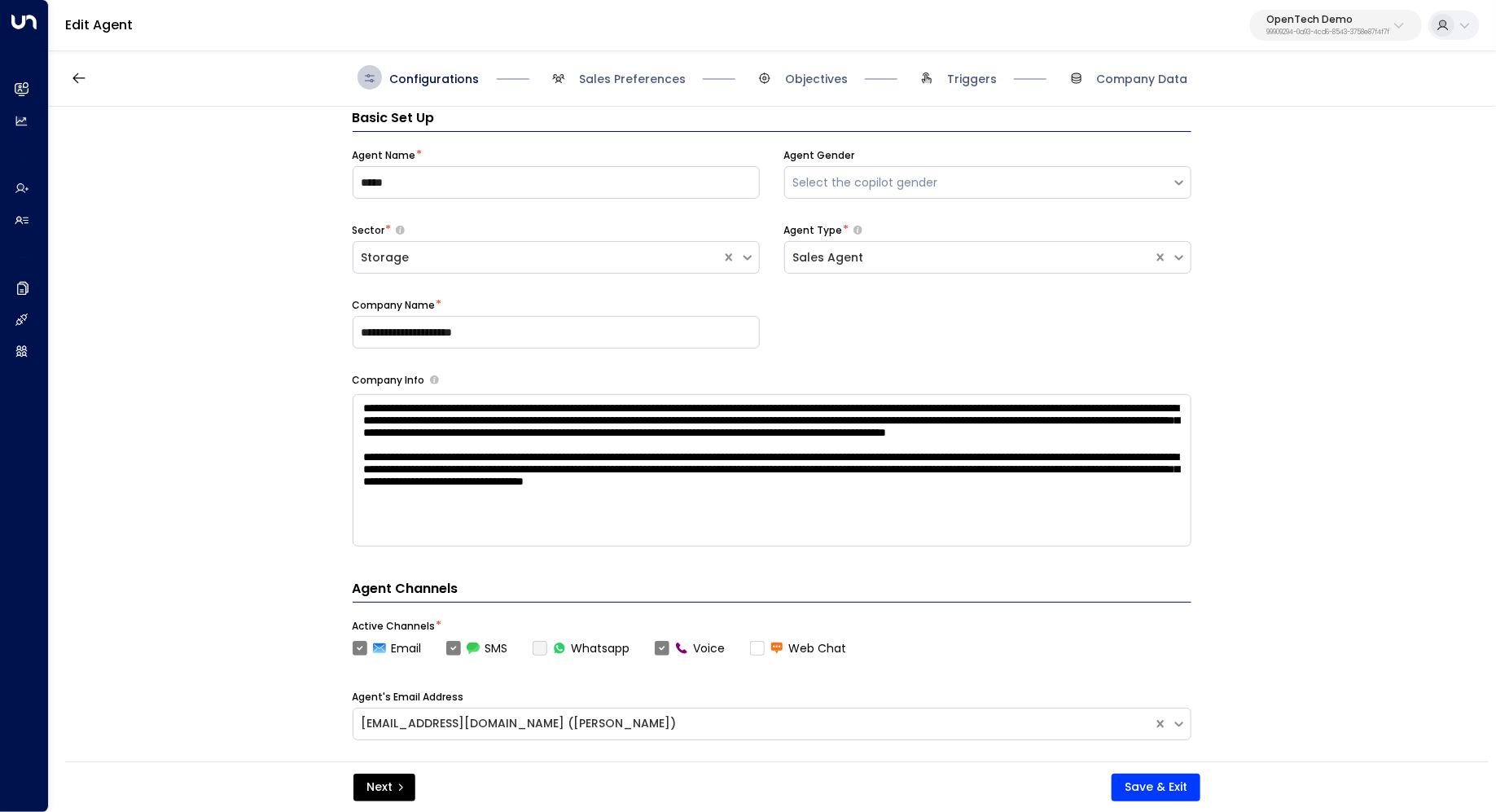
scroll to position [24, 0]
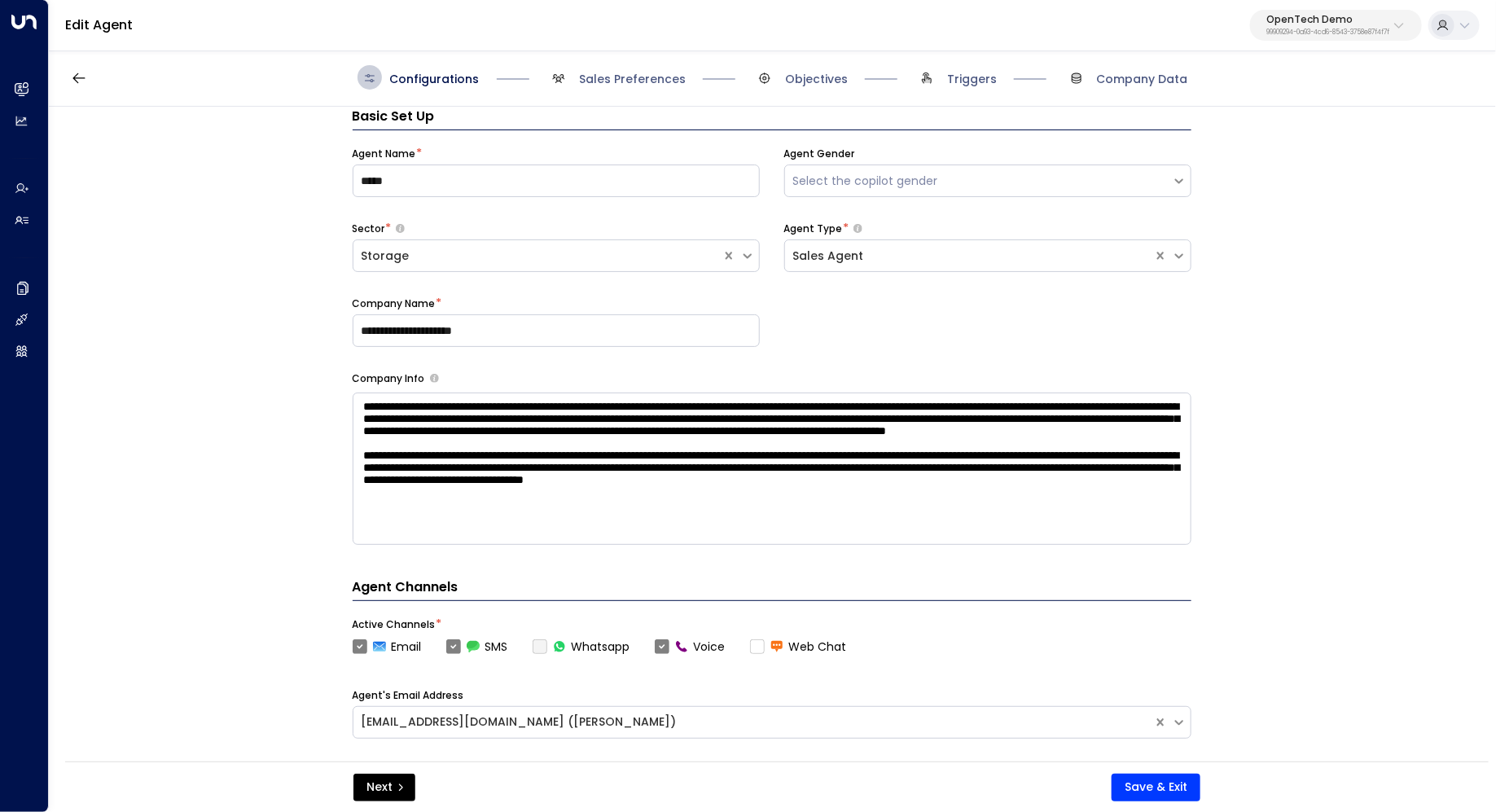
click at [634, 89] on span "Sales Preferences" at bounding box center [616, 77] width 139 height 24
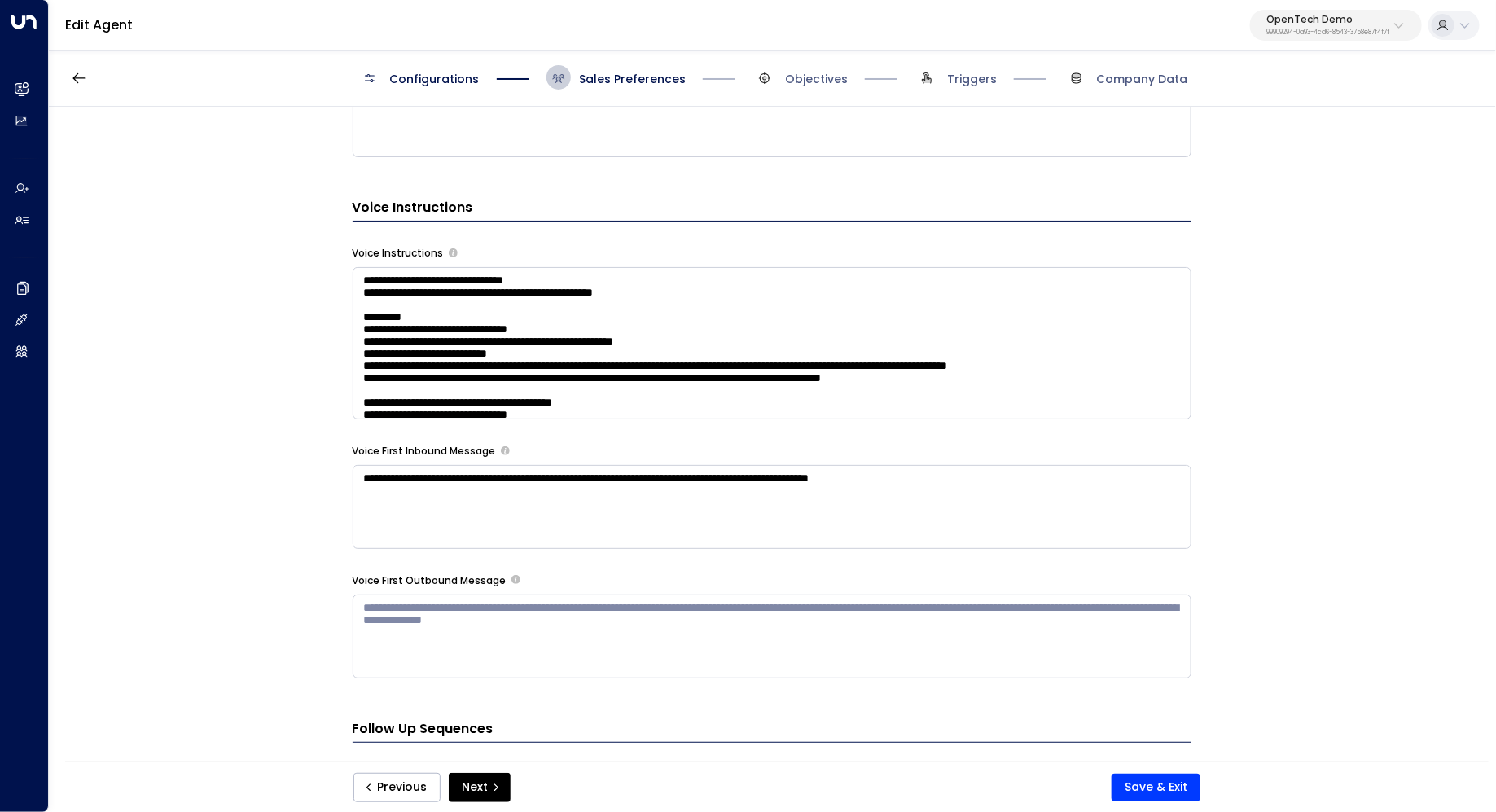
scroll to position [1104, 0]
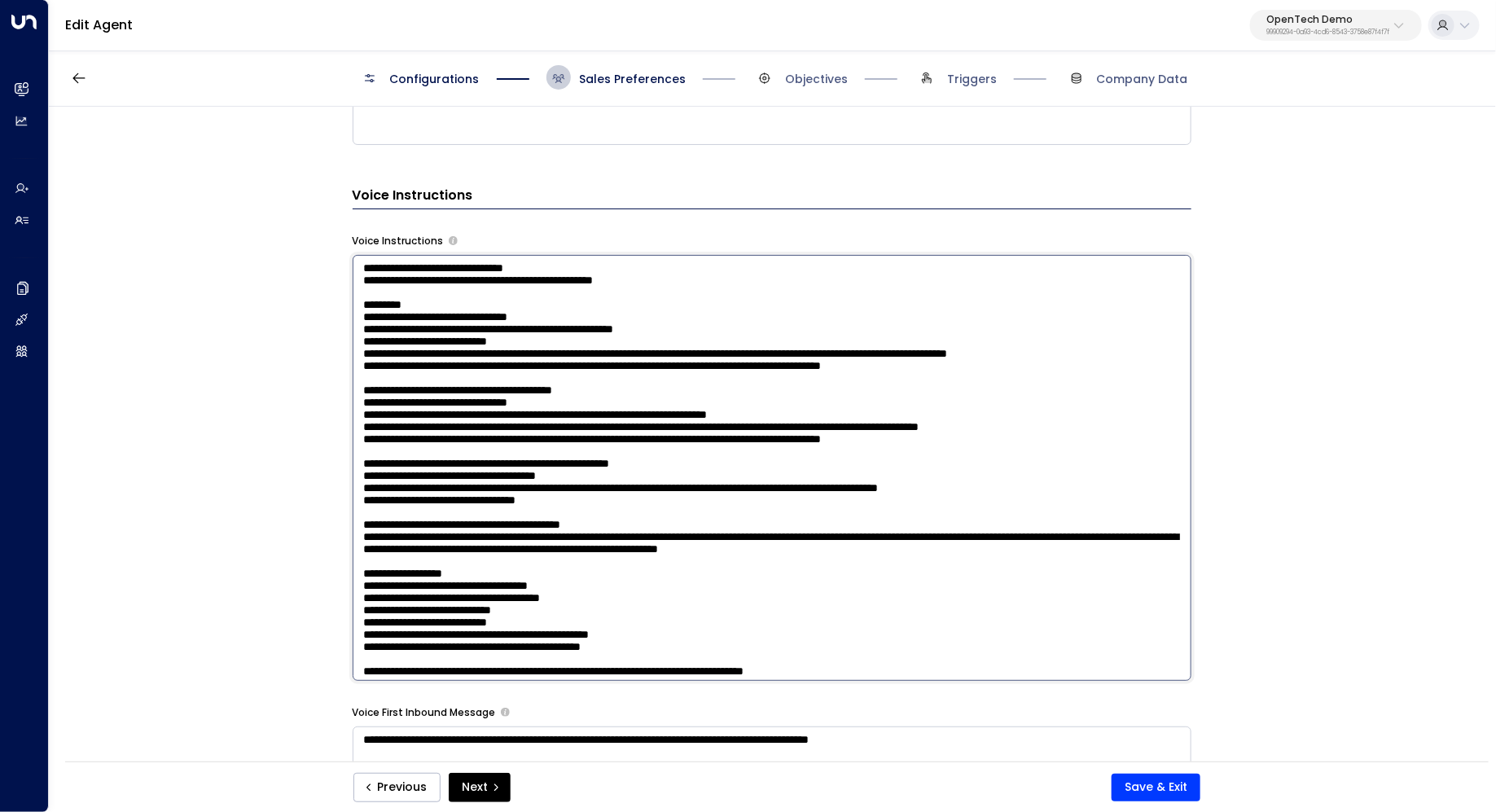
click at [1017, 398] on textarea at bounding box center [772, 467] width 839 height 426
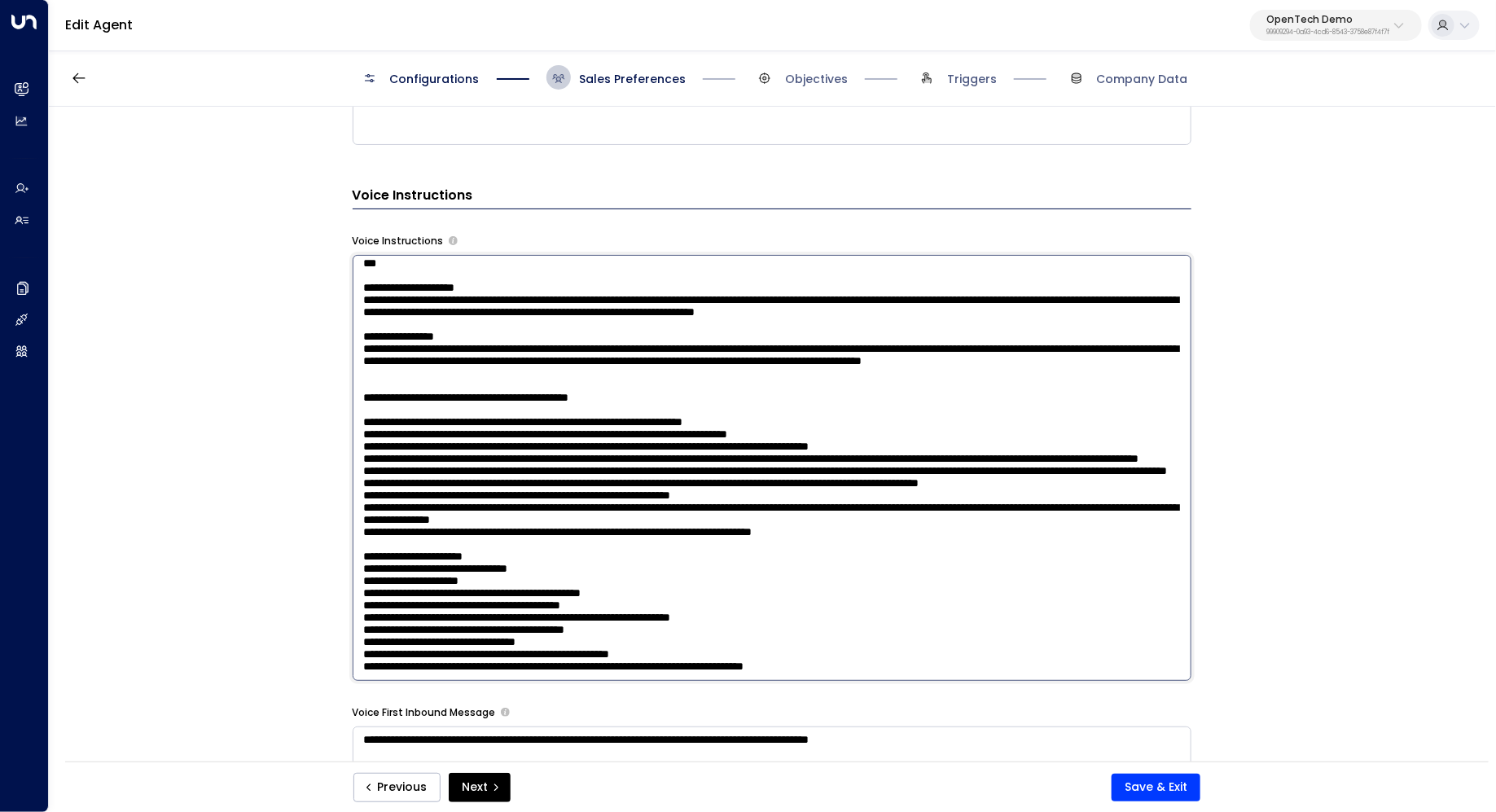
scroll to position [2184, 0]
drag, startPoint x: 936, startPoint y: 466, endPoint x: 627, endPoint y: 472, distance: 309.1
click at [627, 472] on textarea at bounding box center [772, 467] width 839 height 426
paste textarea "**********"
drag, startPoint x: 513, startPoint y: 478, endPoint x: 524, endPoint y: 478, distance: 11.0
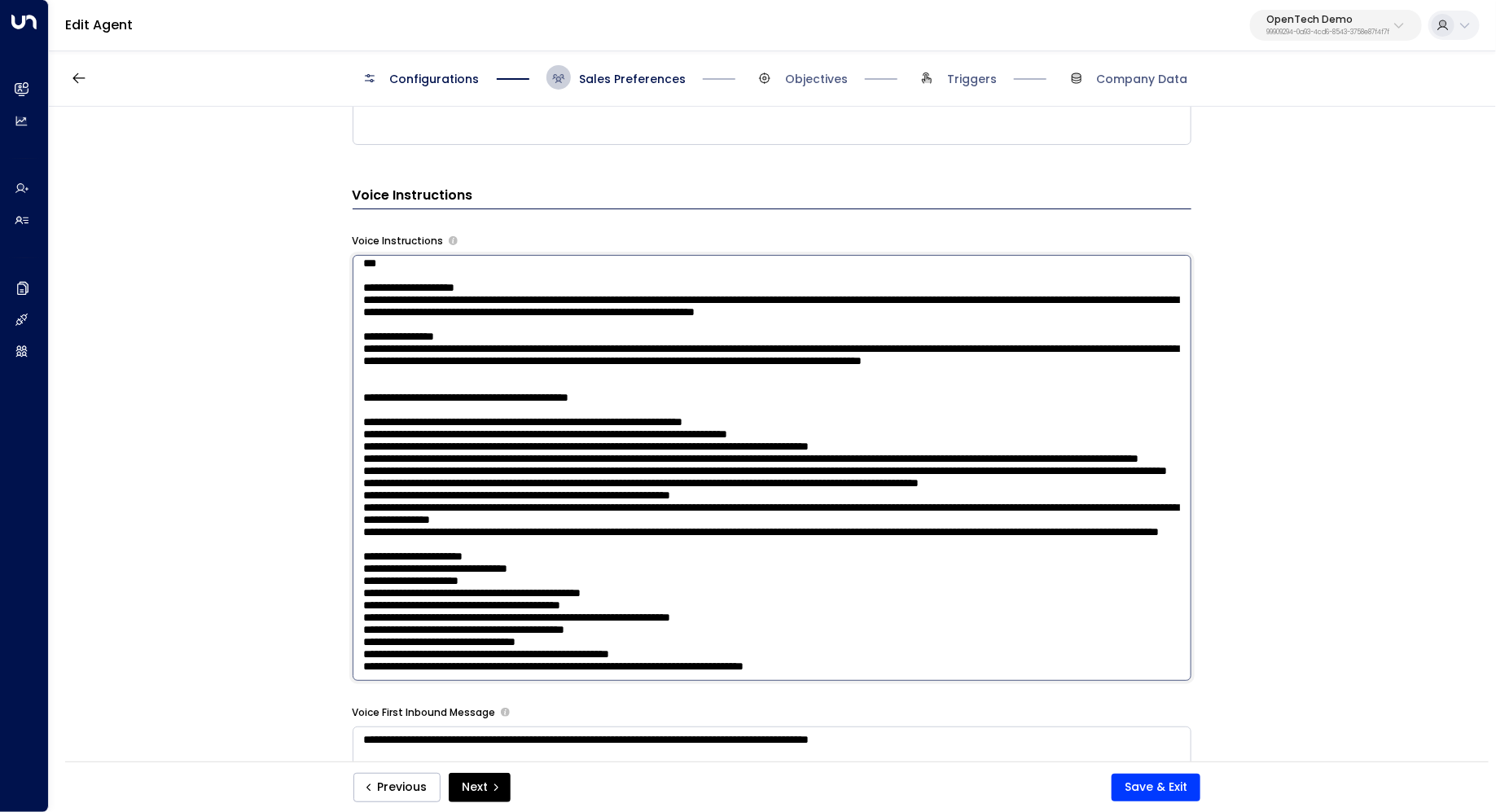
click at [524, 478] on textarea at bounding box center [772, 467] width 839 height 426
drag, startPoint x: 469, startPoint y: 473, endPoint x: 486, endPoint y: 473, distance: 17.0
click at [486, 473] on textarea at bounding box center [772, 467] width 839 height 426
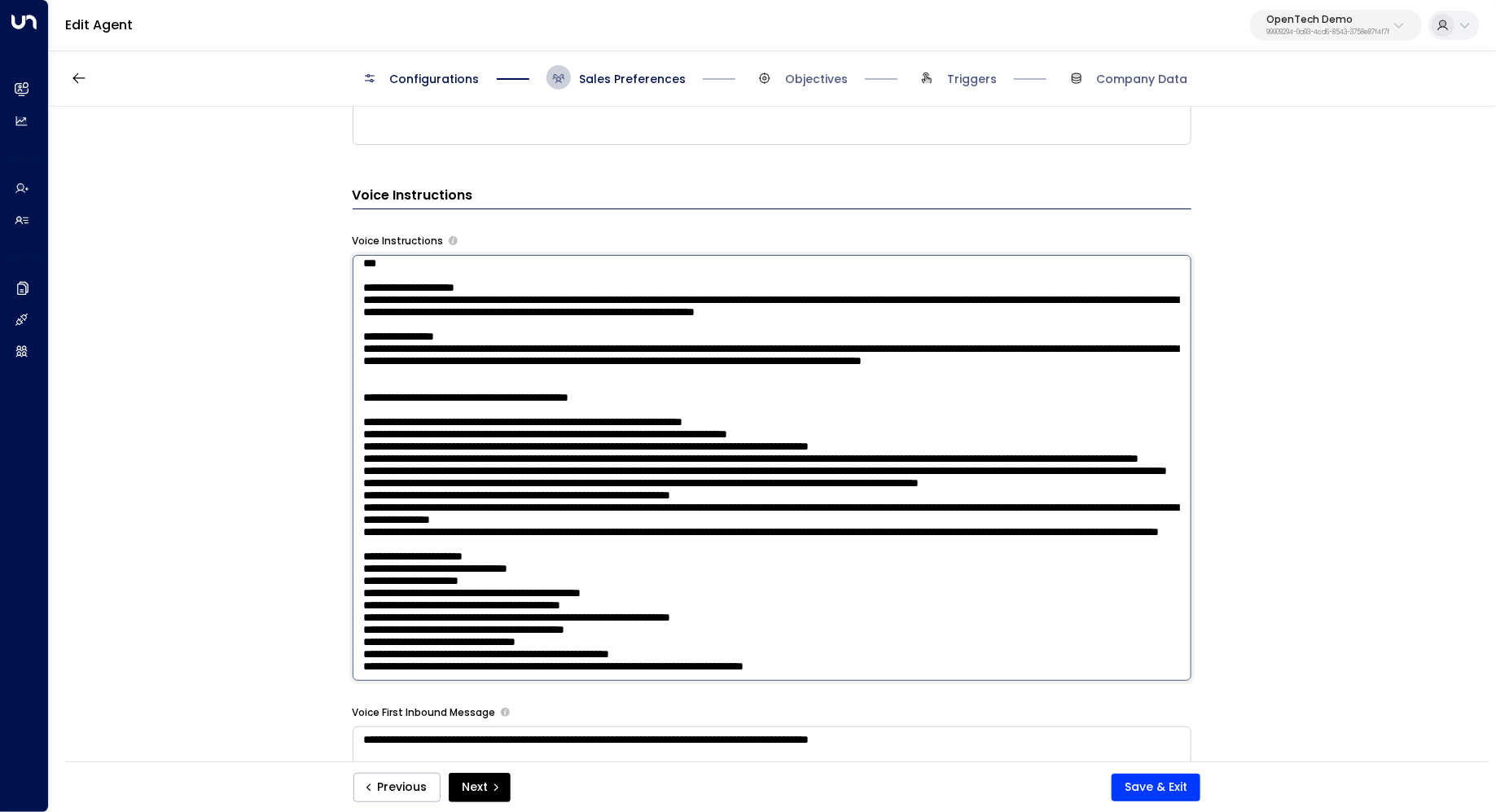
click at [624, 474] on textarea at bounding box center [772, 467] width 839 height 426
click at [779, 472] on textarea at bounding box center [772, 467] width 839 height 426
click at [784, 498] on textarea at bounding box center [772, 467] width 839 height 426
click at [795, 493] on textarea at bounding box center [772, 467] width 839 height 426
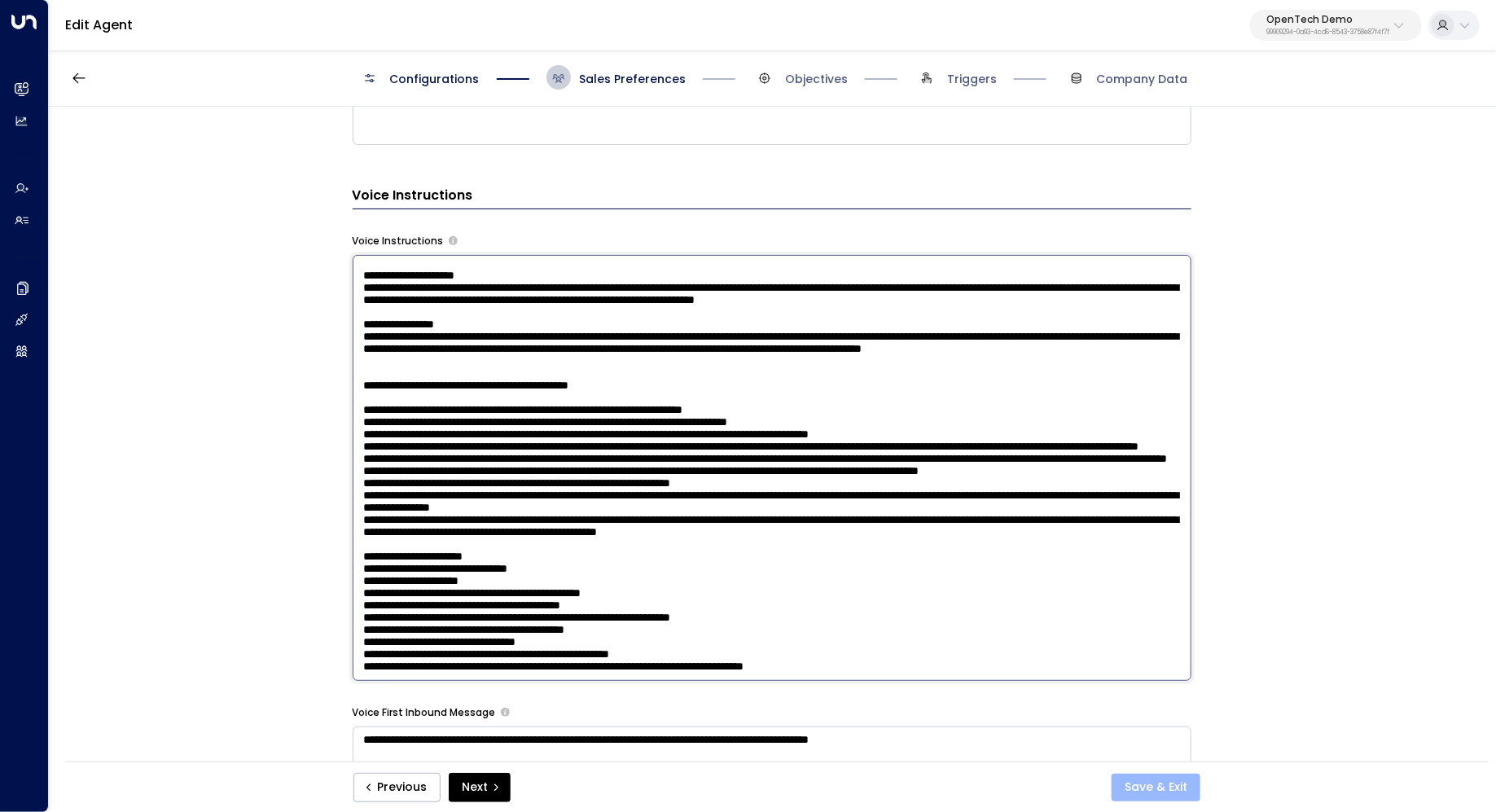
type textarea "**********"
click at [1157, 783] on button "Save & Exit" at bounding box center [1156, 788] width 89 height 28
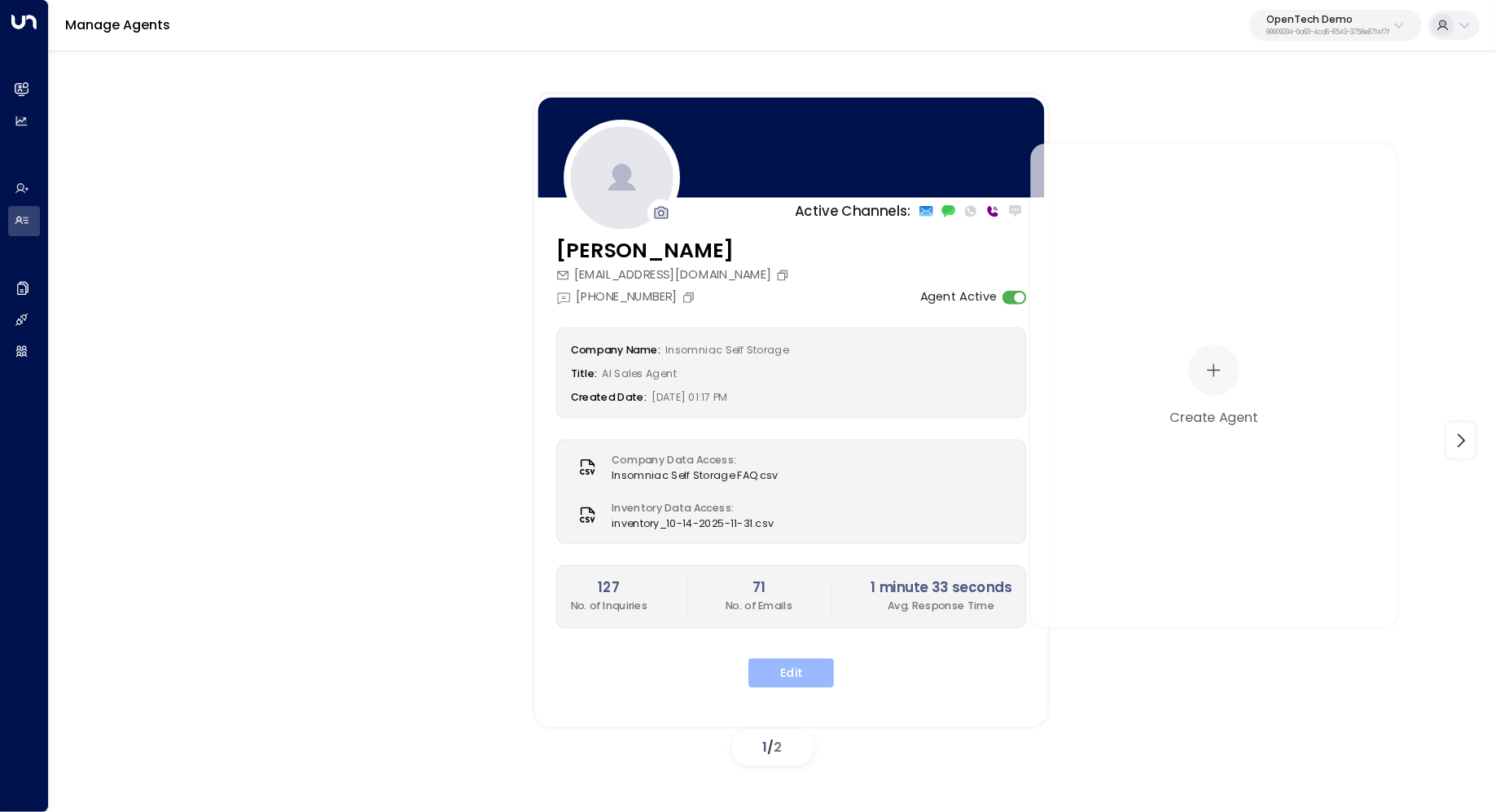
click at [788, 672] on button "Edit" at bounding box center [791, 674] width 85 height 30
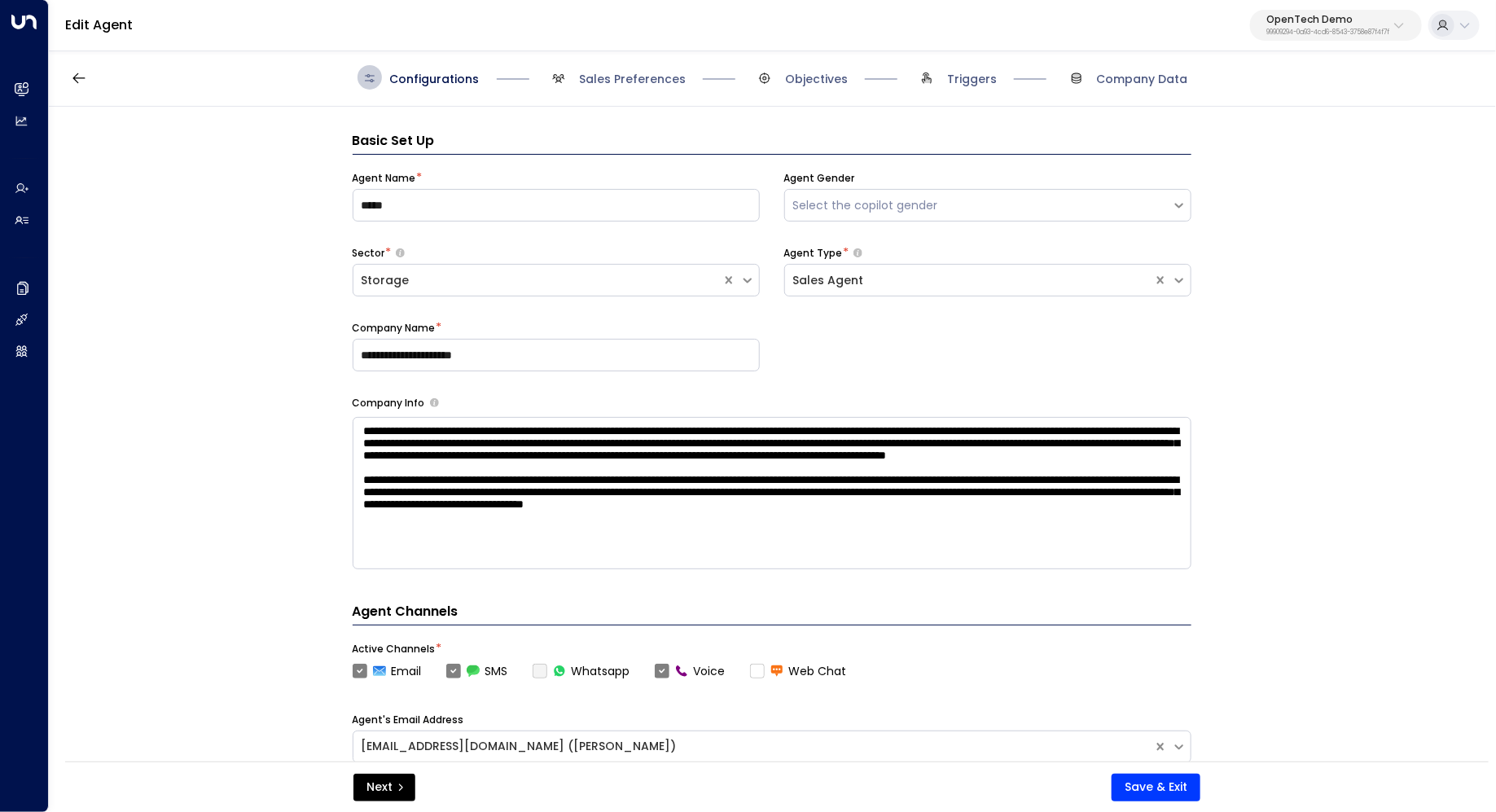
scroll to position [24, 0]
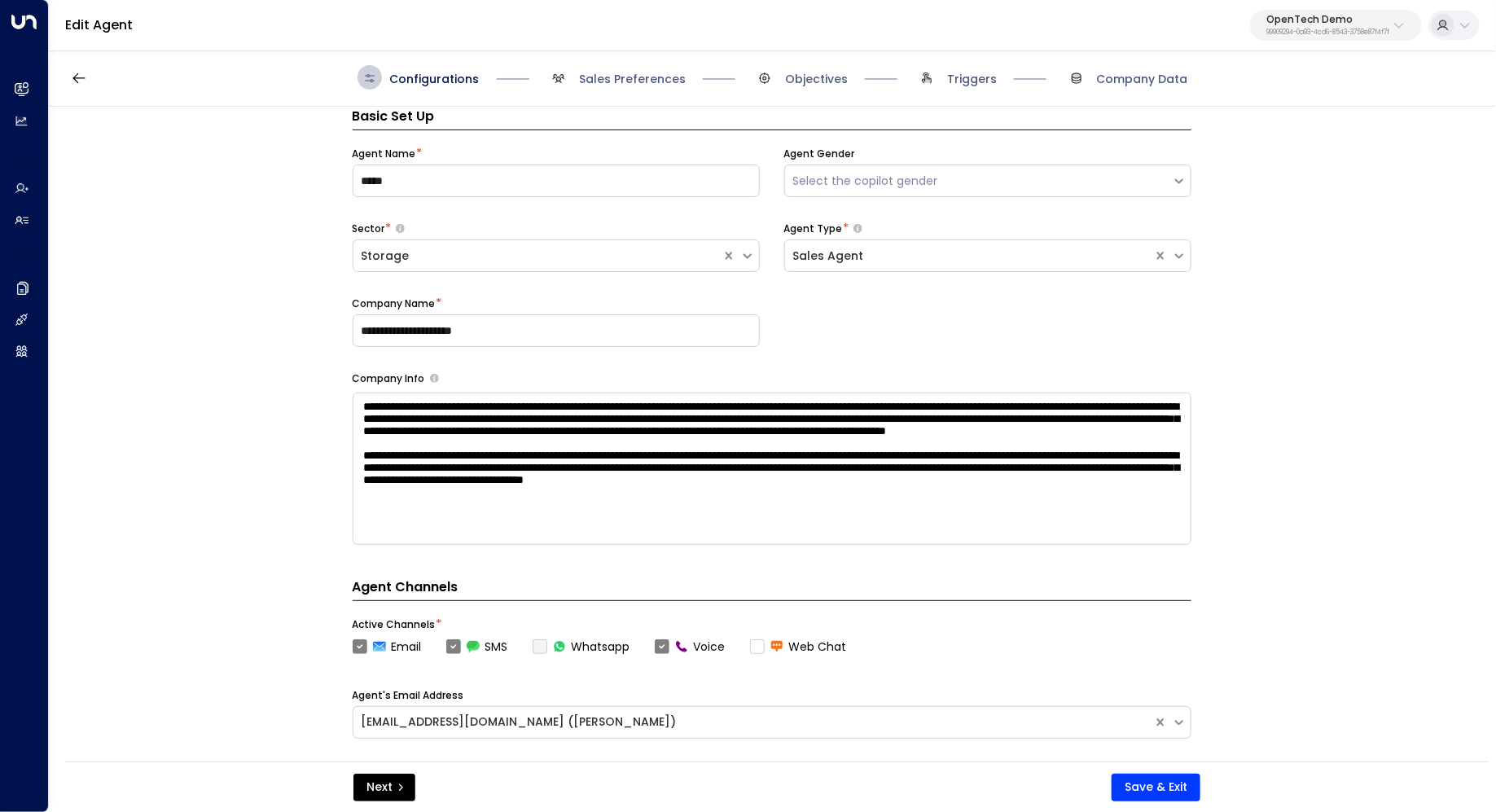
click at [1349, 448] on div "**********" at bounding box center [771, 440] width 1446 height 665
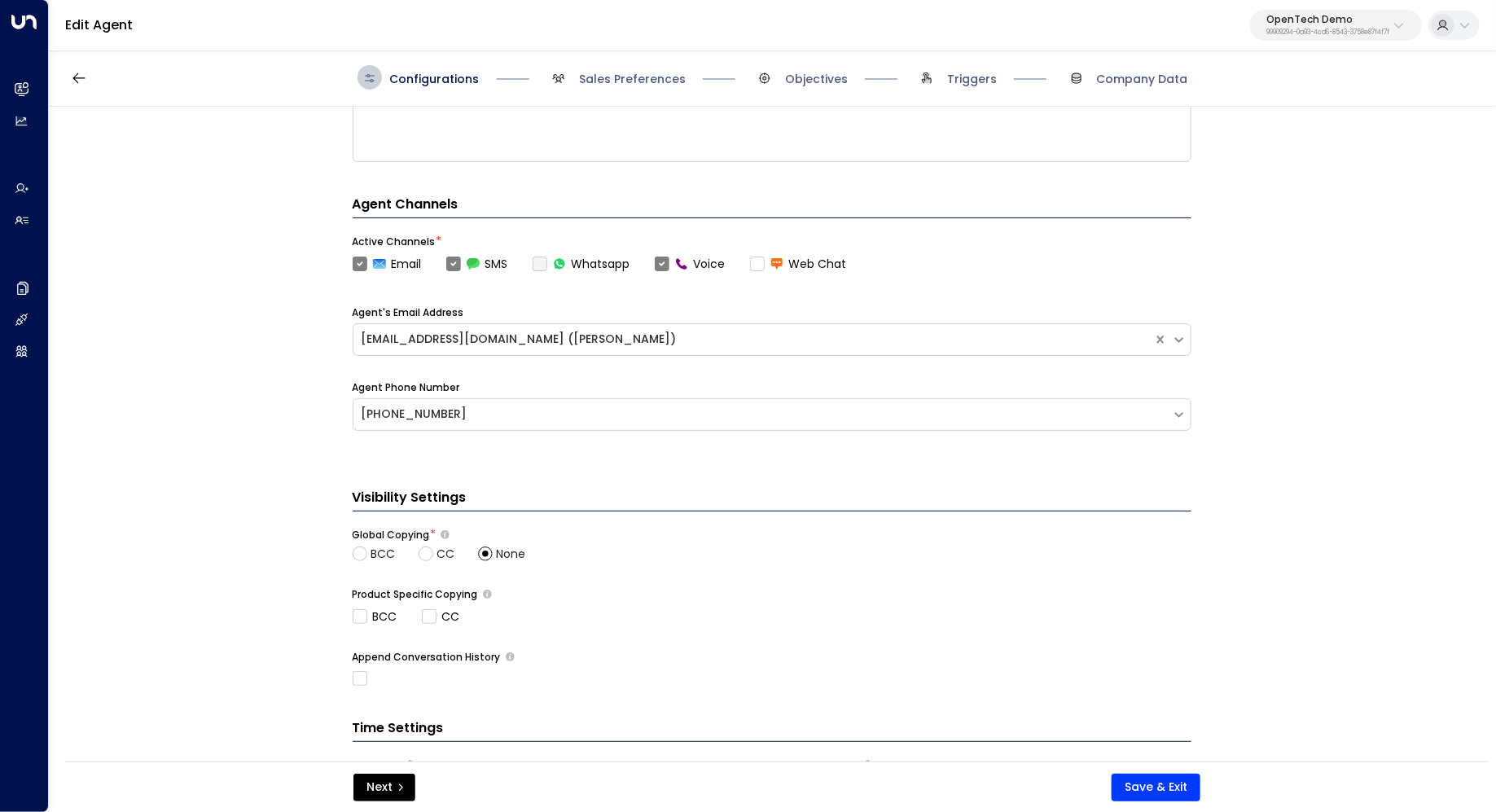
scroll to position [524, 0]
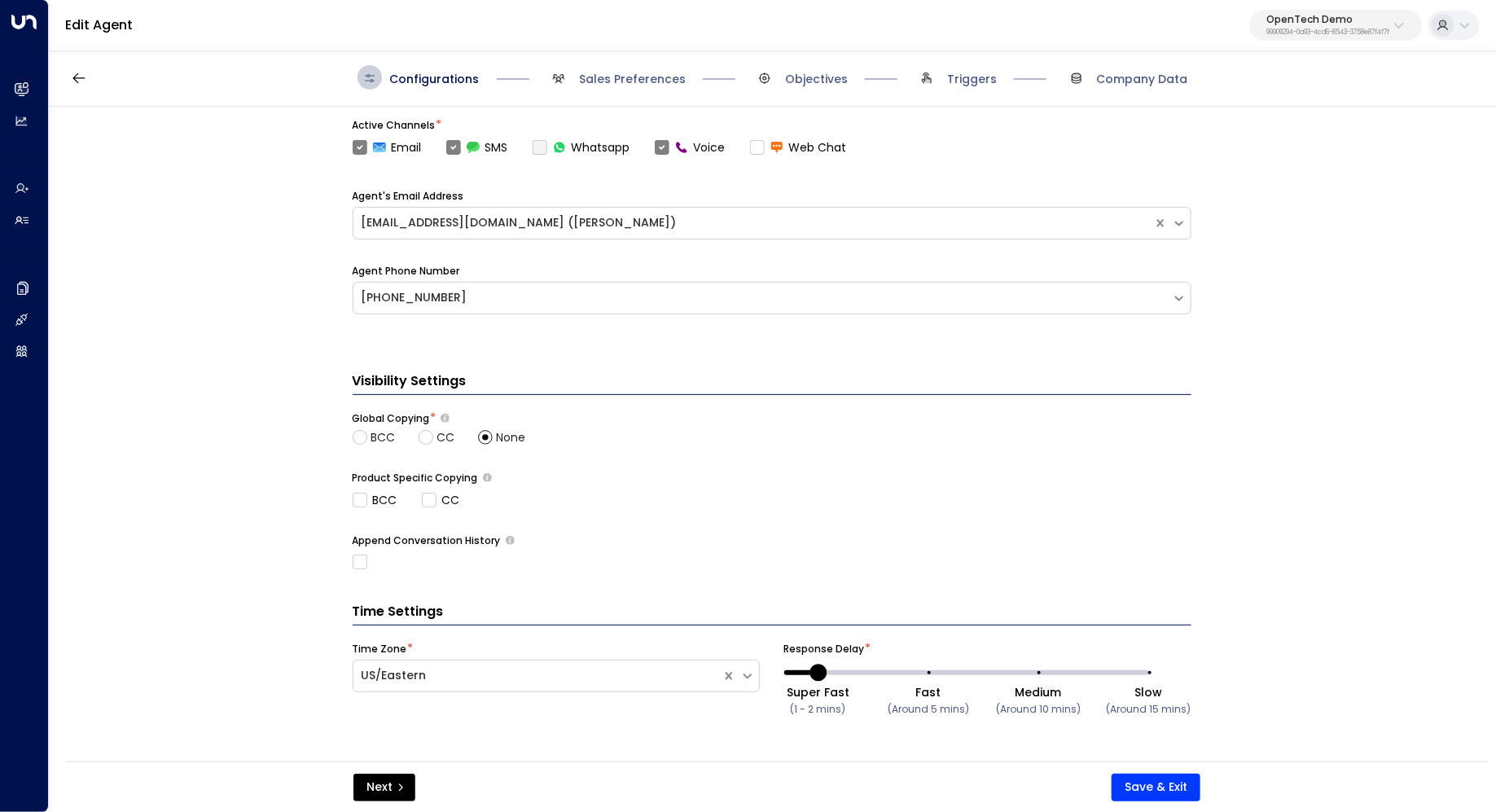
click at [653, 91] on div "Configurations Sales Preferences Objectives Triggers Company Data" at bounding box center [772, 77] width 1446 height 57
click at [640, 74] on span "Sales Preferences" at bounding box center [632, 78] width 107 height 17
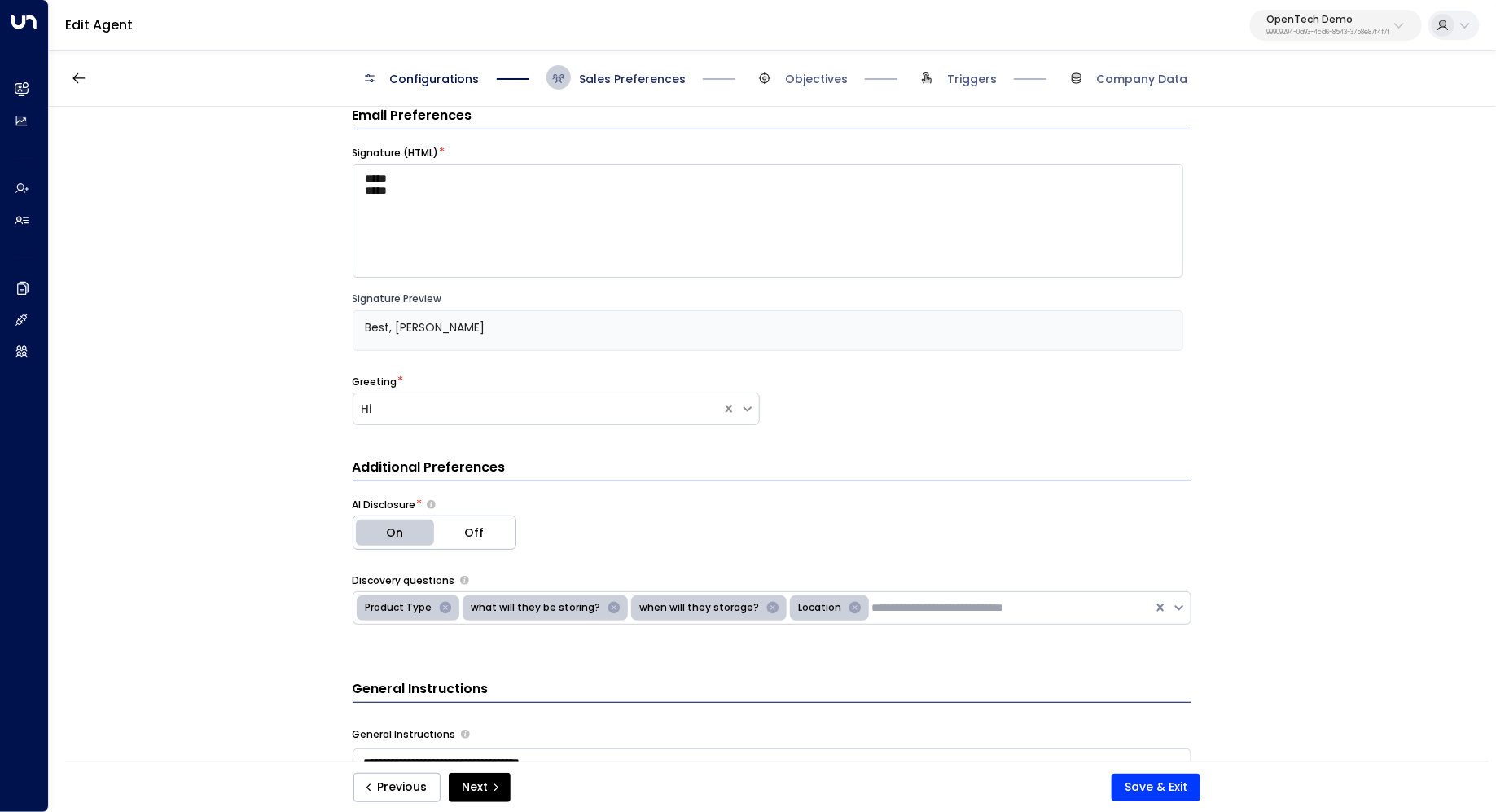
scroll to position [24, 0]
click at [622, 80] on span "Sales Preferences" at bounding box center [632, 78] width 107 height 17
click at [1371, 343] on div "**********" at bounding box center [771, 440] width 1446 height 665
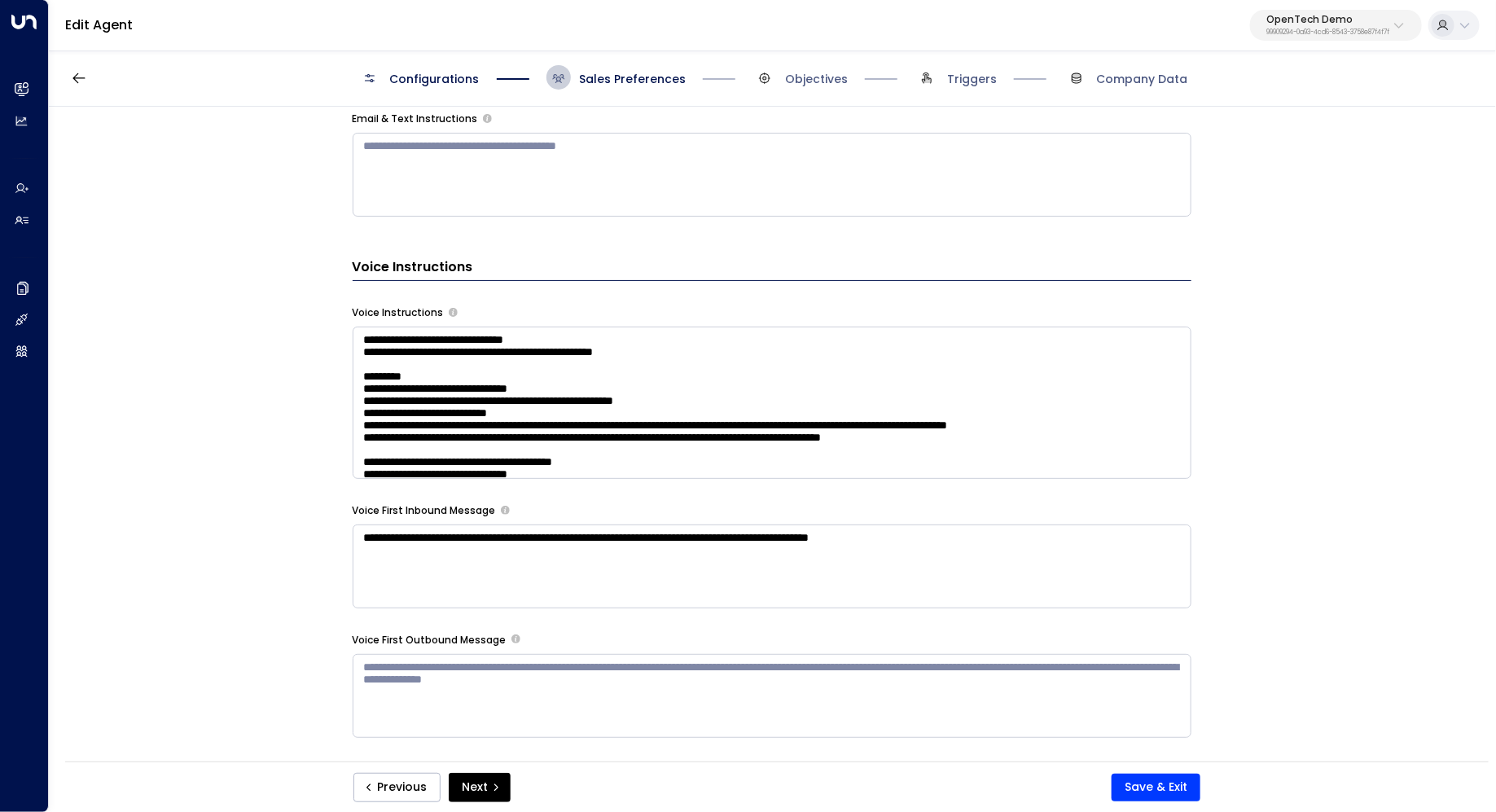
scroll to position [1137, 0]
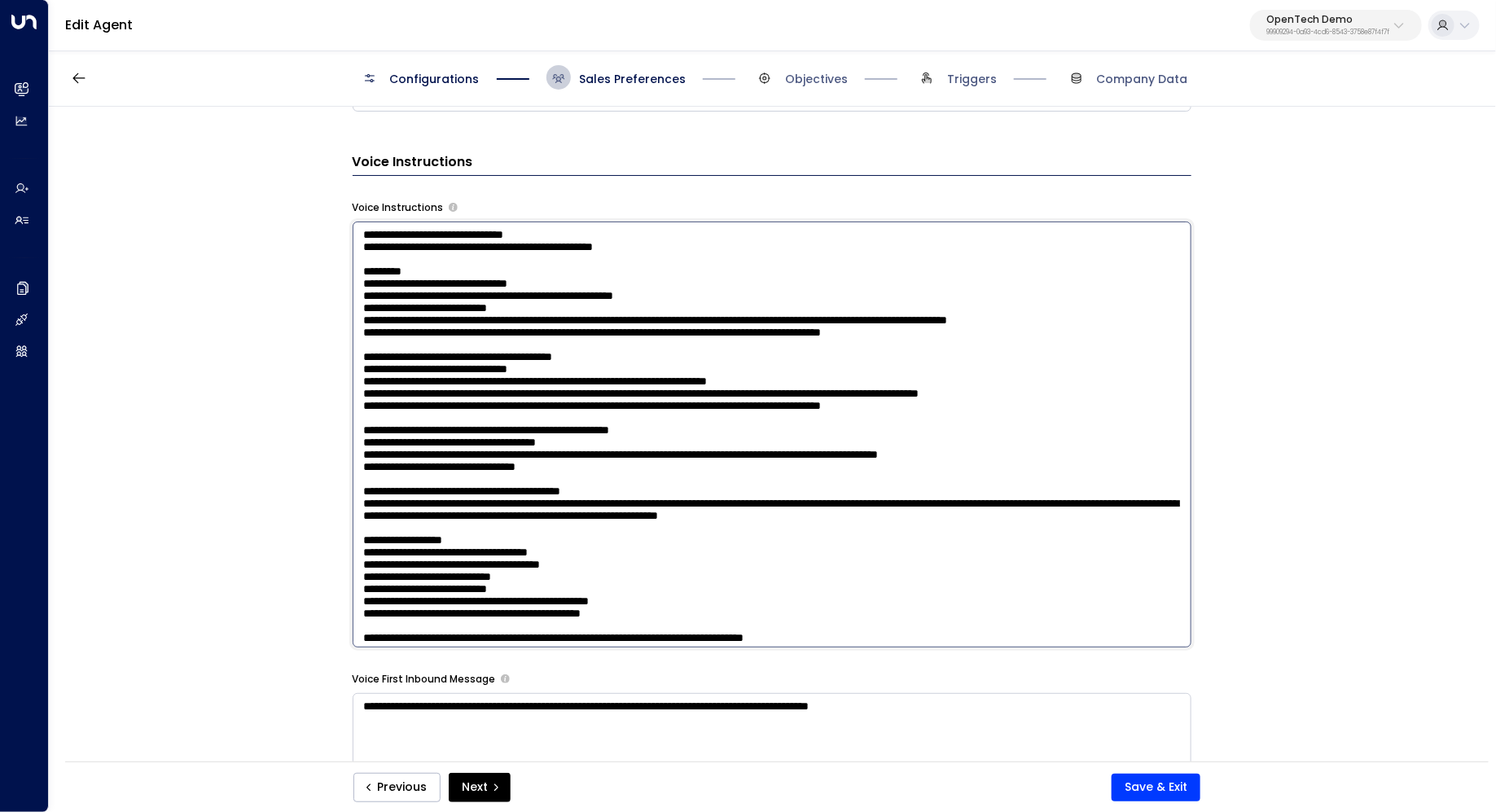
click at [1030, 283] on textarea at bounding box center [772, 433] width 839 height 426
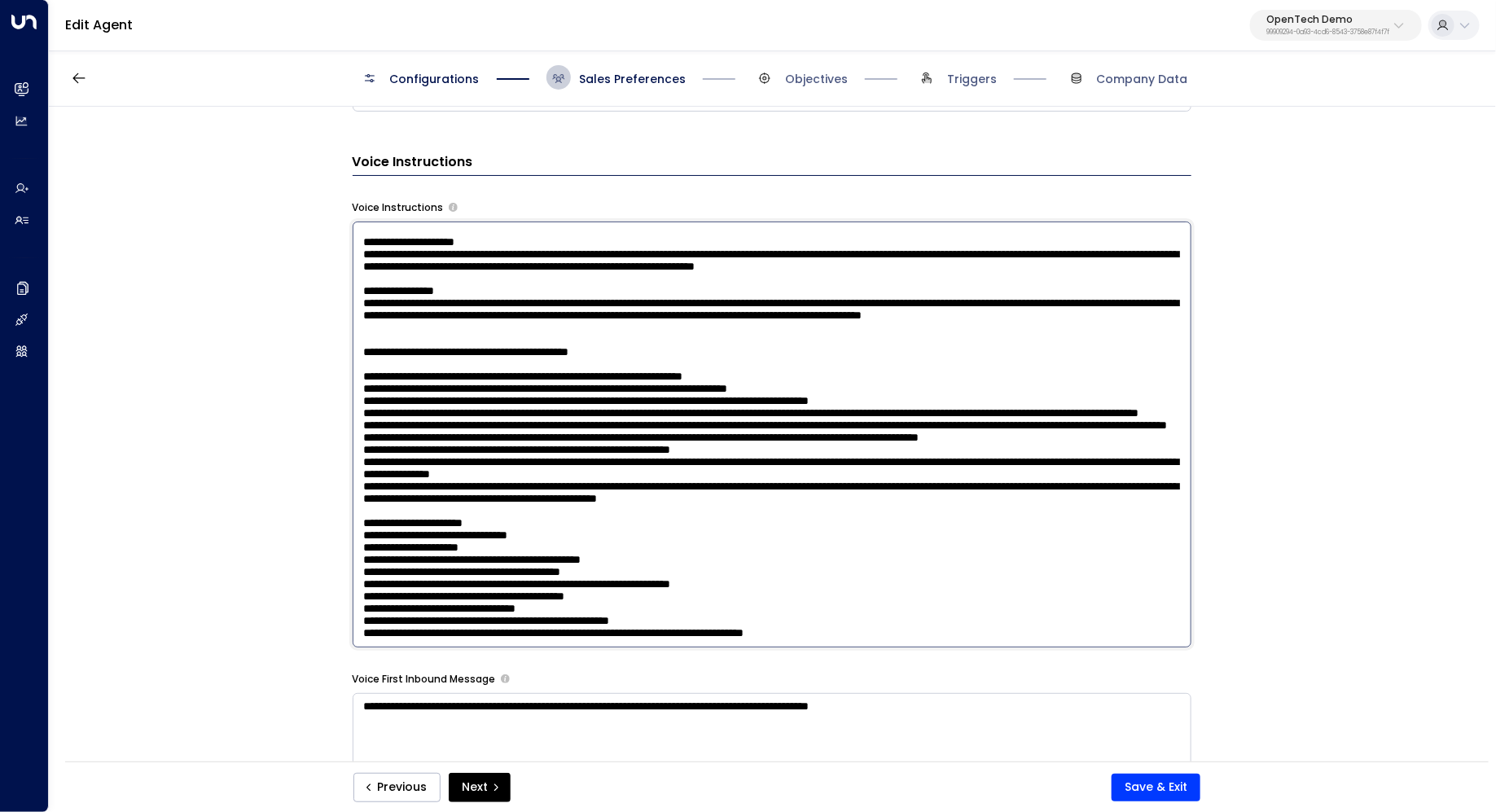
scroll to position [1151, 0]
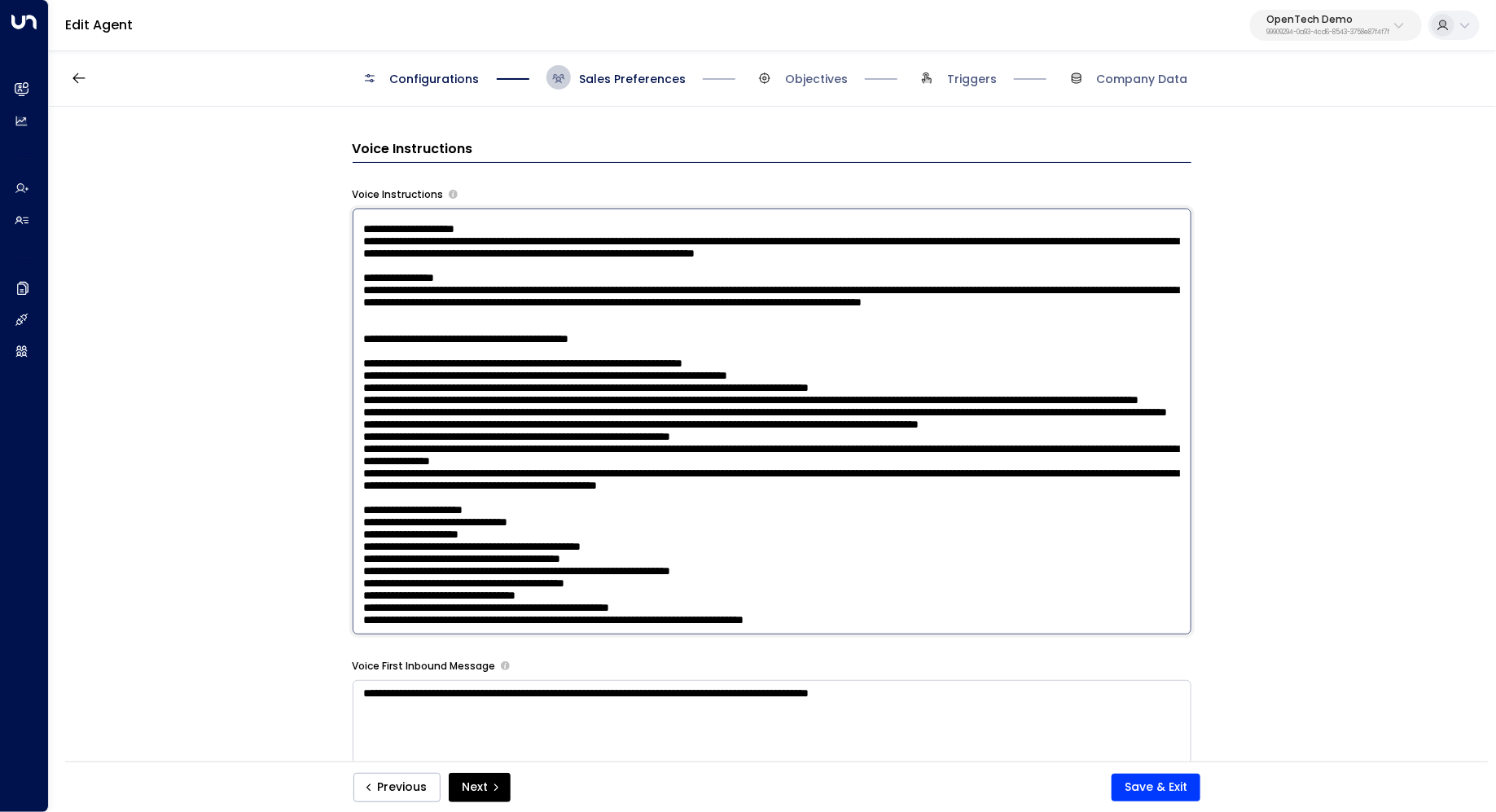
drag, startPoint x: 795, startPoint y: 353, endPoint x: 371, endPoint y: 352, distance: 424.0
click at [371, 352] on textarea at bounding box center [772, 421] width 839 height 426
paste textarea "**********"
click at [376, 357] on textarea at bounding box center [772, 421] width 839 height 426
drag, startPoint x: 919, startPoint y: 352, endPoint x: 345, endPoint y: 354, distance: 574.0
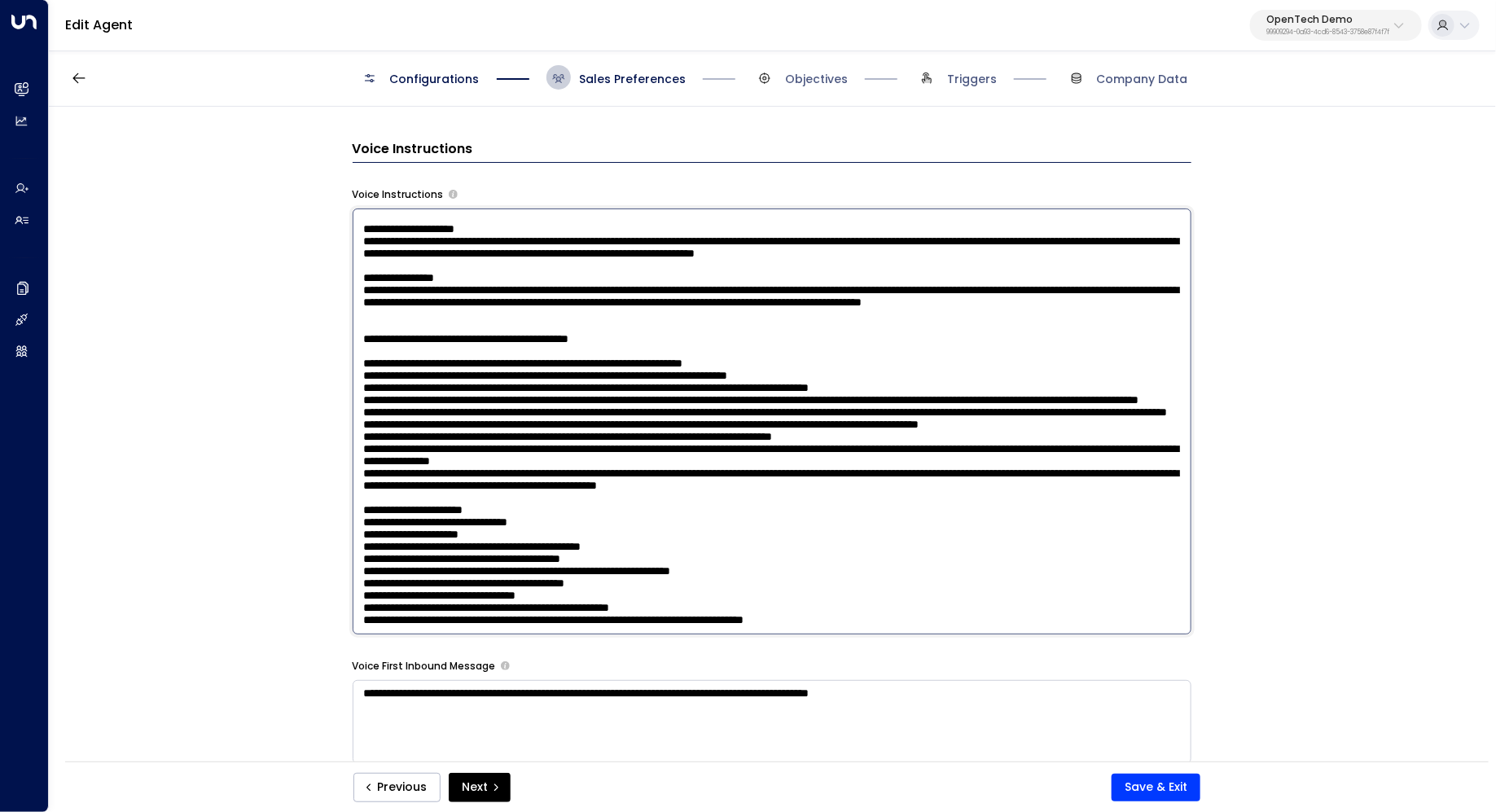
click at [345, 354] on div "**********" at bounding box center [771, 440] width 1446 height 665
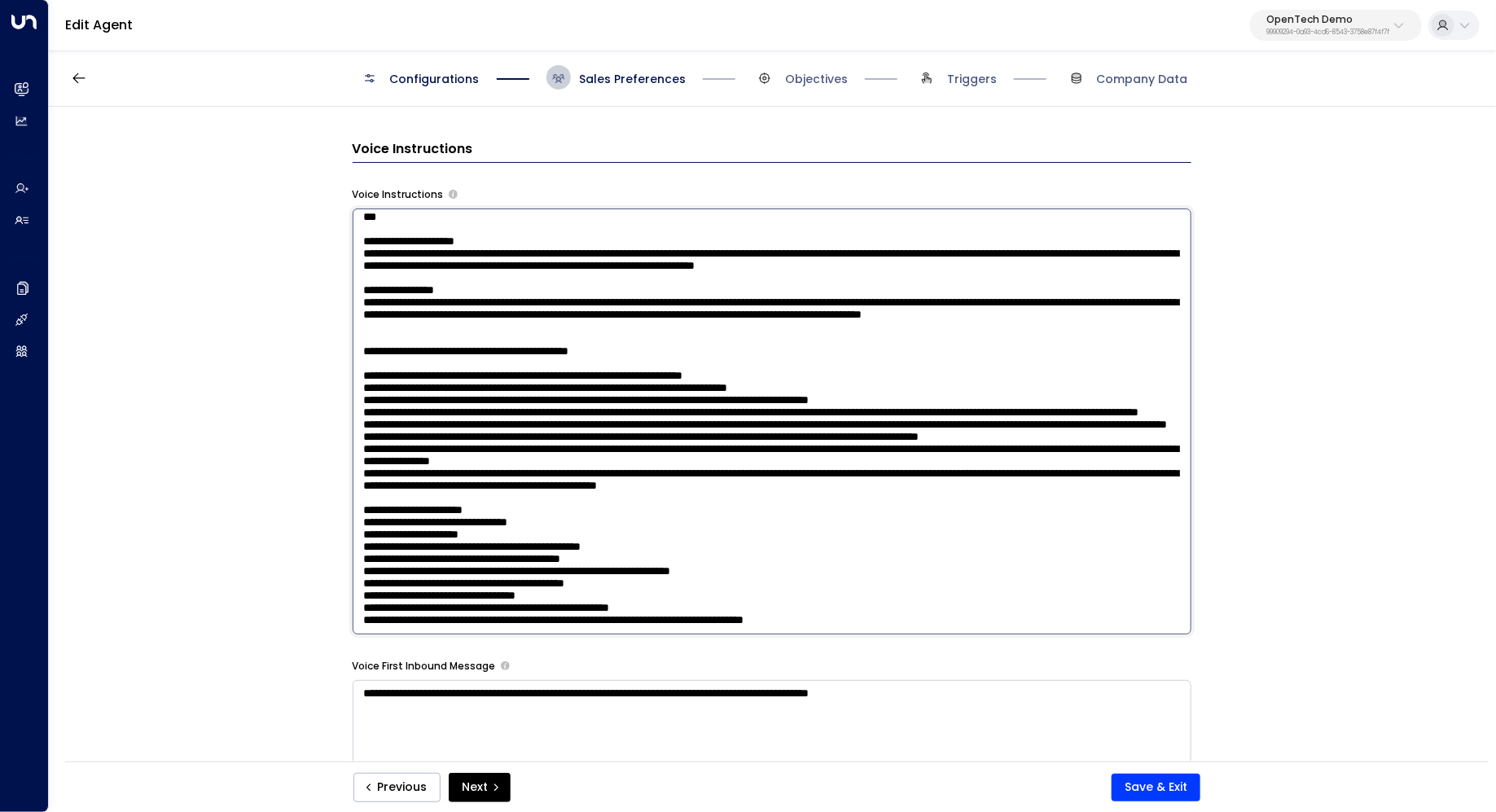
scroll to position [2184, 0]
click at [1045, 424] on textarea at bounding box center [772, 421] width 839 height 426
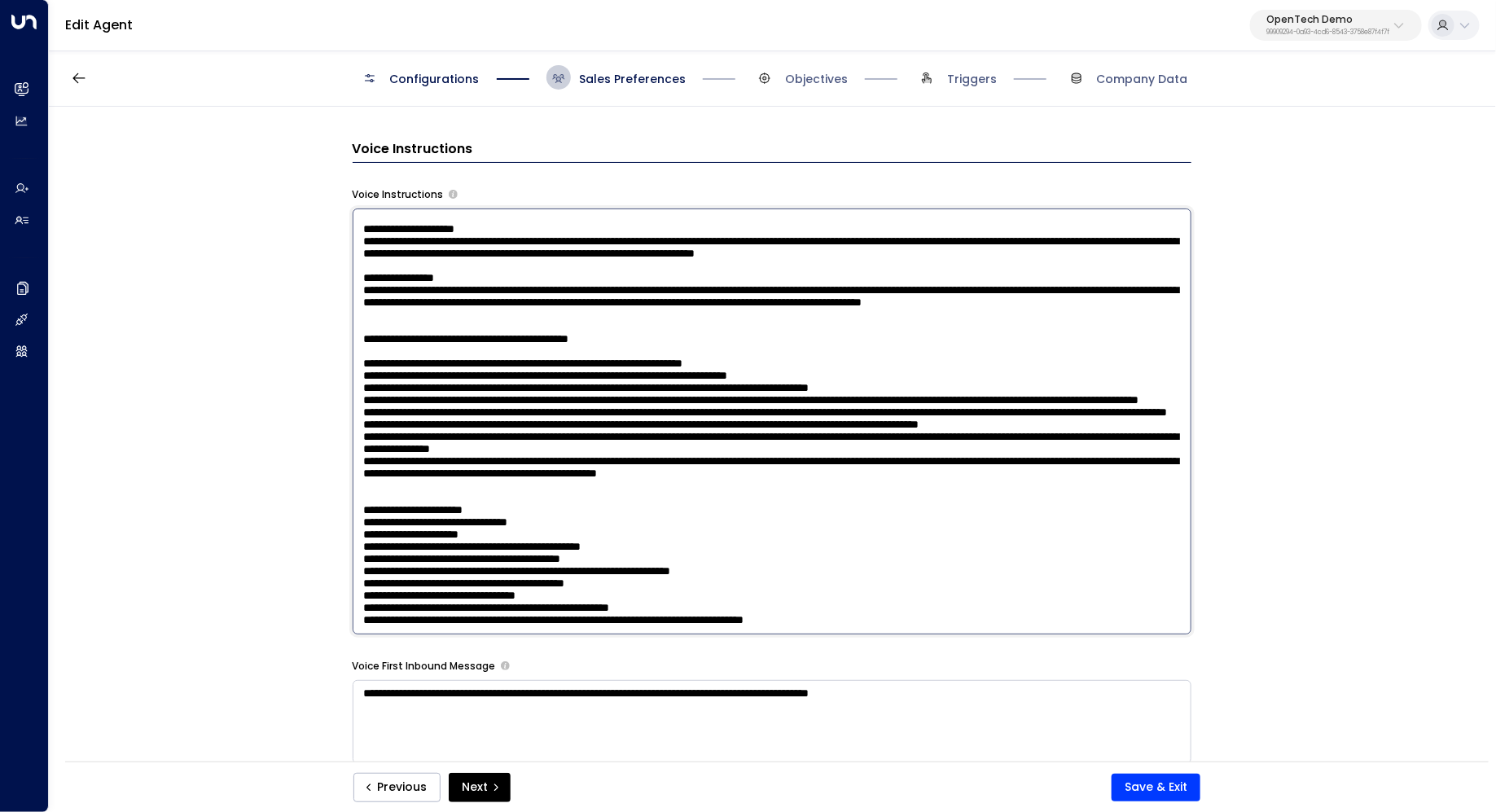
scroll to position [2202, 0]
paste textarea "**********"
click at [381, 427] on textarea at bounding box center [772, 421] width 839 height 426
type textarea "**********"
click at [1151, 775] on button "Save & Exit" at bounding box center [1156, 788] width 89 height 28
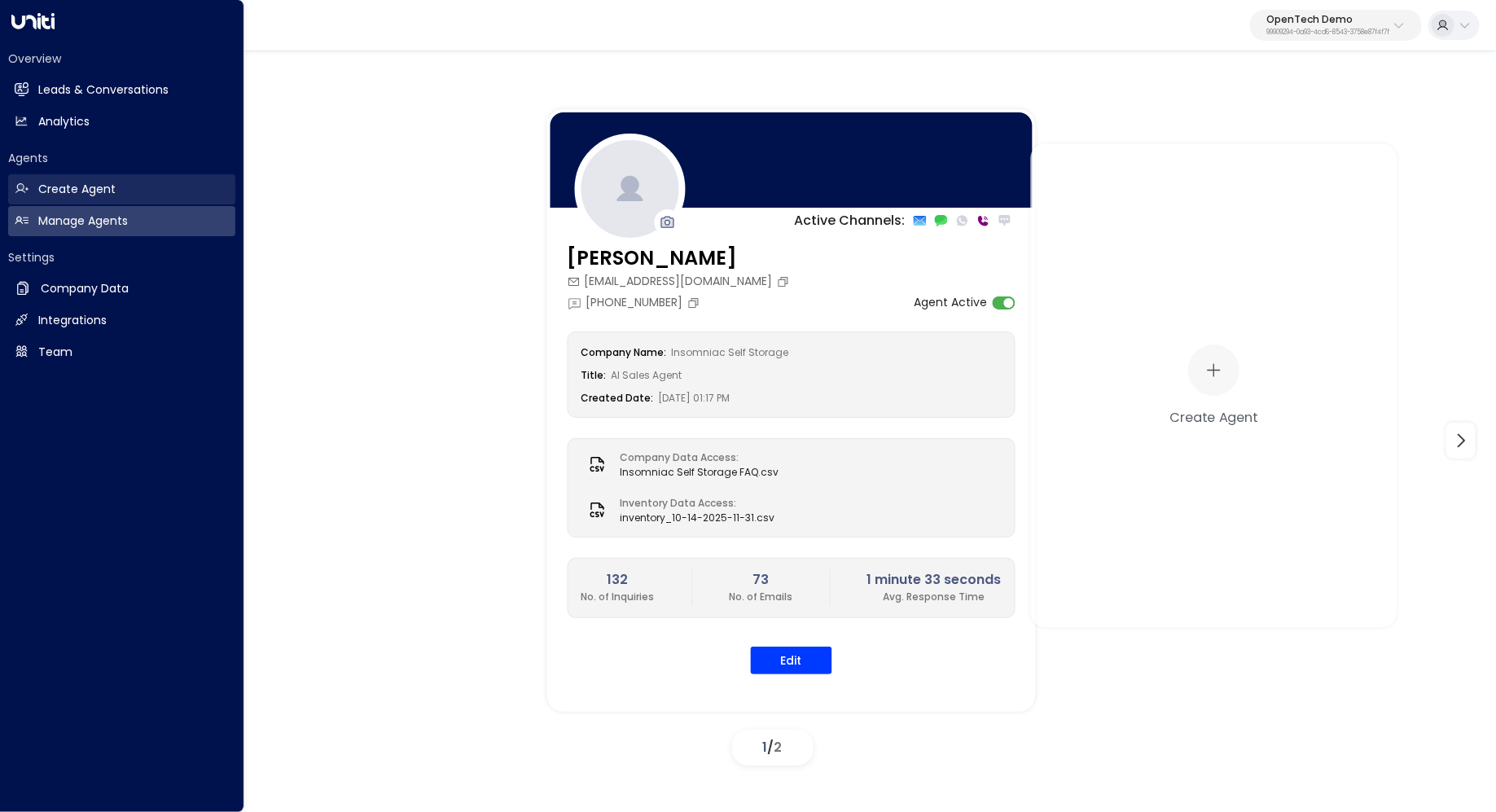
click at [131, 177] on link "Create Agent Create Agent" at bounding box center [121, 189] width 227 height 30
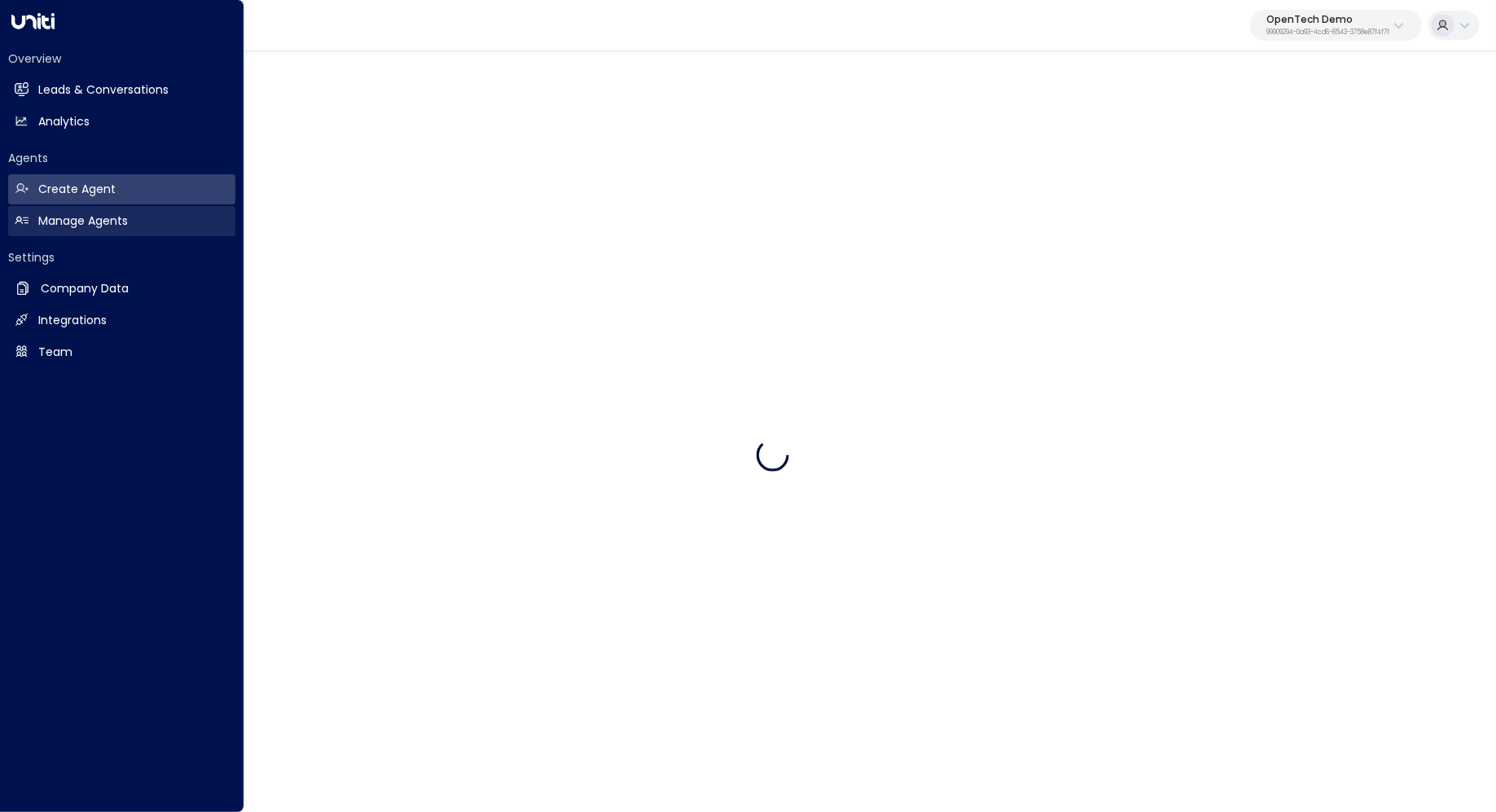
click at [124, 229] on h2 "Manage Agents" at bounding box center [83, 221] width 90 height 17
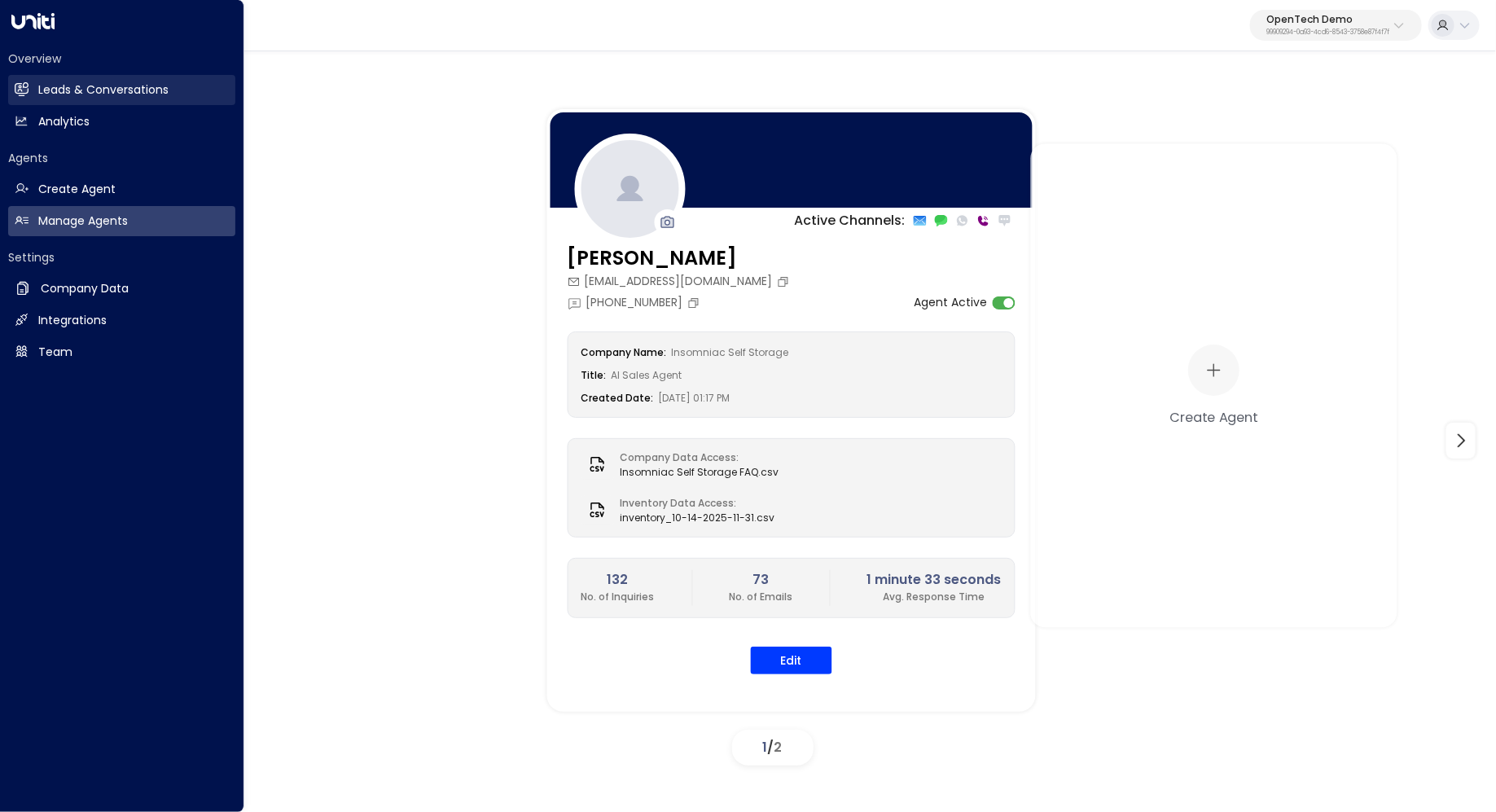
click at [101, 84] on h2 "Leads & Conversations" at bounding box center [104, 91] width 131 height 17
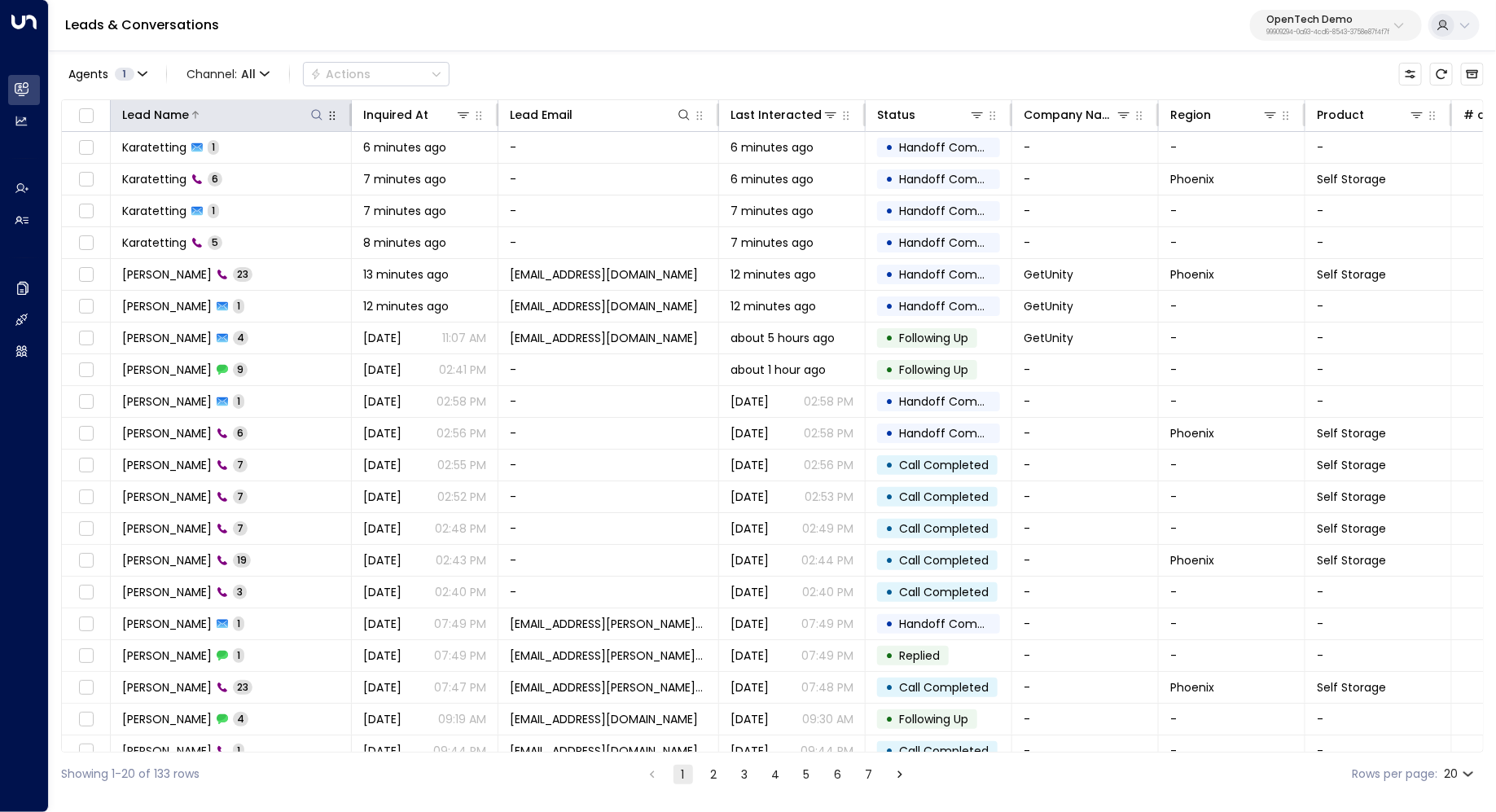
click at [319, 115] on icon at bounding box center [316, 114] width 13 height 13
type input "******"
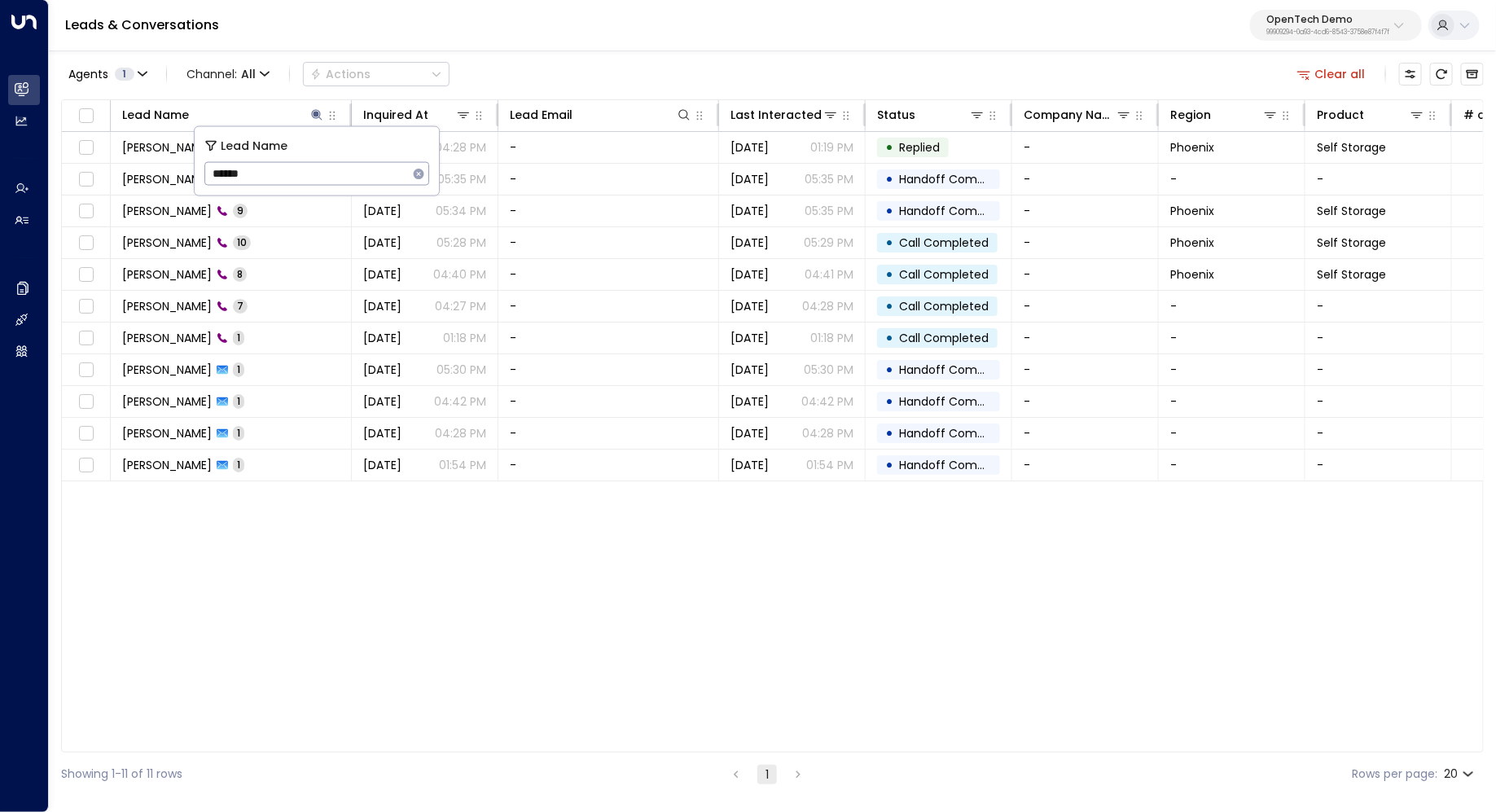
click at [258, 538] on div "Lead Name Inquired At Lead Email Last Interacted Status Company Name Region Pro…" at bounding box center [772, 426] width 1422 height 653
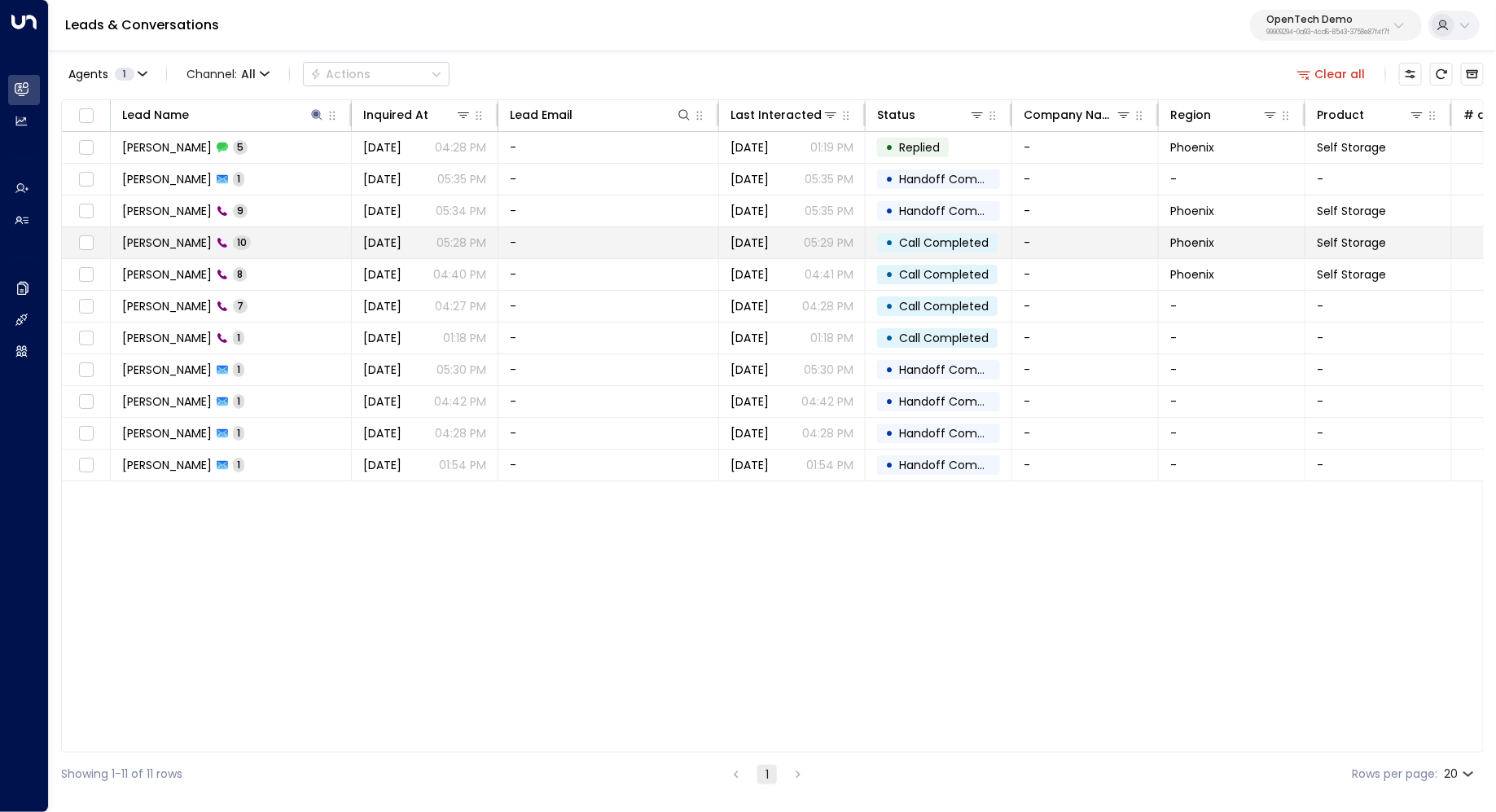
click at [281, 234] on td "[PERSON_NAME] 10" at bounding box center [231, 243] width 241 height 31
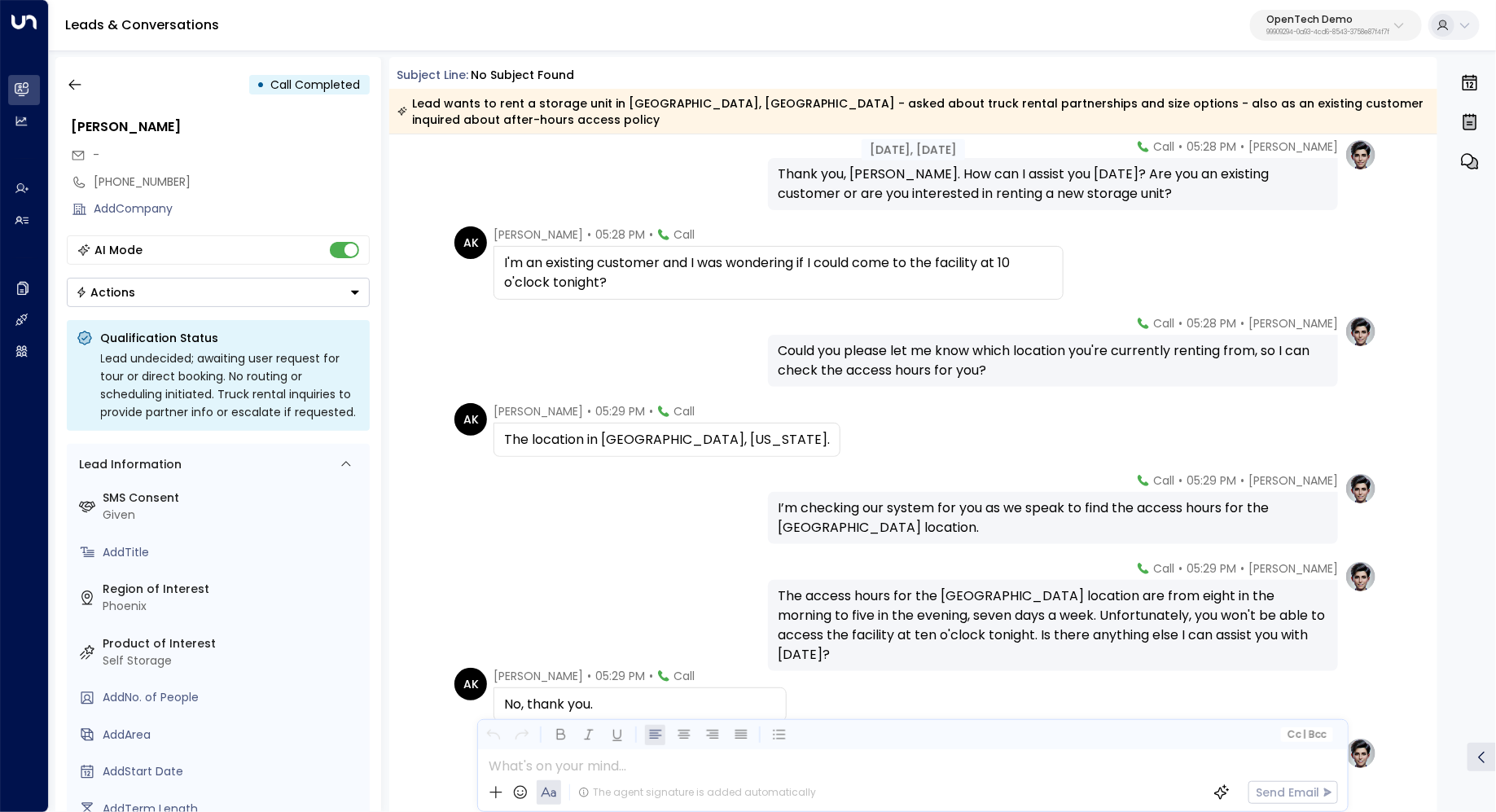
scroll to position [367, 0]
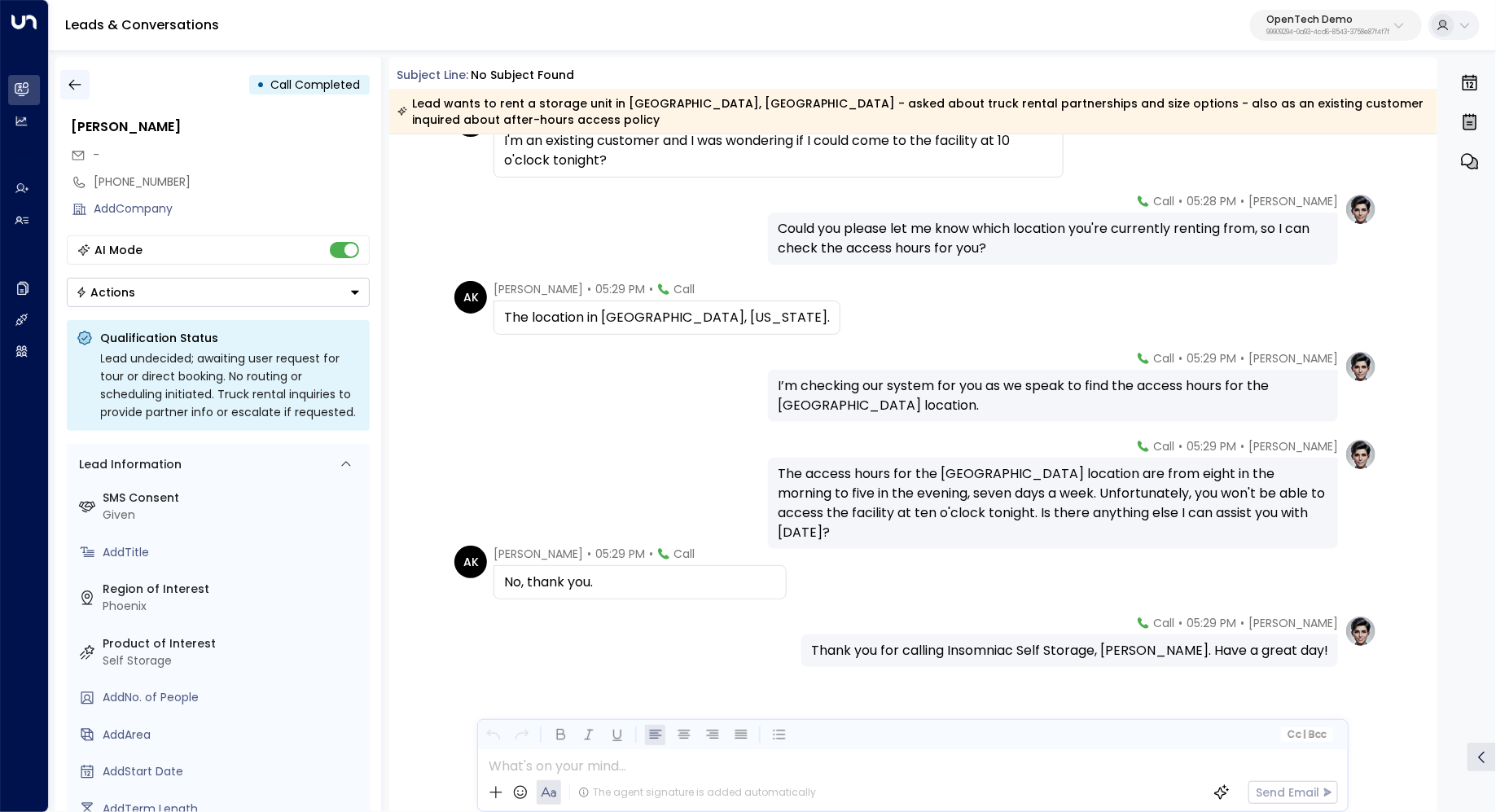
click at [78, 96] on button "button" at bounding box center [75, 84] width 30 height 30
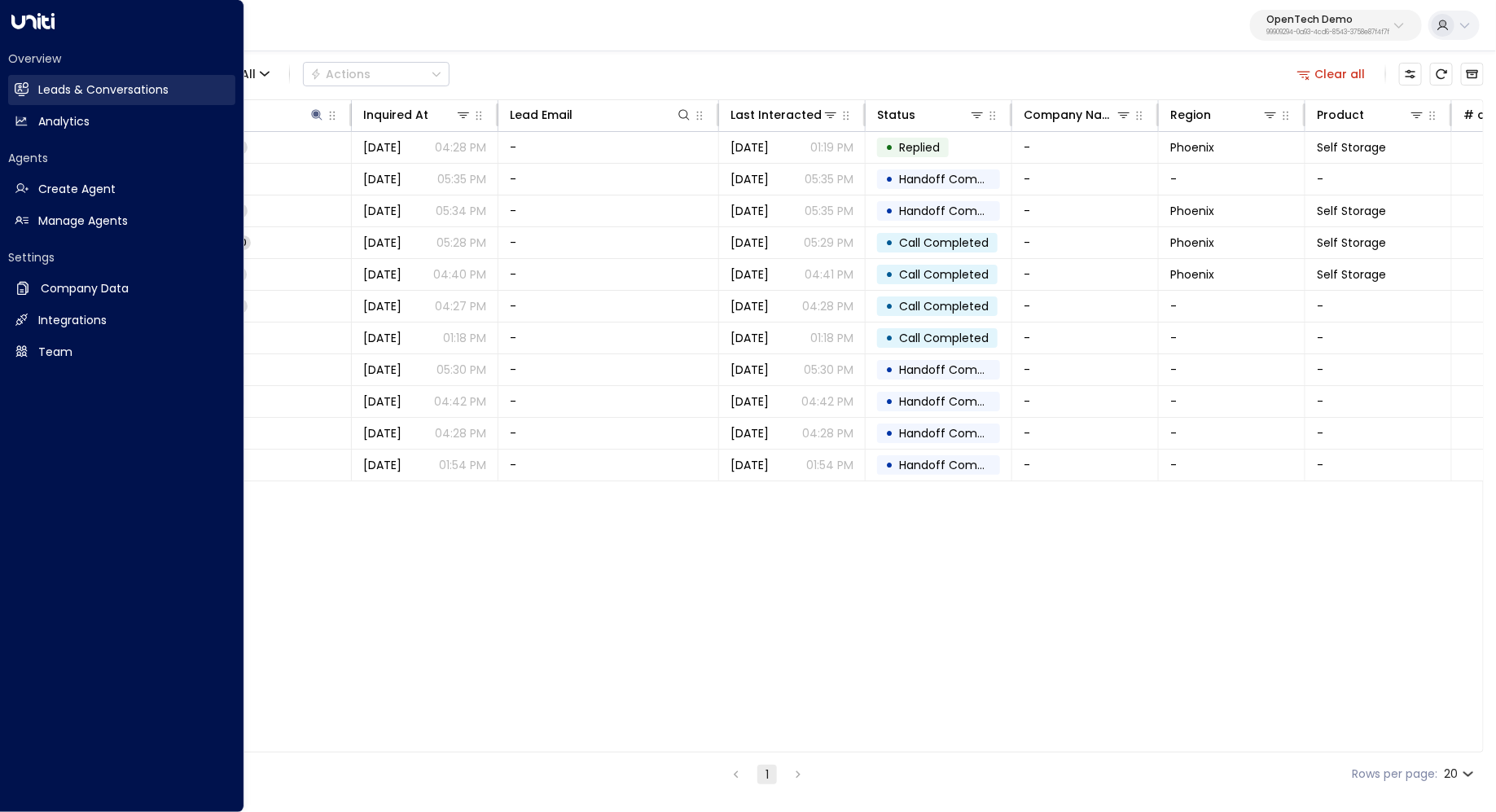
click at [107, 97] on h2 "Leads & Conversations" at bounding box center [104, 91] width 131 height 17
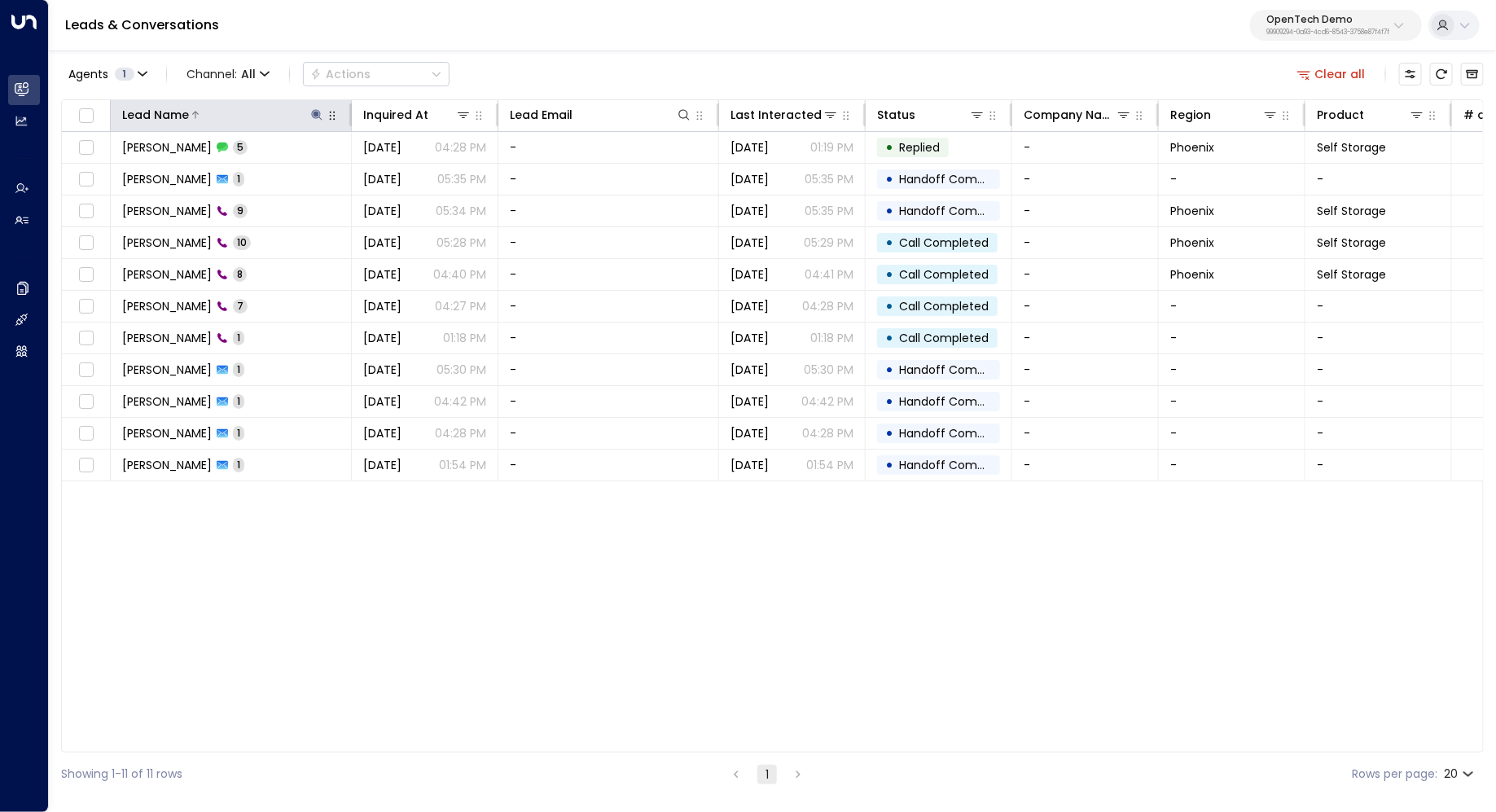
click at [319, 117] on icon at bounding box center [316, 114] width 13 height 13
click at [420, 175] on icon "button" at bounding box center [419, 174] width 10 height 10
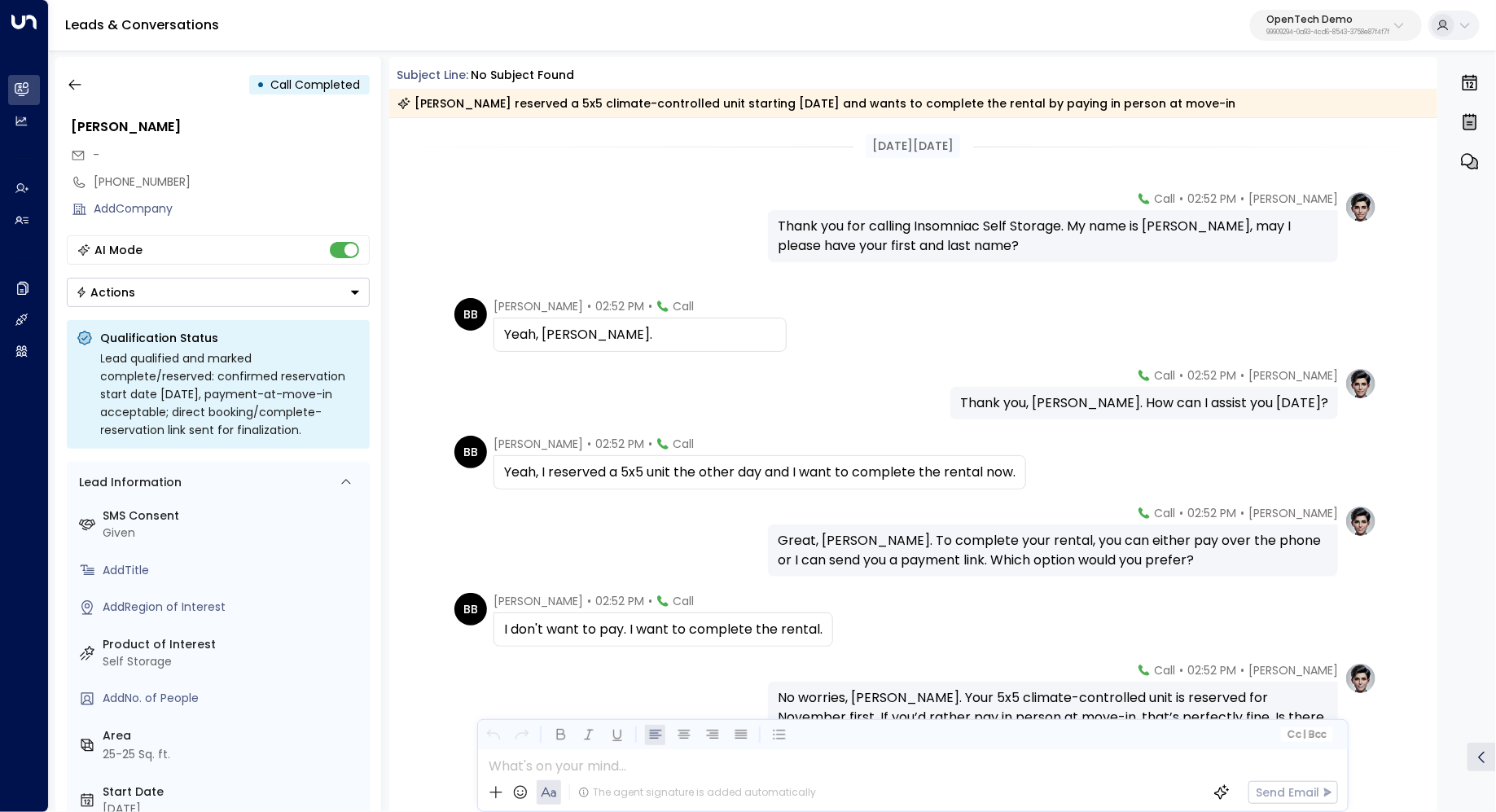
scroll to position [97, 0]
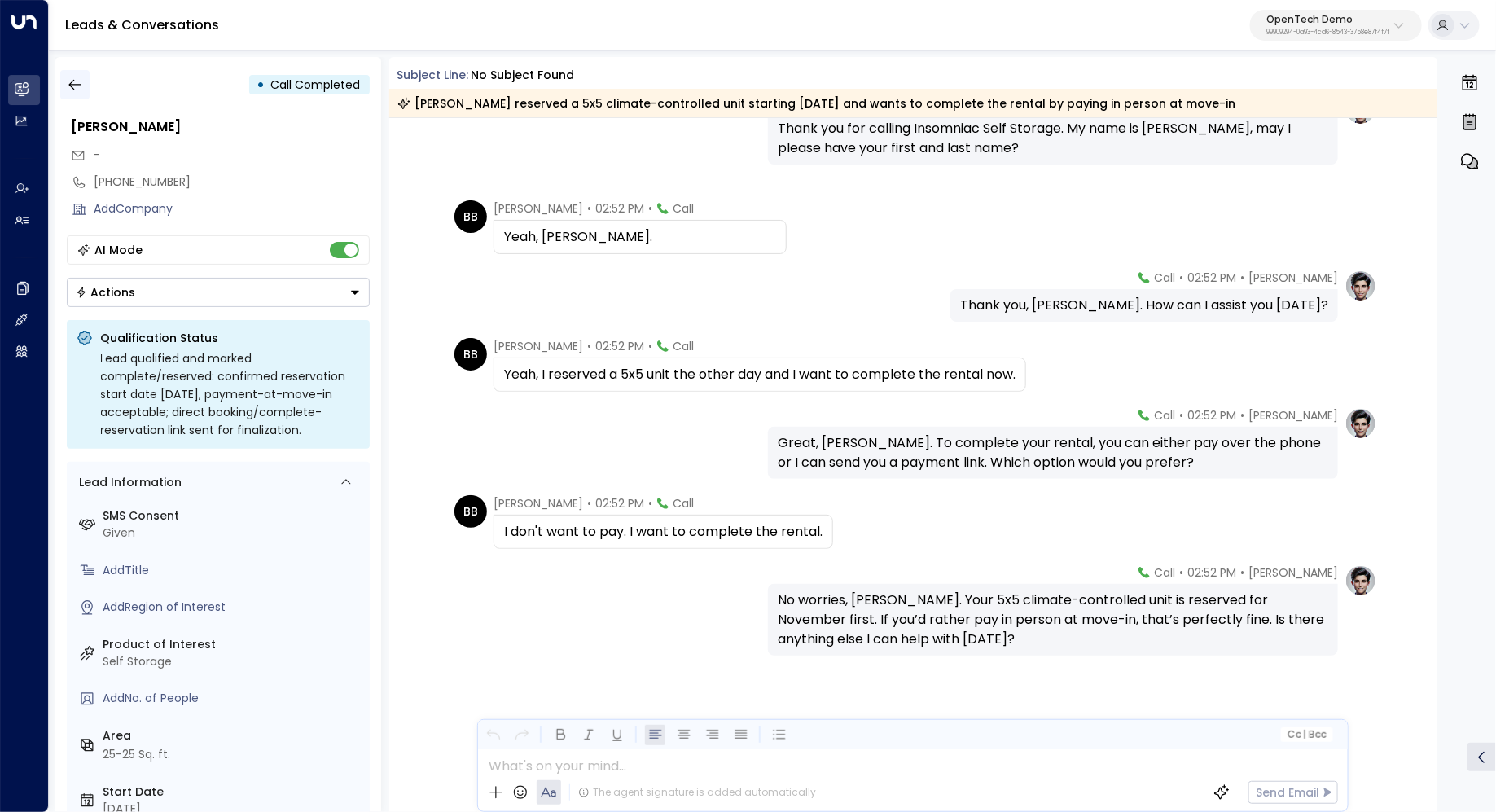
click at [70, 79] on icon "button" at bounding box center [75, 84] width 17 height 17
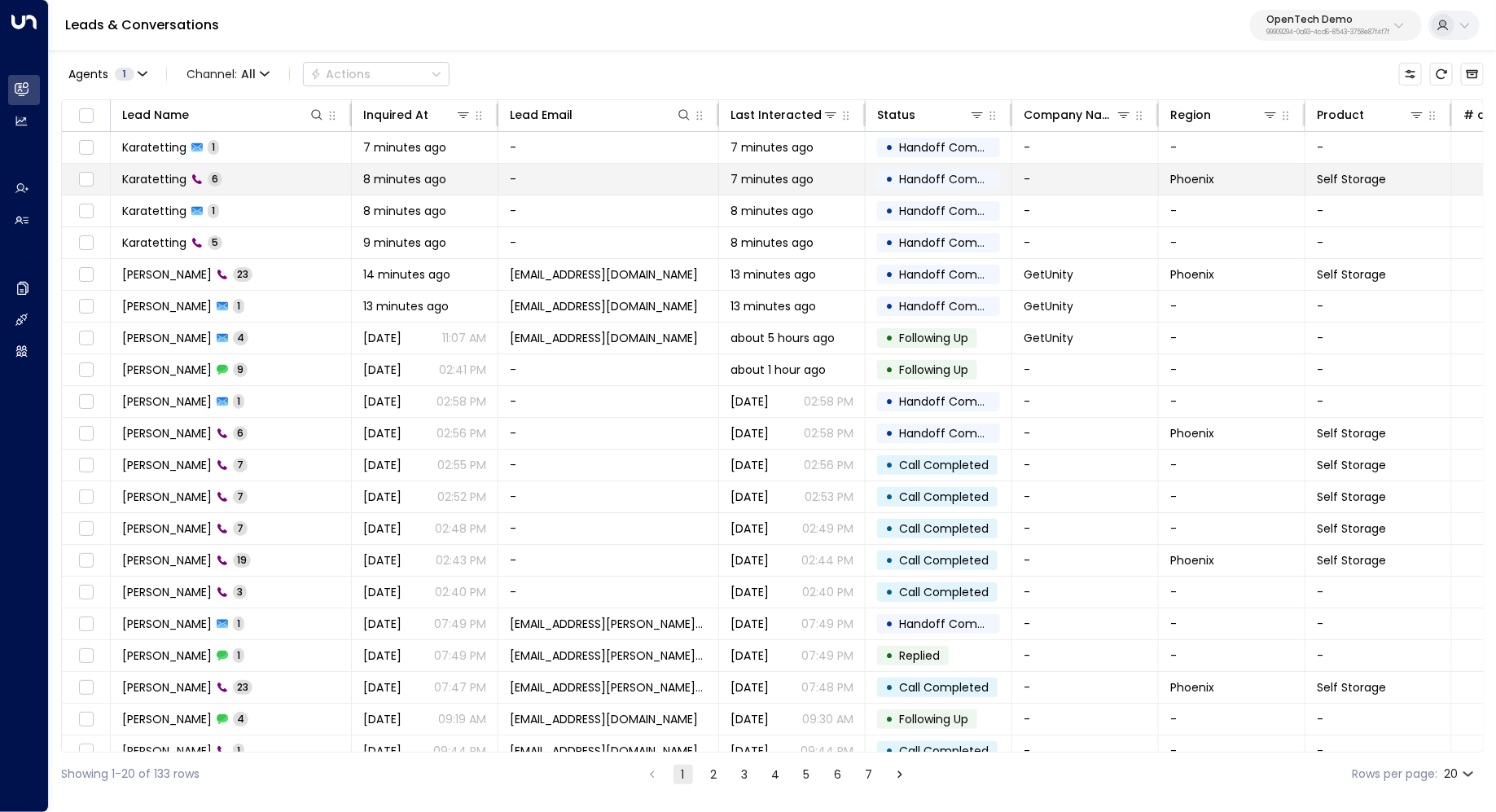
click at [284, 185] on td "Karatetting 6" at bounding box center [231, 179] width 241 height 31
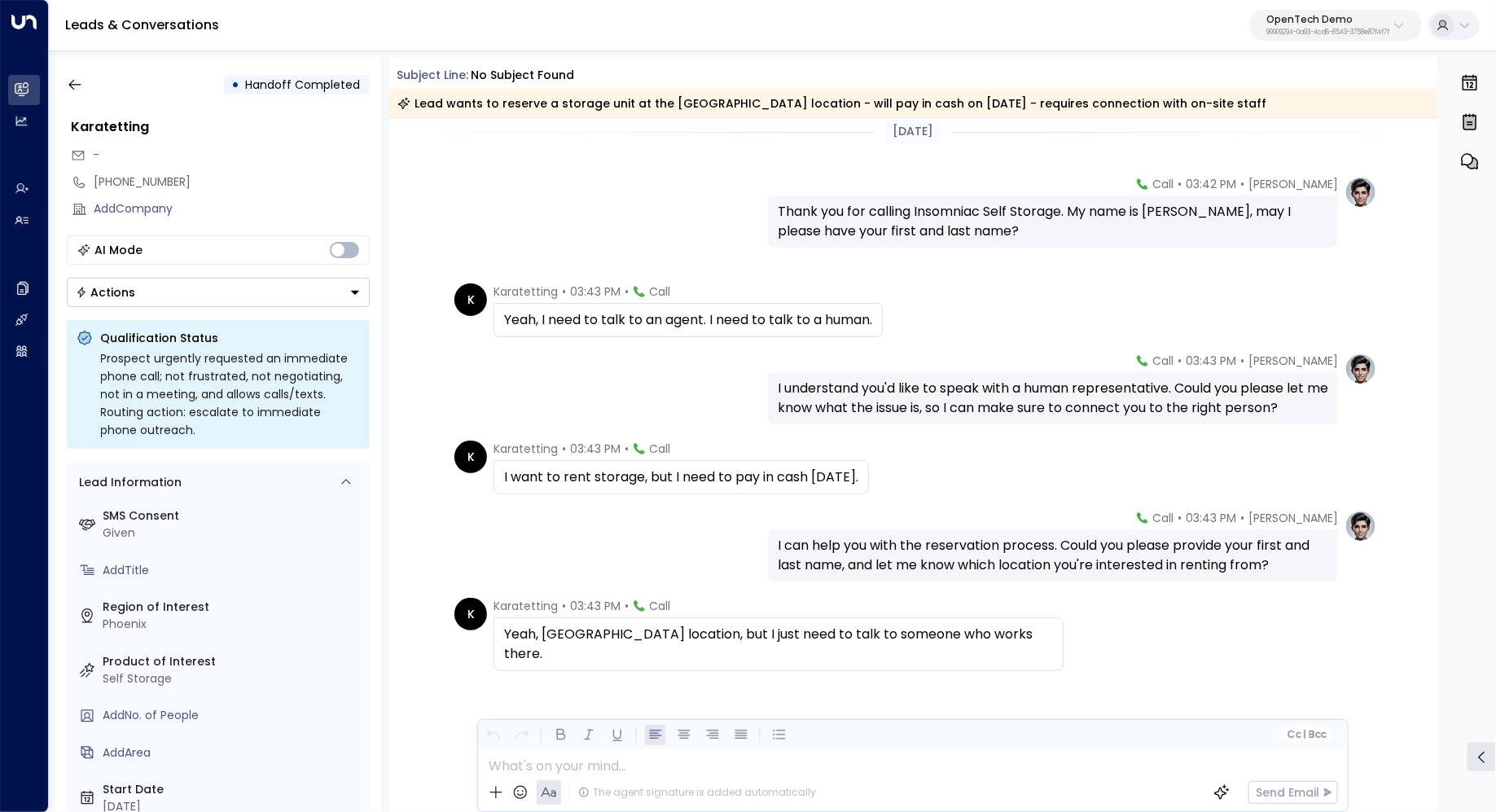
scroll to position [16, 0]
click at [878, 546] on div "I can help you with the reservation process. Could you please provide your firs…" at bounding box center [1052, 554] width 550 height 39
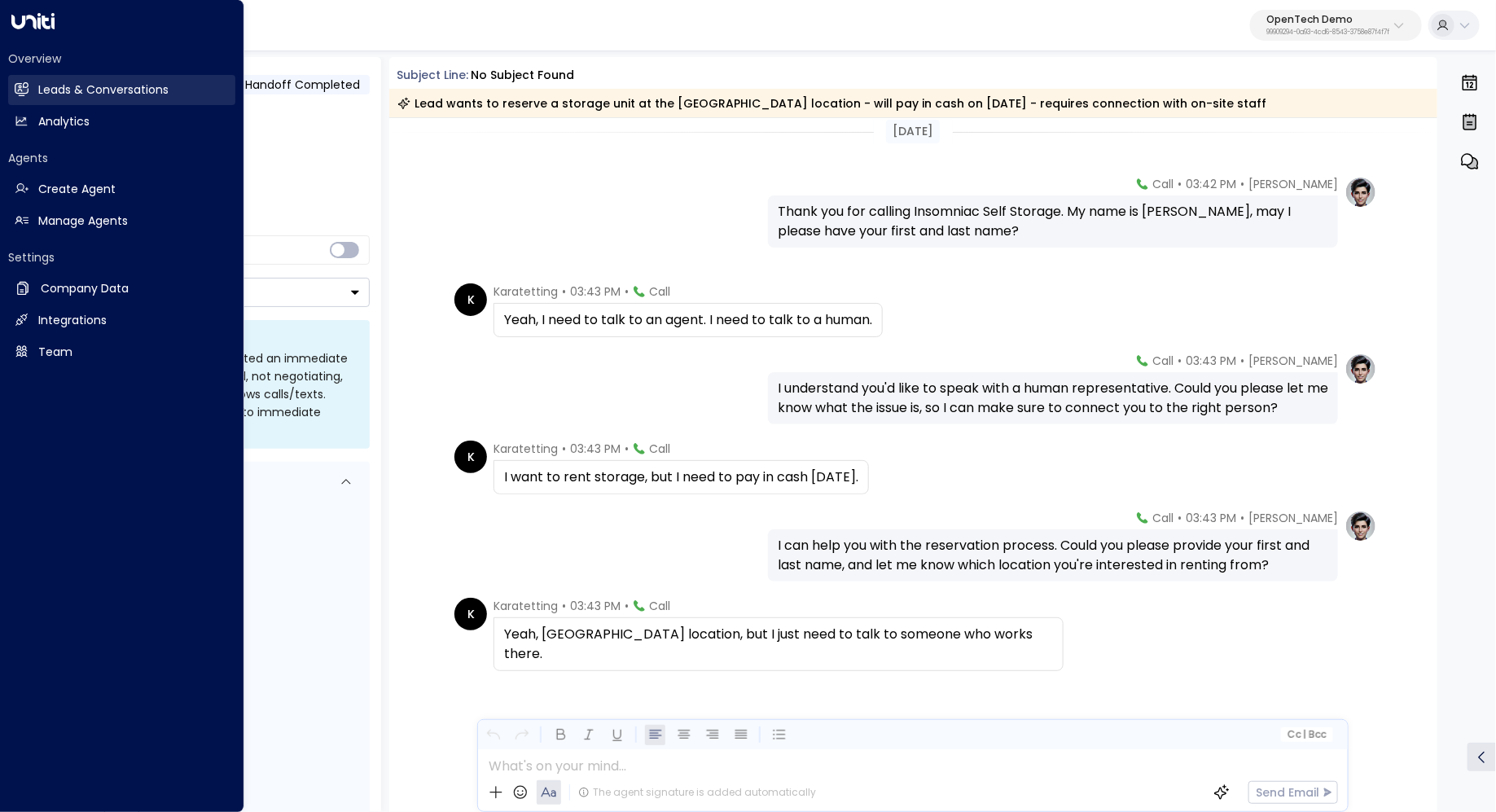
click at [57, 88] on h2 "Leads & Conversations" at bounding box center [104, 91] width 131 height 17
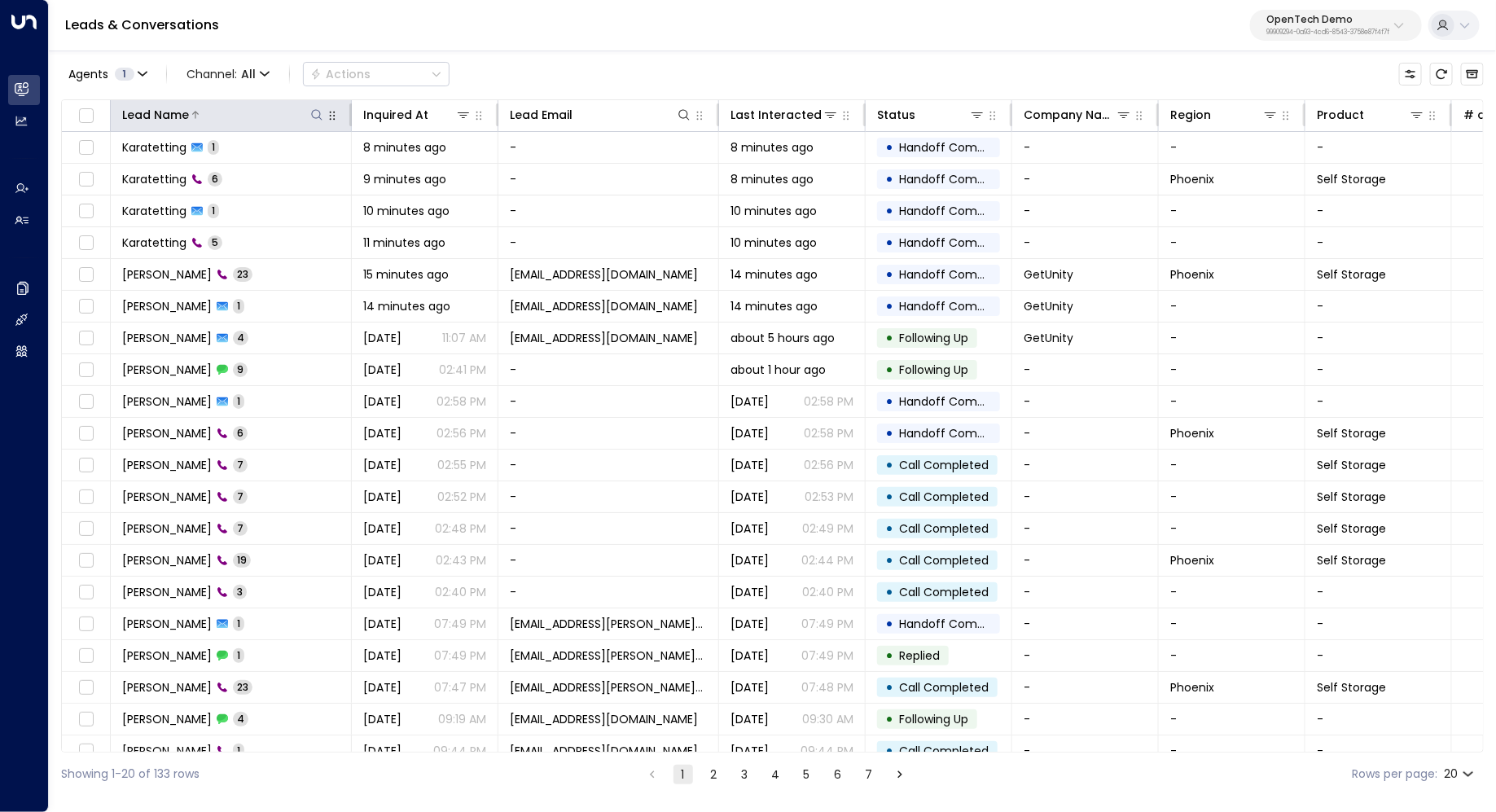
click at [319, 114] on icon at bounding box center [316, 114] width 10 height 10
type input "******"
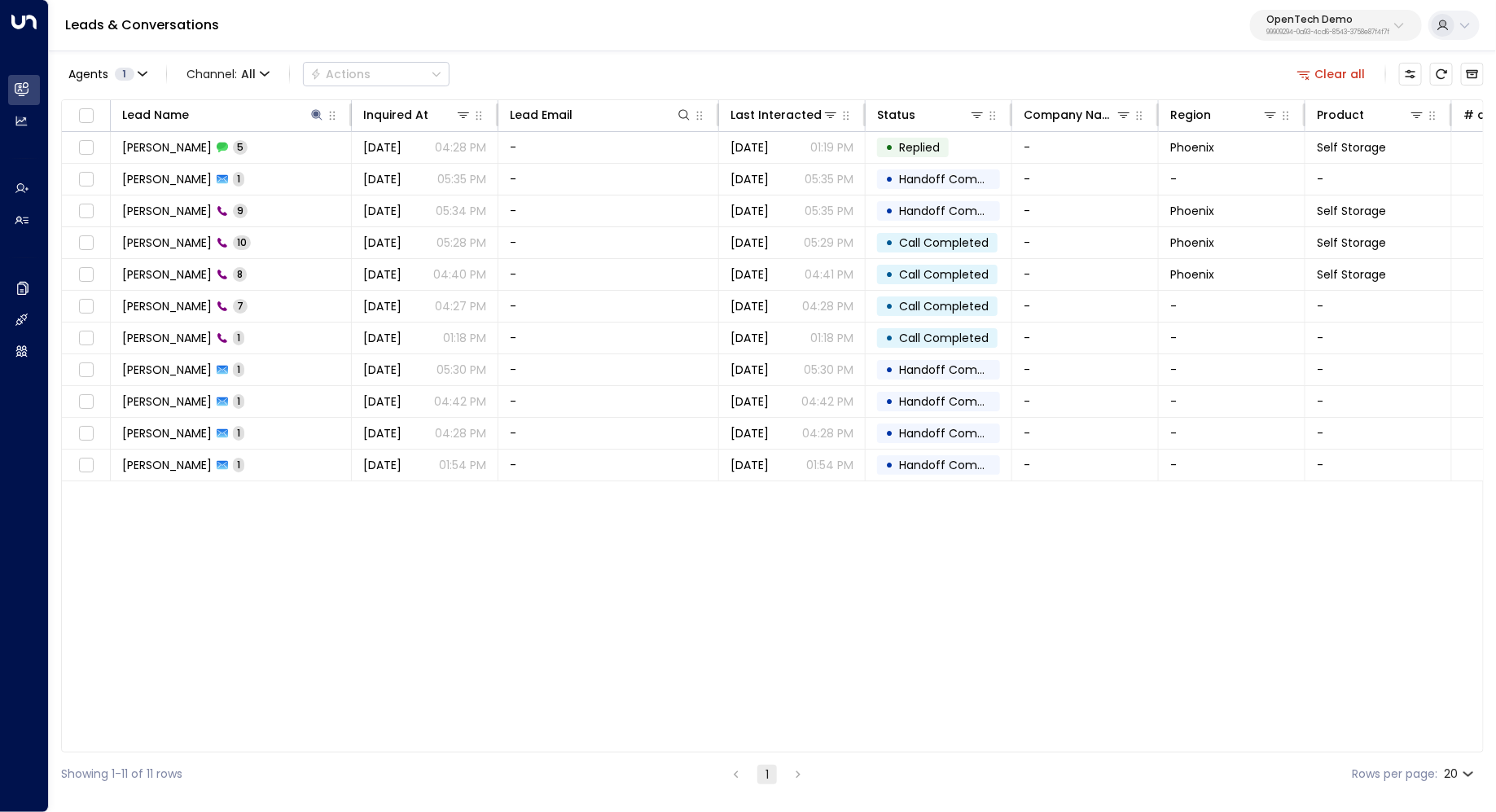
click at [426, 580] on div "Lead Name Inquired At Lead Email Last Interacted Status Company Name Region Pro…" at bounding box center [772, 426] width 1422 height 653
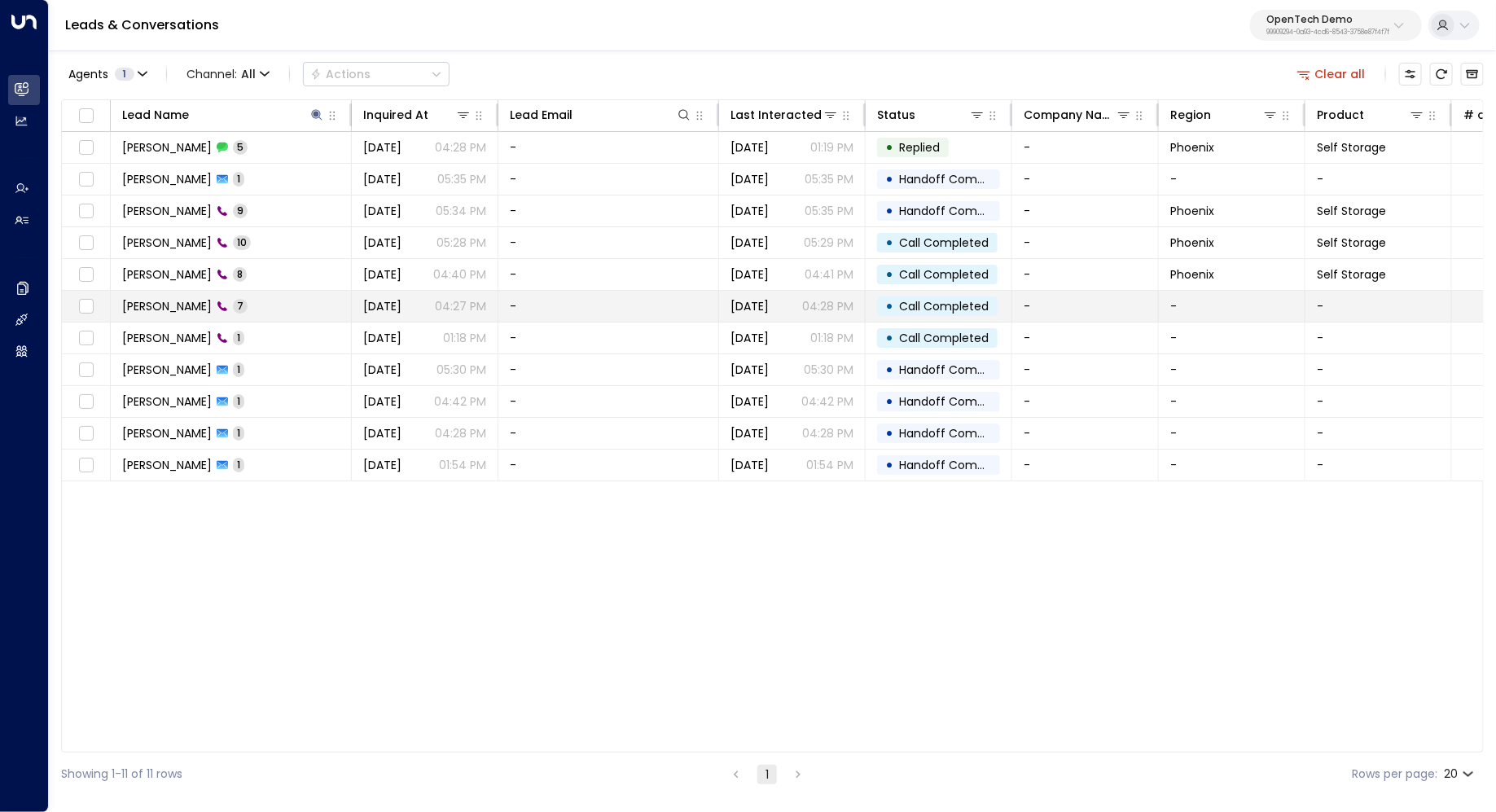
click at [285, 307] on td "[PERSON_NAME] 7" at bounding box center [231, 306] width 241 height 31
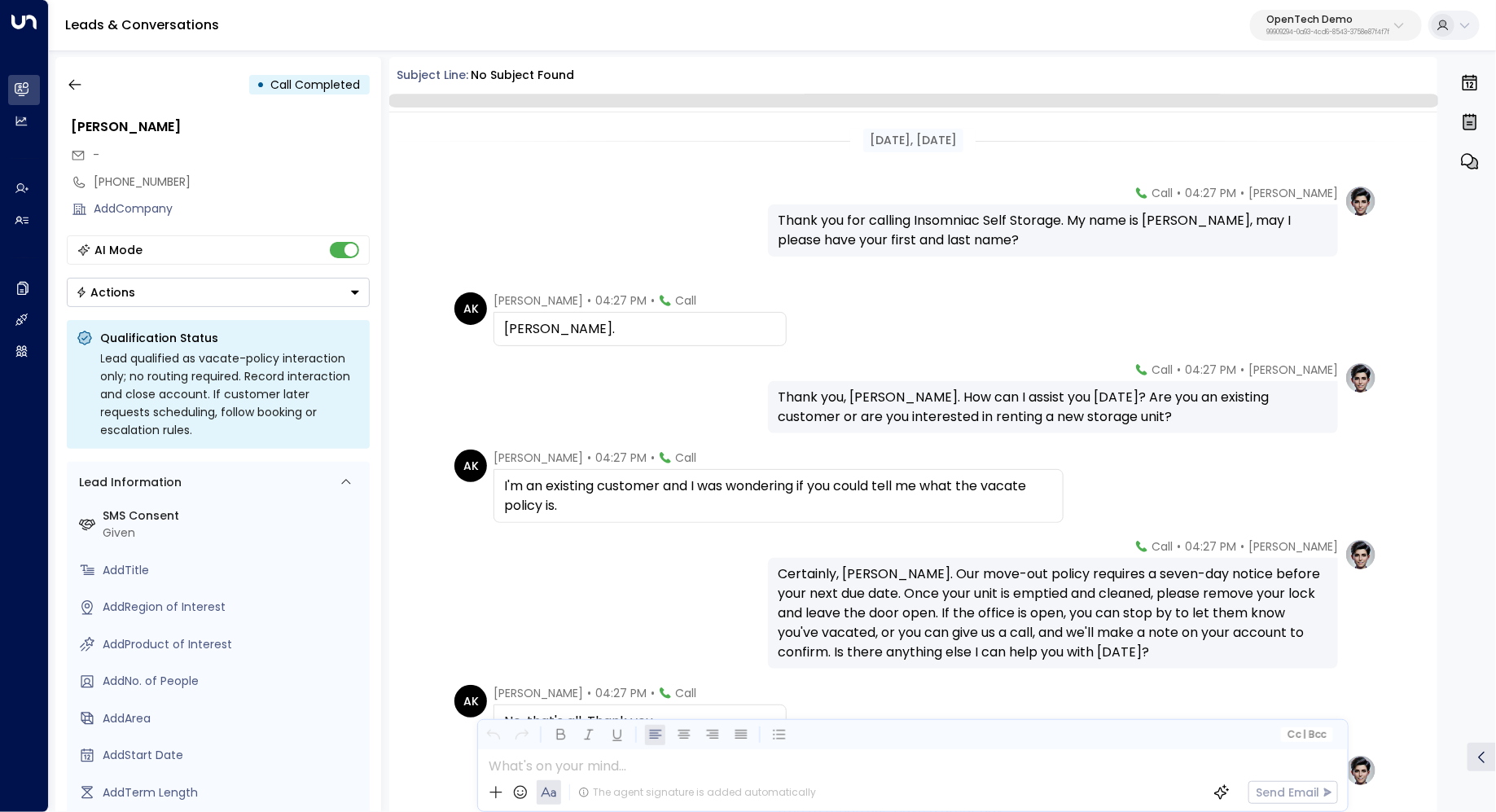
scroll to position [176, 0]
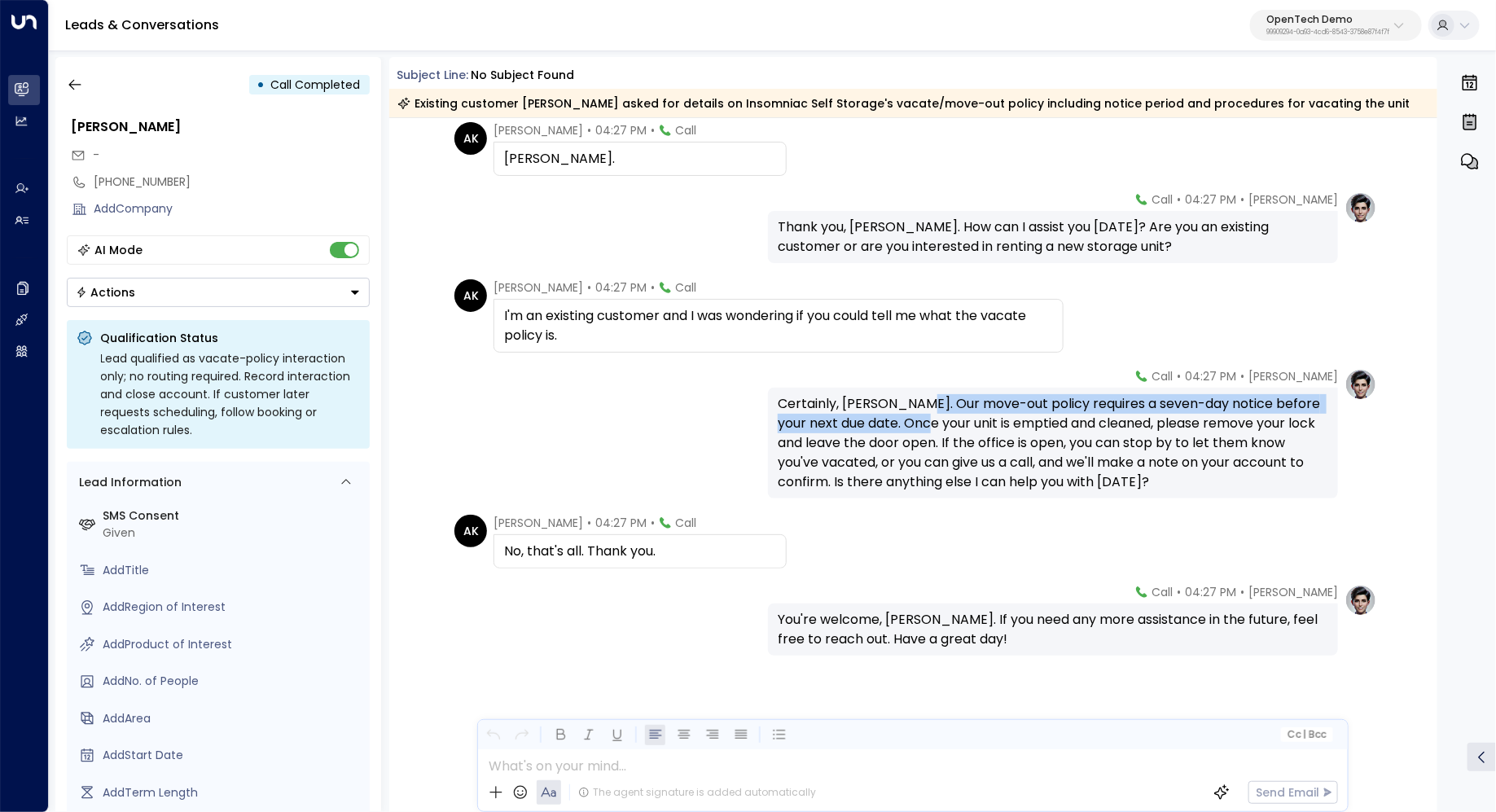
drag, startPoint x: 913, startPoint y: 402, endPoint x: 911, endPoint y: 414, distance: 12.2
click at [911, 414] on div "Certainly, [PERSON_NAME]. Our move-out policy requires a seven-day notice befor…" at bounding box center [1052, 443] width 550 height 97
drag, startPoint x: 929, startPoint y: 403, endPoint x: 927, endPoint y: 418, distance: 15.1
click at [927, 418] on div "Certainly, [PERSON_NAME]. Our move-out policy requires a seven-day notice befor…" at bounding box center [1052, 443] width 550 height 97
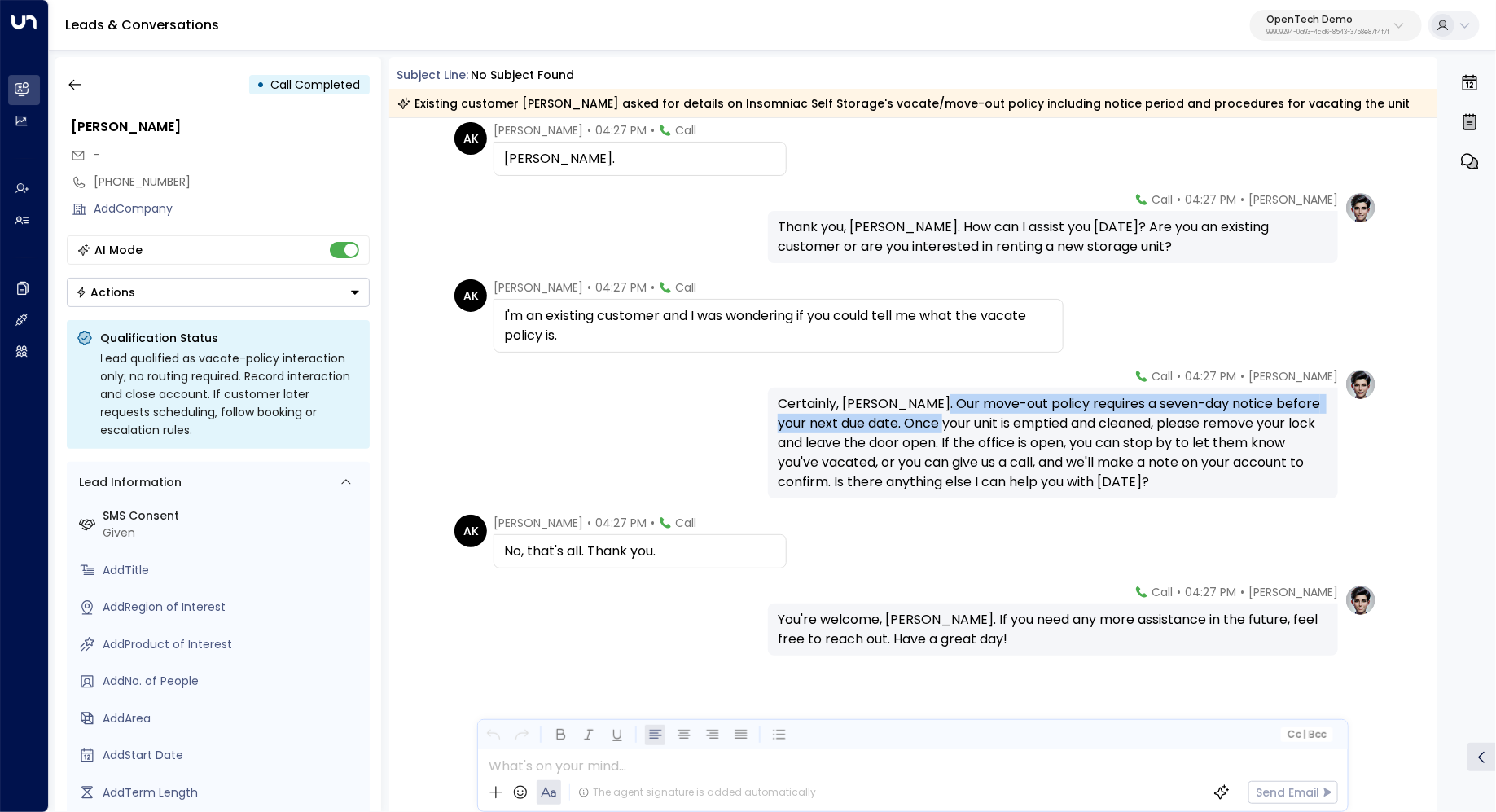
click at [927, 418] on div "Certainly, [PERSON_NAME]. Our move-out policy requires a seven-day notice befor…" at bounding box center [1052, 443] width 550 height 97
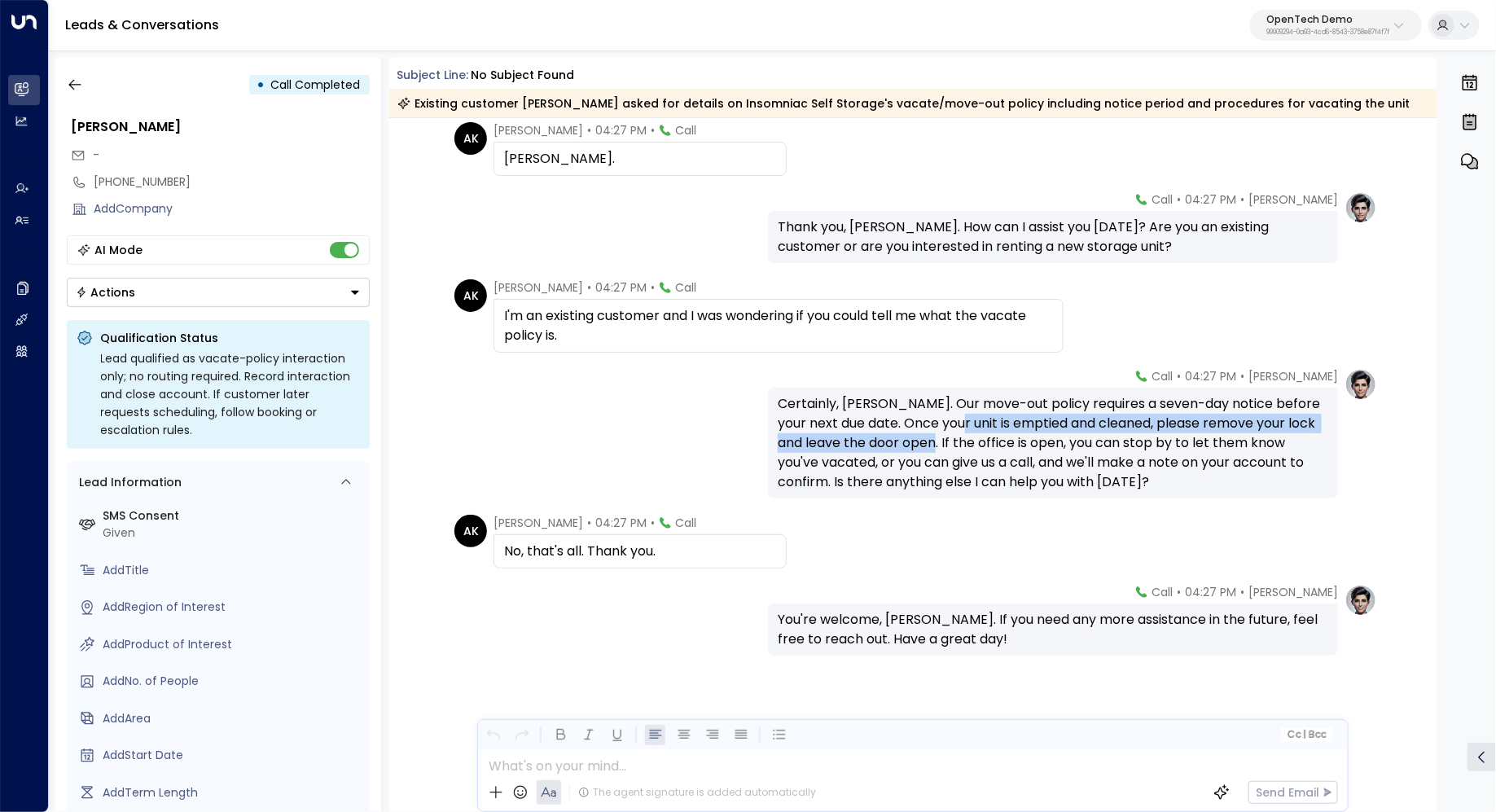
drag, startPoint x: 938, startPoint y: 417, endPoint x: 936, endPoint y: 435, distance: 18.1
click at [936, 435] on div "Certainly, [PERSON_NAME]. Our move-out policy requires a seven-day notice befor…" at bounding box center [1052, 443] width 550 height 97
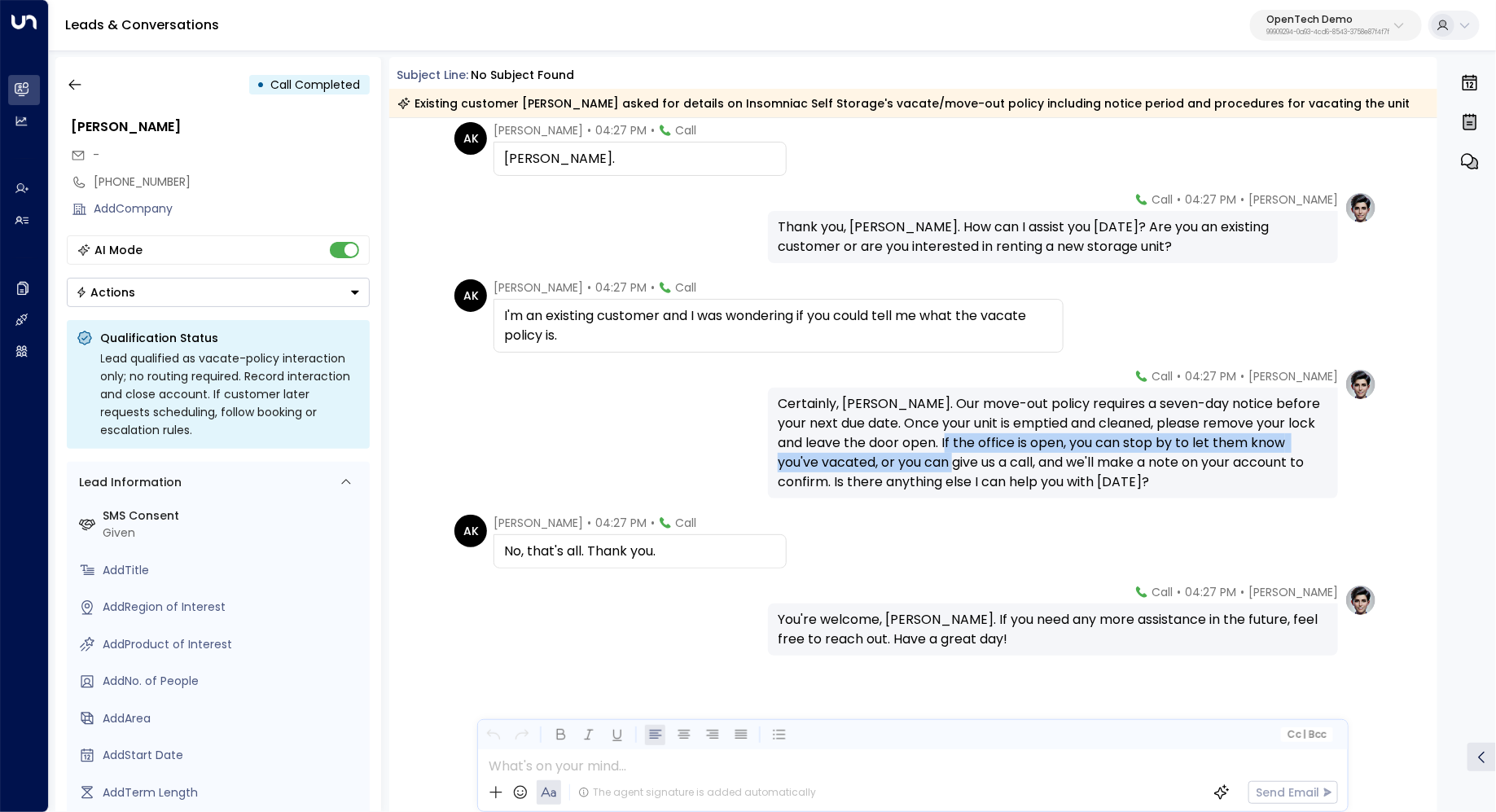
drag, startPoint x: 955, startPoint y: 440, endPoint x: 954, endPoint y: 464, distance: 24.0
click at [954, 464] on div "Certainly, [PERSON_NAME]. Our move-out policy requires a seven-day notice befor…" at bounding box center [1052, 443] width 550 height 97
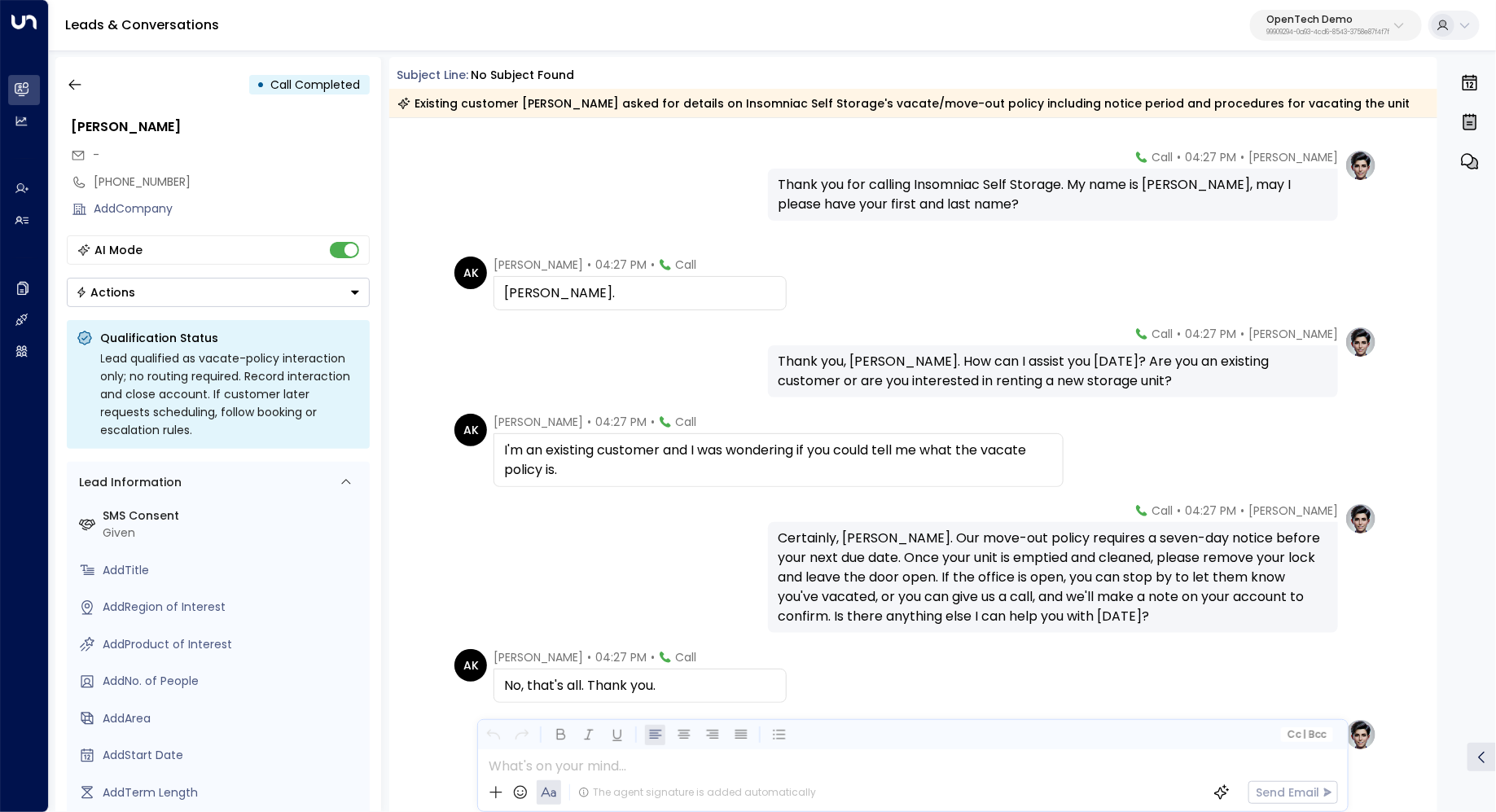
scroll to position [0, 0]
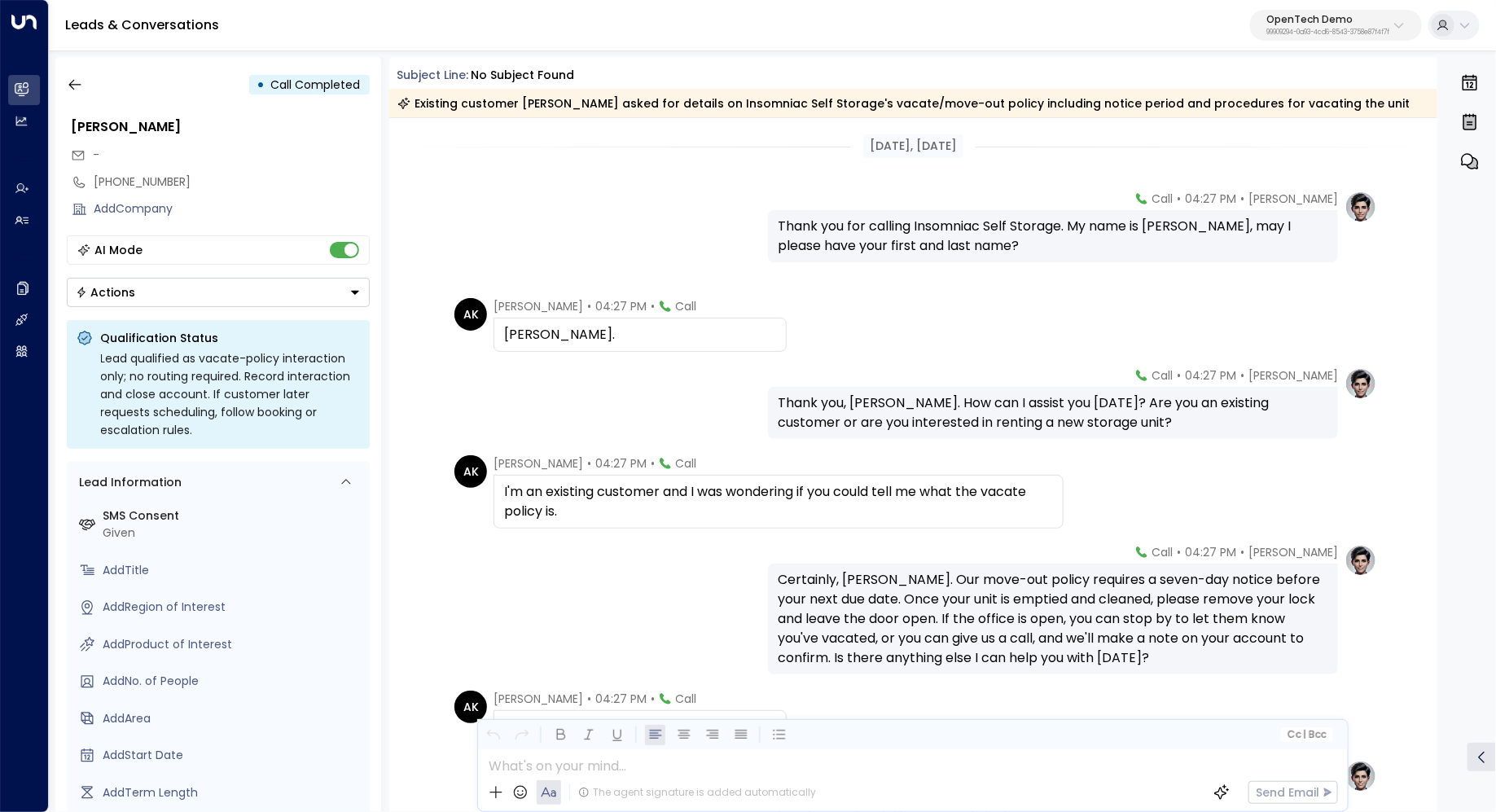
click at [926, 325] on div "AK [PERSON_NAME] • 04:27 PM • Call [PERSON_NAME]." at bounding box center [916, 325] width 922 height 54
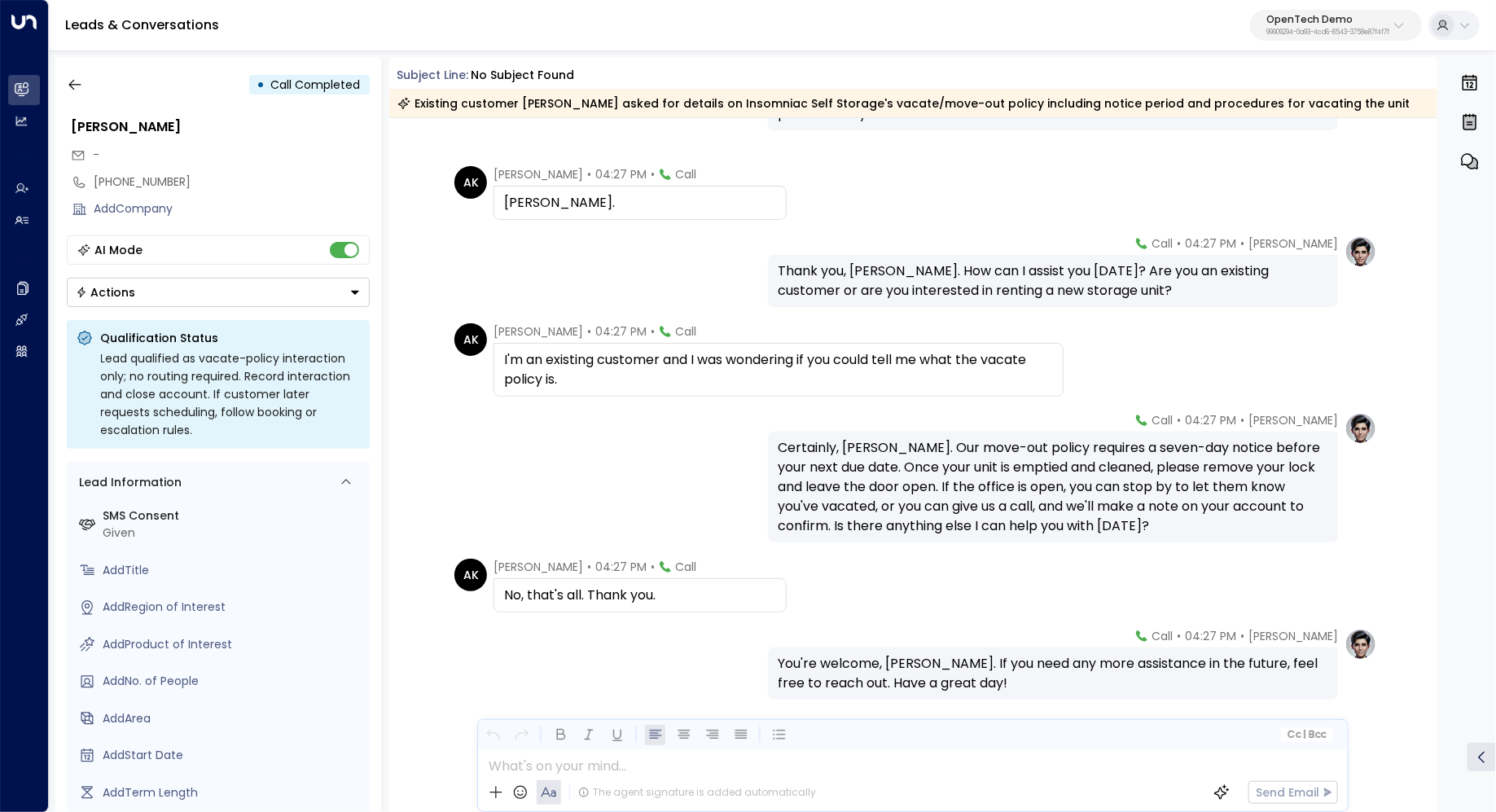
scroll to position [136, 0]
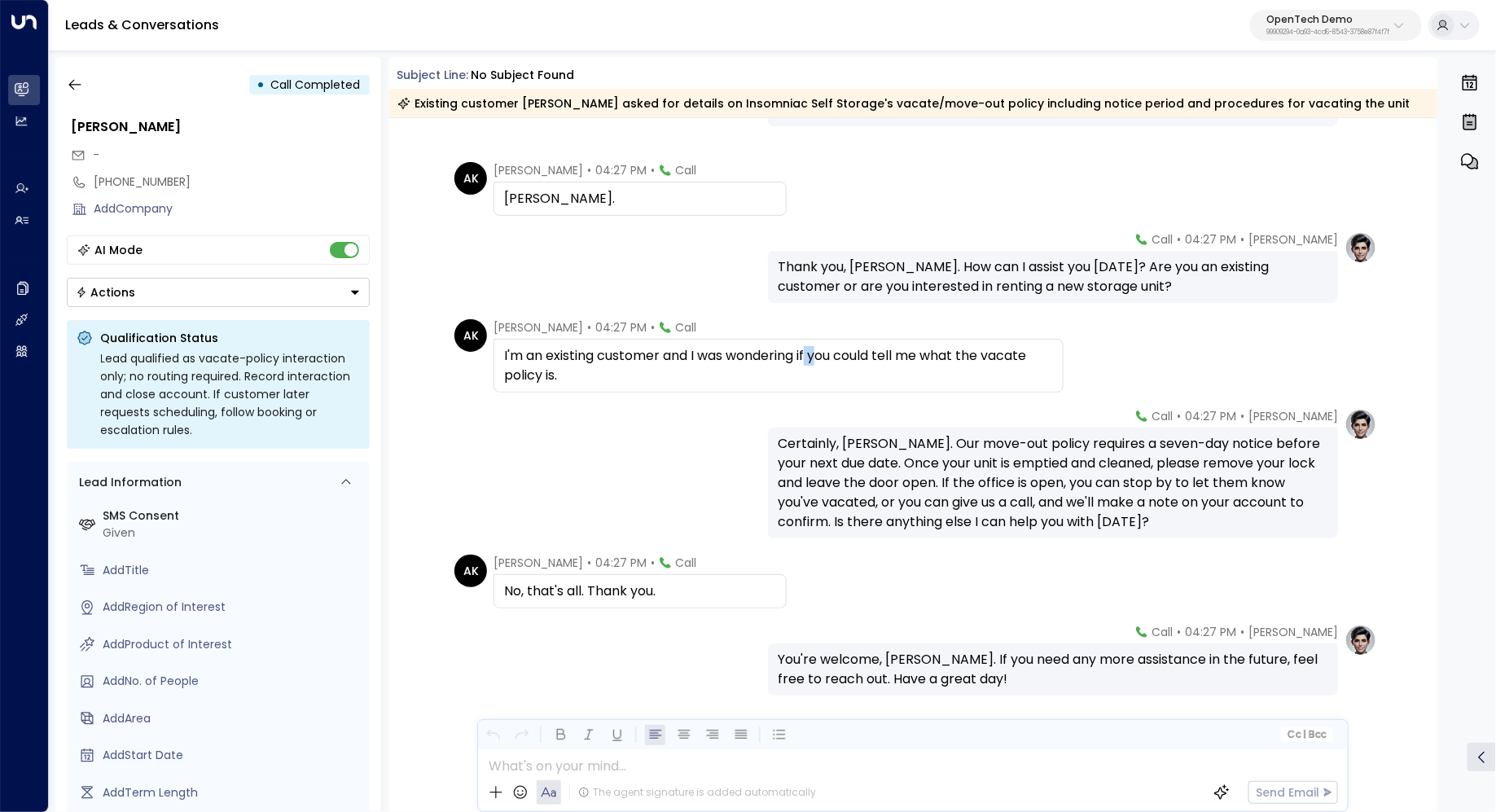
drag, startPoint x: 811, startPoint y: 354, endPoint x: 829, endPoint y: 354, distance: 18.0
click at [829, 354] on div "I'm an existing customer and I was wondering if you could tell me what the vaca…" at bounding box center [778, 366] width 549 height 39
click at [830, 354] on div "I'm an existing customer and I was wondering if you could tell me what the vaca…" at bounding box center [778, 366] width 549 height 39
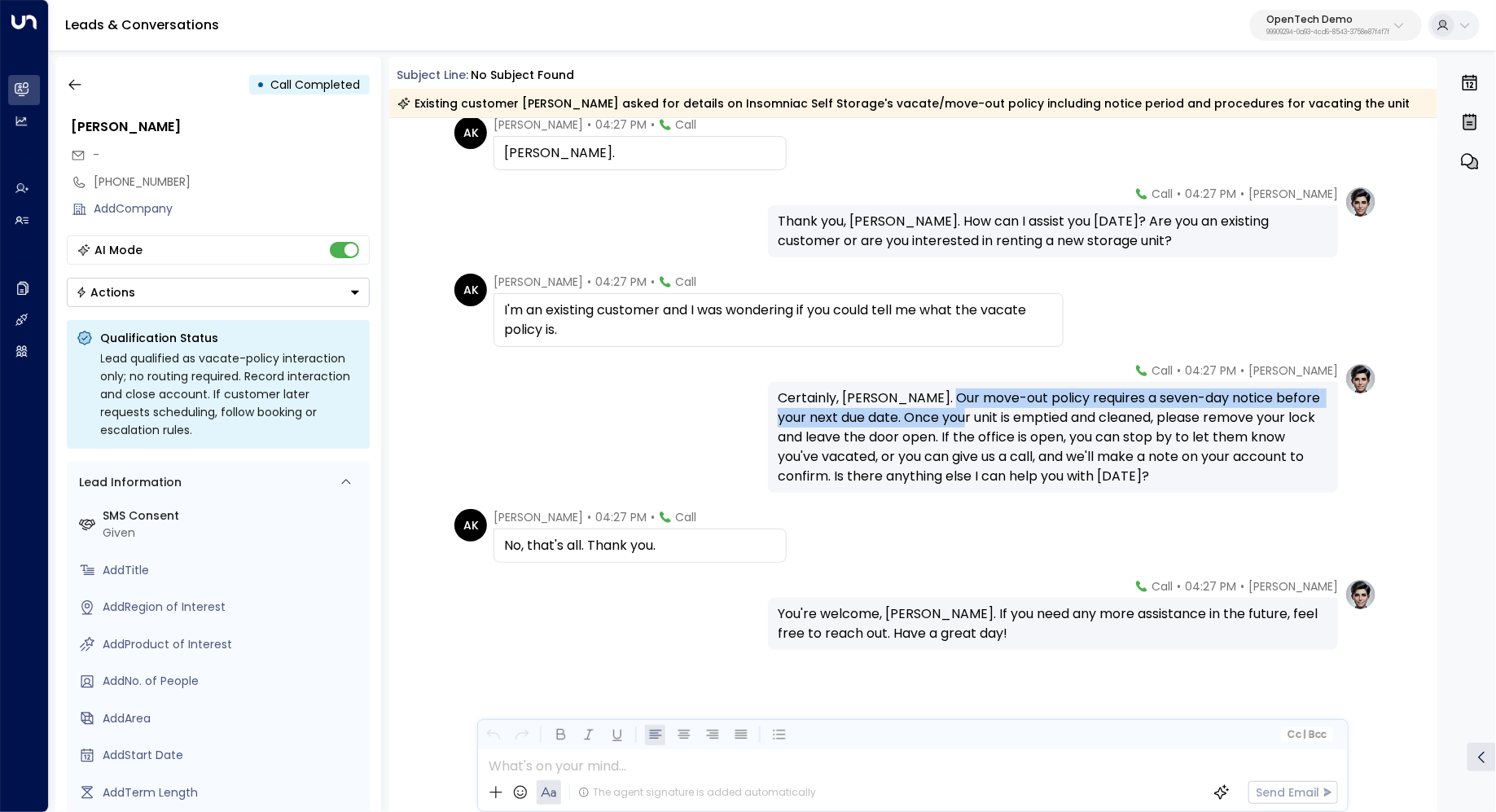
drag, startPoint x: 943, startPoint y: 395, endPoint x: 940, endPoint y: 426, distance: 31.1
click at [940, 426] on div "Certainly, [PERSON_NAME]. Our move-out policy requires a seven-day notice befor…" at bounding box center [1052, 437] width 550 height 97
drag, startPoint x: 1016, startPoint y: 392, endPoint x: 1016, endPoint y: 412, distance: 20.0
click at [1016, 412] on div "Certainly, [PERSON_NAME]. Our move-out policy requires a seven-day notice befor…" at bounding box center [1052, 437] width 550 height 97
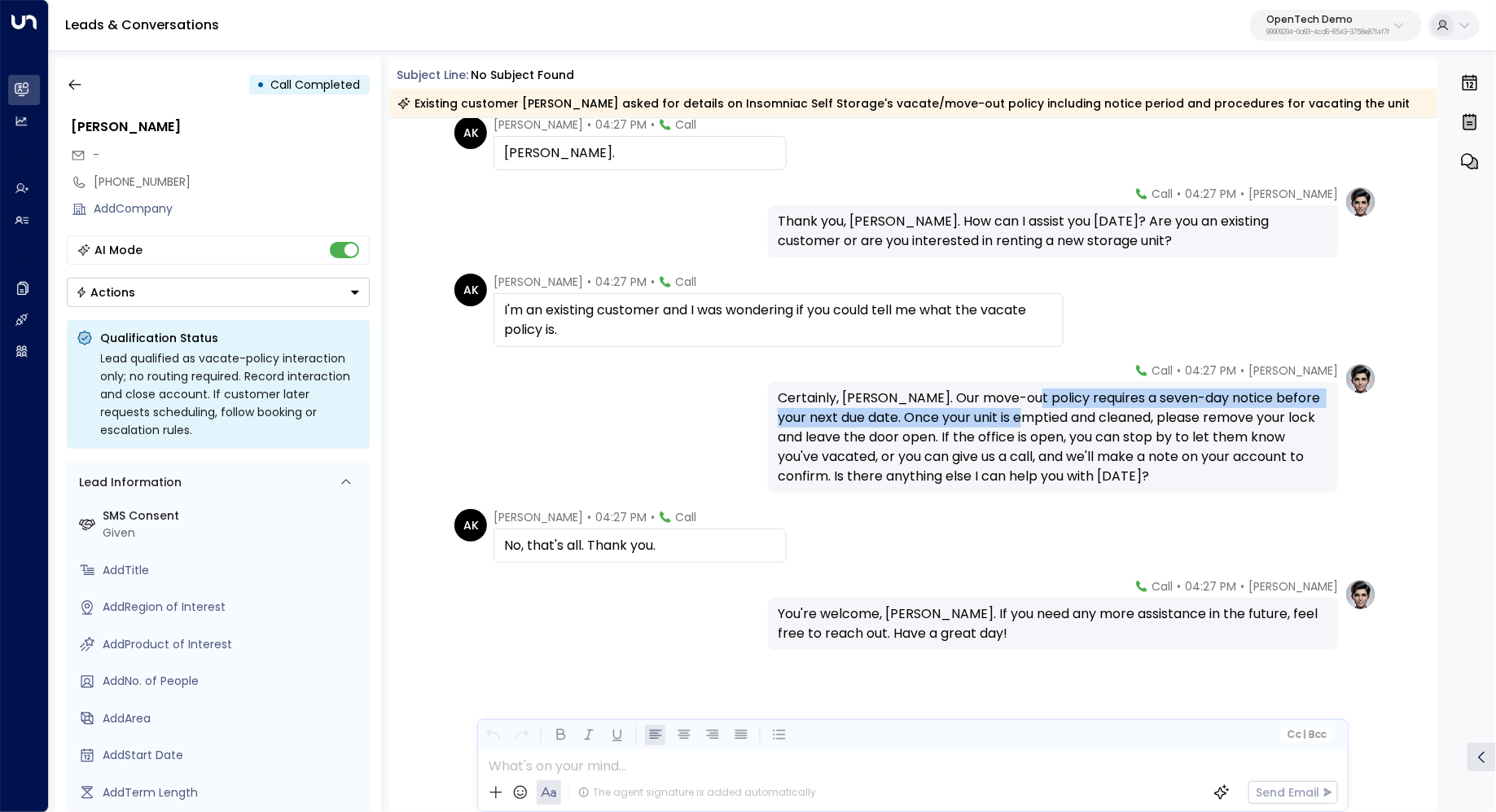
click at [1016, 412] on div "Certainly, [PERSON_NAME]. Our move-out policy requires a seven-day notice befor…" at bounding box center [1052, 437] width 550 height 97
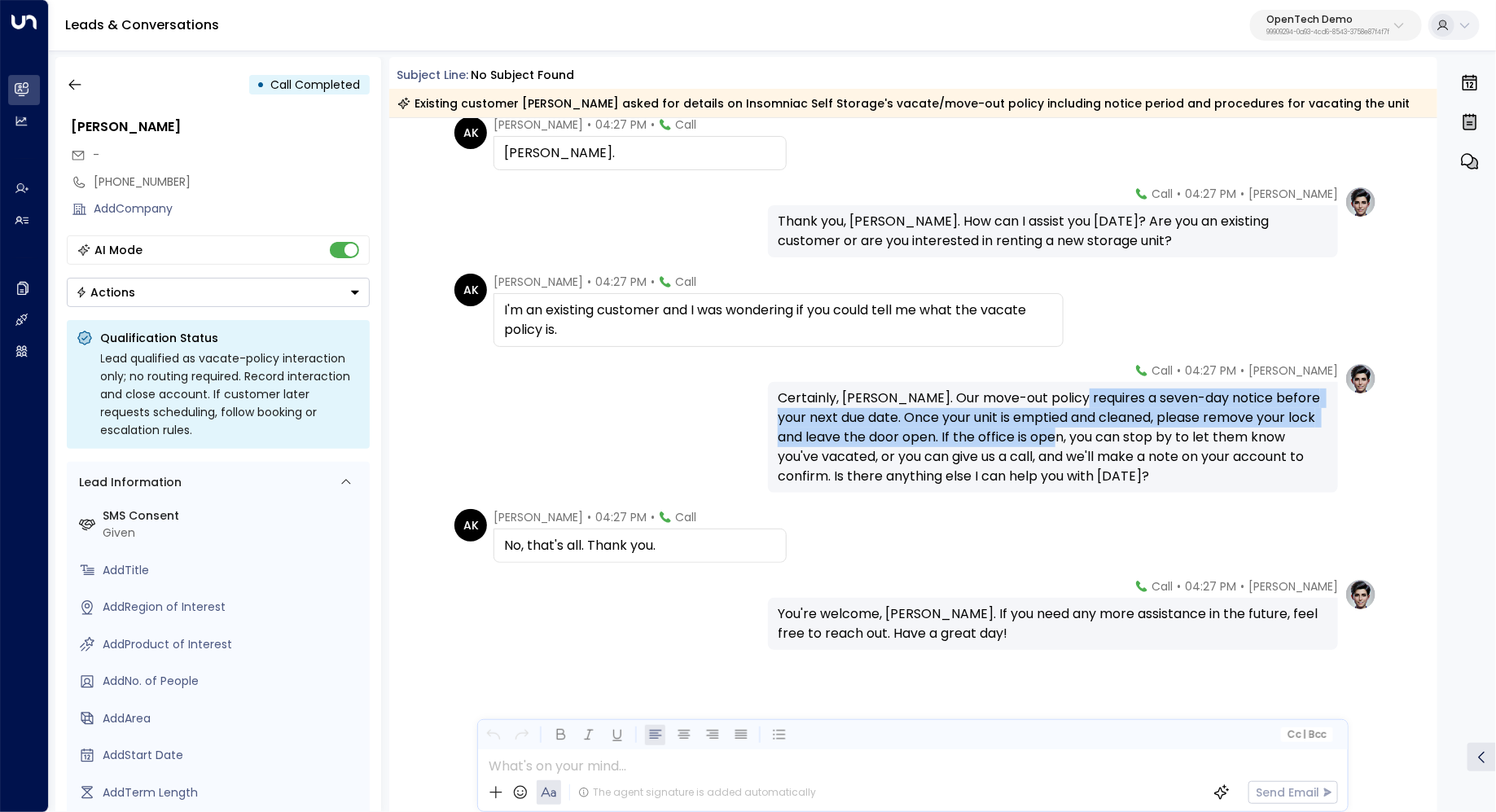
drag, startPoint x: 1068, startPoint y: 397, endPoint x: 1068, endPoint y: 434, distance: 37.0
click at [1068, 434] on div "Certainly, [PERSON_NAME]. Our move-out policy requires a seven-day notice befor…" at bounding box center [1052, 437] width 550 height 97
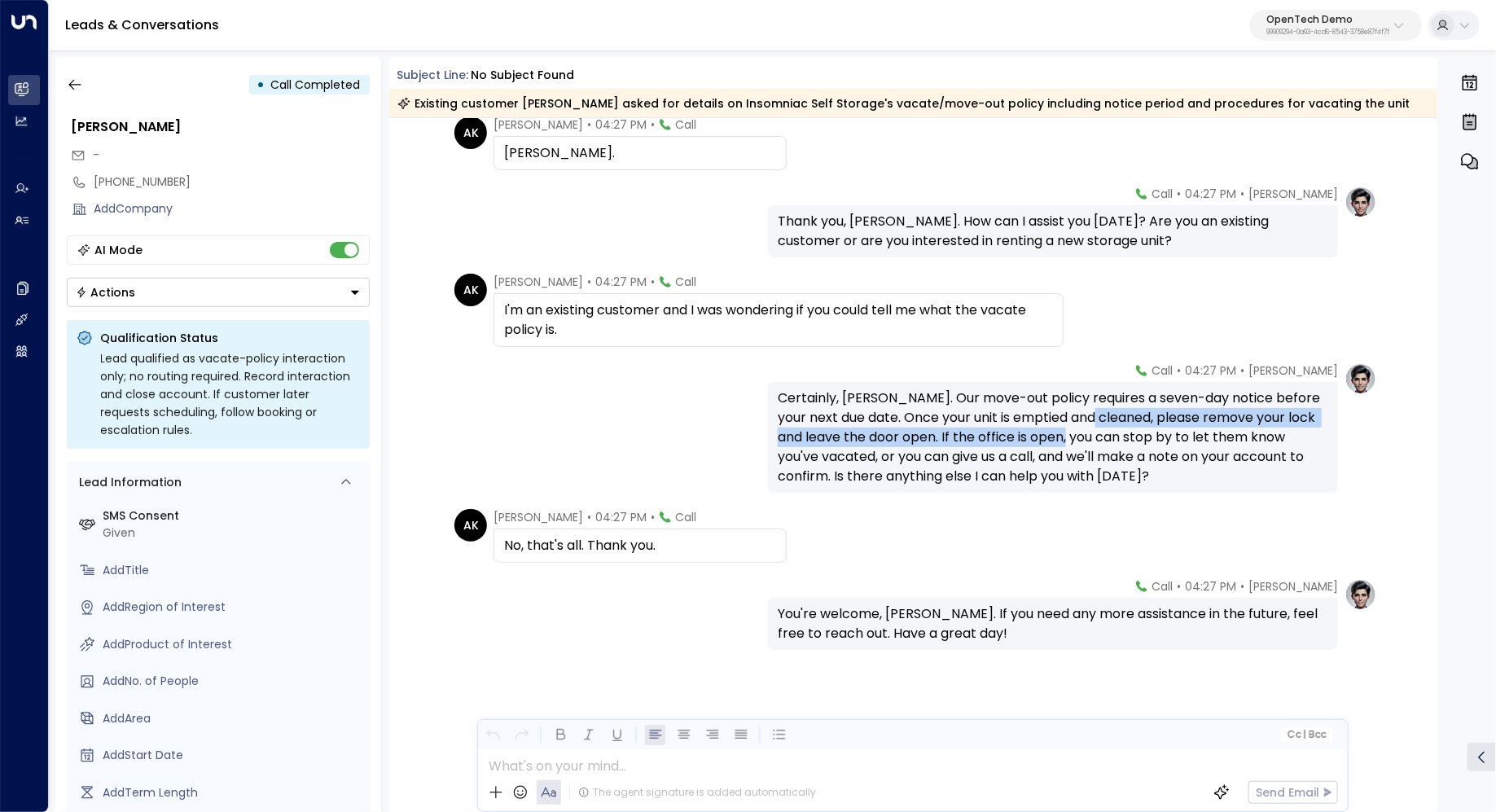
drag, startPoint x: 1084, startPoint y: 412, endPoint x: 1084, endPoint y: 433, distance: 21.0
click at [1084, 433] on div "Certainly, [PERSON_NAME]. Our move-out policy requires a seven-day notice befor…" at bounding box center [1052, 437] width 550 height 97
drag, startPoint x: 1098, startPoint y: 413, endPoint x: 1097, endPoint y: 424, distance: 11.0
click at [1097, 425] on div "Certainly, [PERSON_NAME]. Our move-out policy requires a seven-day notice befor…" at bounding box center [1052, 437] width 550 height 97
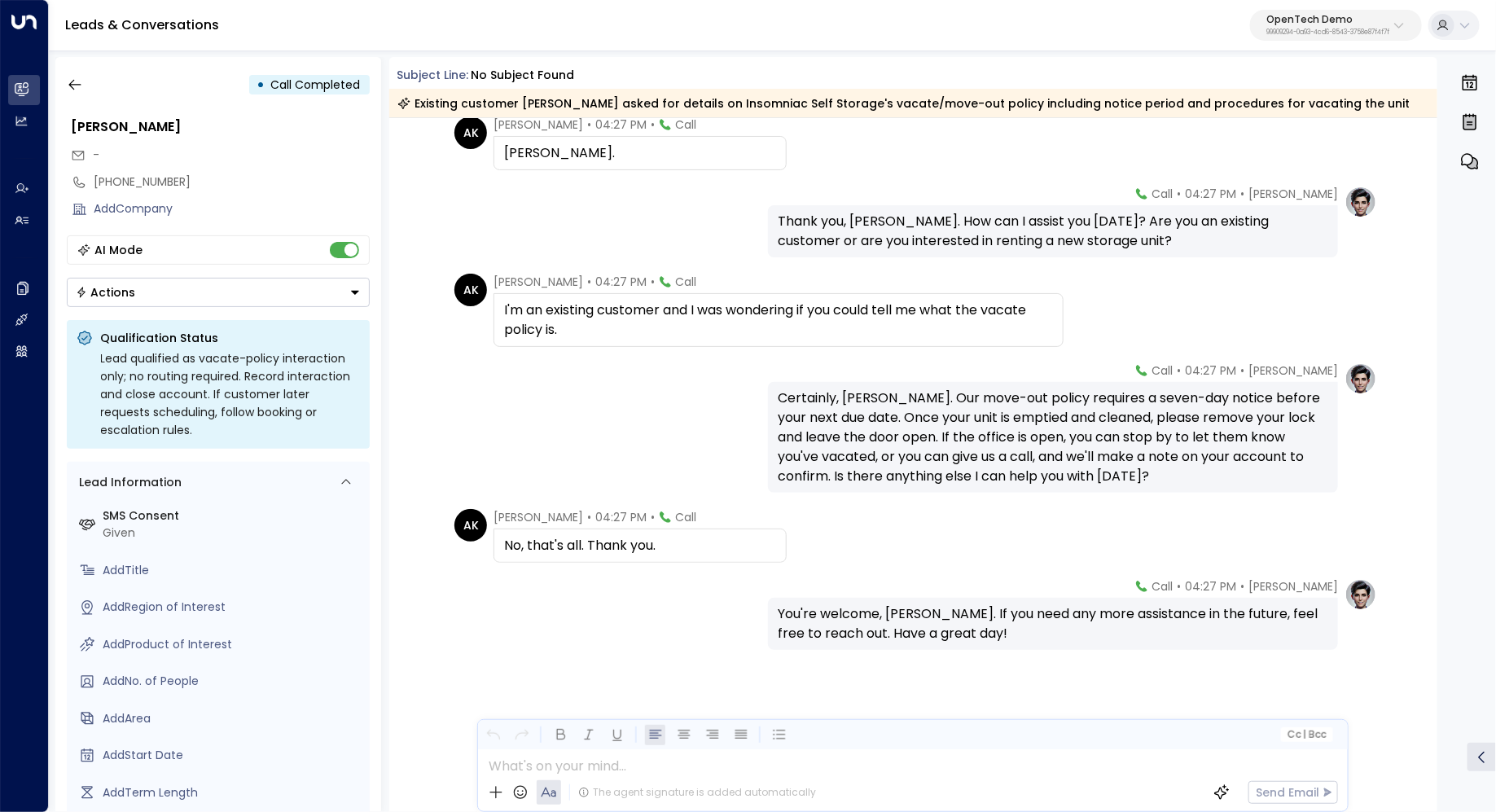
click at [1097, 424] on div "Certainly, [PERSON_NAME]. Our move-out policy requires a seven-day notice befor…" at bounding box center [1052, 437] width 550 height 97
drag, startPoint x: 863, startPoint y: 613, endPoint x: 882, endPoint y: 613, distance: 19.0
click at [882, 613] on div "You're welcome, [PERSON_NAME]. If you need any more assistance in the future, f…" at bounding box center [1052, 623] width 550 height 39
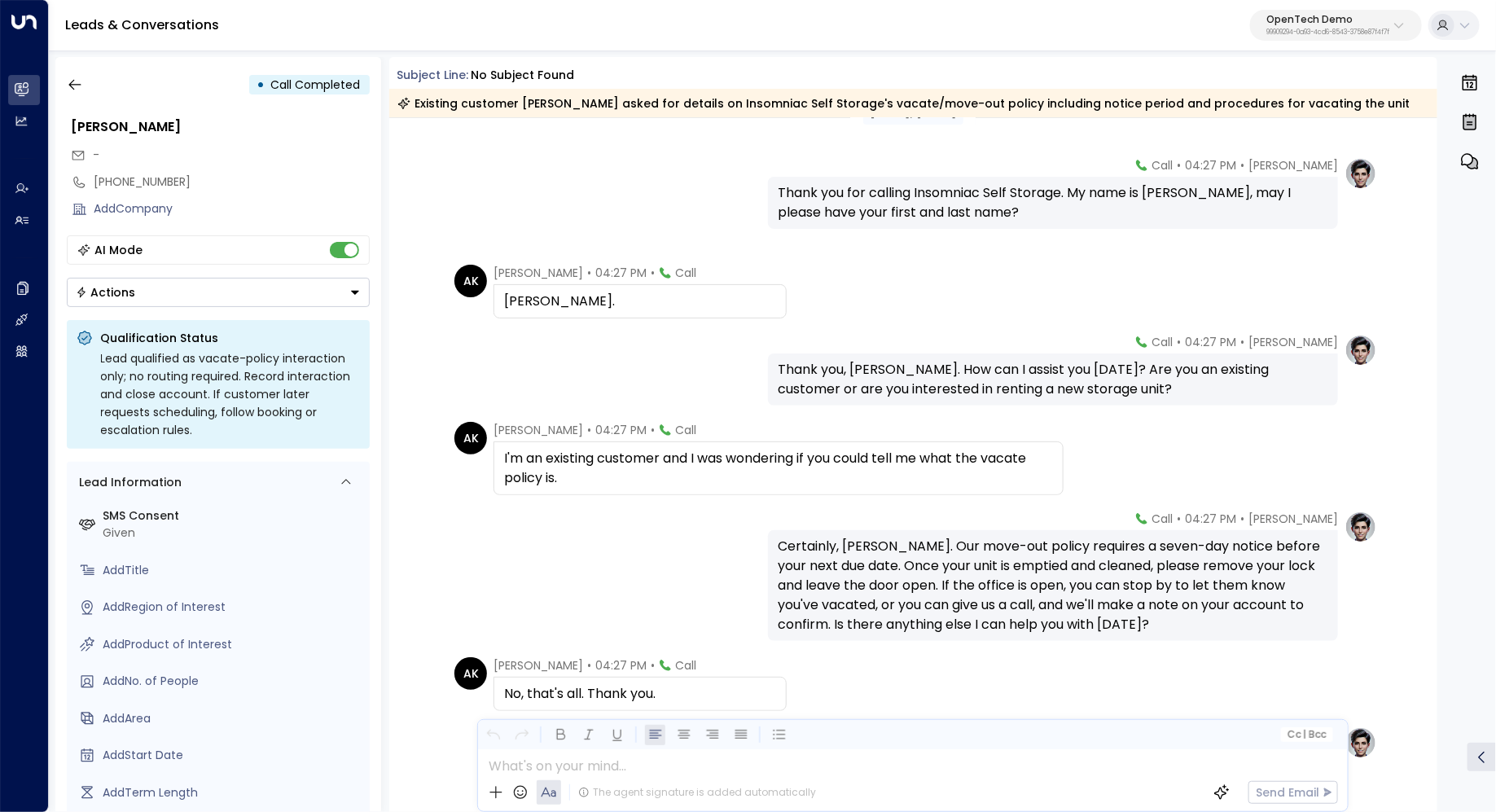
scroll to position [0, 0]
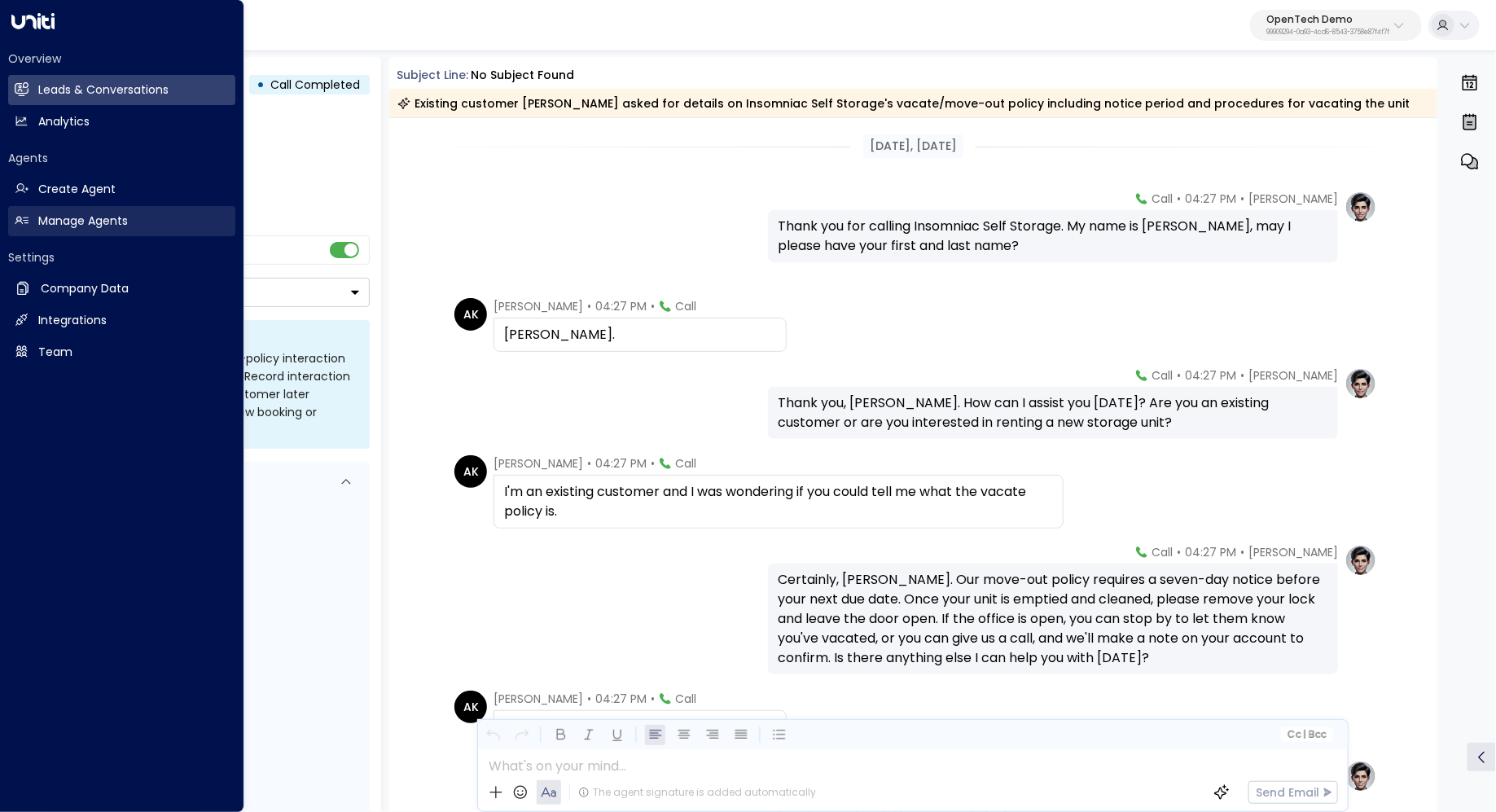
click at [78, 221] on h2 "Manage Agents" at bounding box center [83, 221] width 90 height 17
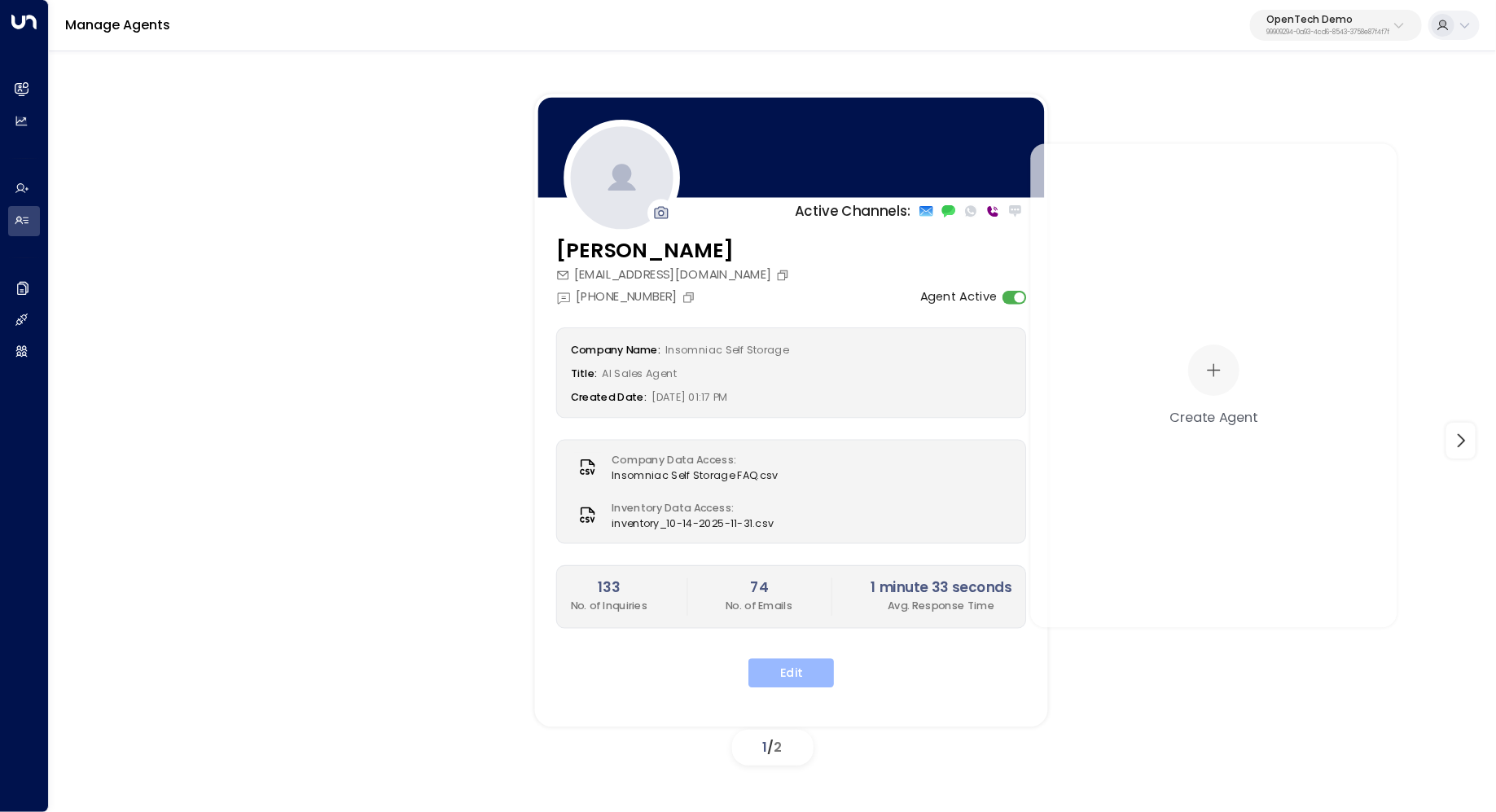
click at [776, 670] on button "Edit" at bounding box center [791, 674] width 85 height 30
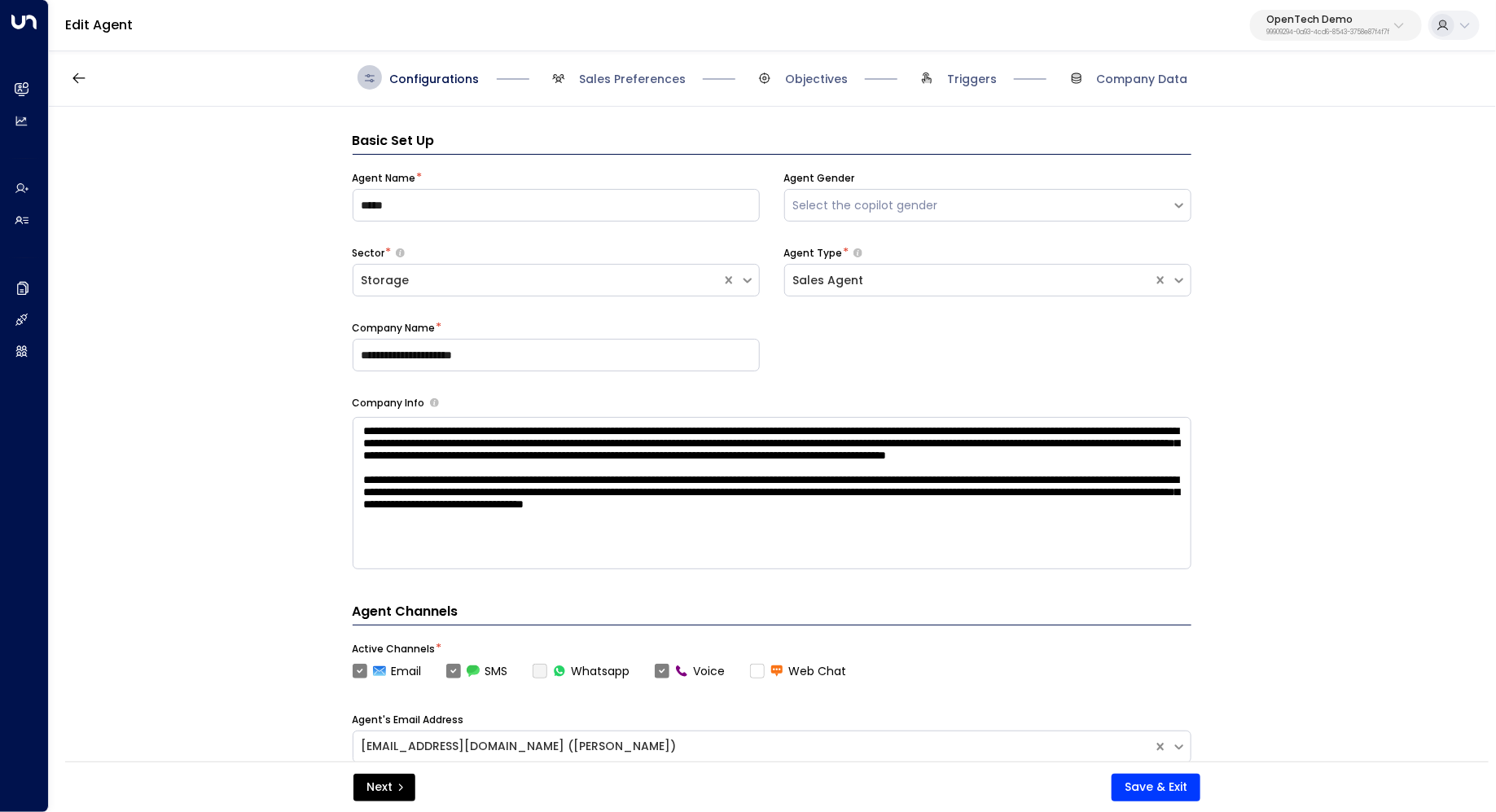
scroll to position [24, 0]
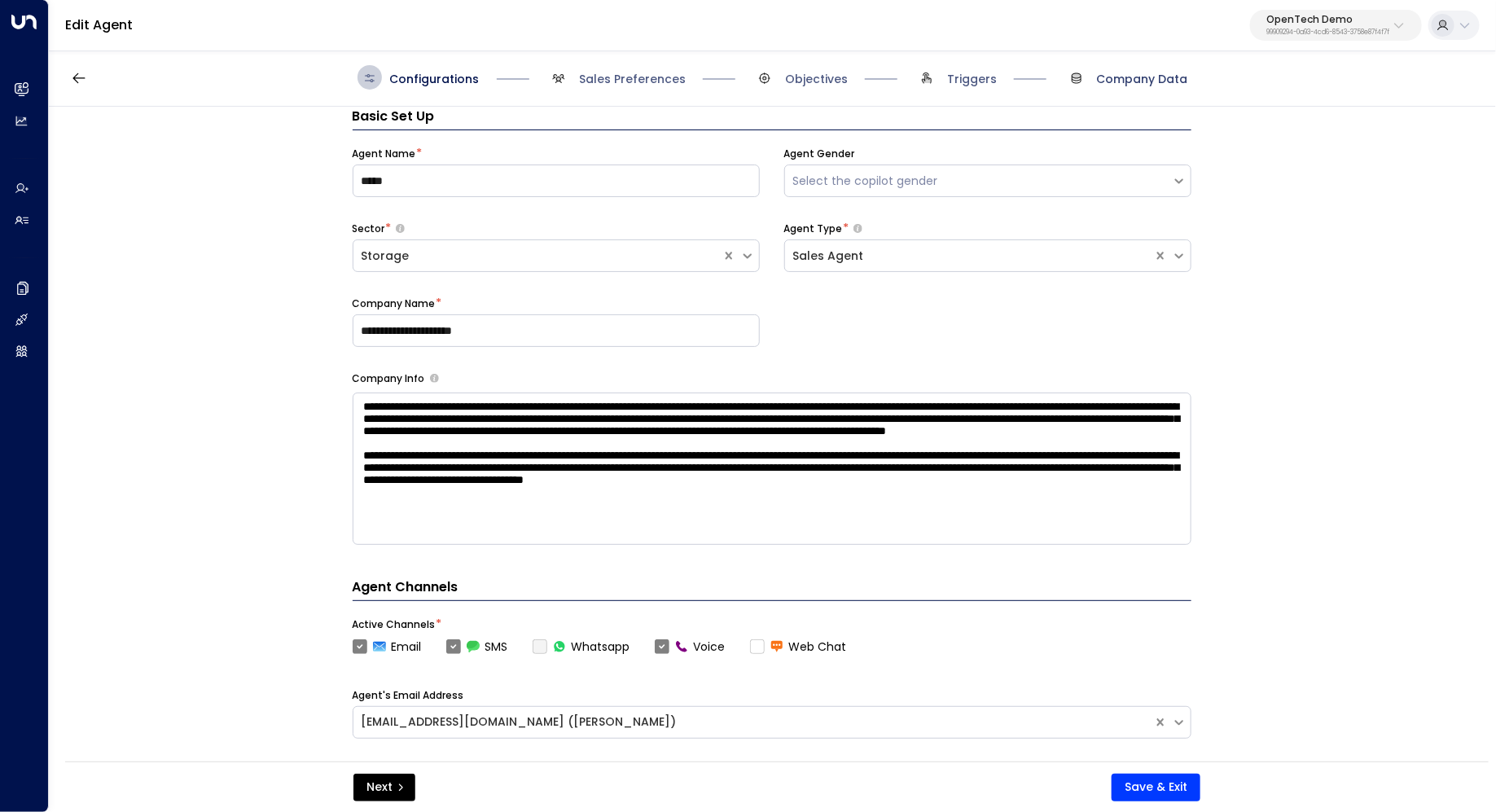
click at [1110, 77] on span "Company Data" at bounding box center [1142, 78] width 91 height 17
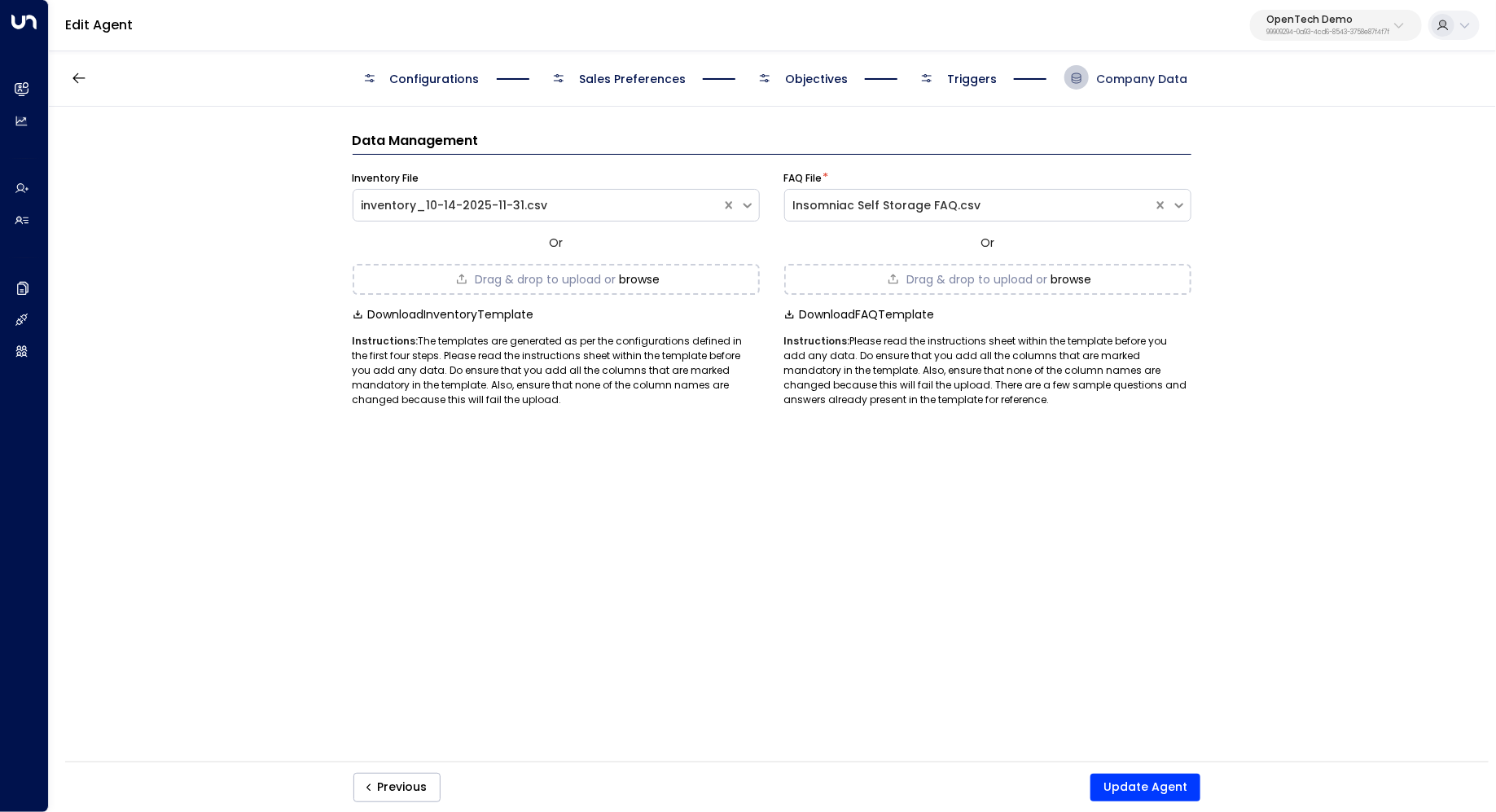
scroll to position [0, 0]
click at [966, 74] on span "Triggers" at bounding box center [971, 78] width 50 height 17
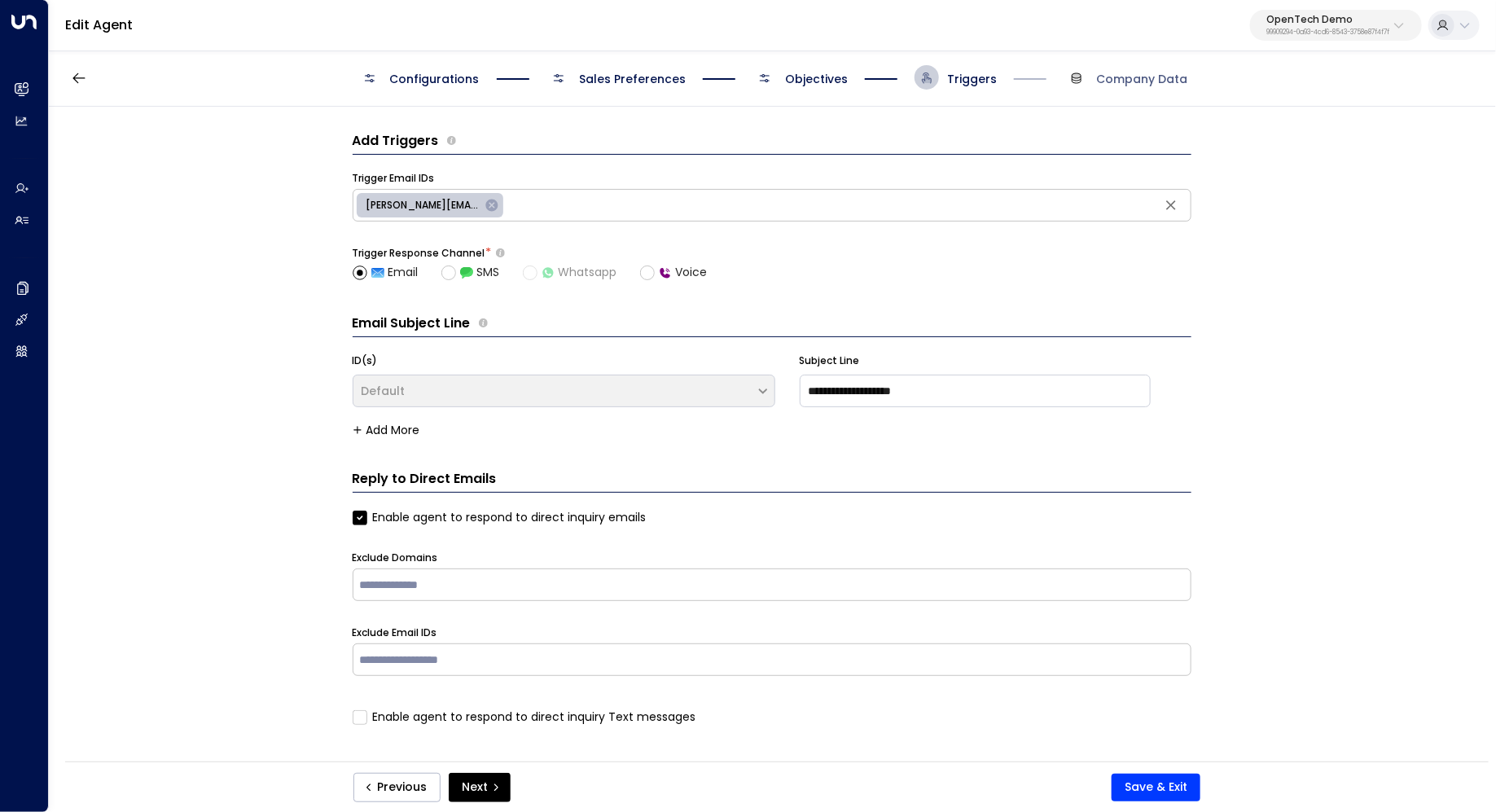
click at [810, 77] on span "Objectives" at bounding box center [816, 78] width 63 height 17
